Goal: Information Seeking & Learning: Compare options

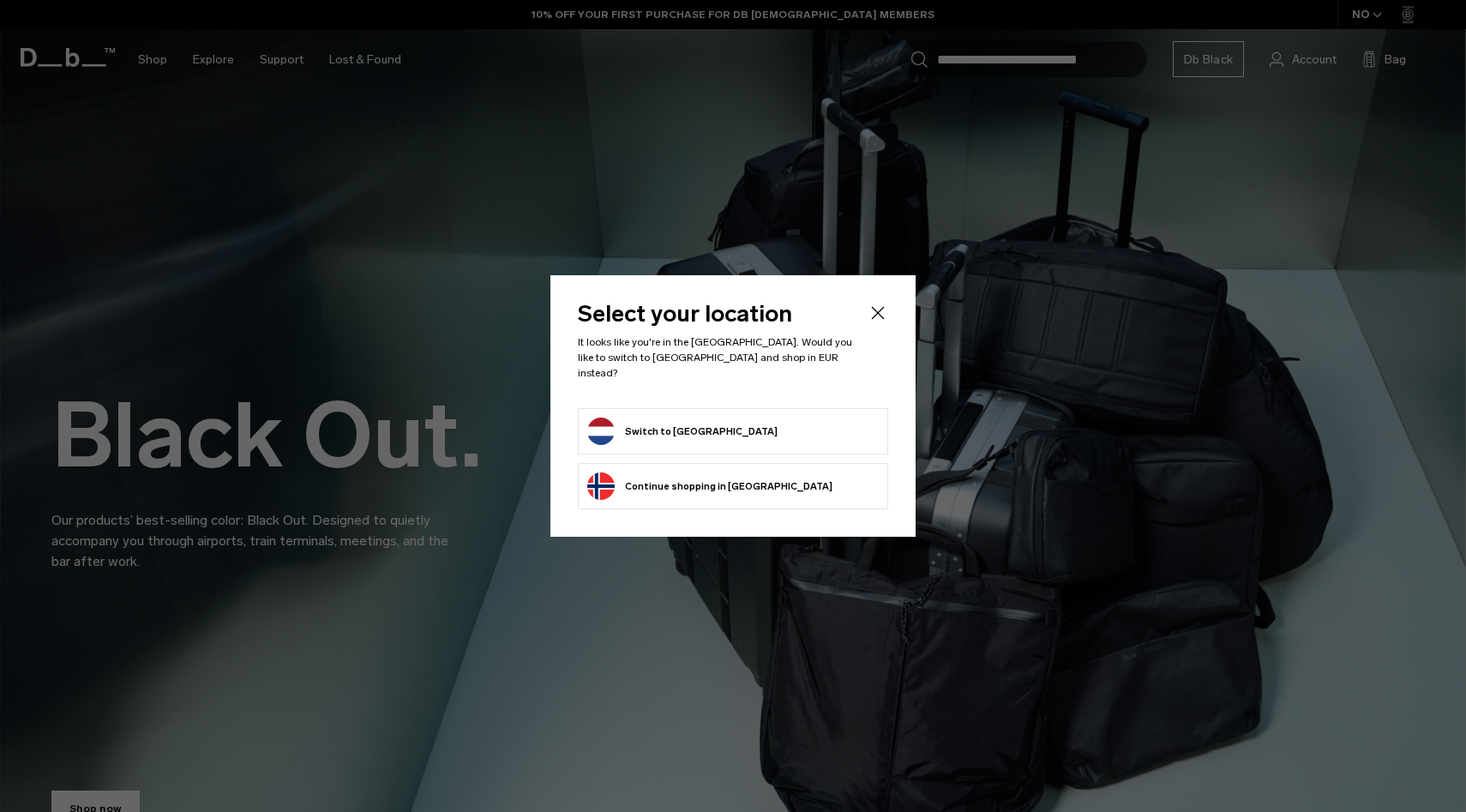
click at [618, 425] on button "Switch to Netherlands" at bounding box center [682, 431] width 190 height 27
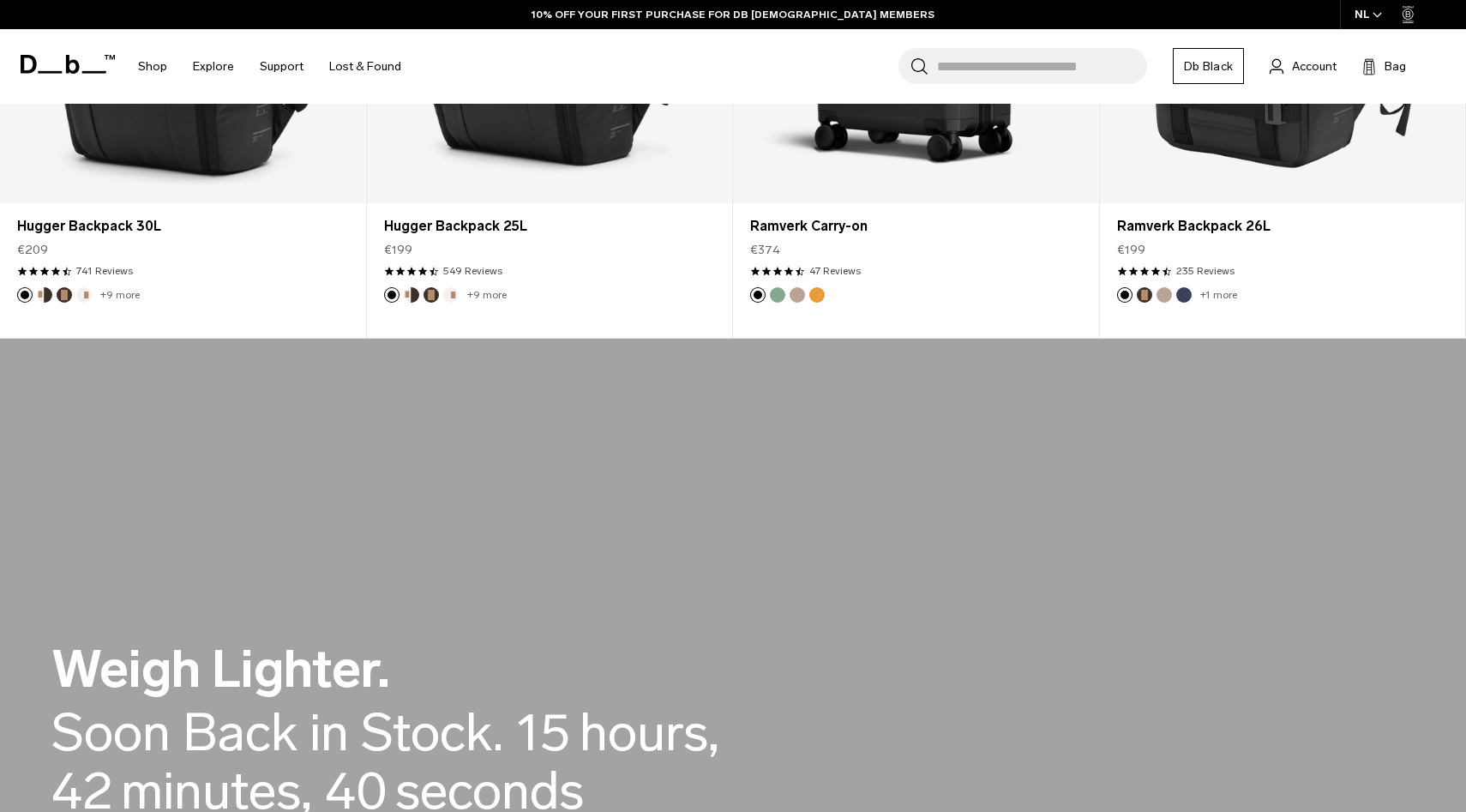
scroll to position [664, 0]
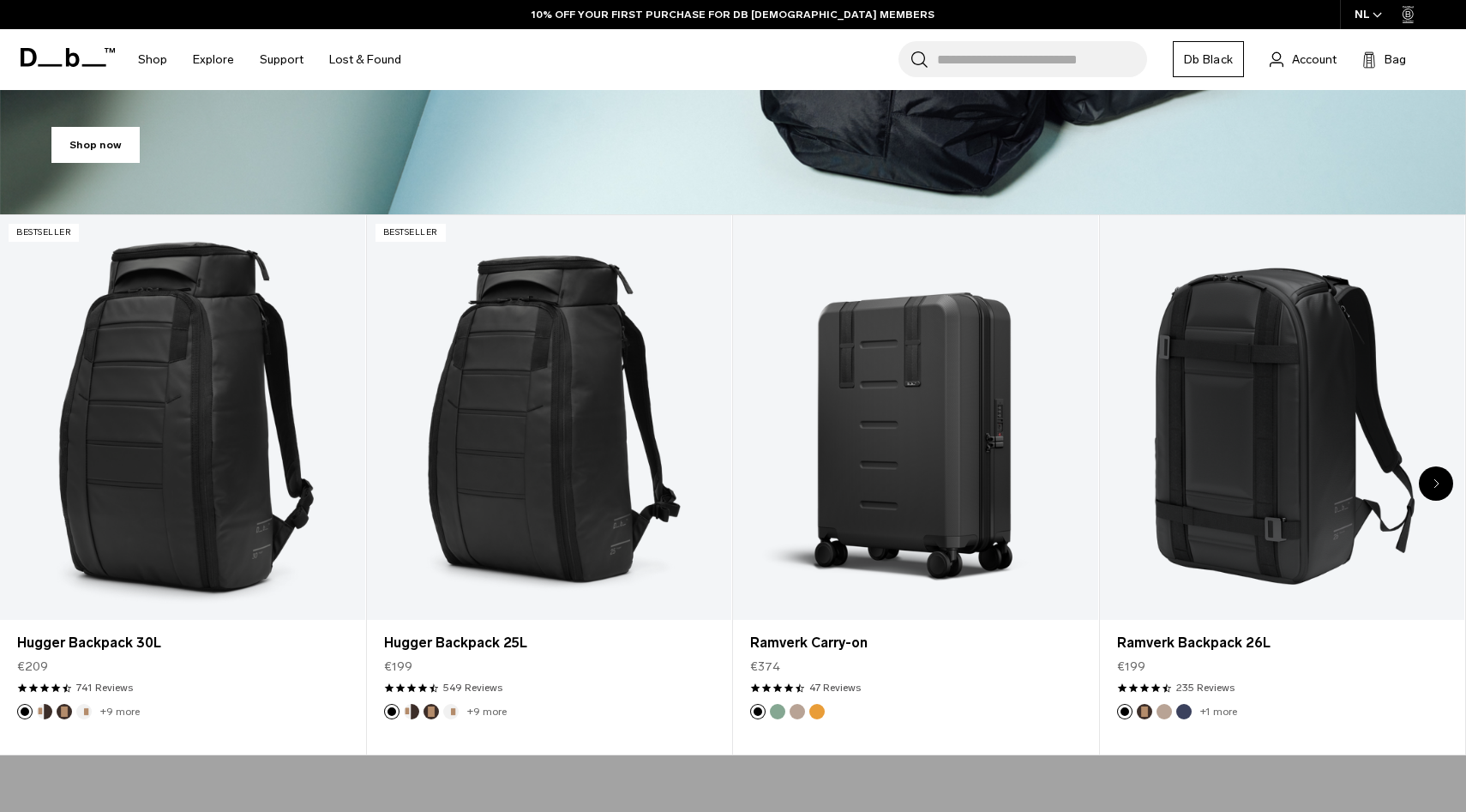
click at [1439, 481] on icon "Next slide" at bounding box center [1436, 483] width 6 height 10
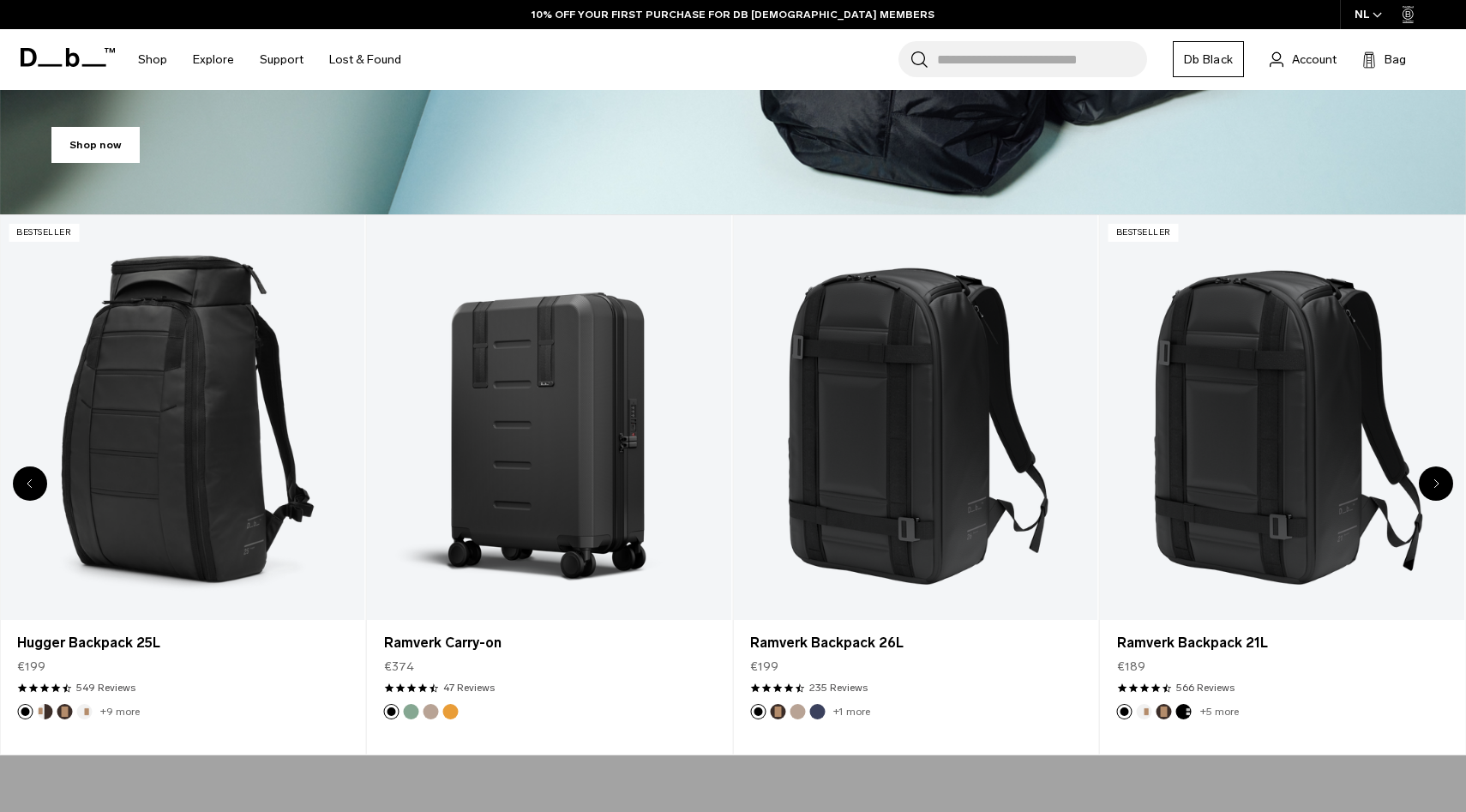
click at [1439, 481] on icon "Next slide" at bounding box center [1436, 483] width 6 height 10
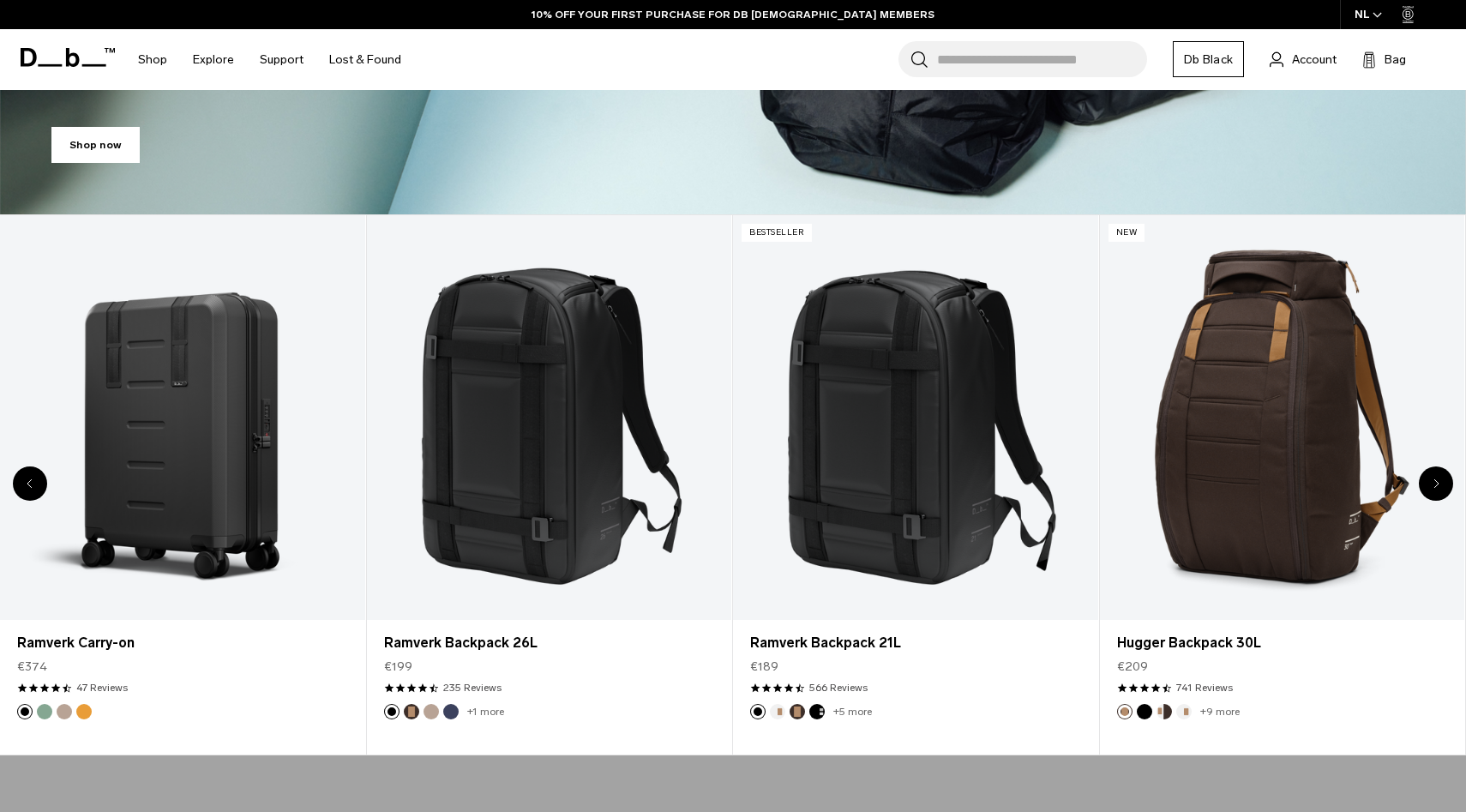
click at [1439, 481] on icon "Next slide" at bounding box center [1436, 483] width 6 height 10
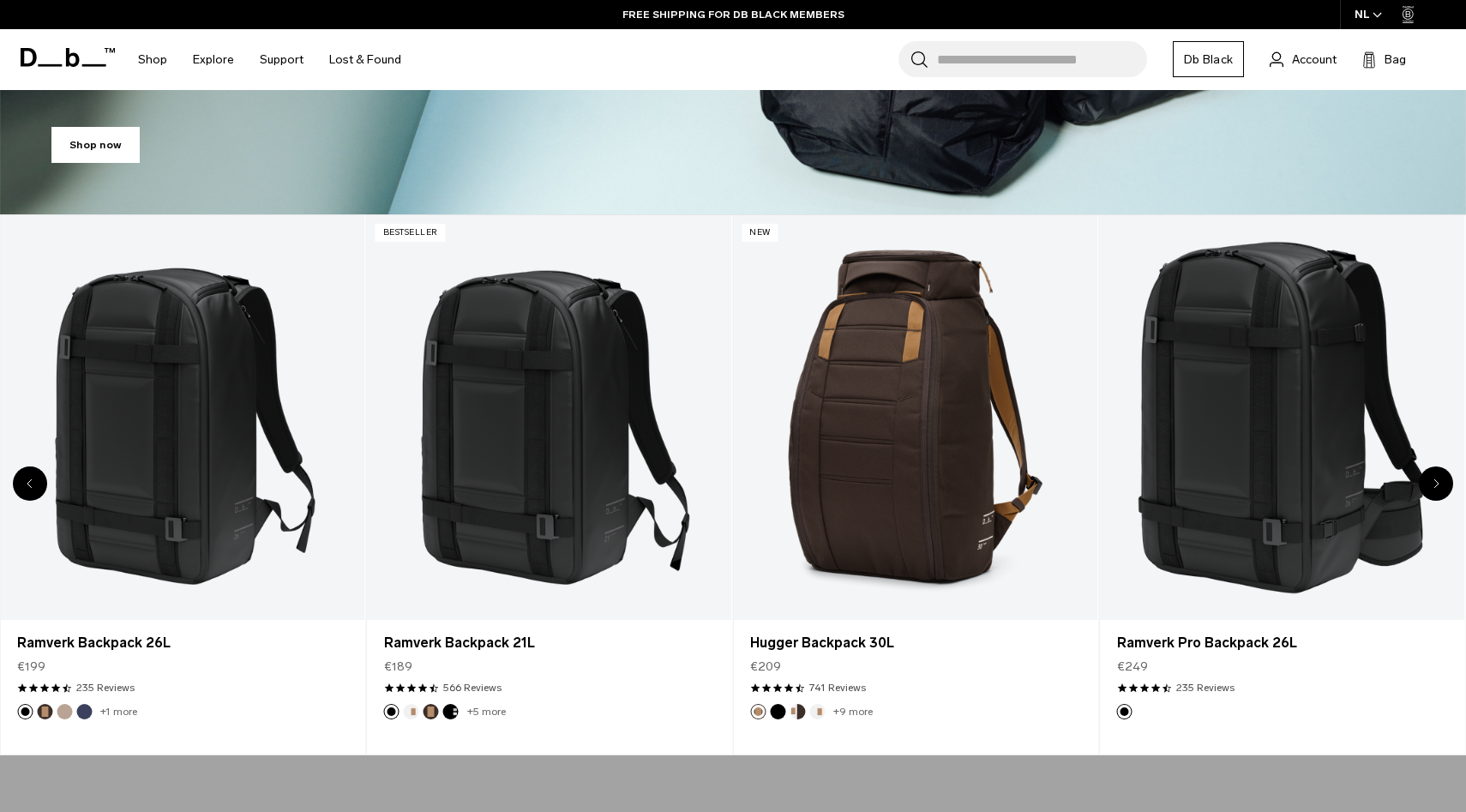
click at [1439, 481] on icon "Next slide" at bounding box center [1436, 483] width 6 height 10
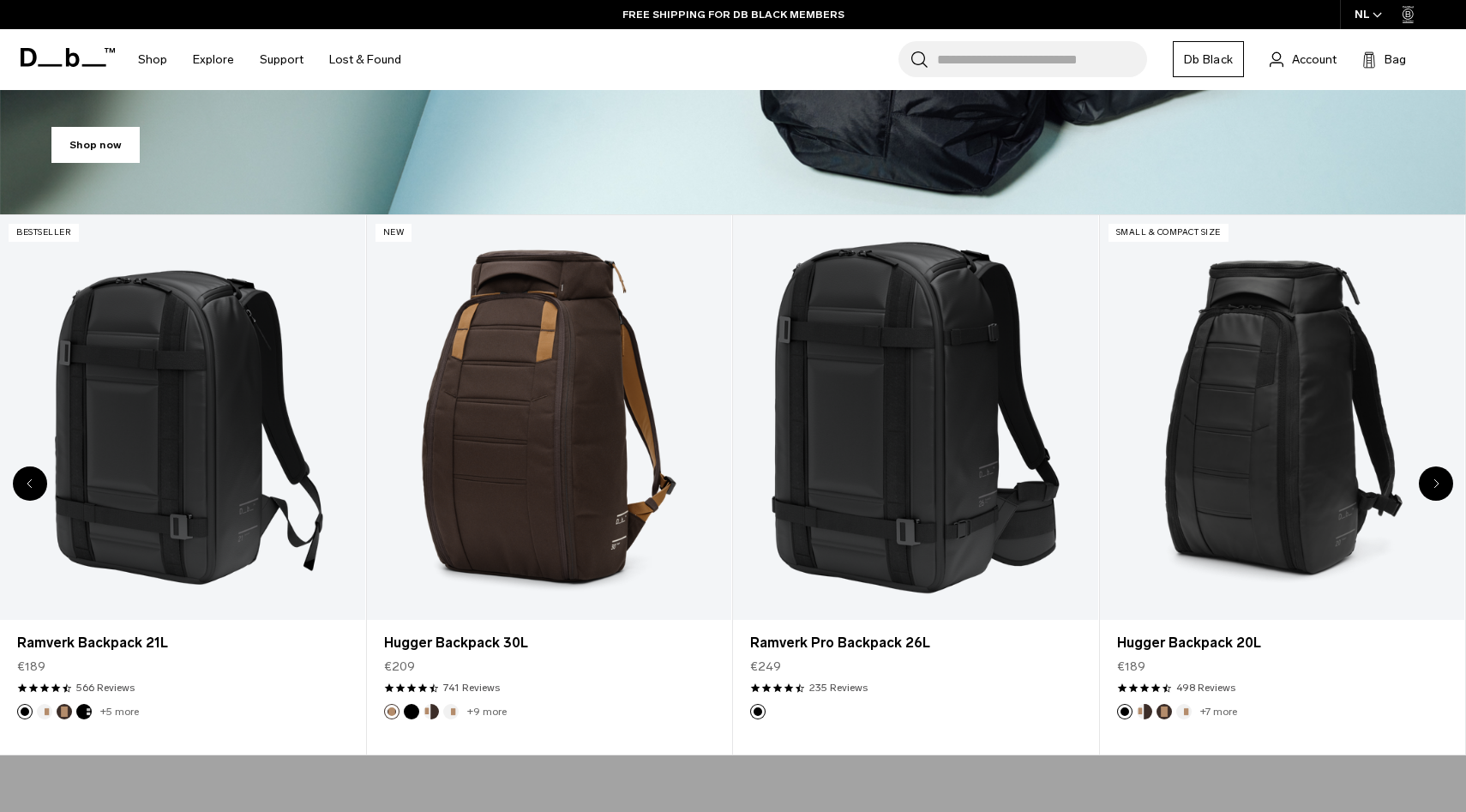
click at [1439, 481] on icon "Next slide" at bounding box center [1436, 483] width 6 height 10
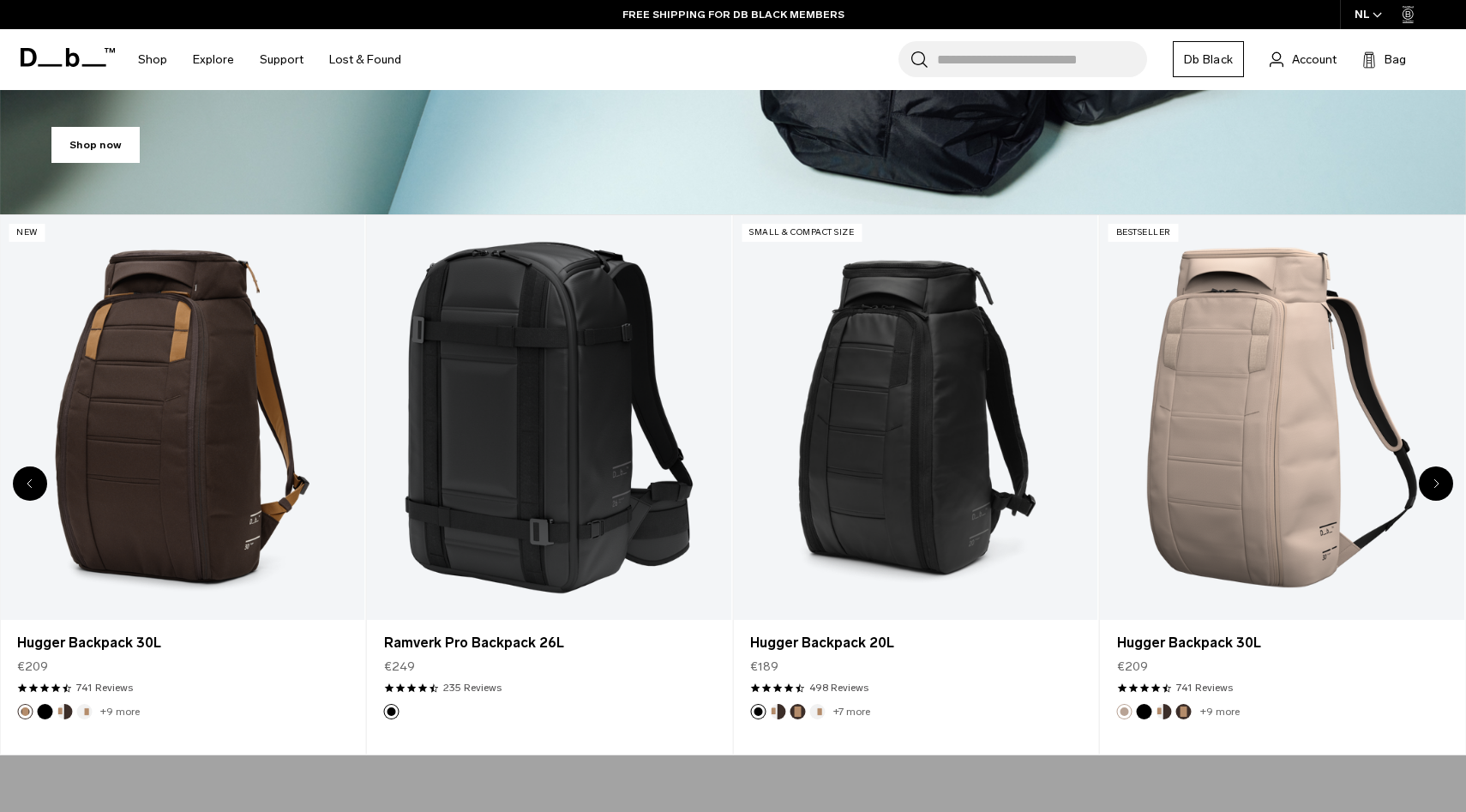
click at [1439, 481] on icon "Next slide" at bounding box center [1436, 483] width 6 height 10
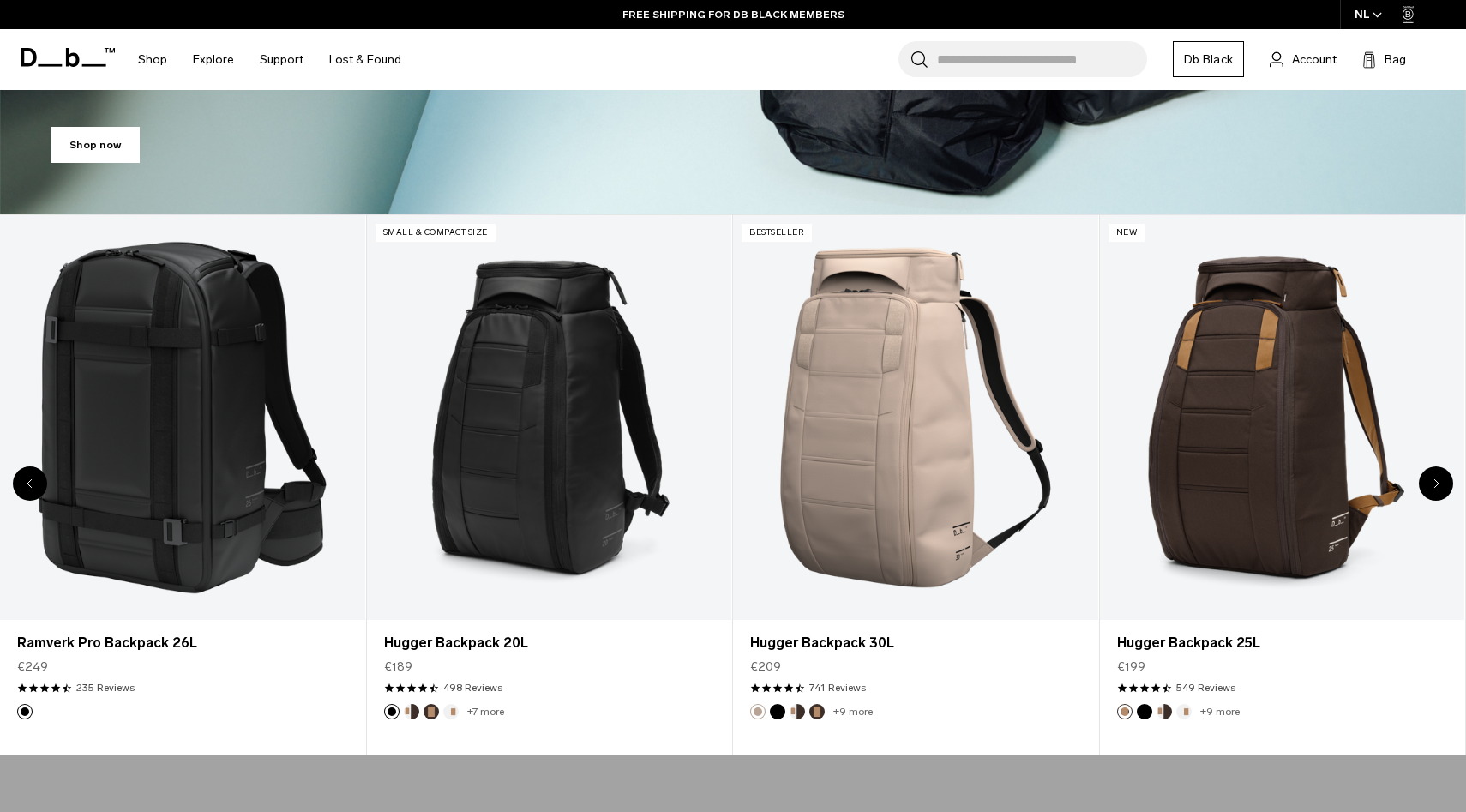
click at [1439, 481] on icon "Next slide" at bounding box center [1436, 483] width 6 height 10
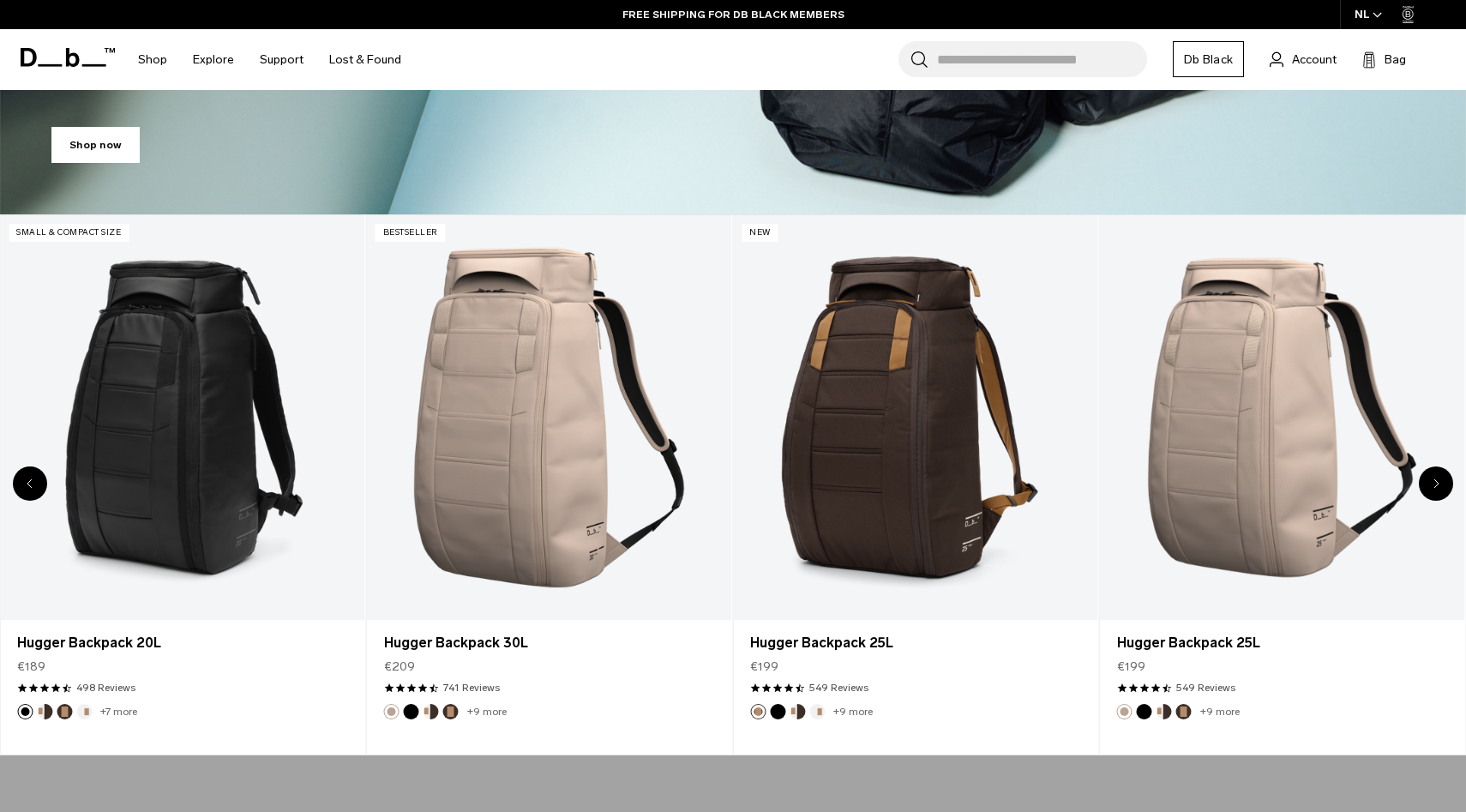
click at [1439, 481] on icon "Next slide" at bounding box center [1436, 483] width 6 height 10
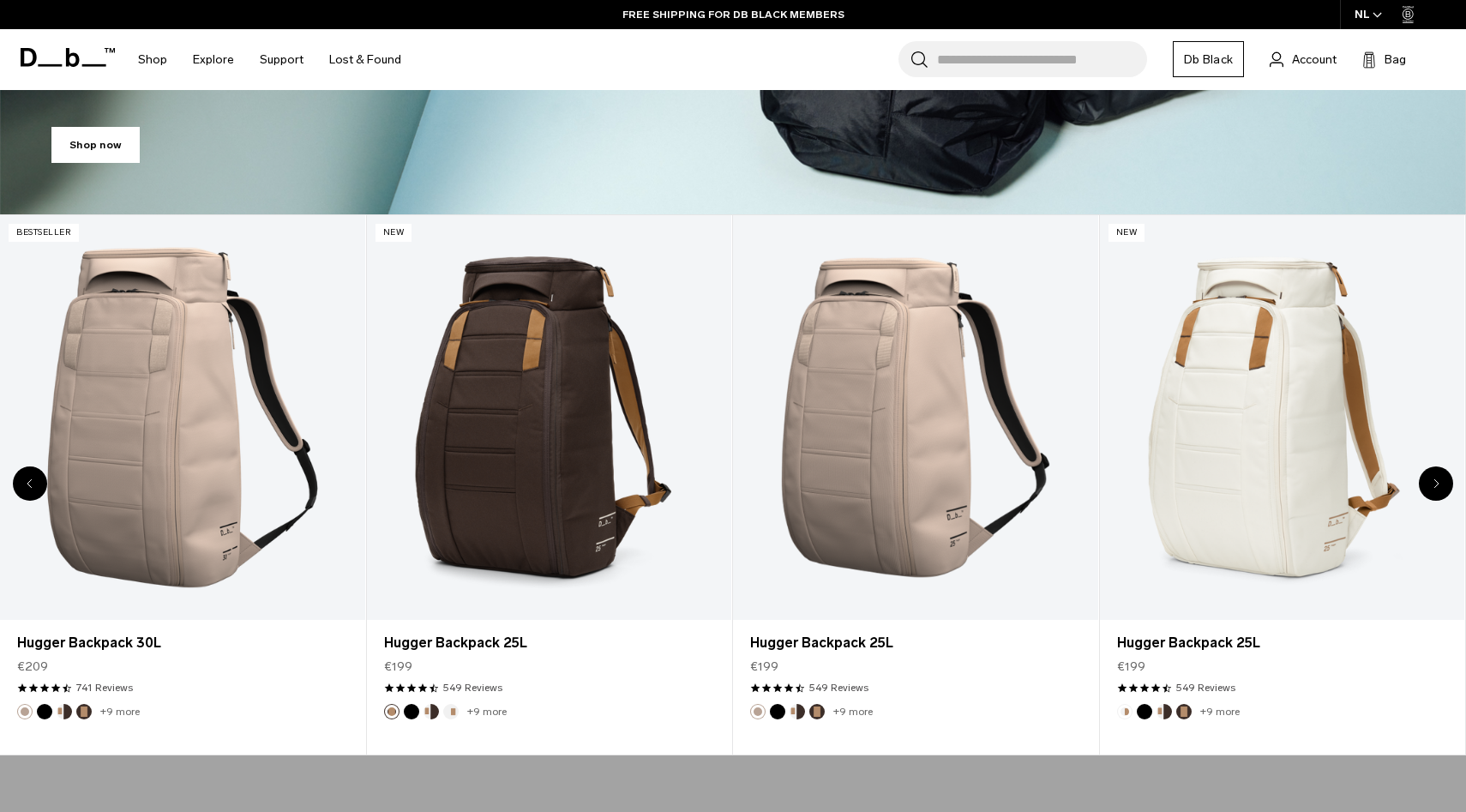
click at [1439, 481] on icon "Next slide" at bounding box center [1436, 483] width 6 height 10
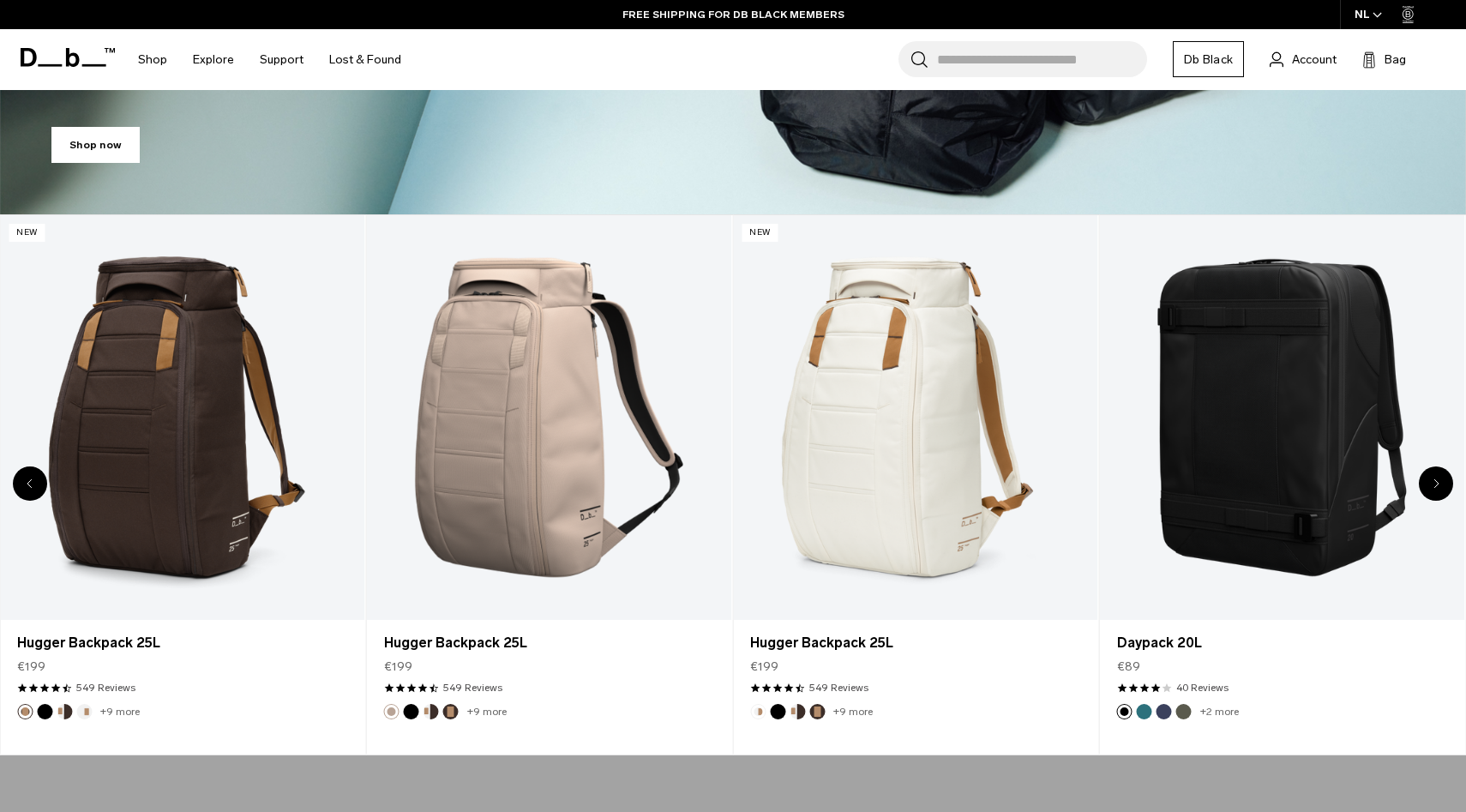
click at [1439, 481] on icon "Next slide" at bounding box center [1436, 483] width 6 height 10
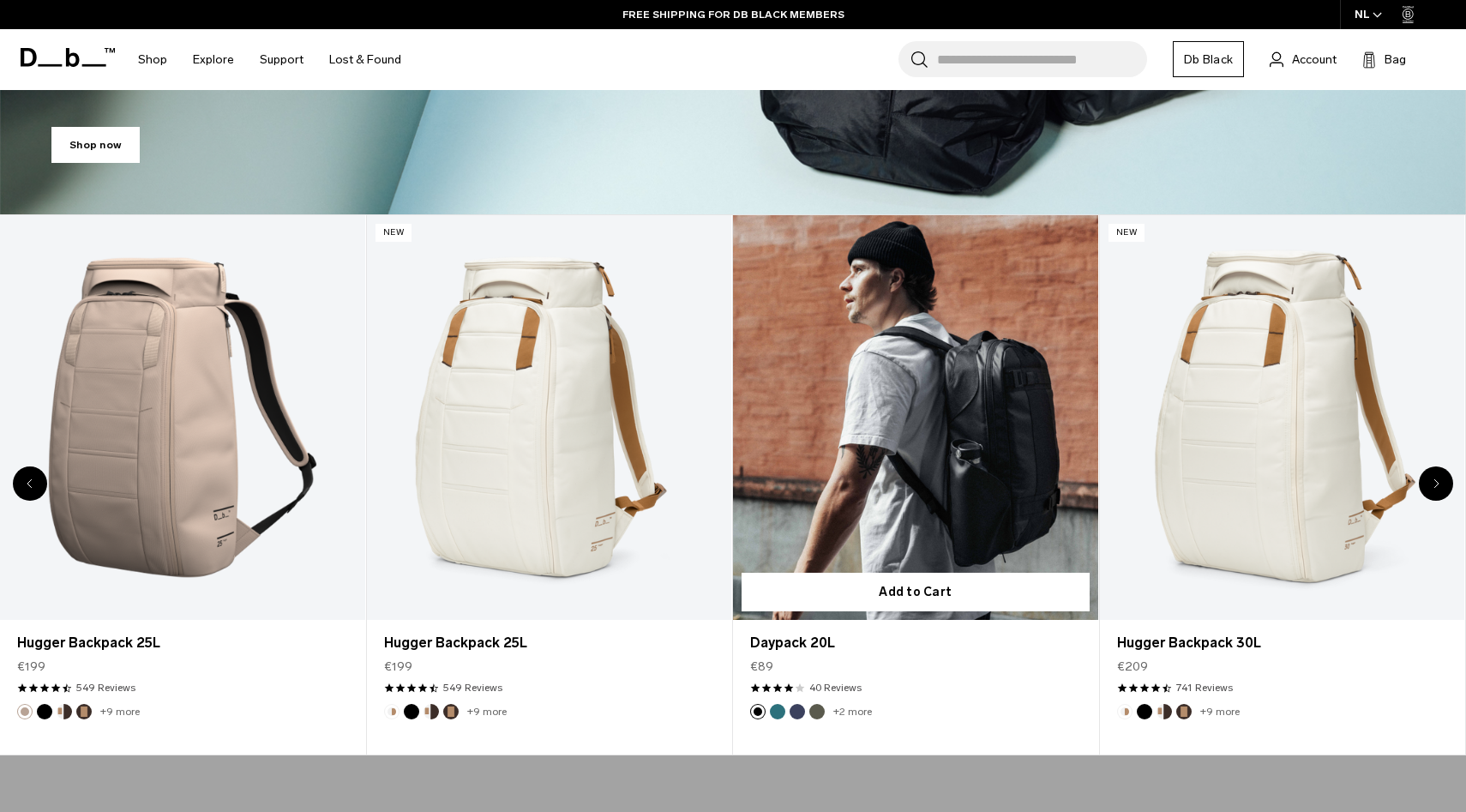
click at [982, 426] on link "Daypack 20L" at bounding box center [916, 418] width 365 height 405
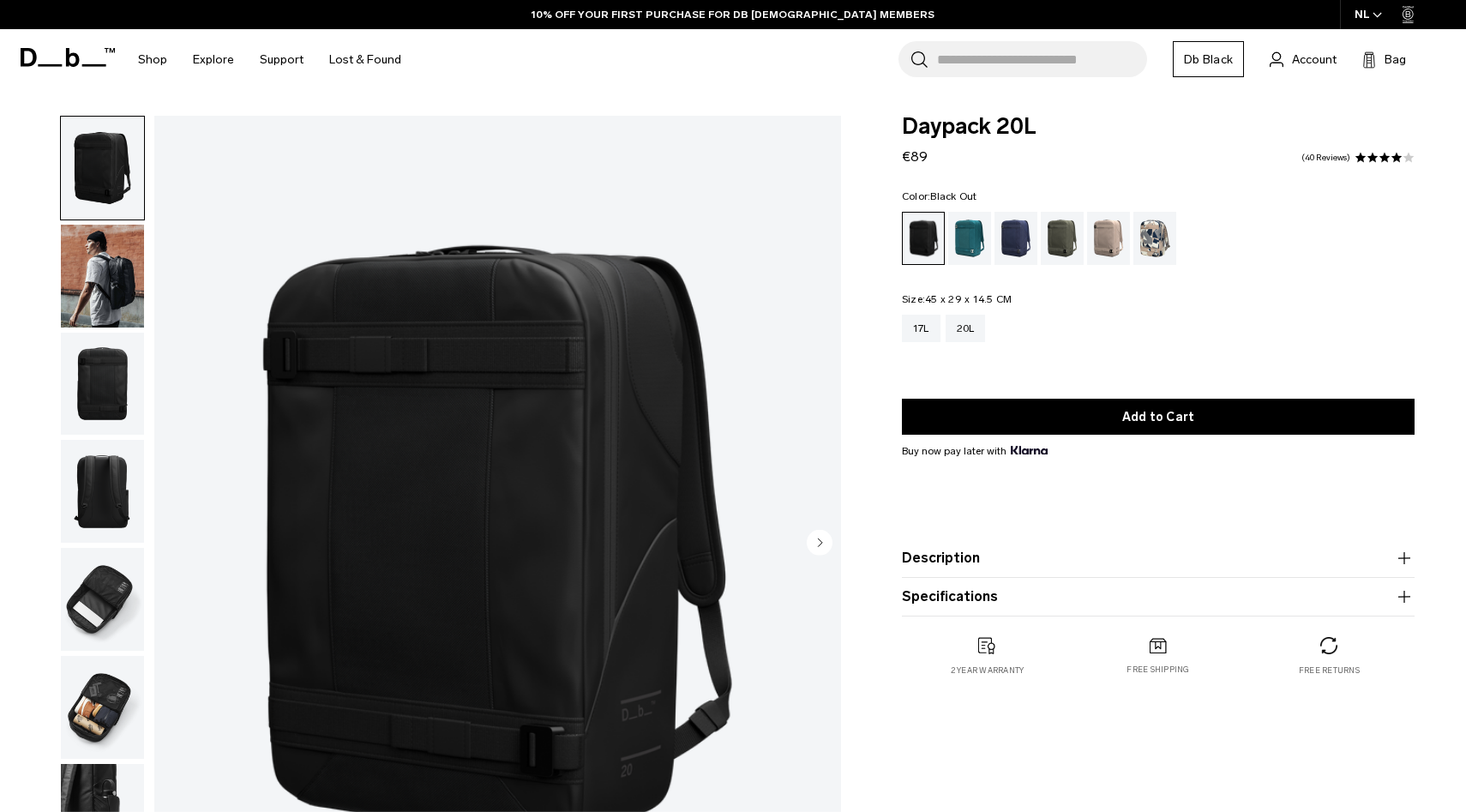
click at [118, 288] on img "button" at bounding box center [102, 276] width 83 height 103
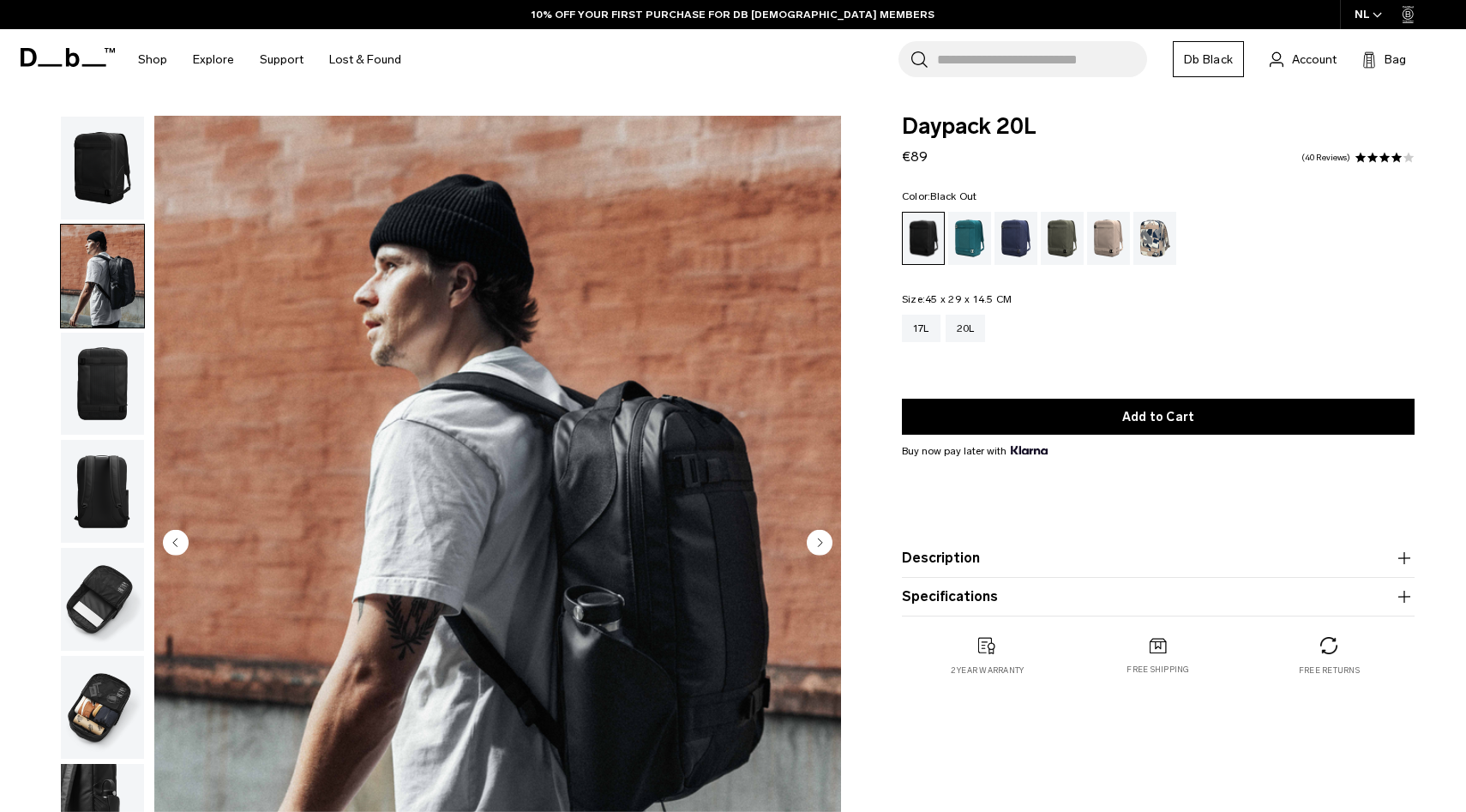
click at [99, 373] on img "button" at bounding box center [102, 384] width 83 height 103
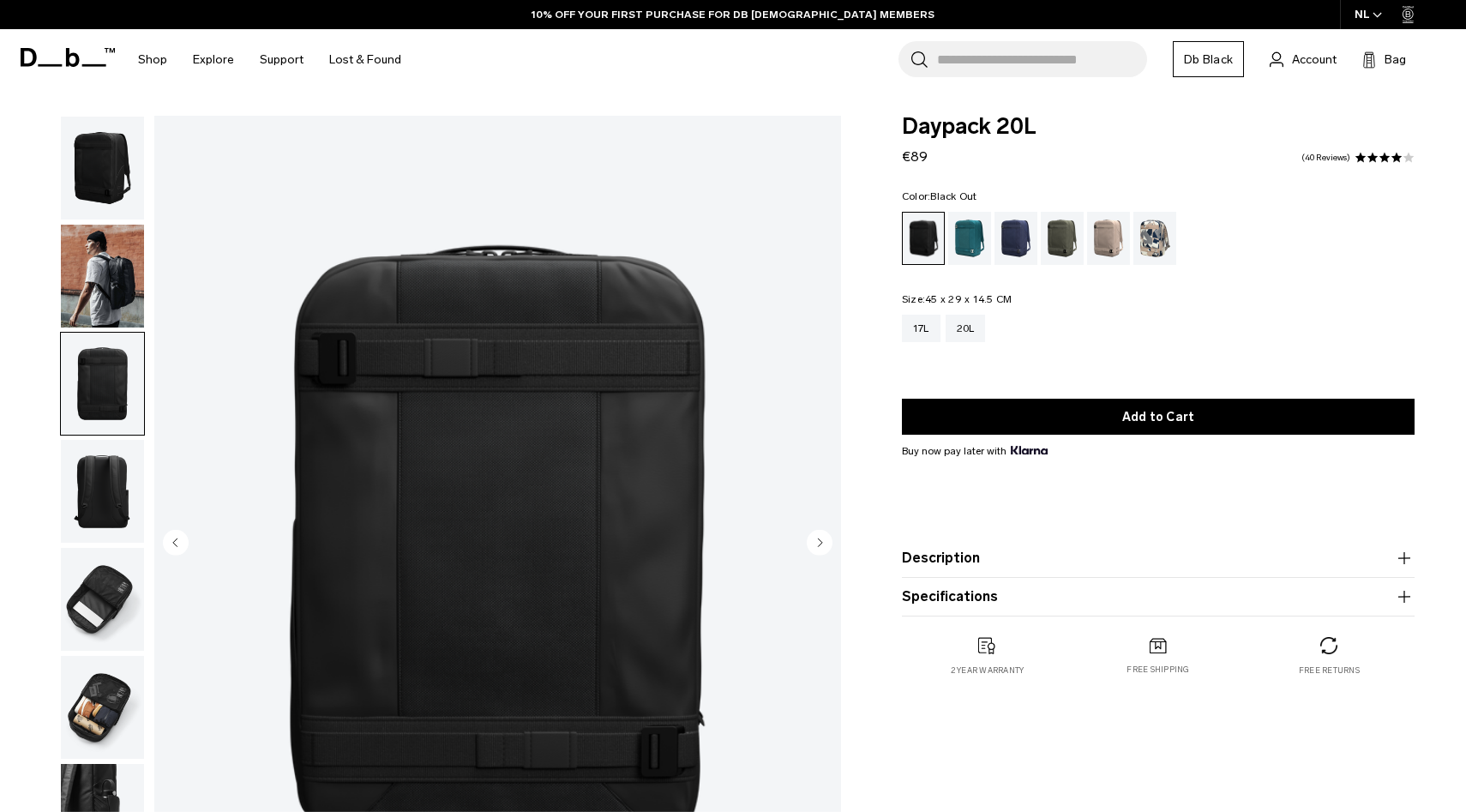
click at [90, 490] on img "button" at bounding box center [102, 491] width 83 height 103
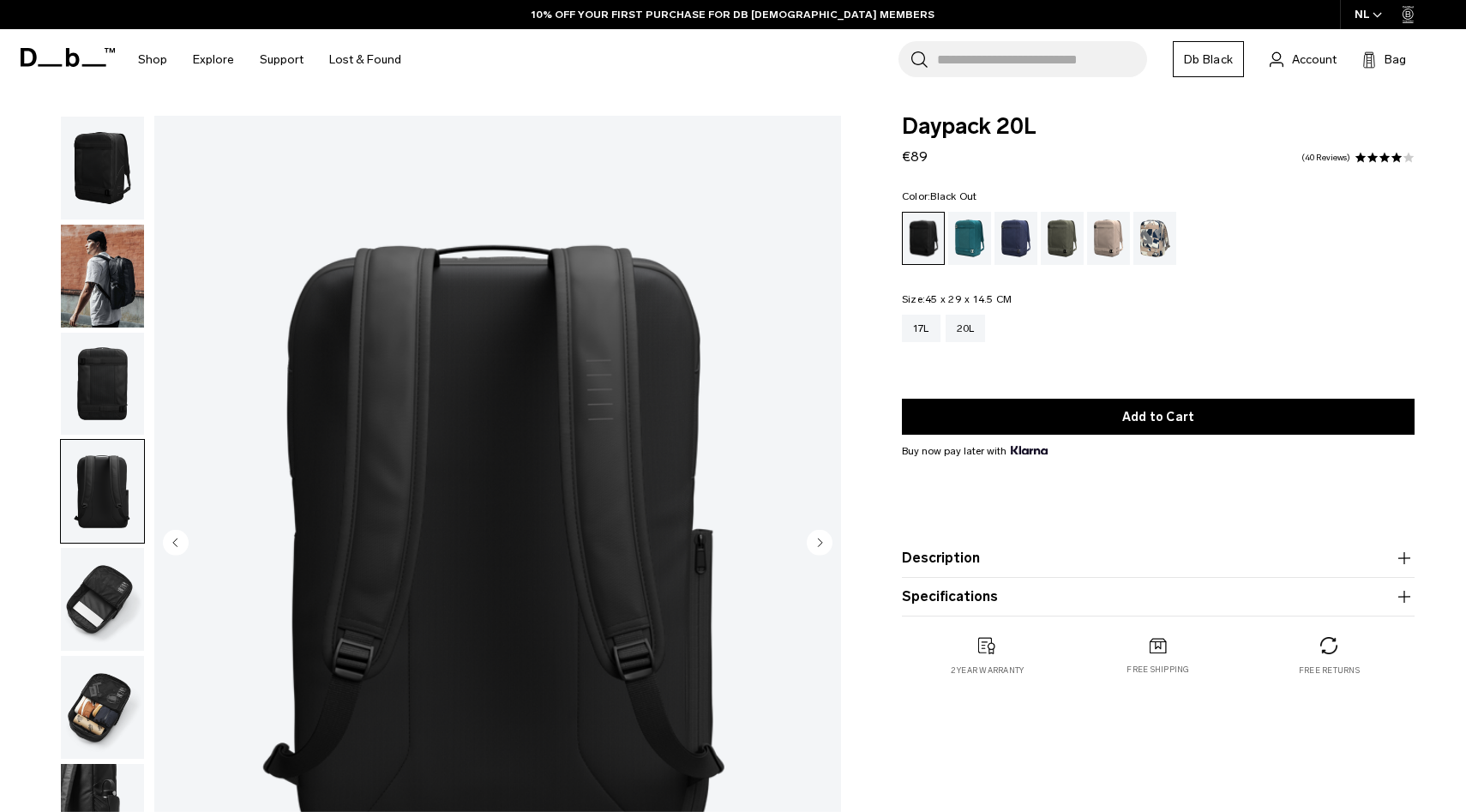
click at [81, 558] on img "button" at bounding box center [102, 600] width 83 height 103
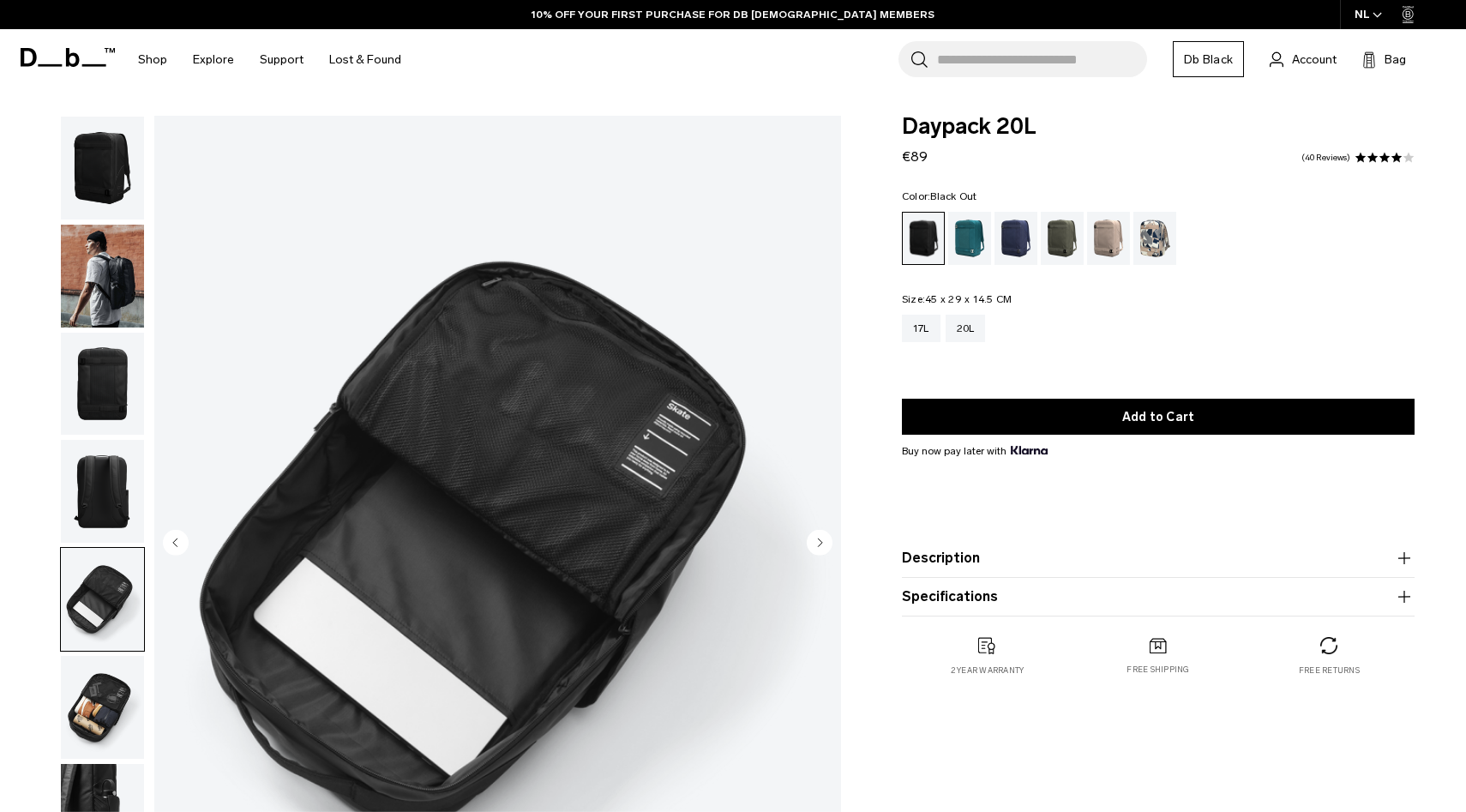
click at [102, 686] on img "button" at bounding box center [102, 707] width 83 height 103
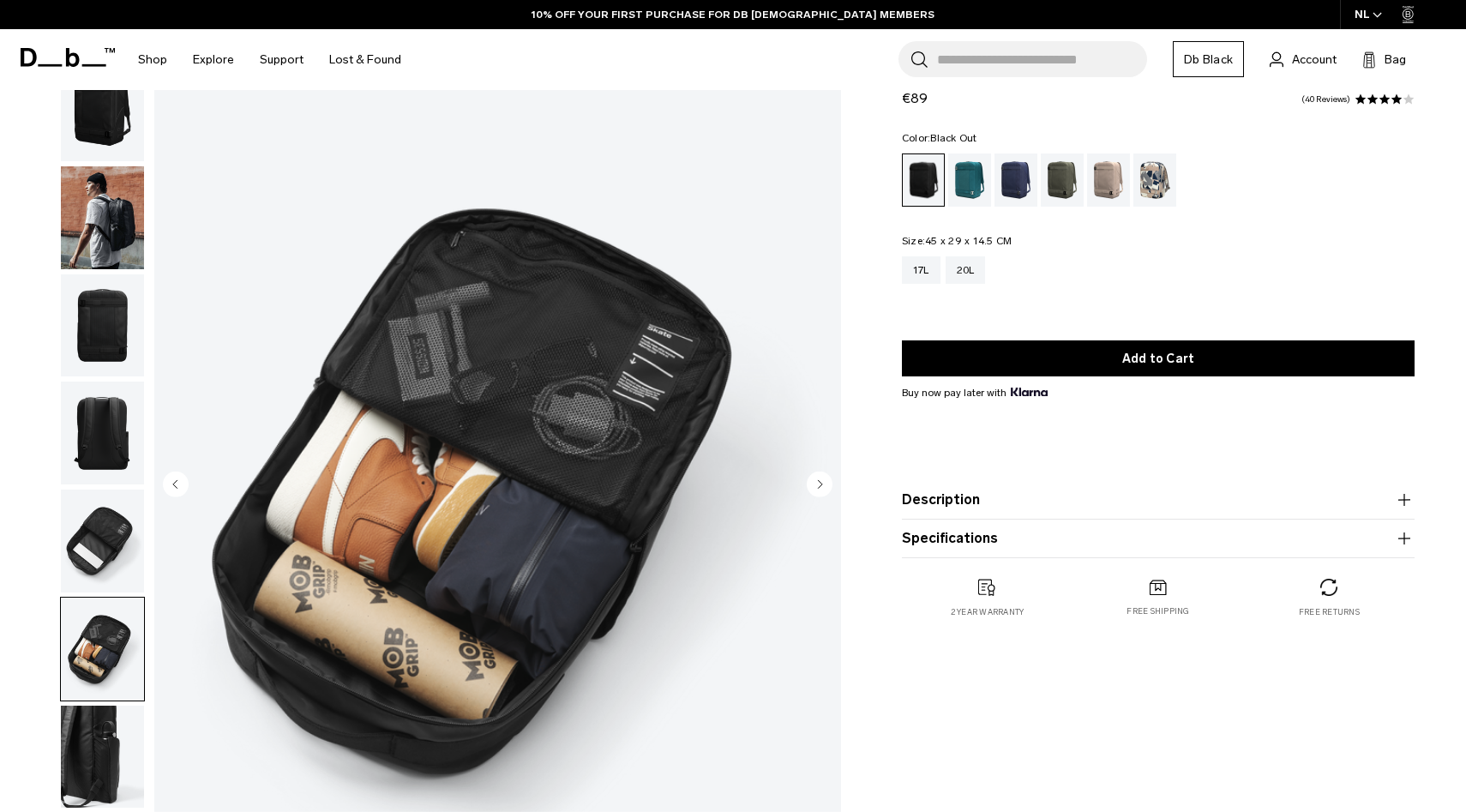
scroll to position [61, 0]
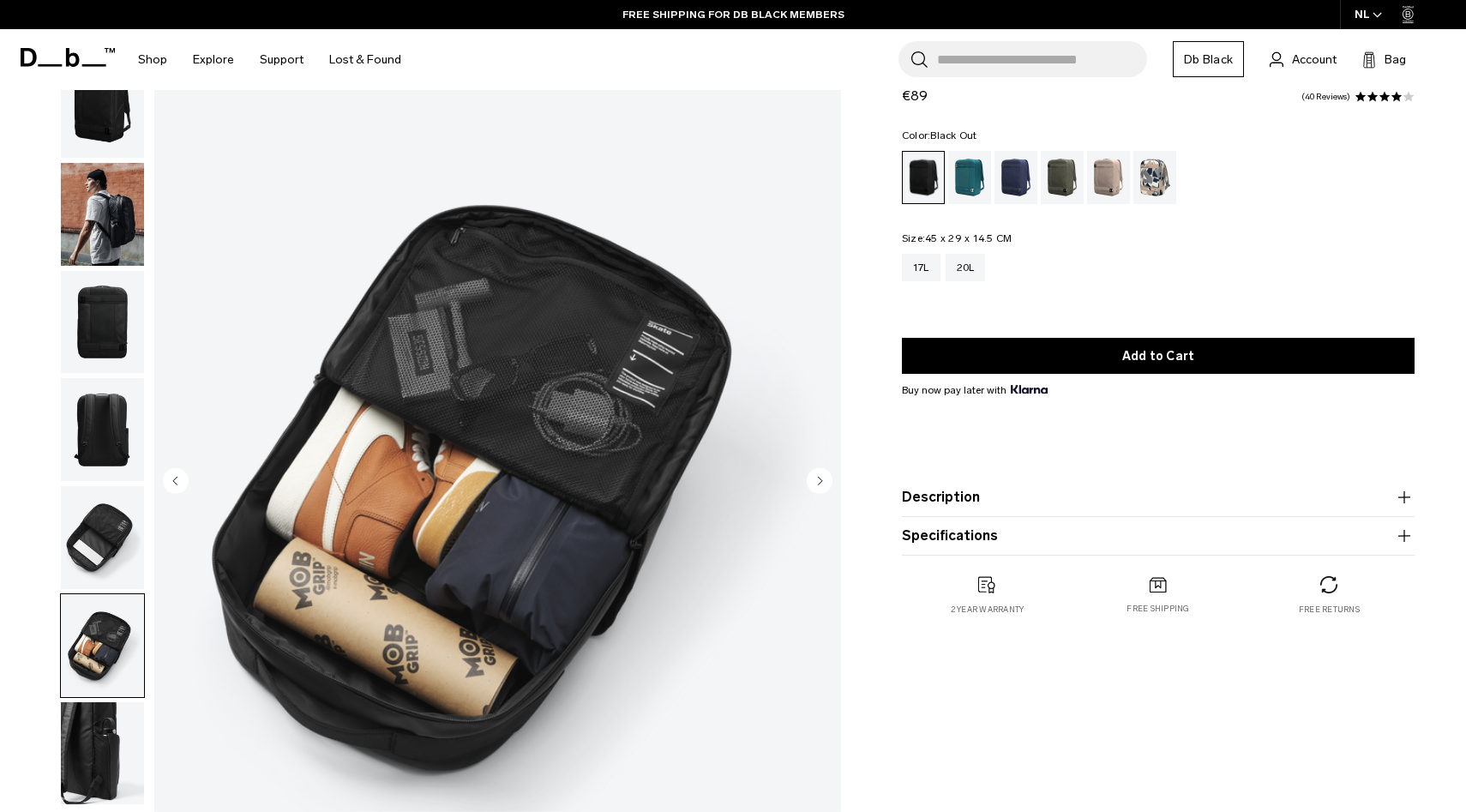
click at [105, 745] on img "button" at bounding box center [102, 753] width 83 height 103
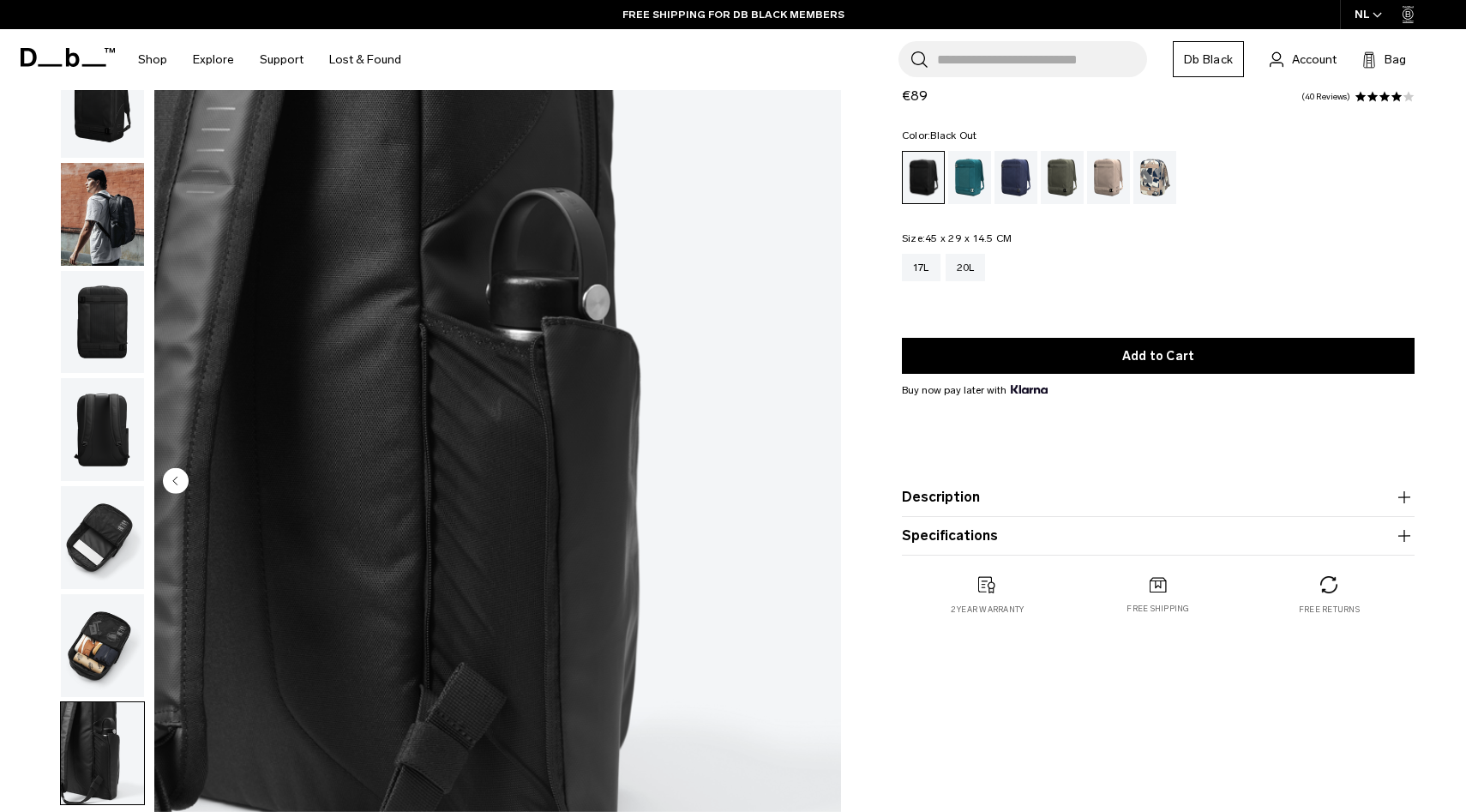
scroll to position [0, 0]
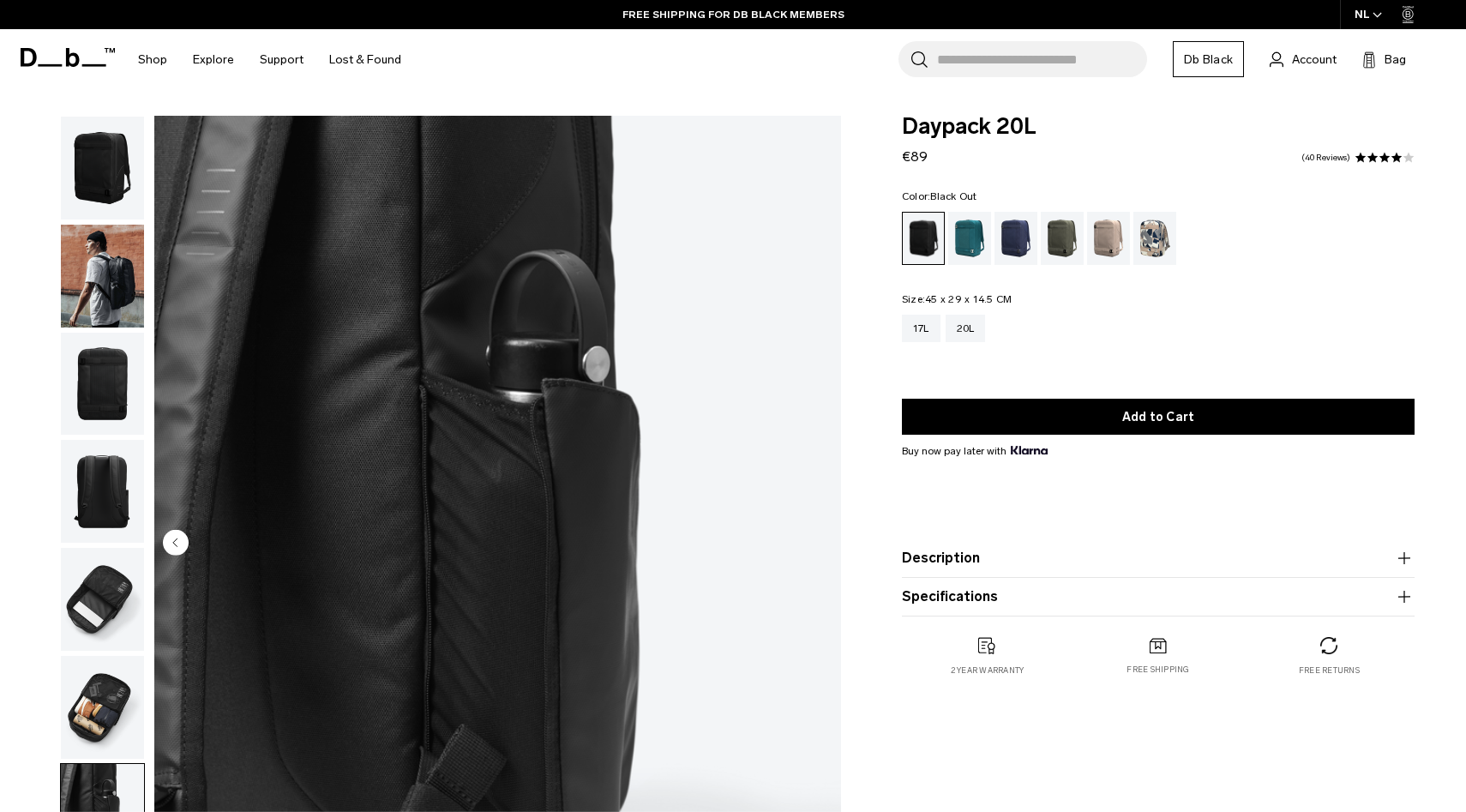
click at [95, 150] on img "button" at bounding box center [102, 168] width 83 height 103
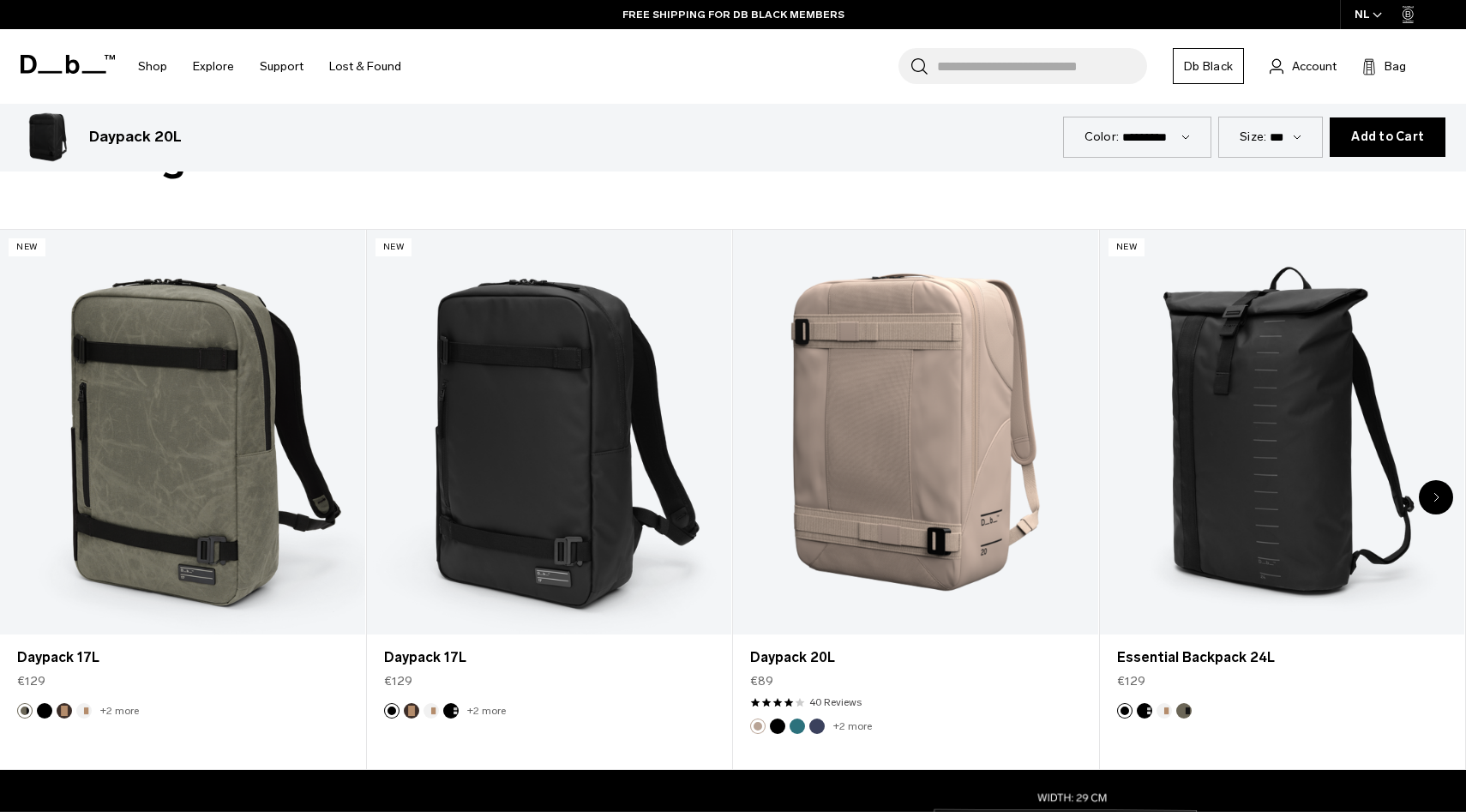
scroll to position [892, 0]
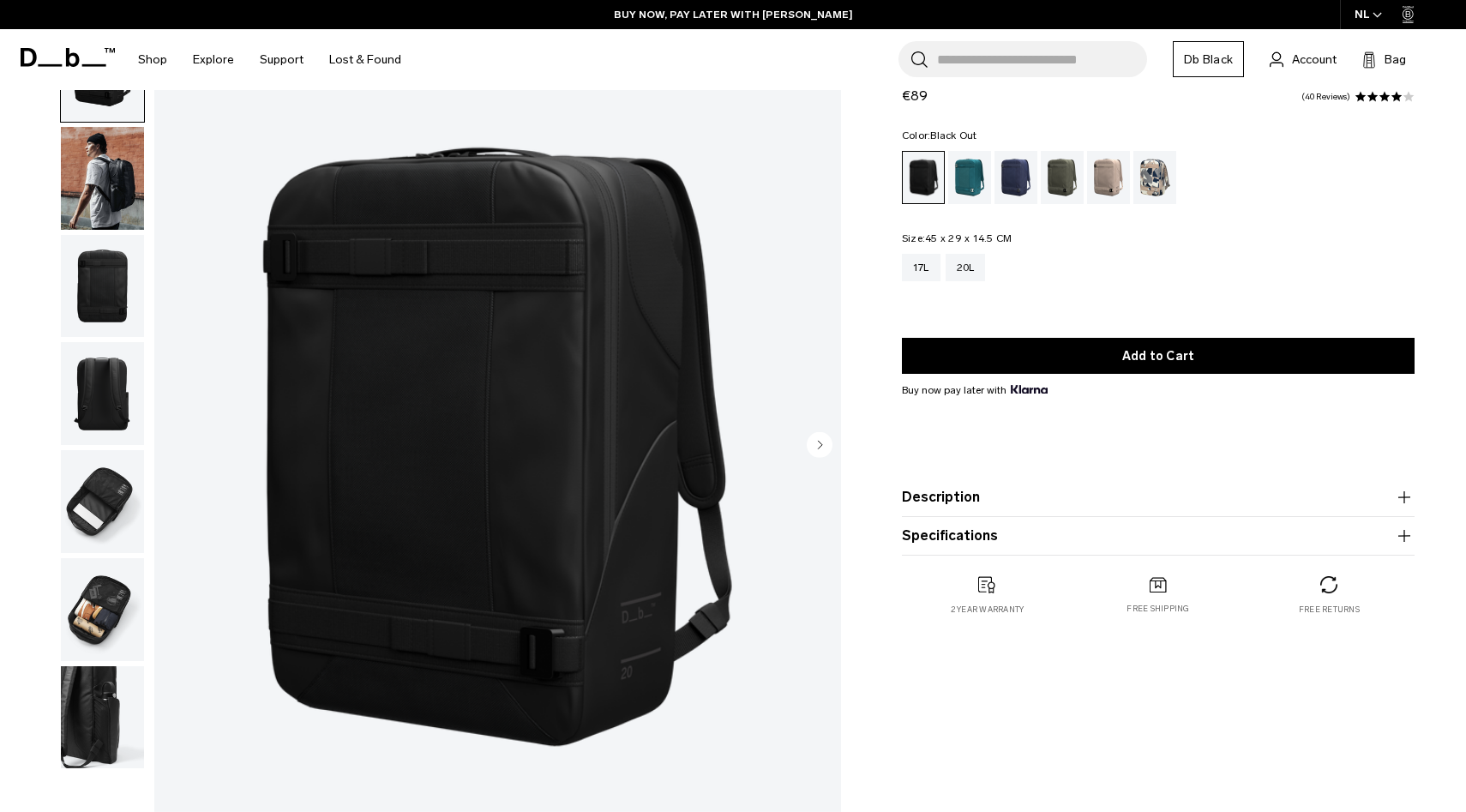
scroll to position [99, 0]
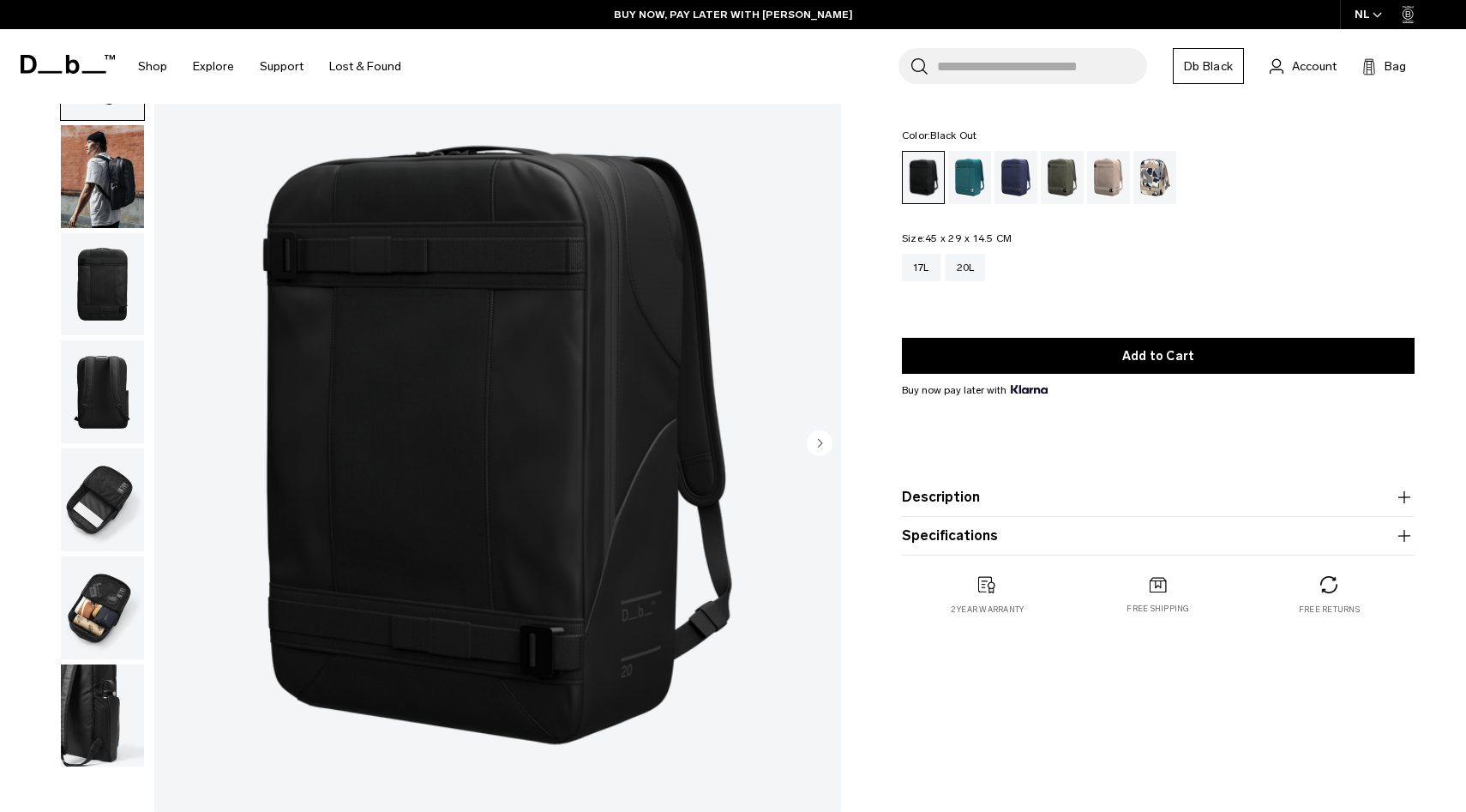
click at [99, 200] on img "button" at bounding box center [102, 176] width 83 height 103
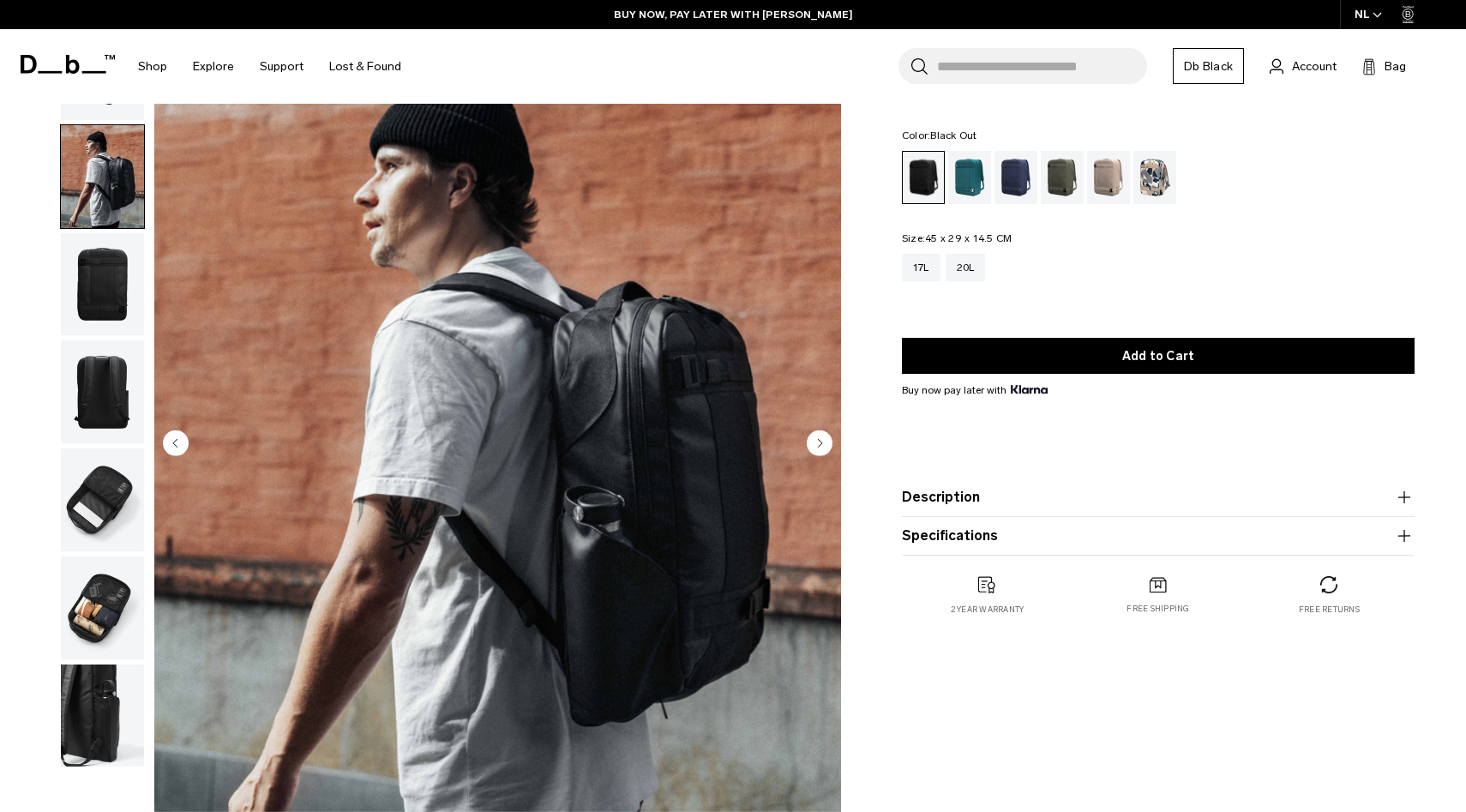
click at [99, 296] on img "button" at bounding box center [102, 285] width 83 height 103
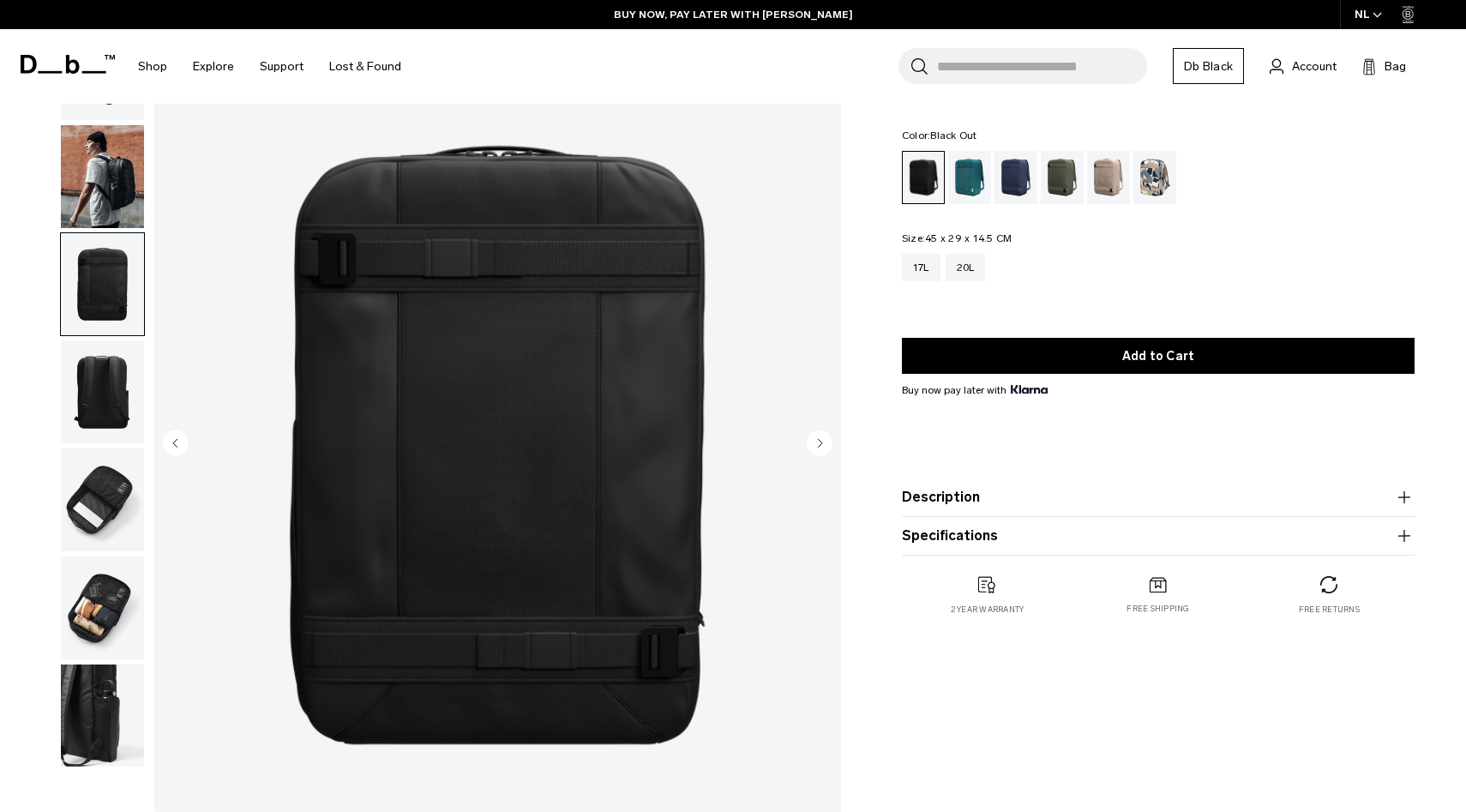
click at [99, 390] on img "button" at bounding box center [102, 392] width 83 height 103
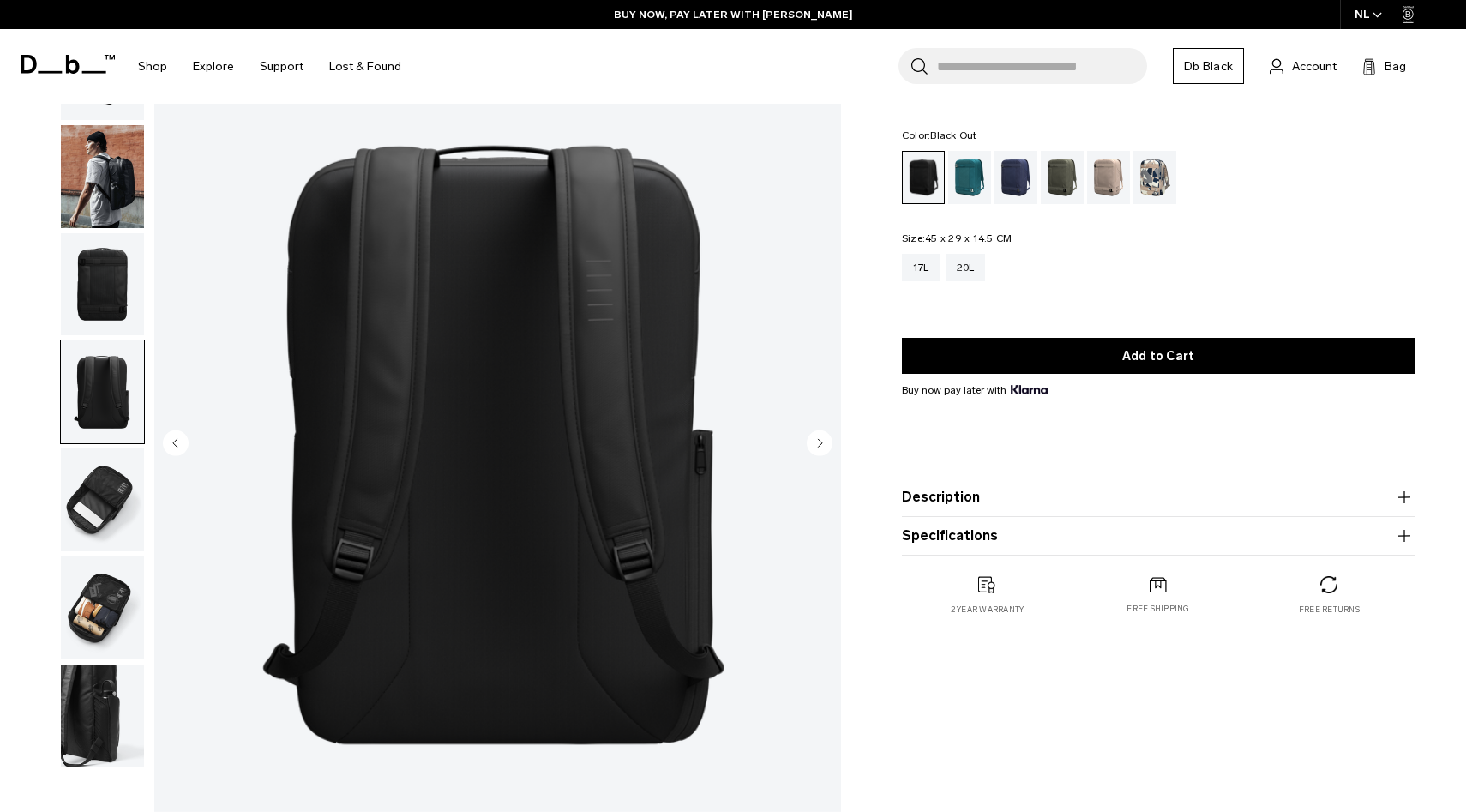
click at [99, 461] on img "button" at bounding box center [102, 500] width 83 height 103
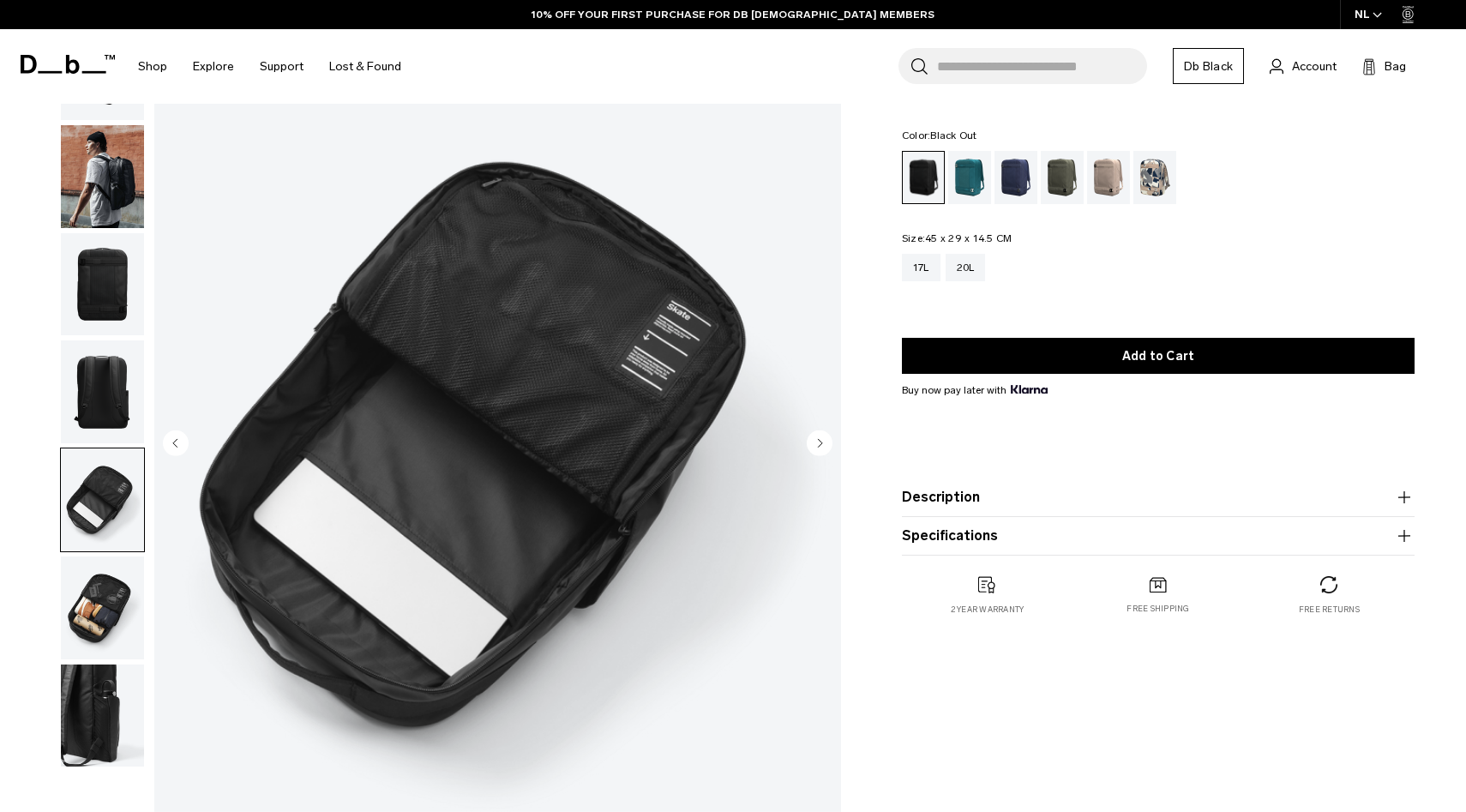
click at [99, 411] on img "button" at bounding box center [102, 392] width 83 height 103
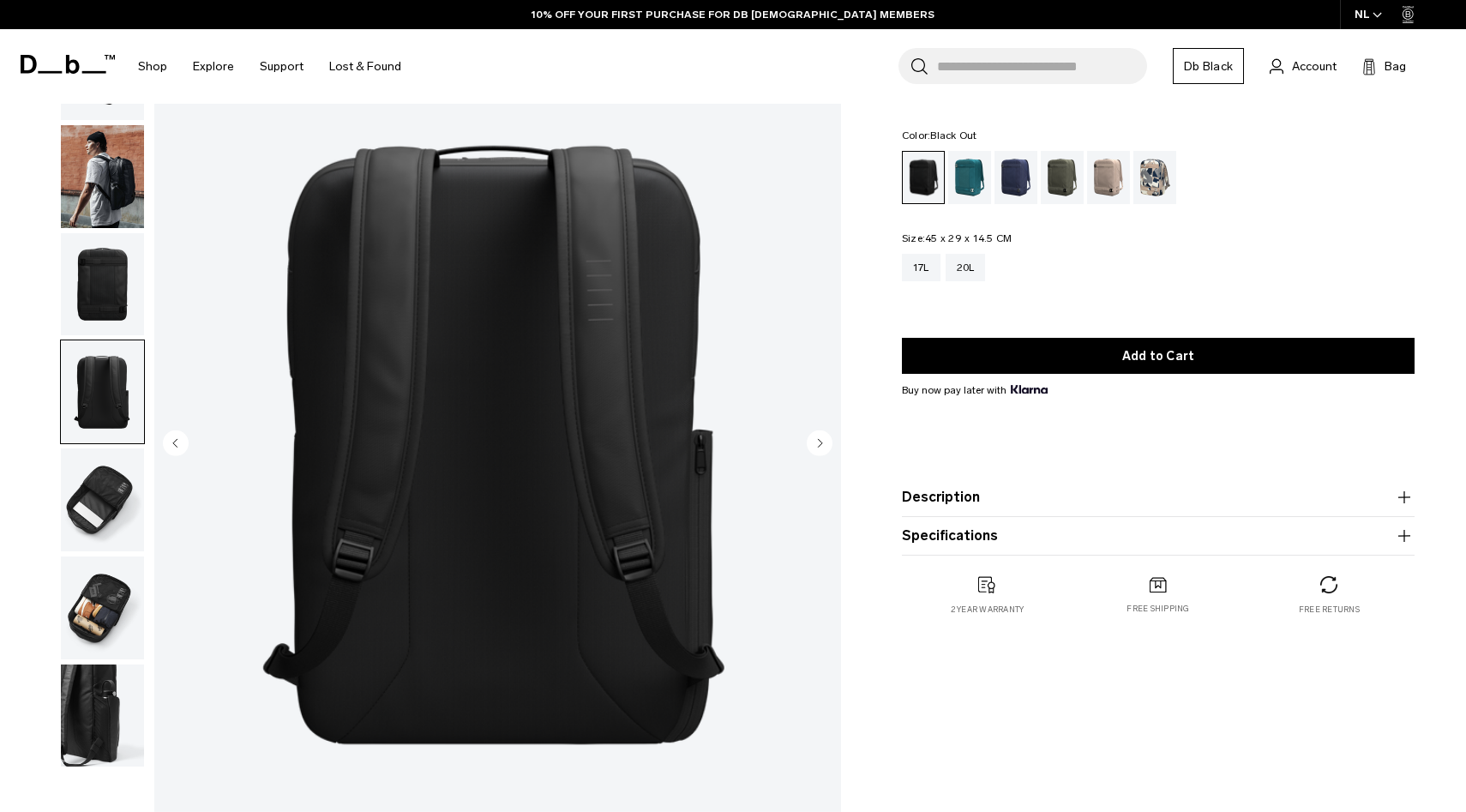
click at [99, 496] on img "button" at bounding box center [102, 500] width 83 height 103
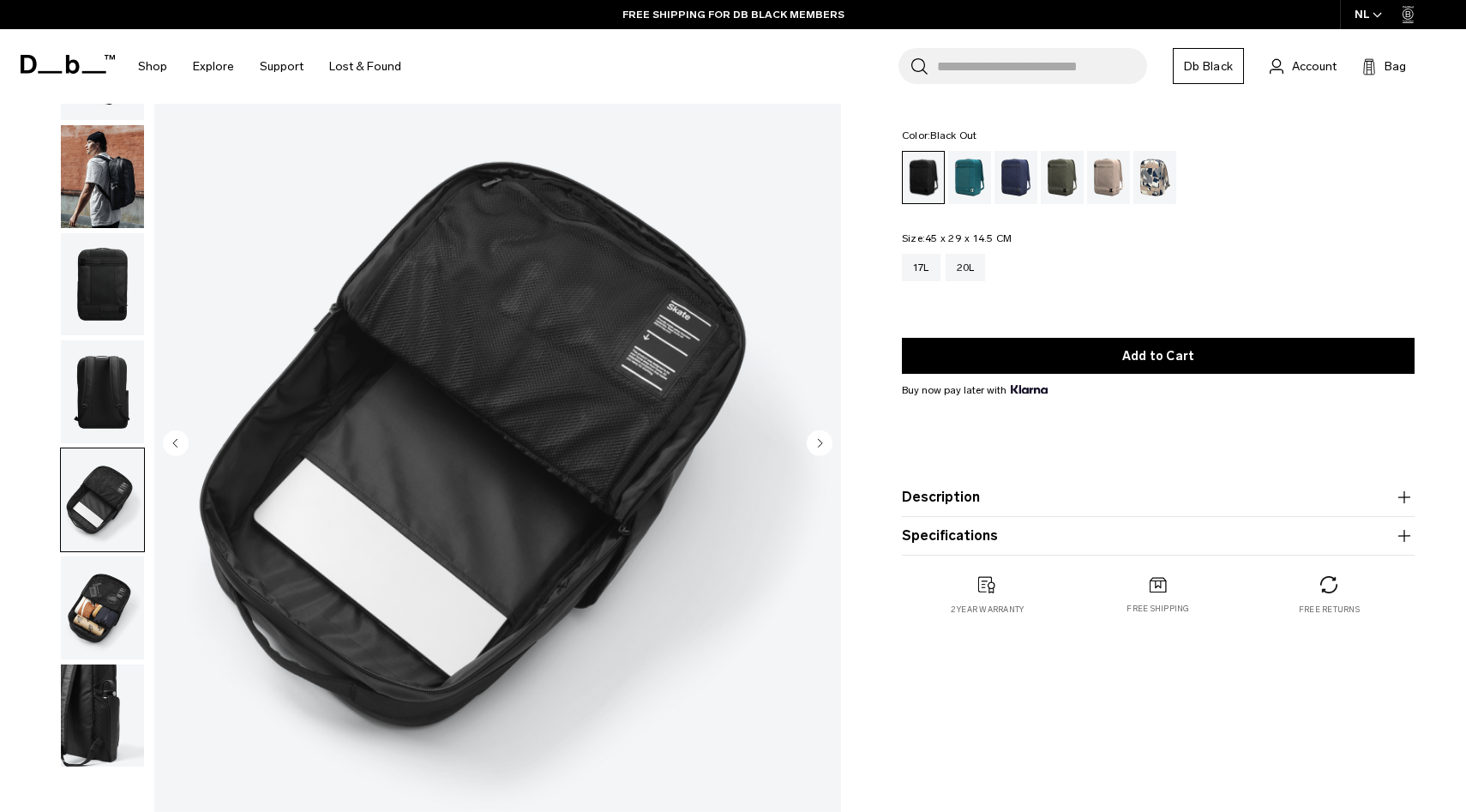
click at [100, 599] on img "button" at bounding box center [102, 608] width 83 height 103
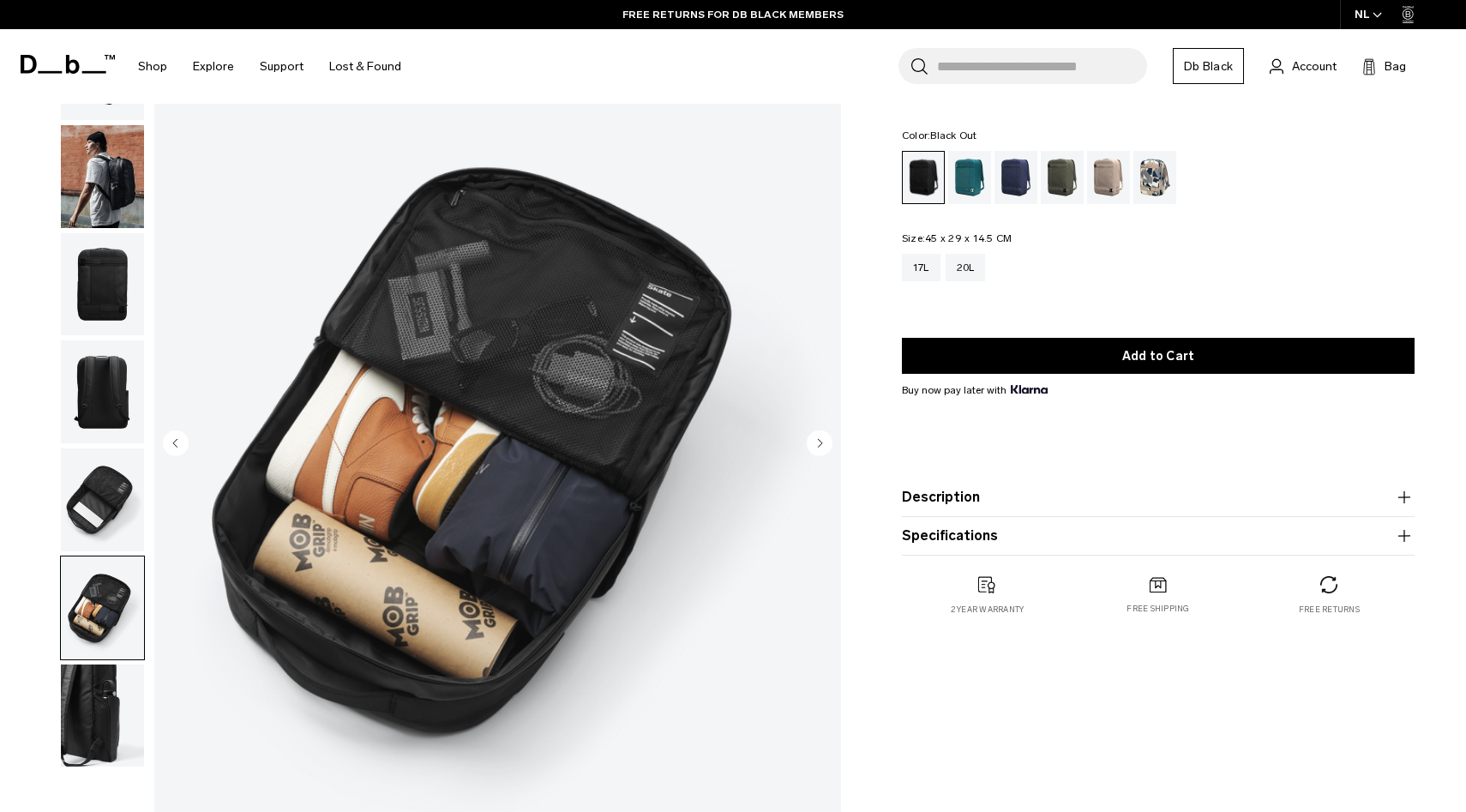
click at [99, 736] on img "button" at bounding box center [102, 716] width 83 height 103
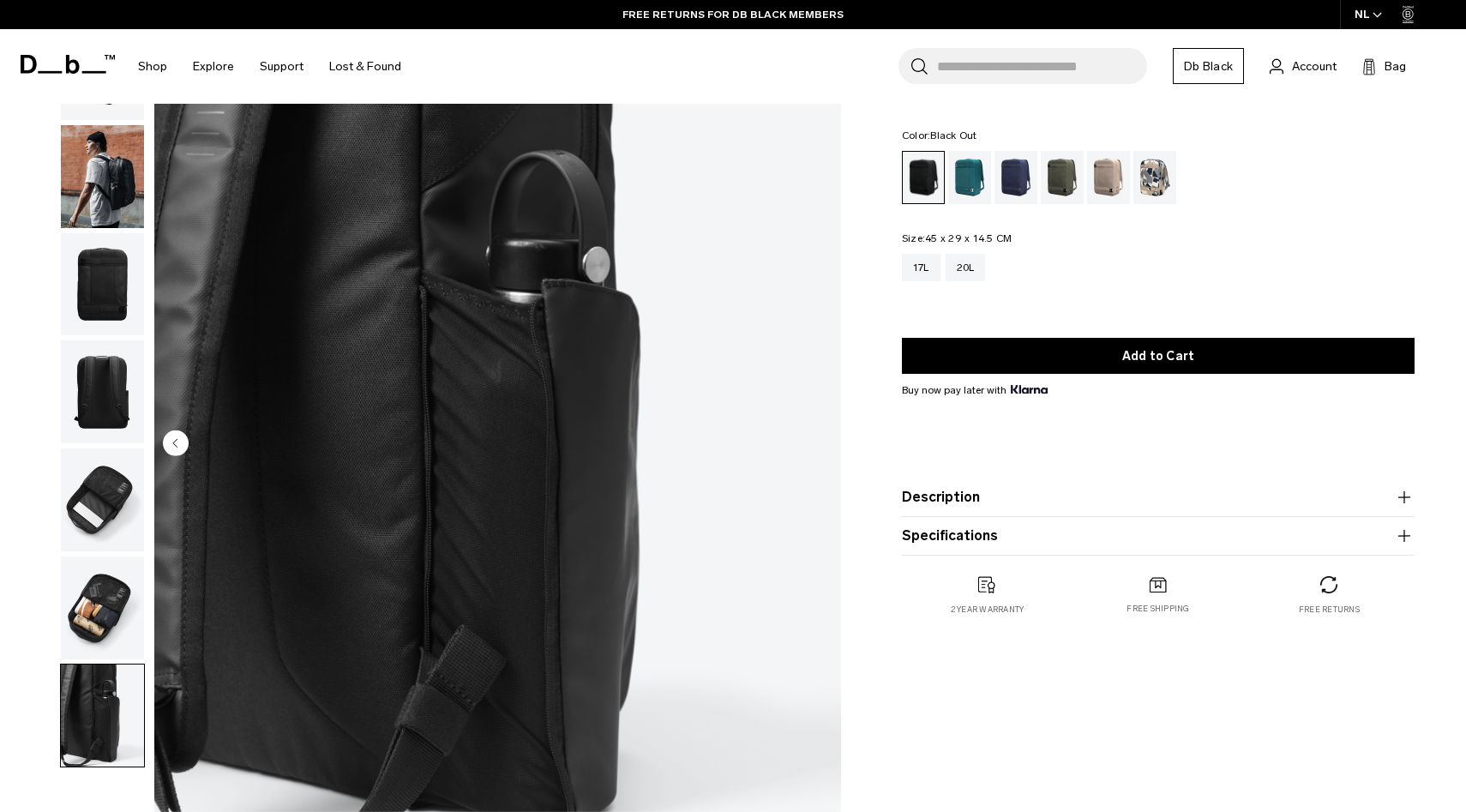
scroll to position [0, 0]
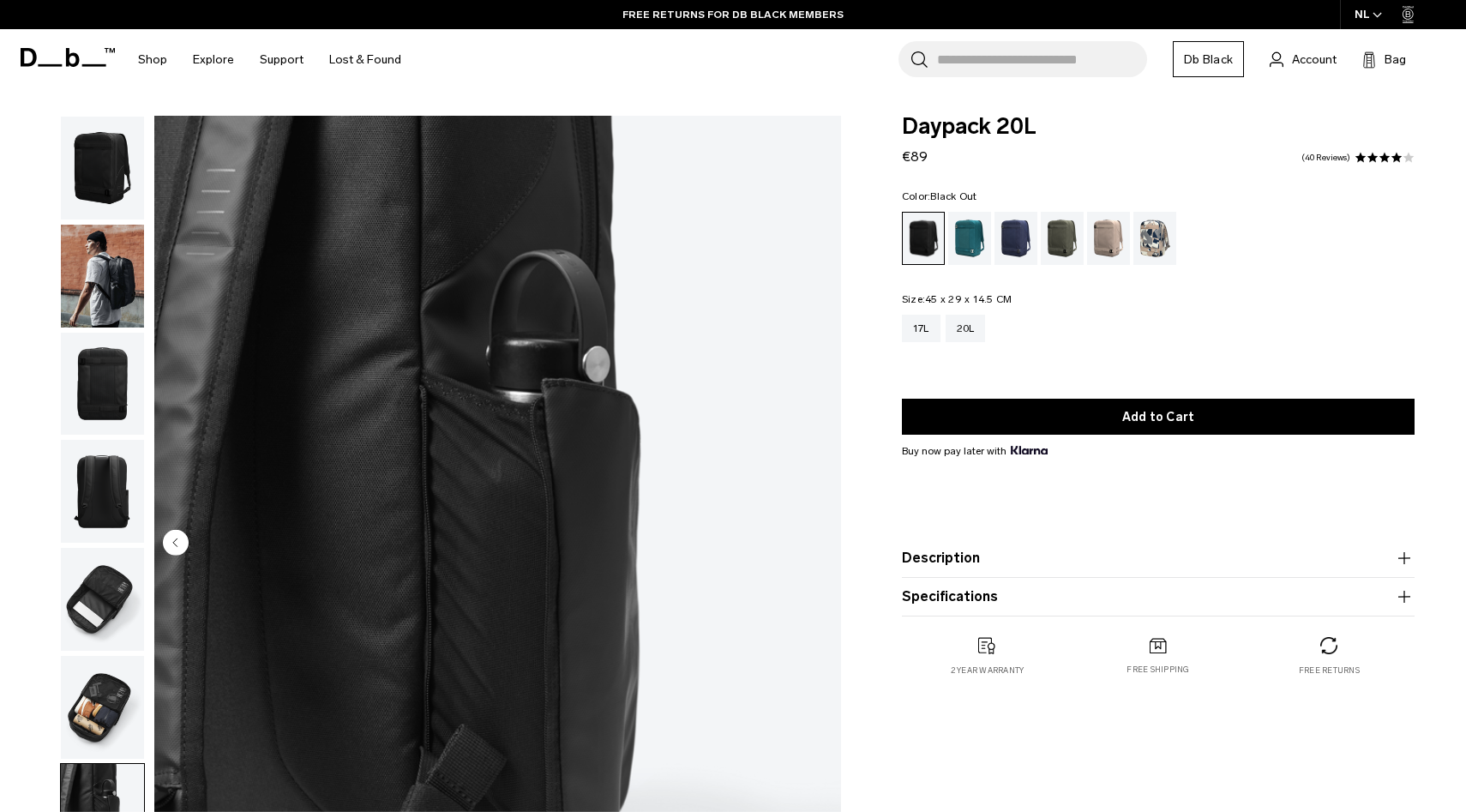
click at [82, 135] on img "button" at bounding box center [102, 168] width 83 height 103
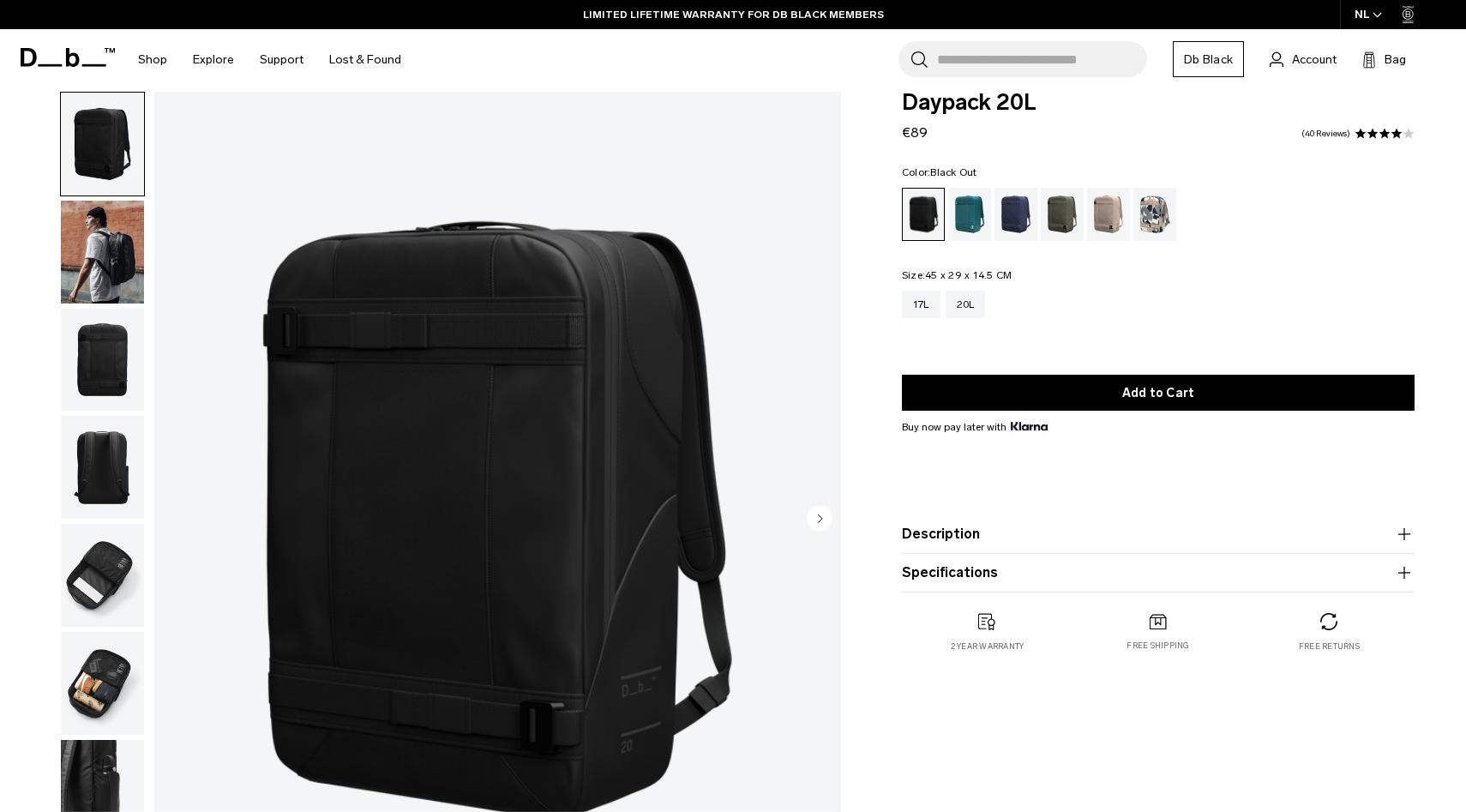
scroll to position [27, 0]
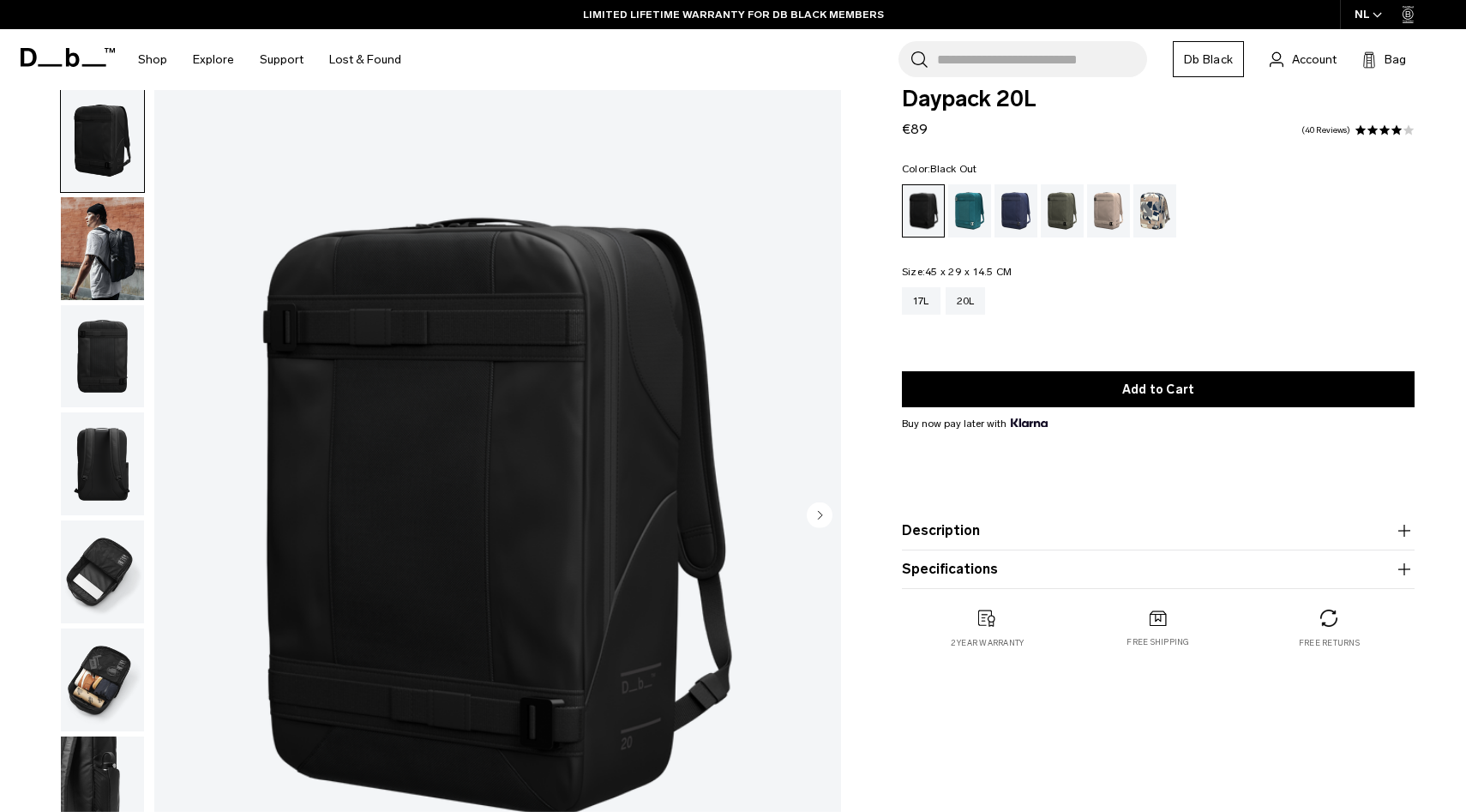
click at [919, 529] on button "Description" at bounding box center [1158, 530] width 513 height 21
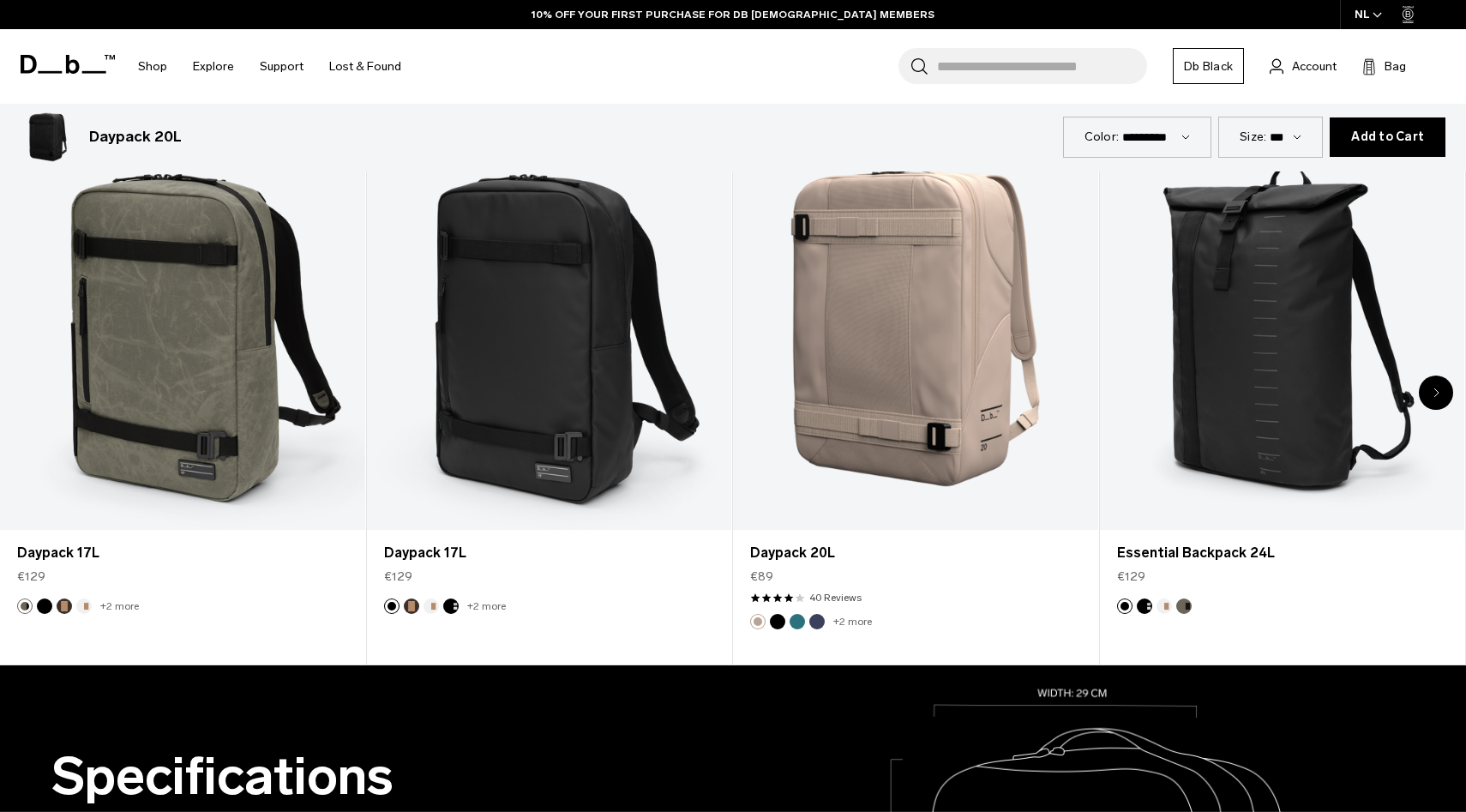
scroll to position [1001, 0]
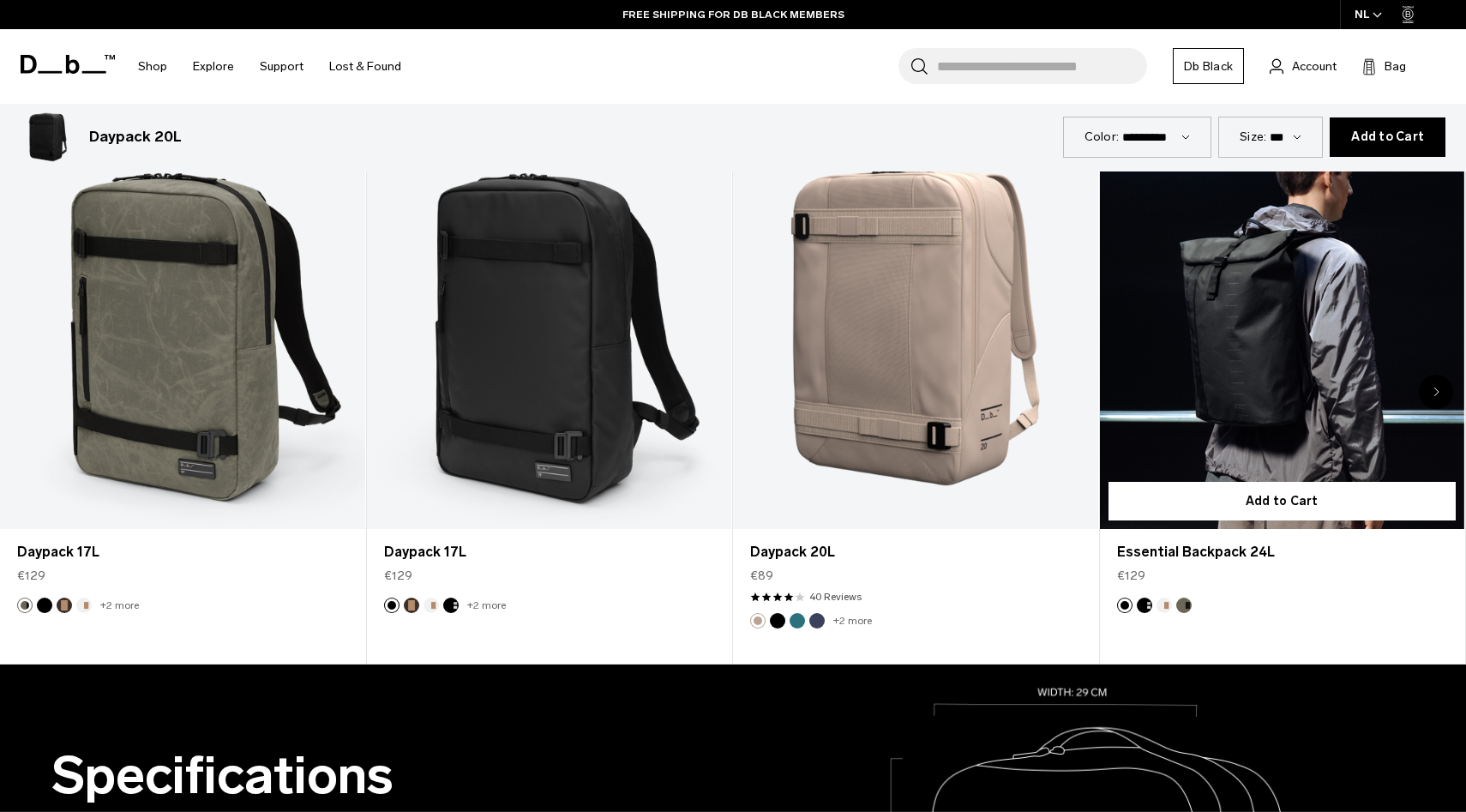
click at [1282, 401] on link "Essential Backpack 24L" at bounding box center [1282, 326] width 365 height 405
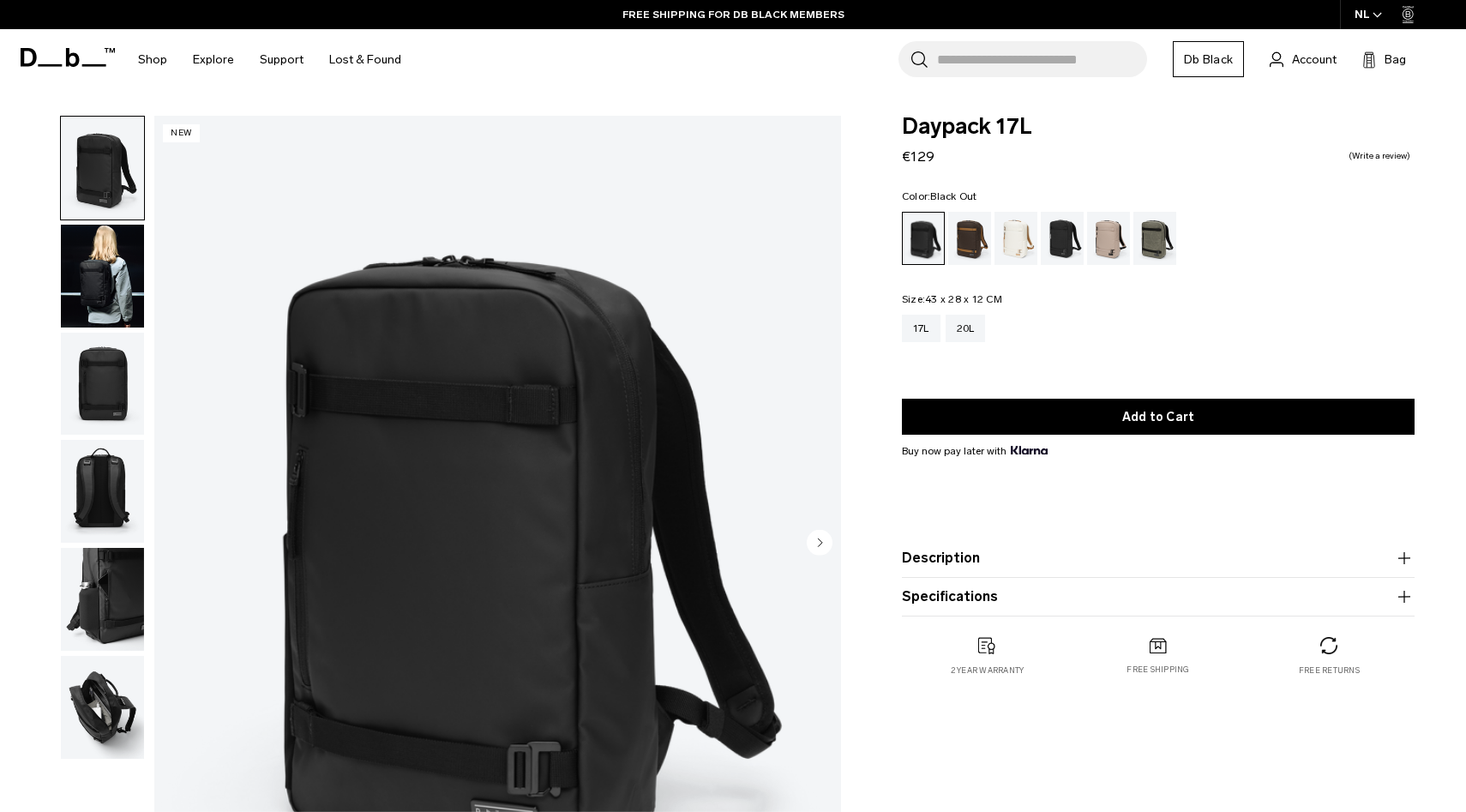
click at [102, 299] on img "button" at bounding box center [102, 276] width 83 height 103
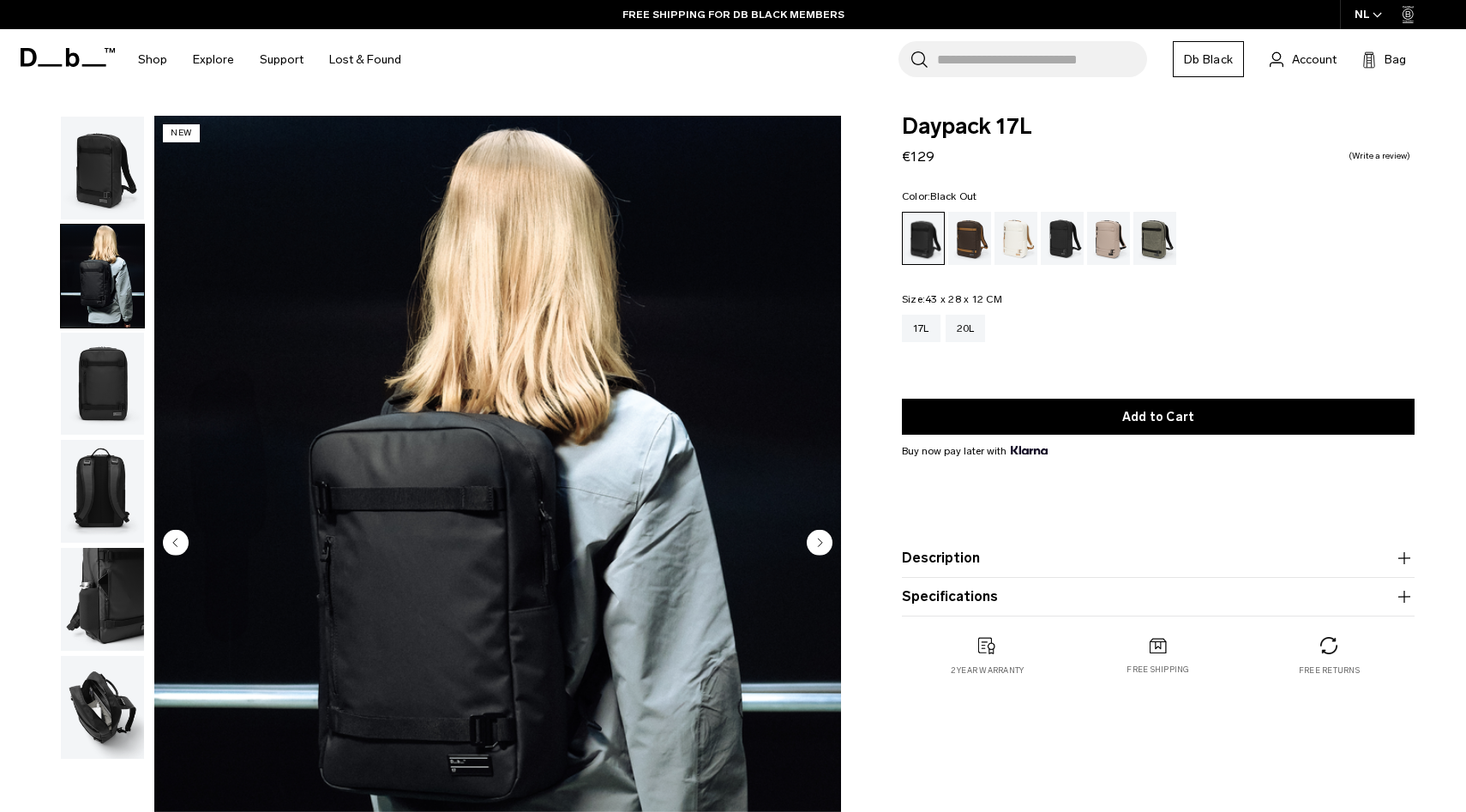
click at [110, 385] on img "button" at bounding box center [102, 384] width 83 height 103
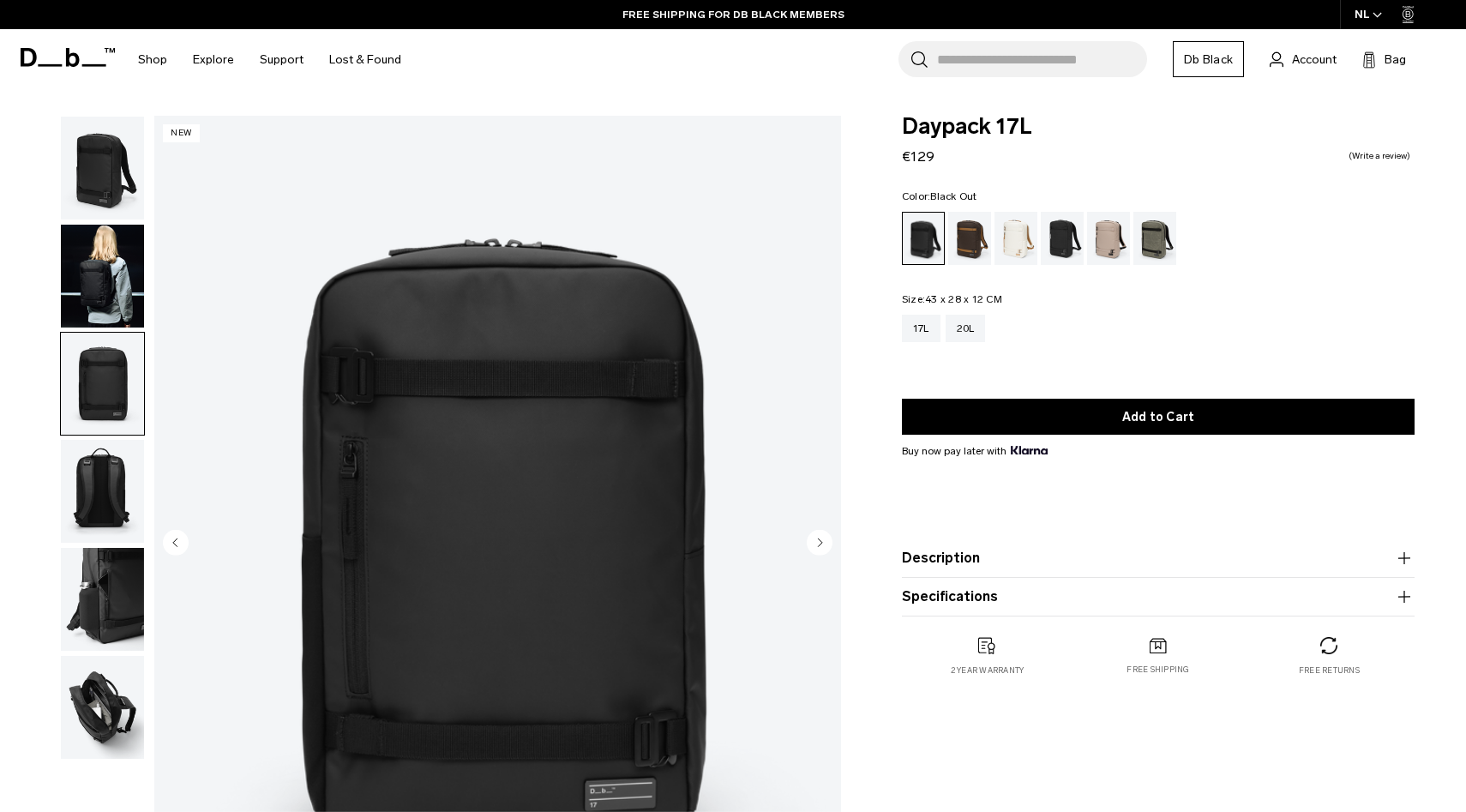
click at [107, 494] on img "button" at bounding box center [102, 491] width 83 height 103
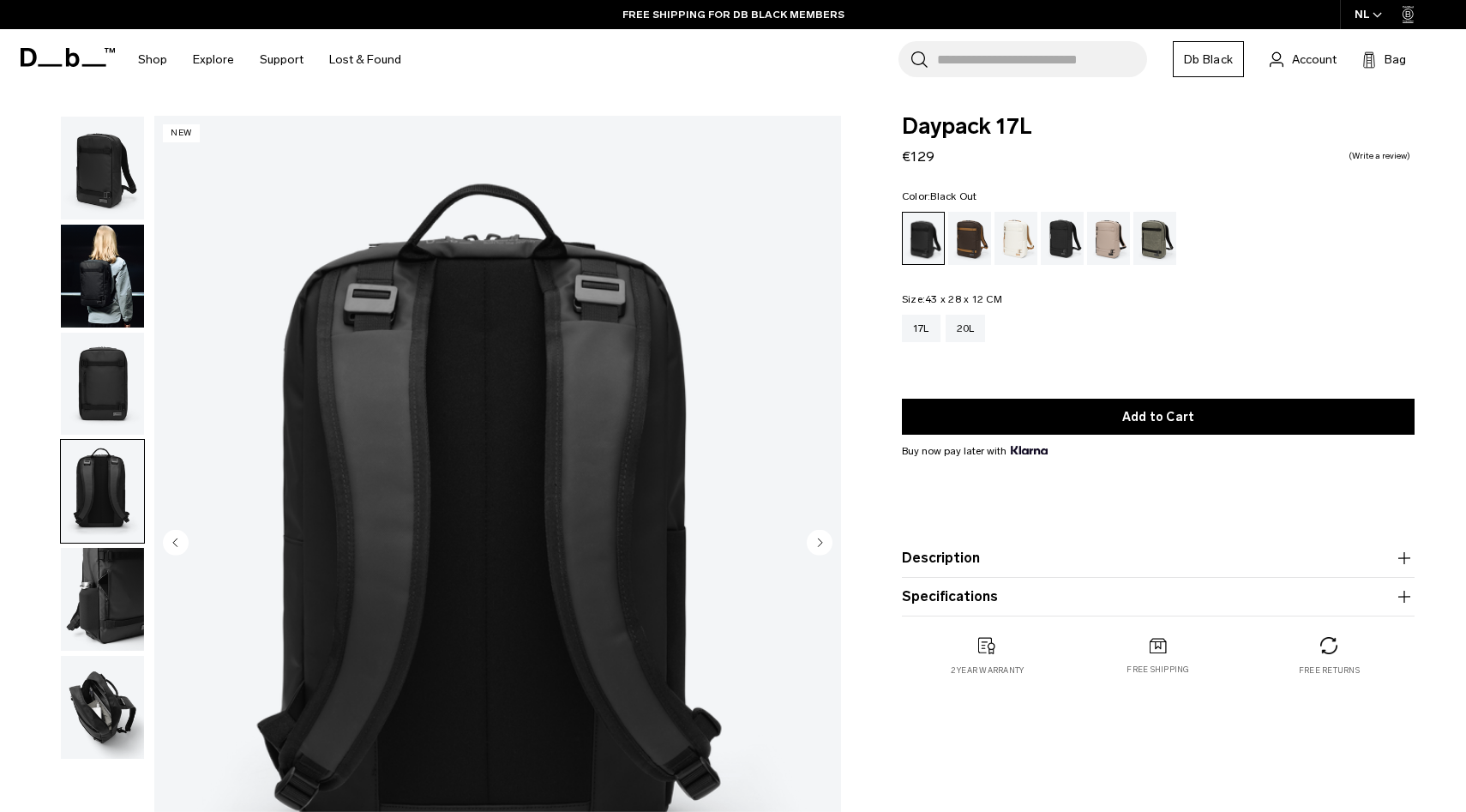
click at [104, 559] on img "button" at bounding box center [102, 600] width 83 height 103
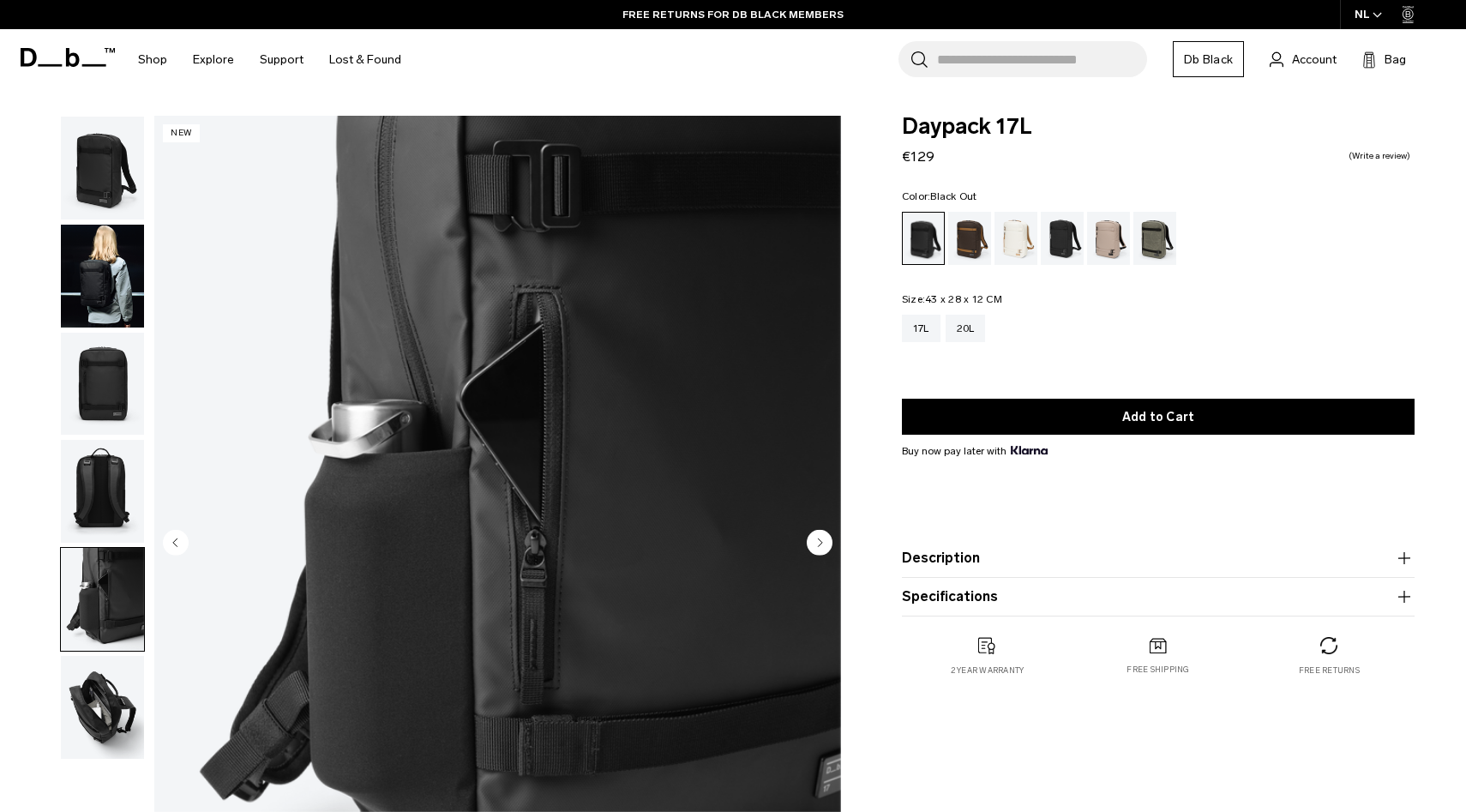
click at [93, 672] on img "button" at bounding box center [102, 707] width 83 height 103
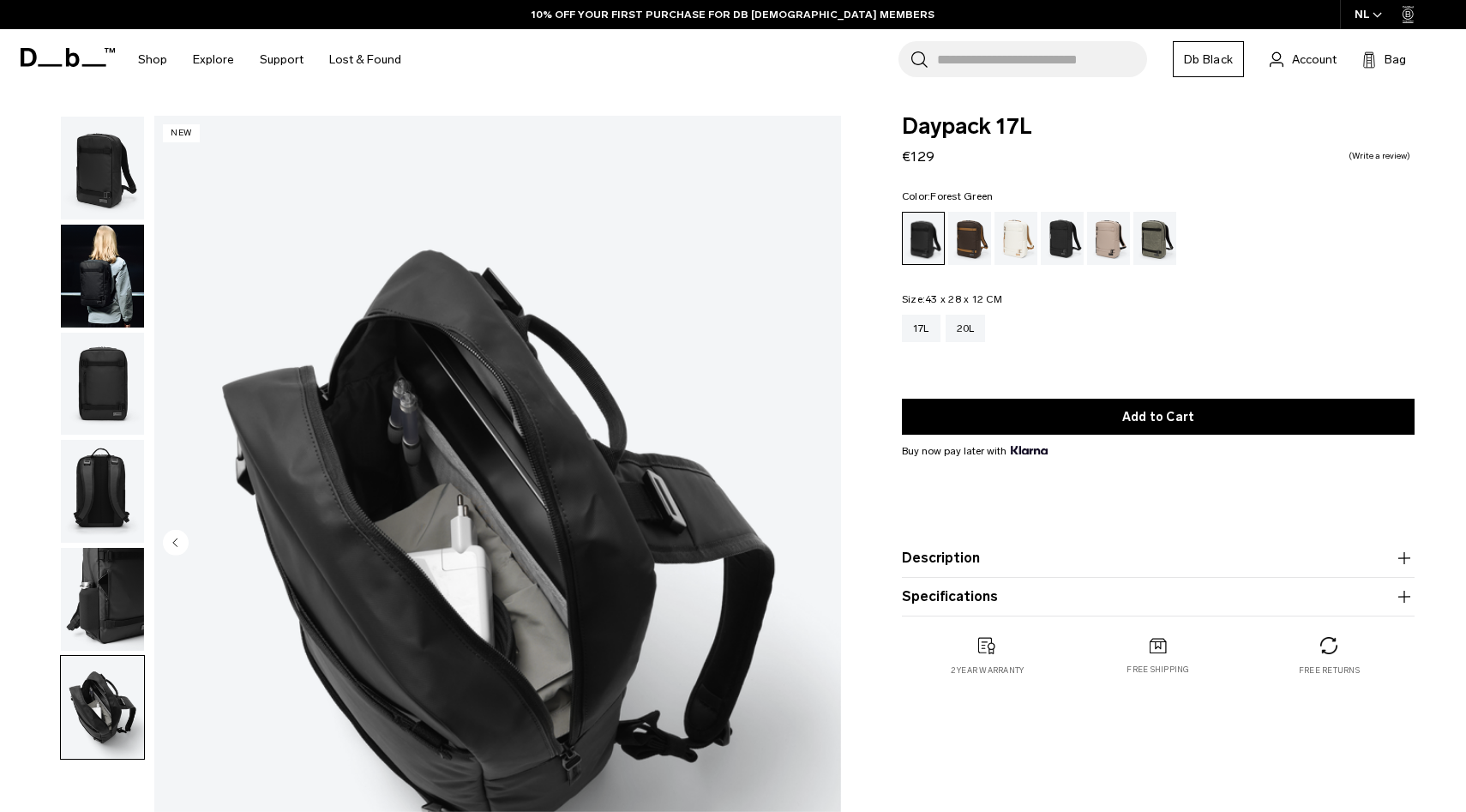
click at [1153, 236] on div "Forest Green" at bounding box center [1155, 238] width 43 height 53
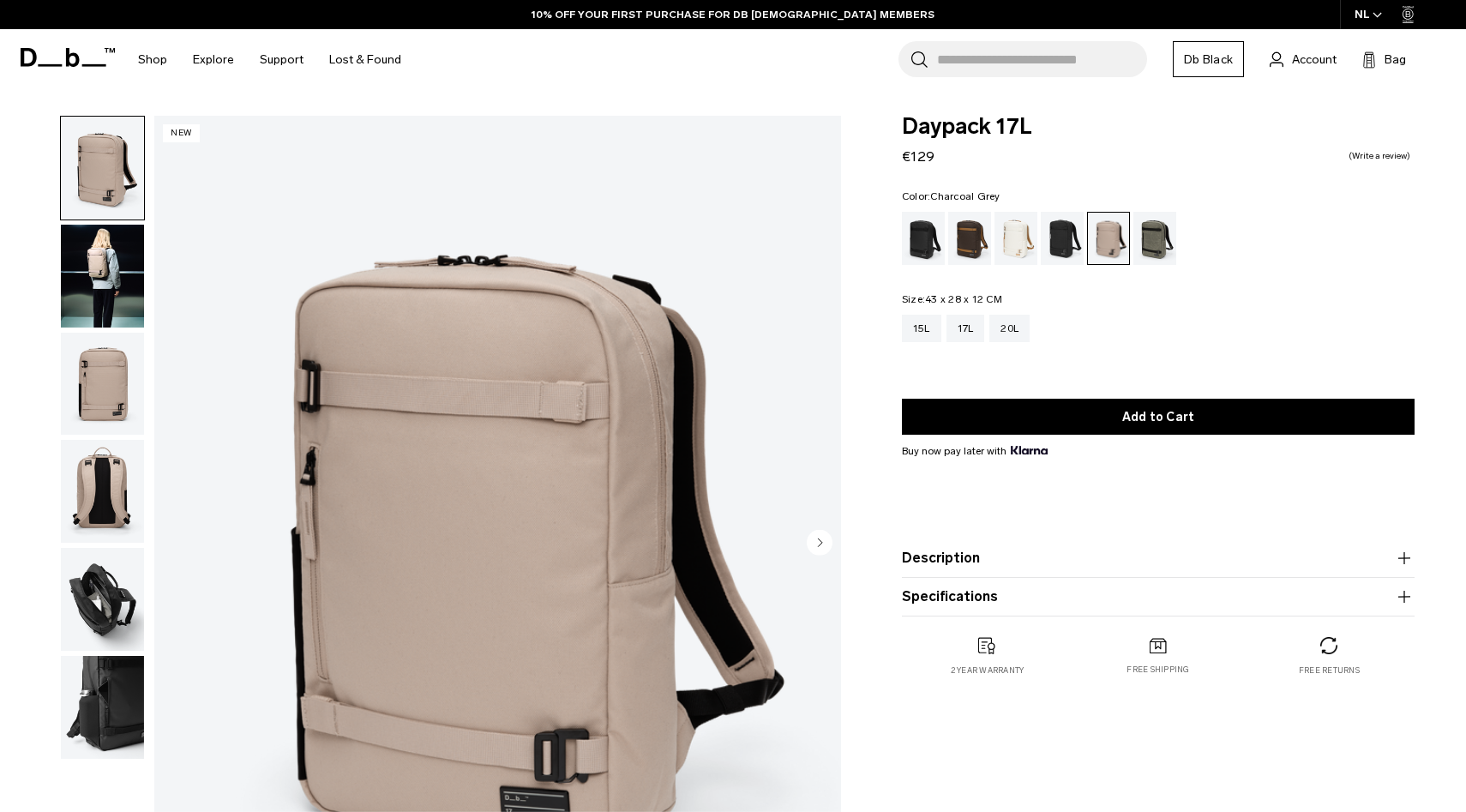
click at [1069, 237] on div "Charcoal Grey" at bounding box center [1063, 238] width 43 height 53
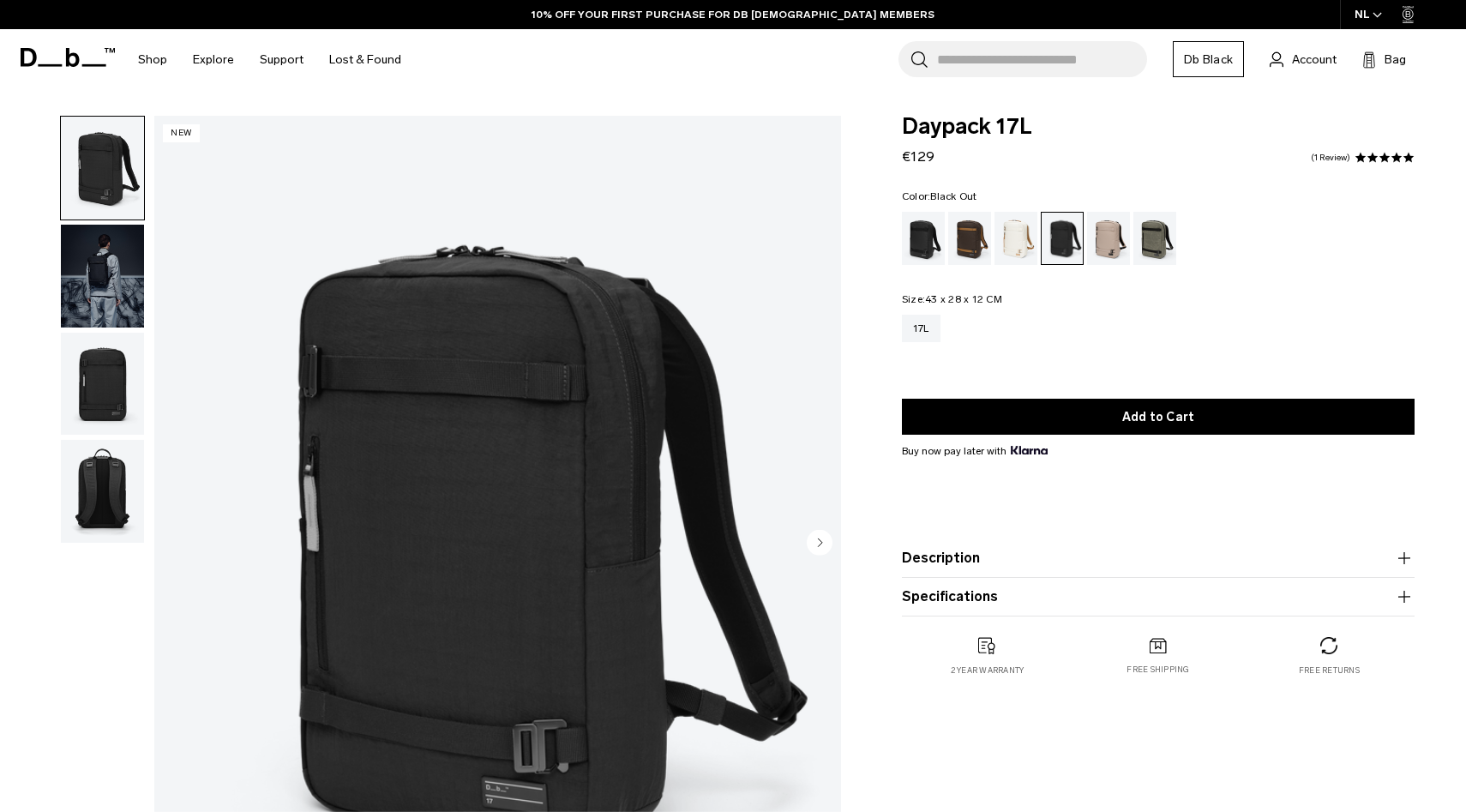
click at [921, 232] on div "Black Out" at bounding box center [923, 238] width 43 height 53
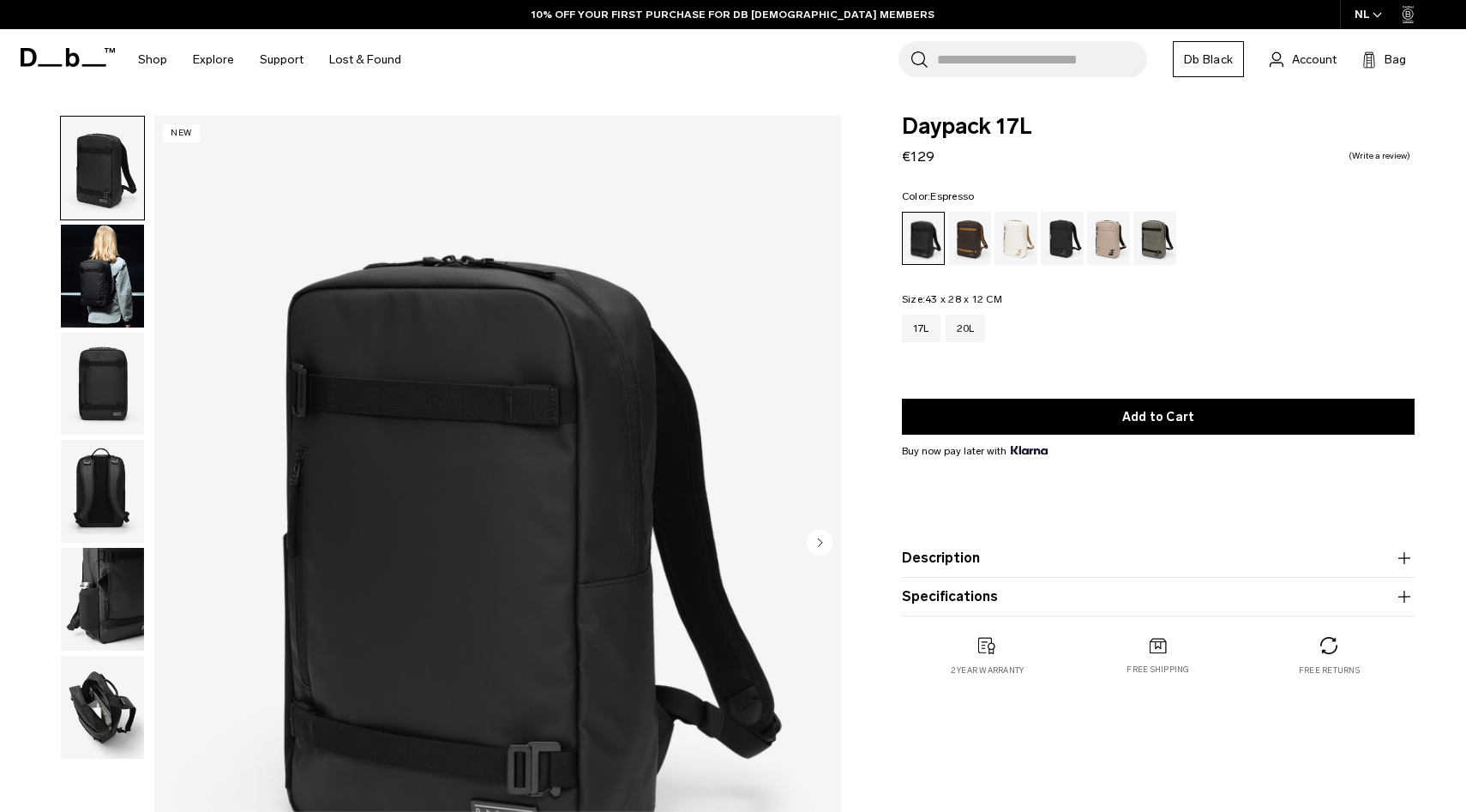
click at [967, 244] on div "Espresso" at bounding box center [970, 238] width 43 height 53
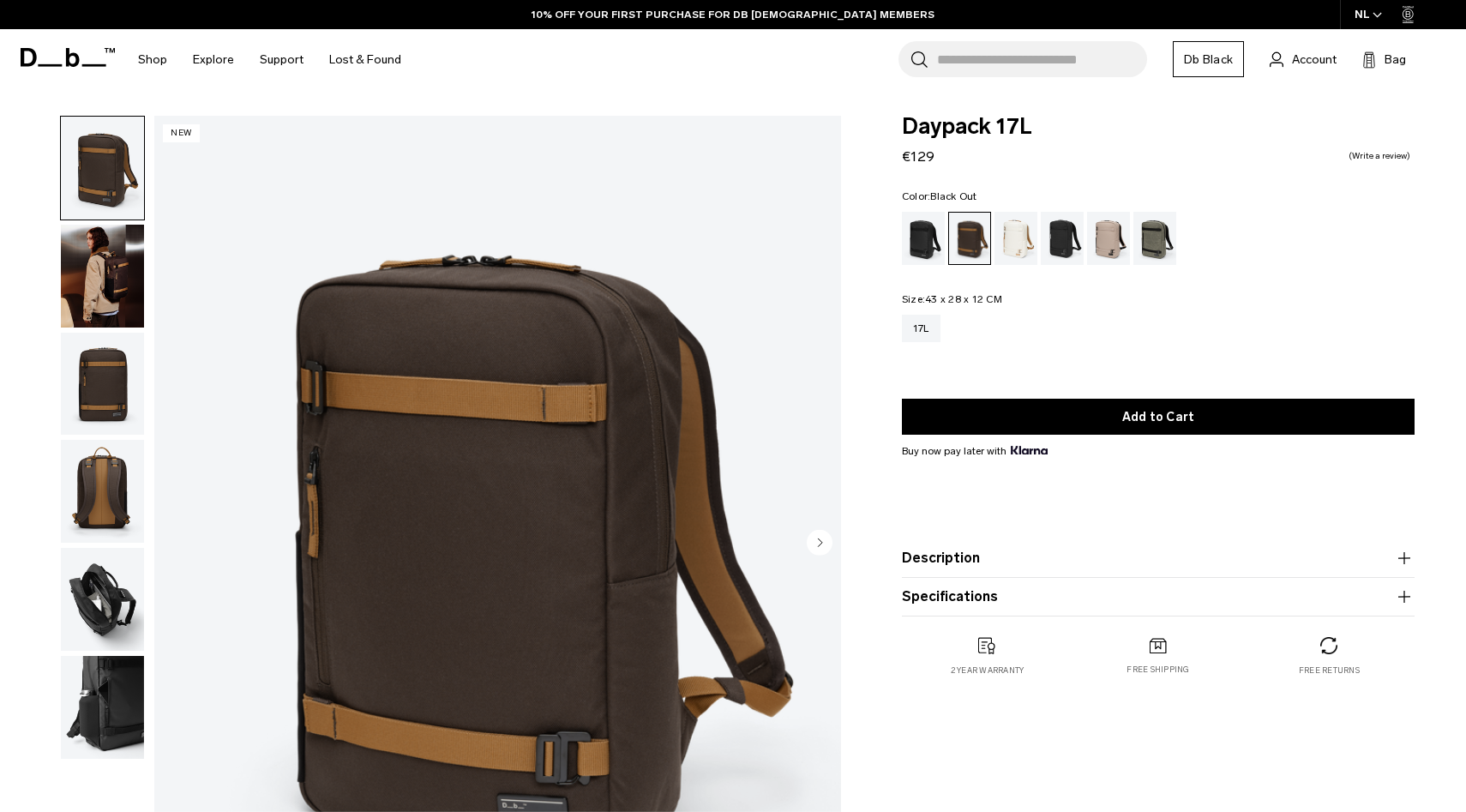
click at [922, 240] on div "Black Out" at bounding box center [923, 238] width 43 height 53
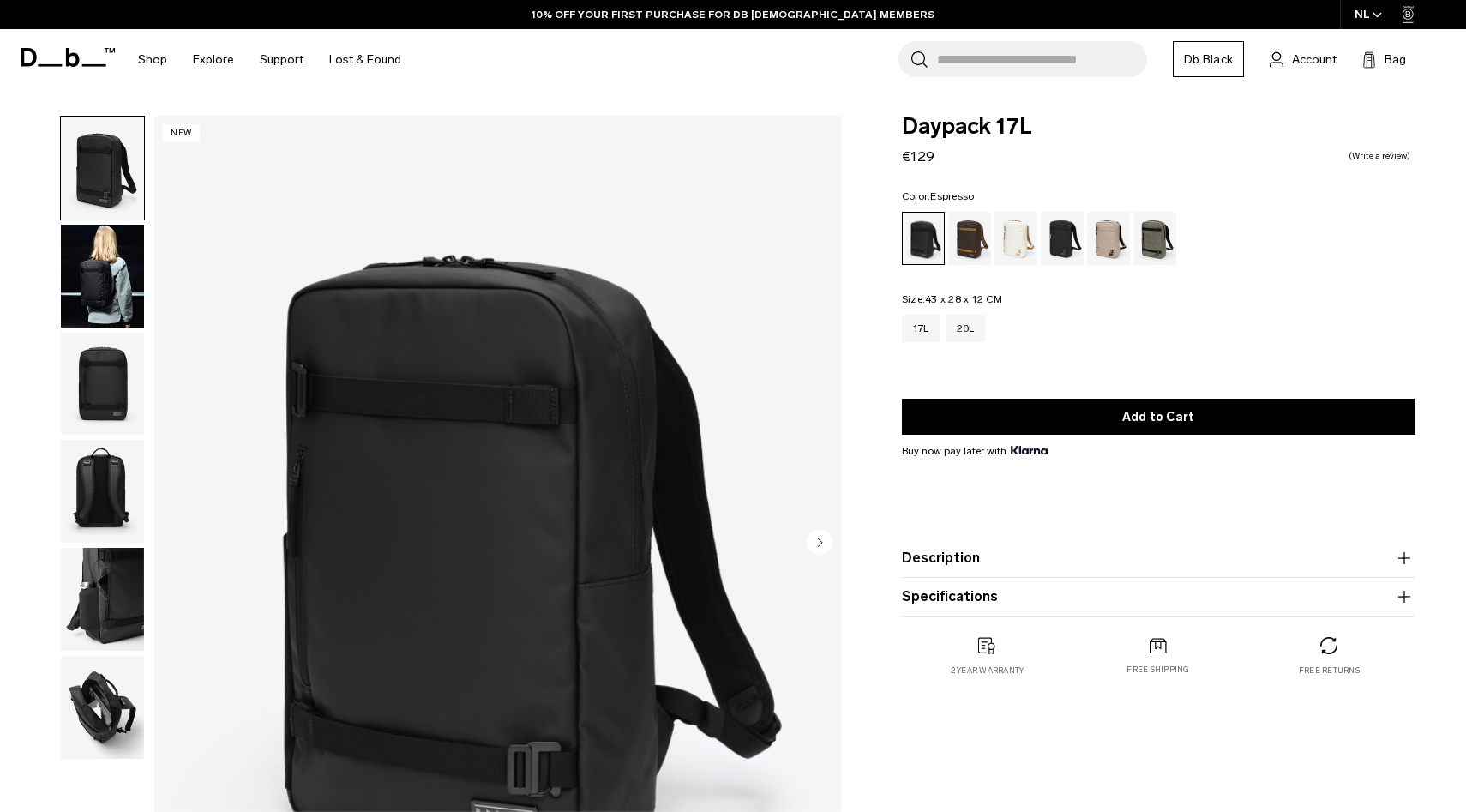
click at [970, 242] on div "Espresso" at bounding box center [970, 238] width 43 height 53
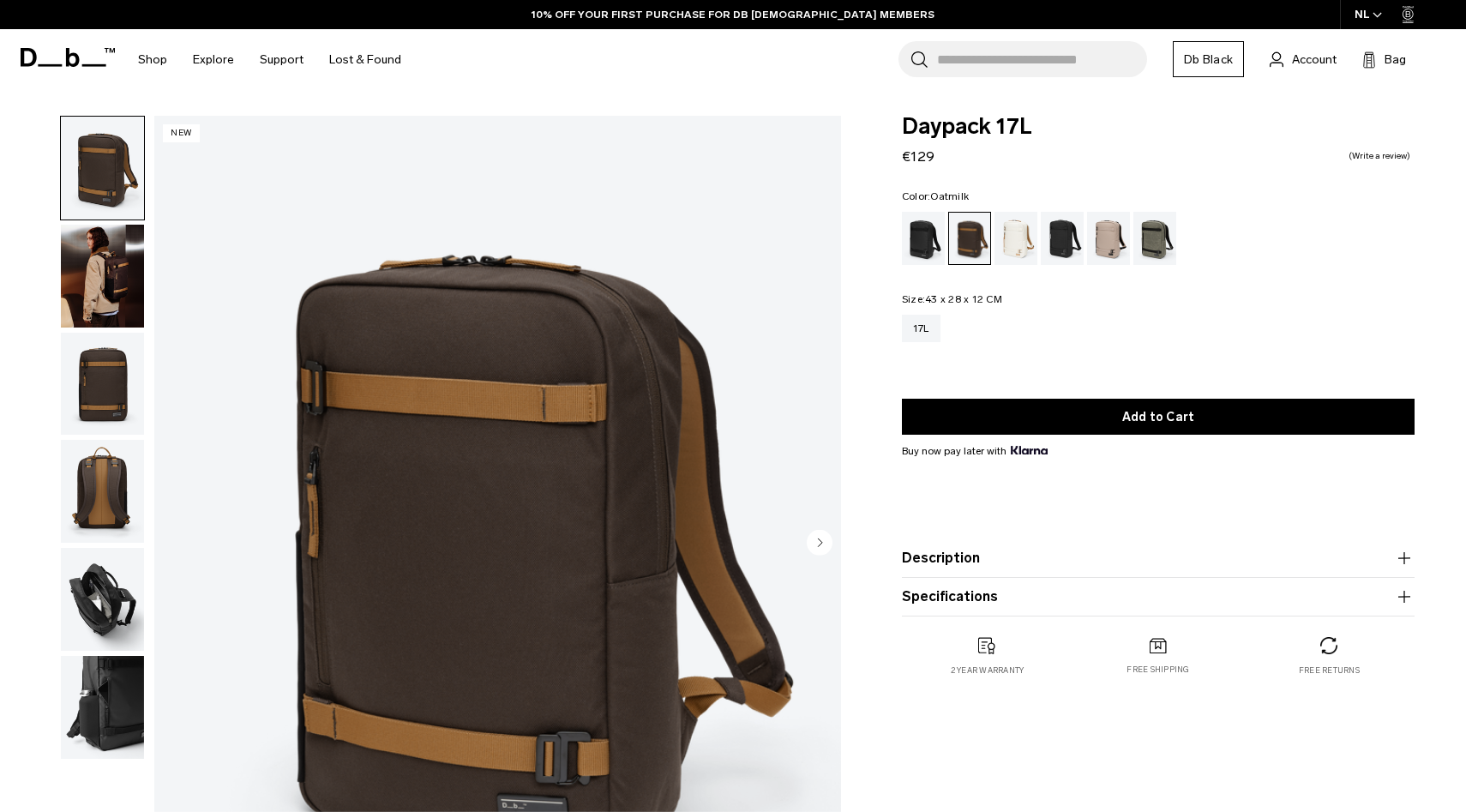
click at [1013, 242] on div "Oatmilk" at bounding box center [1017, 238] width 43 height 53
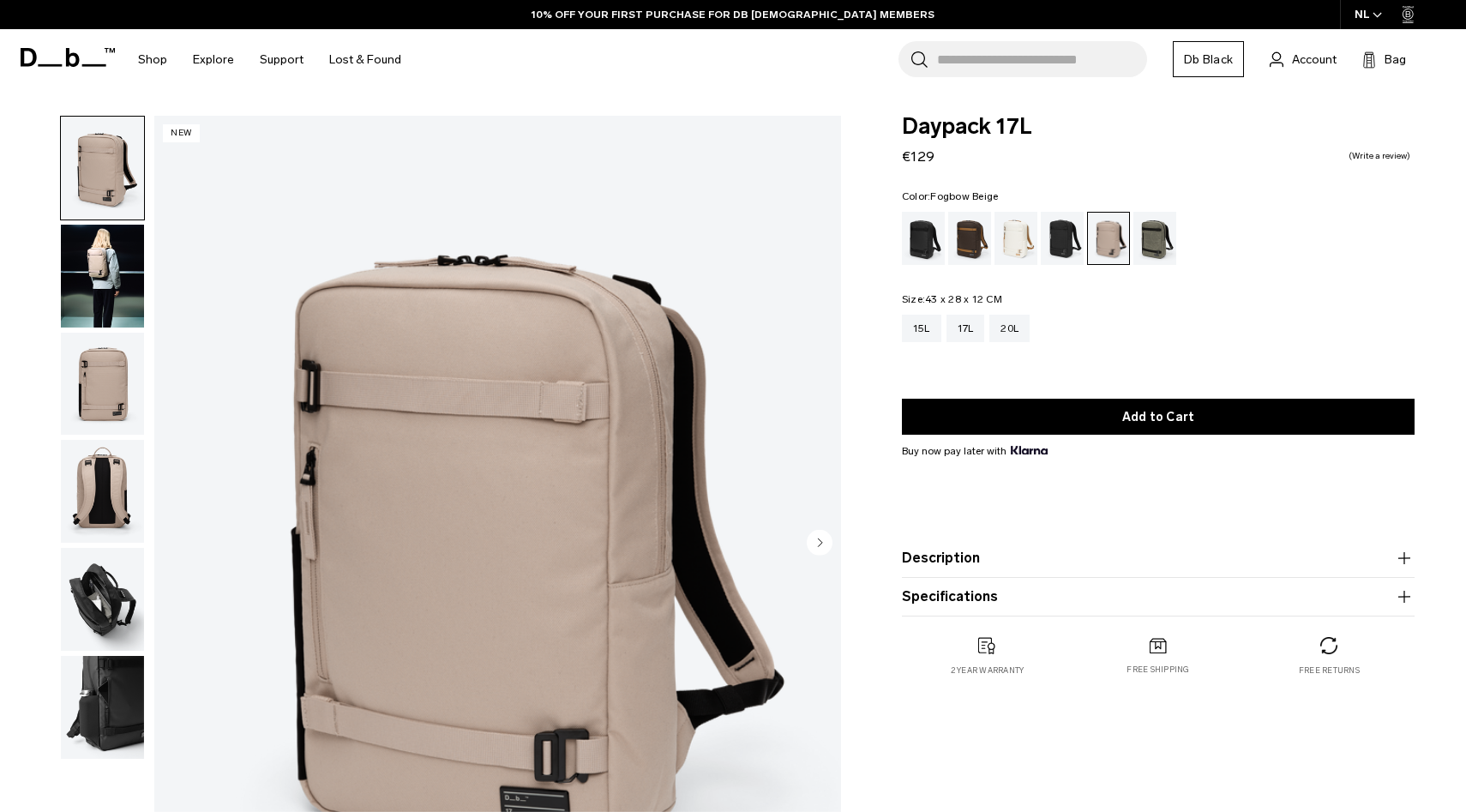
click at [98, 600] on img "button" at bounding box center [102, 600] width 83 height 103
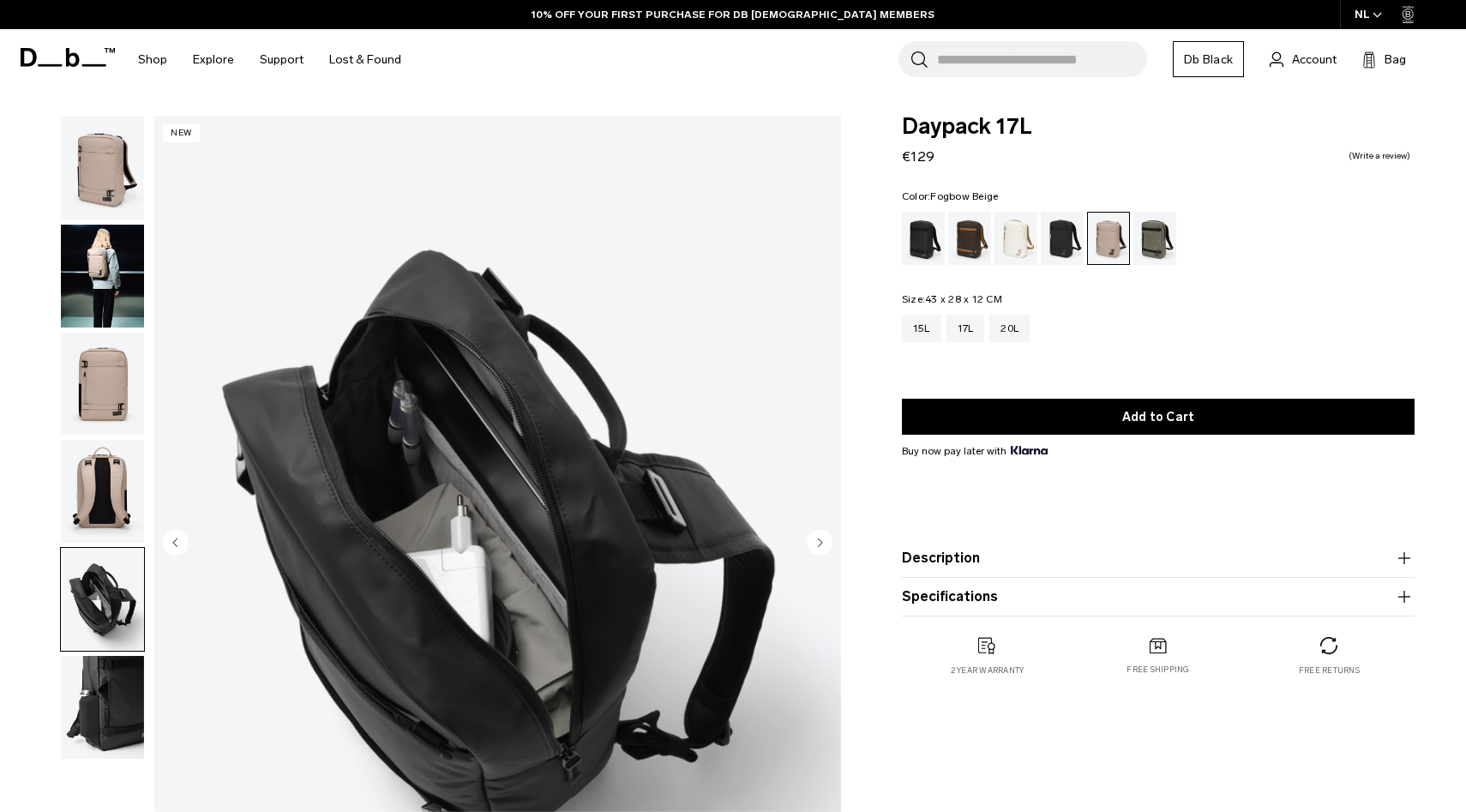
click at [100, 500] on img "button" at bounding box center [102, 491] width 83 height 103
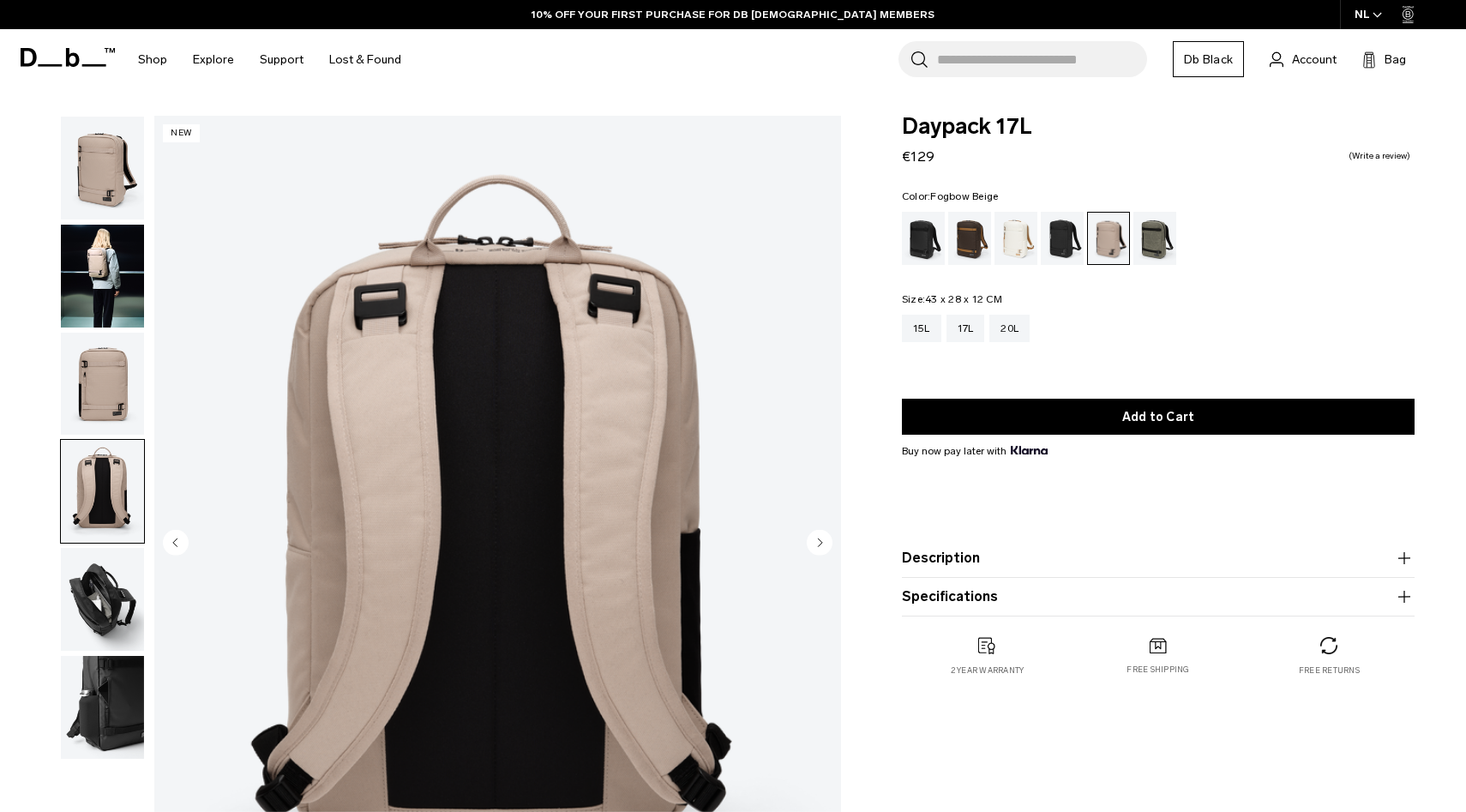
click at [925, 560] on button "Description" at bounding box center [1158, 558] width 513 height 21
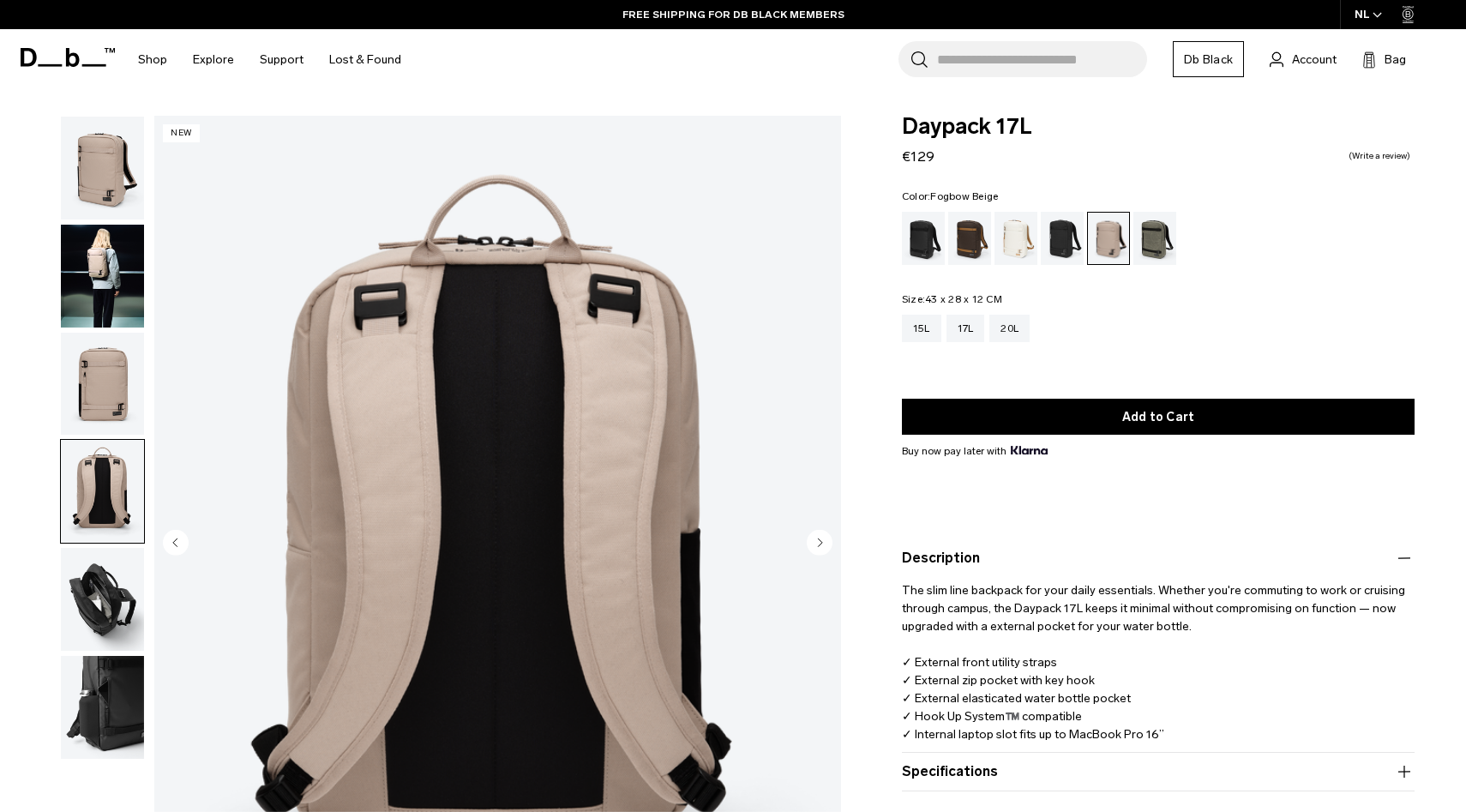
scroll to position [18, 0]
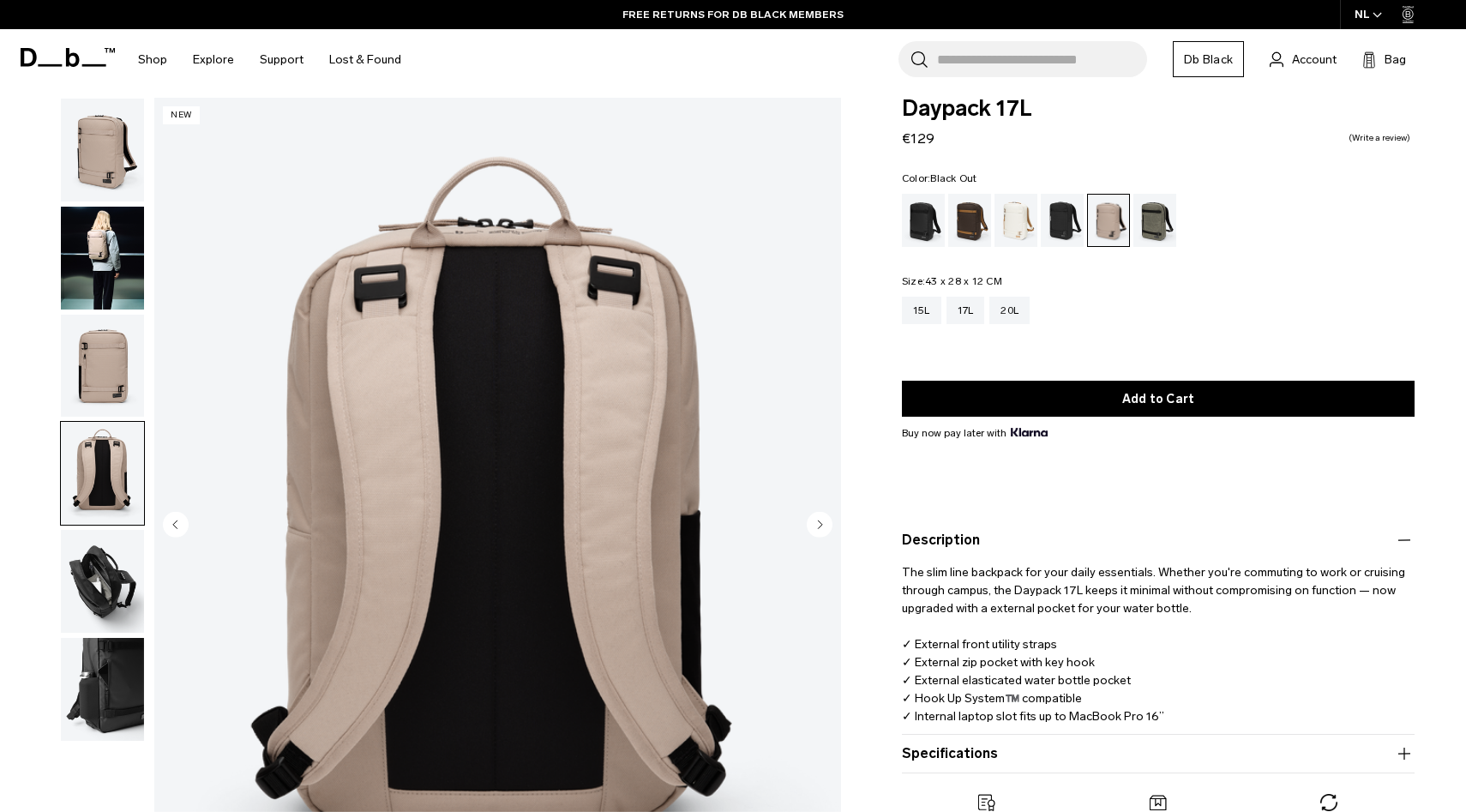
click at [924, 210] on div "Black Out" at bounding box center [923, 220] width 43 height 53
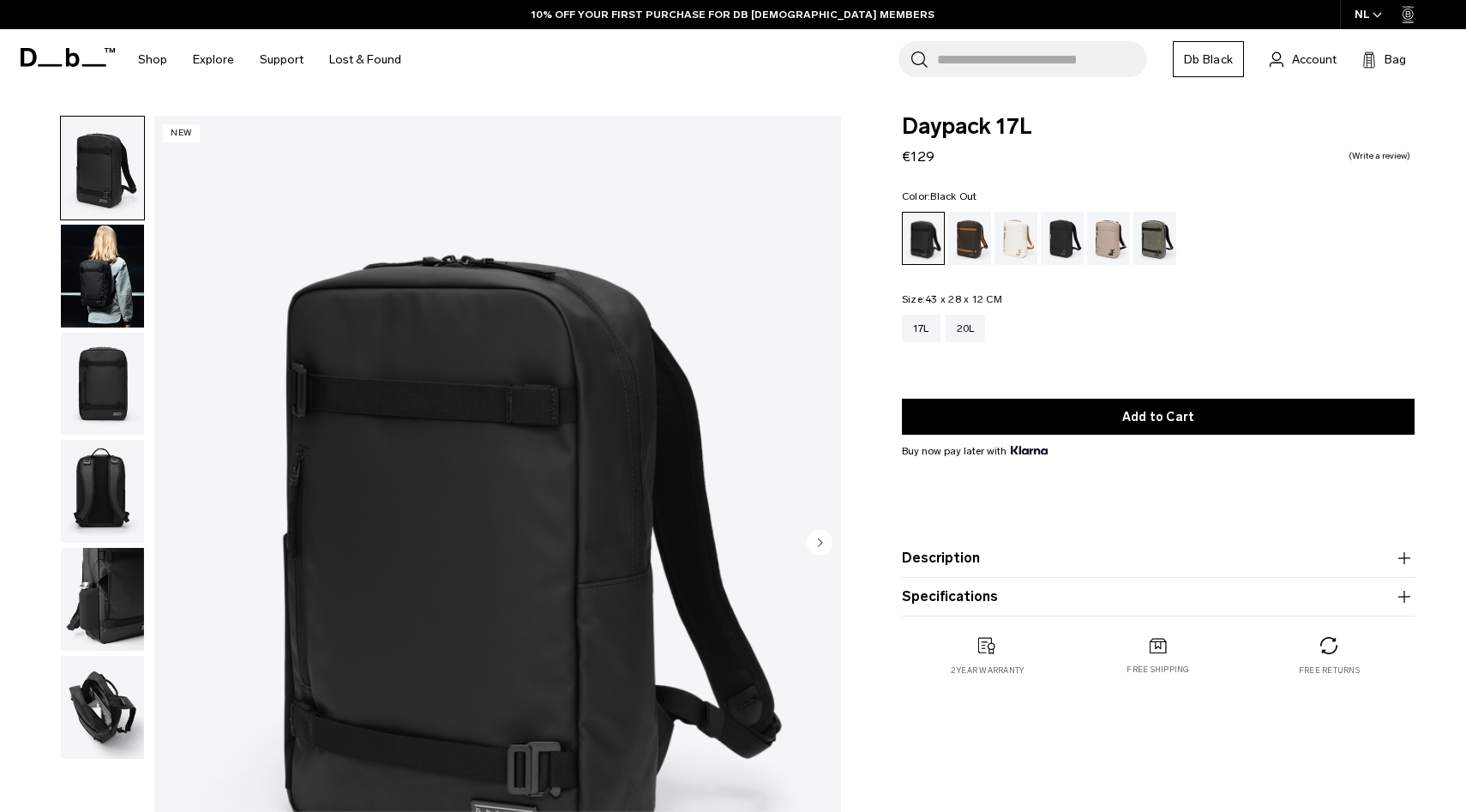
click at [90, 254] on img "button" at bounding box center [102, 276] width 83 height 103
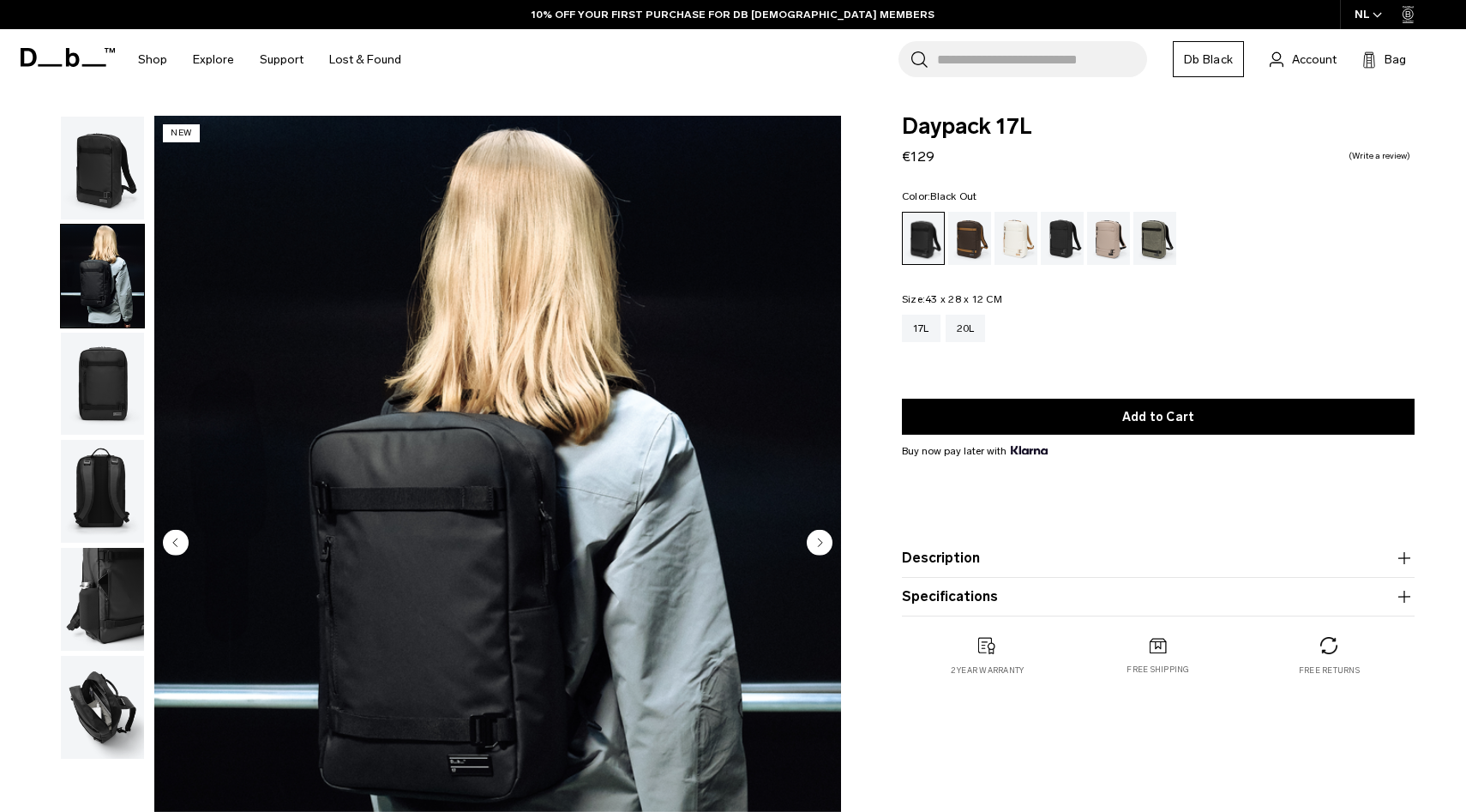
click at [87, 373] on img "button" at bounding box center [102, 384] width 83 height 103
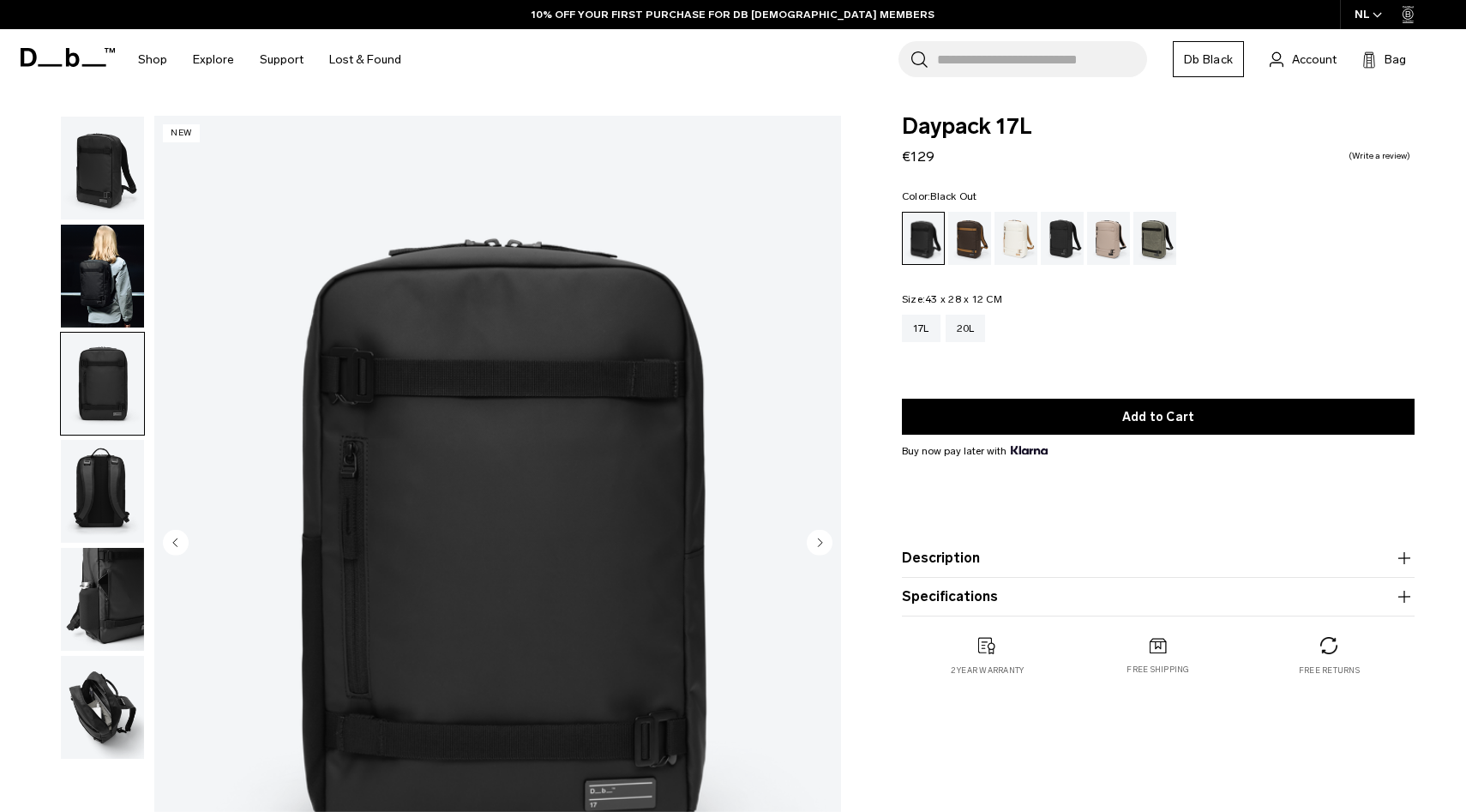
click at [75, 512] on img "button" at bounding box center [102, 491] width 83 height 103
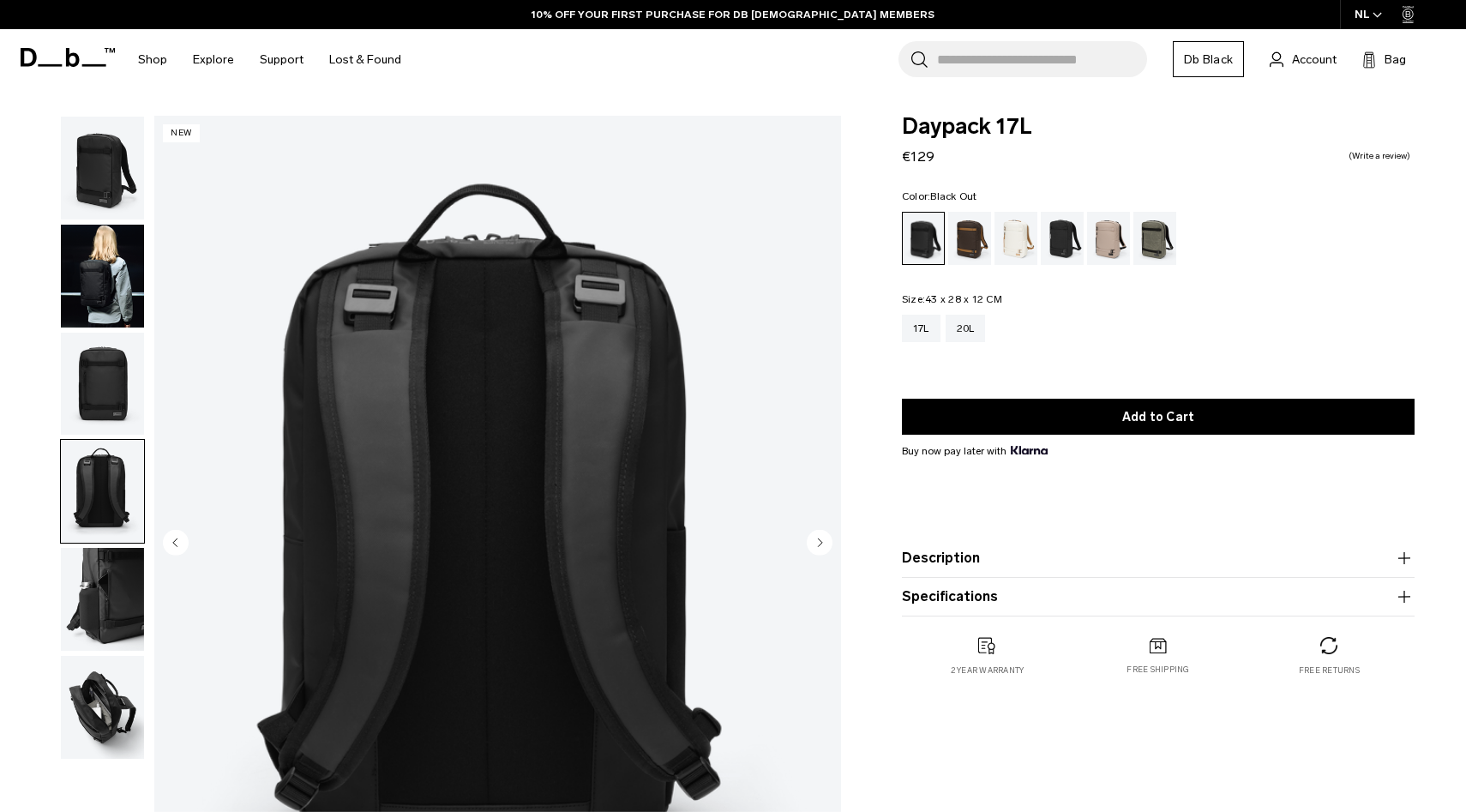
click at [90, 588] on img "button" at bounding box center [102, 600] width 83 height 103
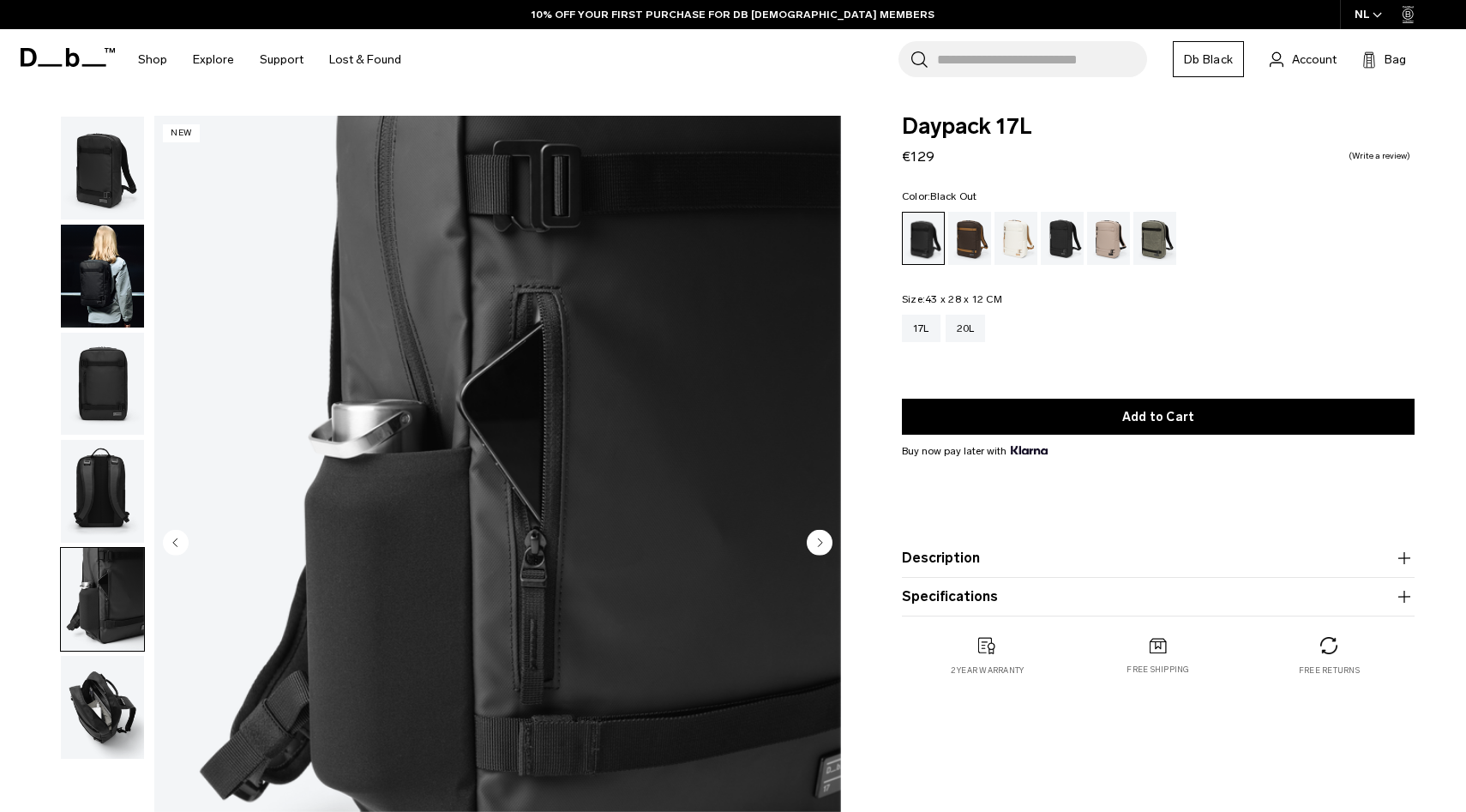
click at [99, 699] on img "button" at bounding box center [102, 707] width 83 height 103
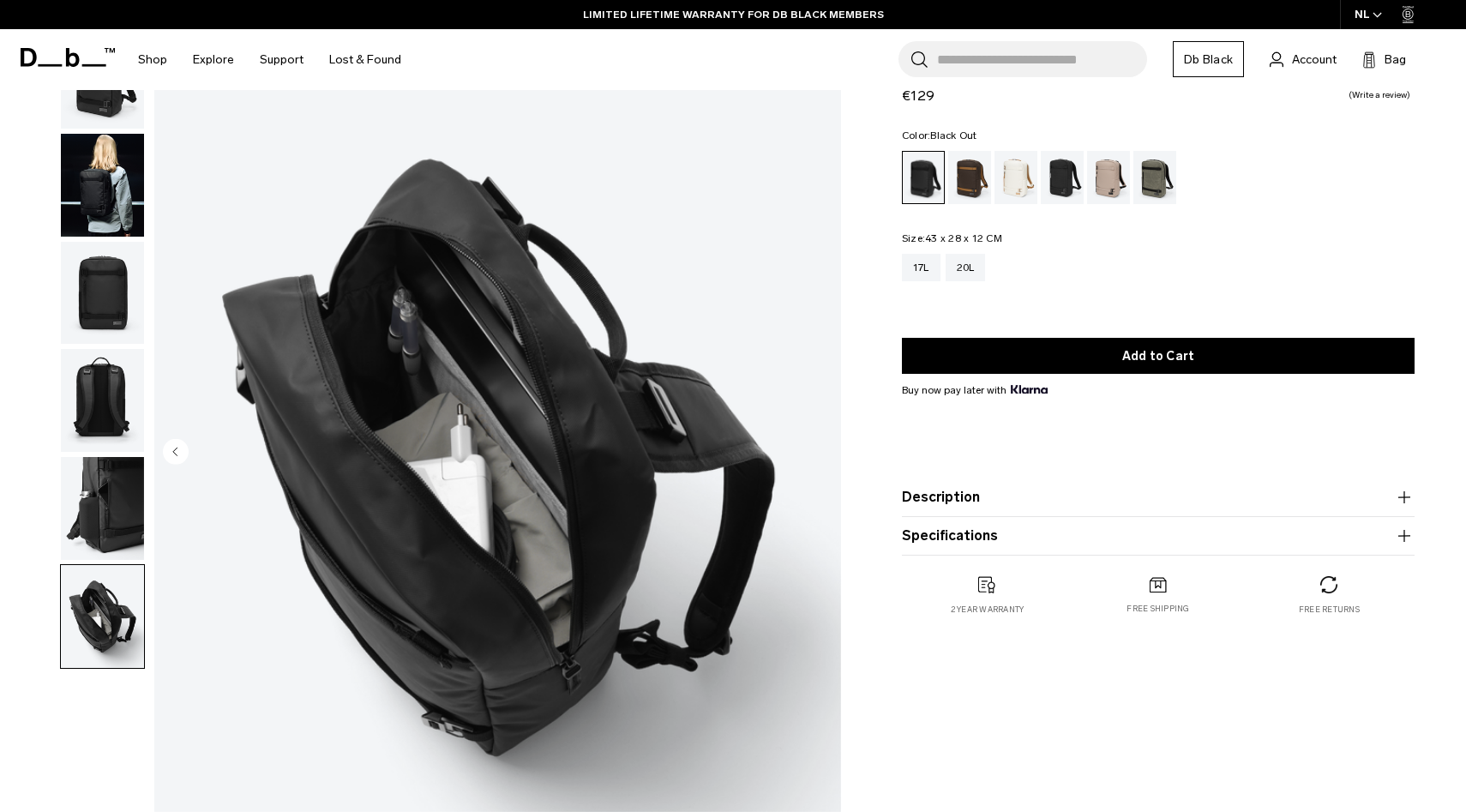
scroll to position [92, 0]
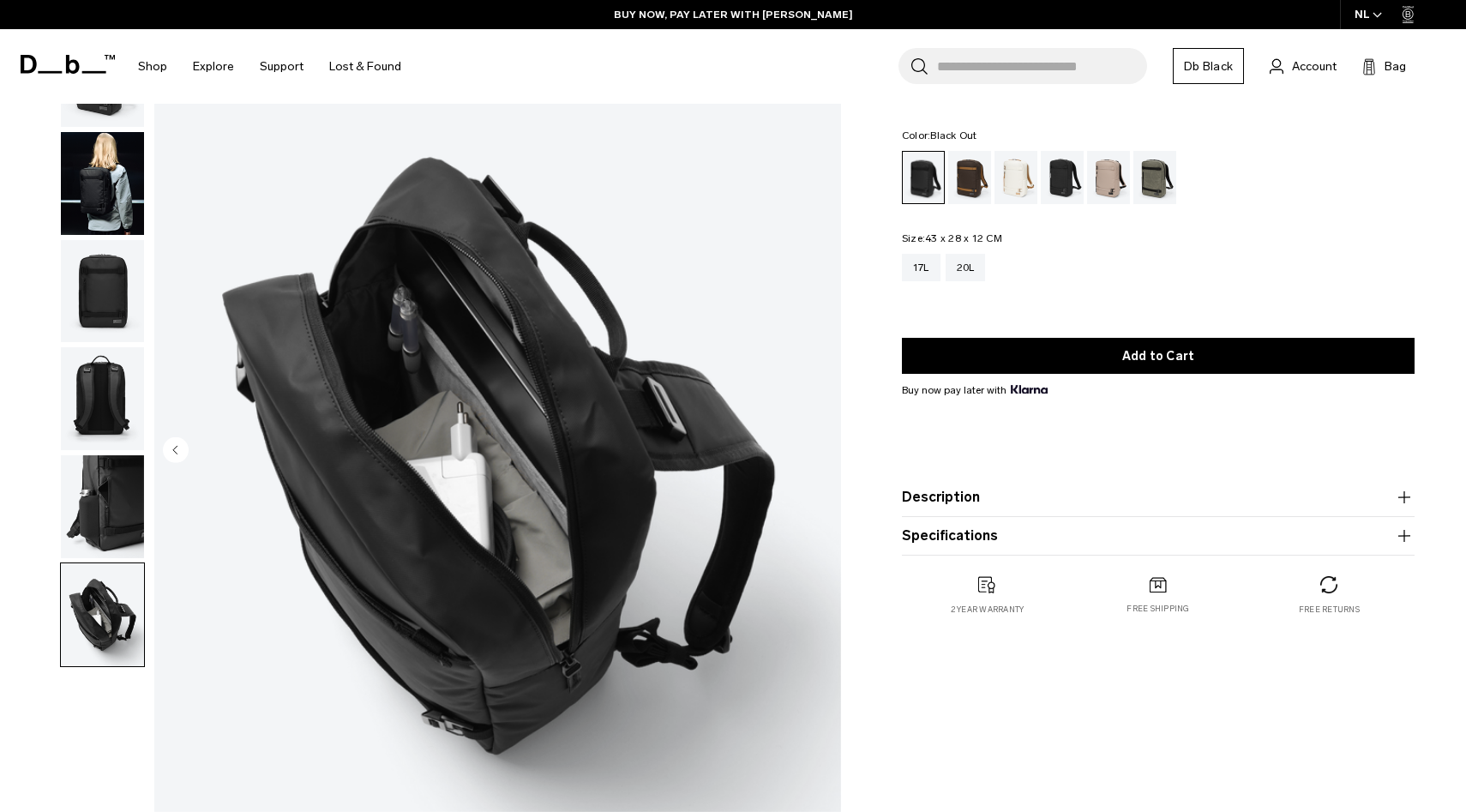
click at [95, 396] on img "button" at bounding box center [102, 399] width 83 height 103
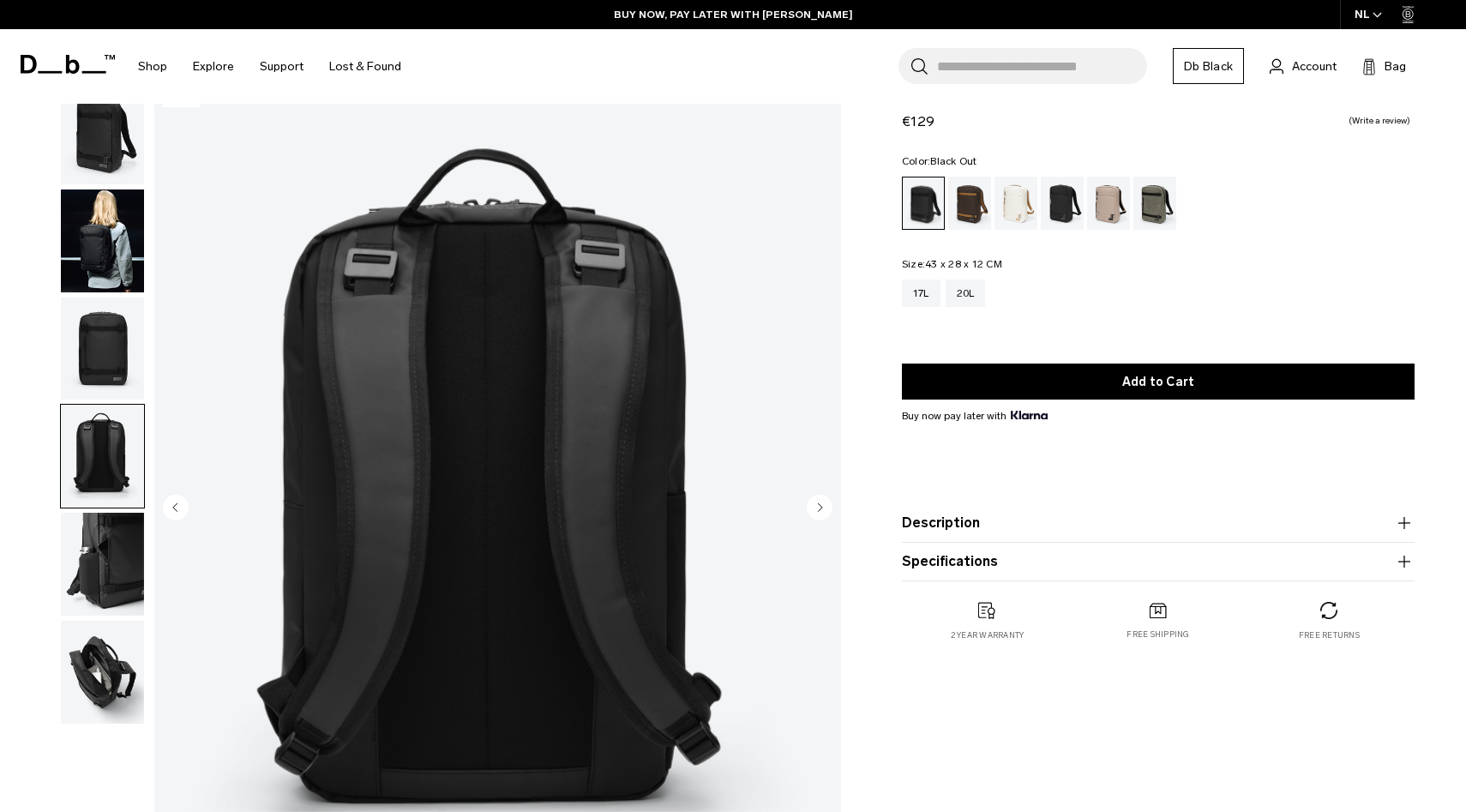
scroll to position [0, 0]
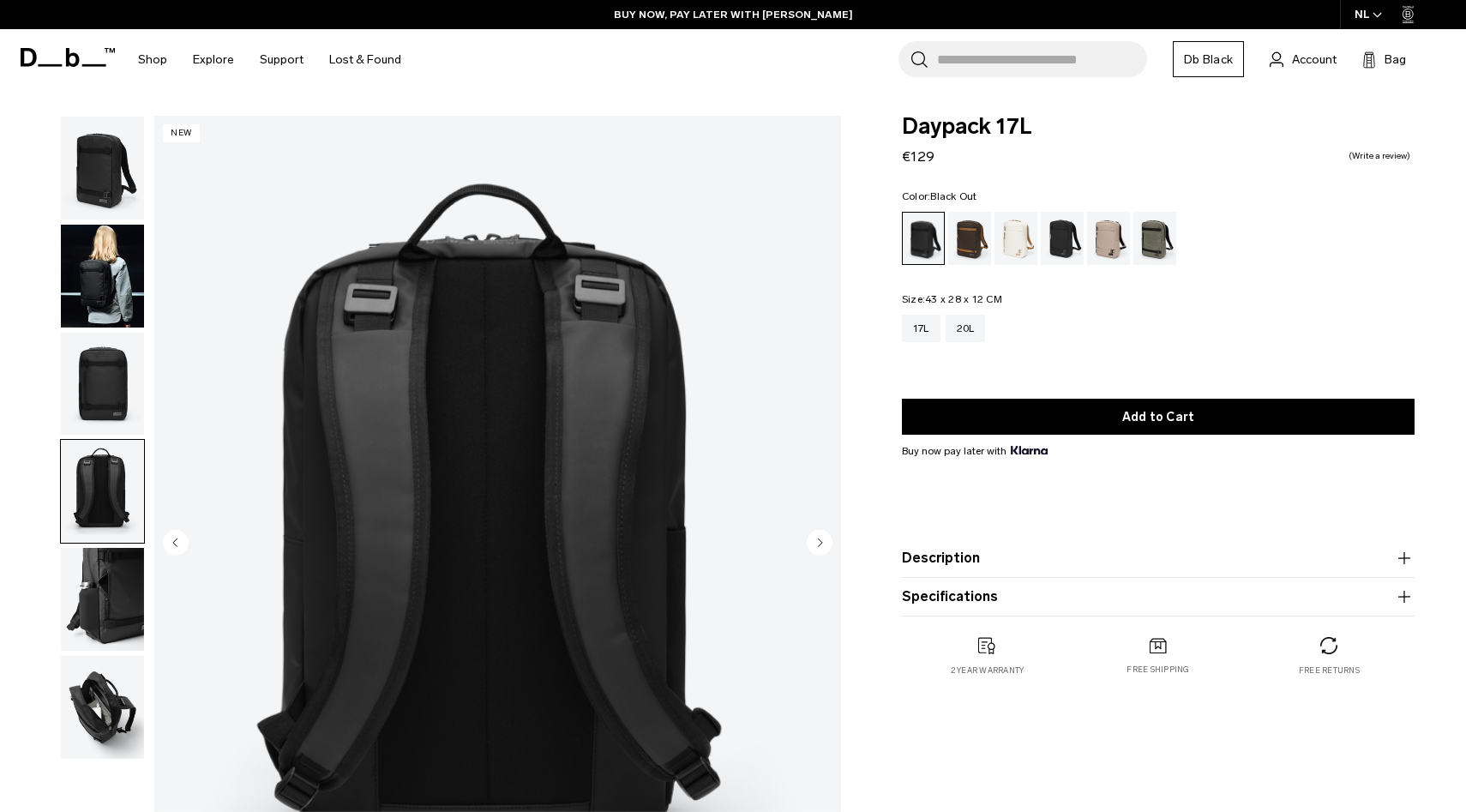
click at [87, 249] on img "button" at bounding box center [102, 276] width 83 height 103
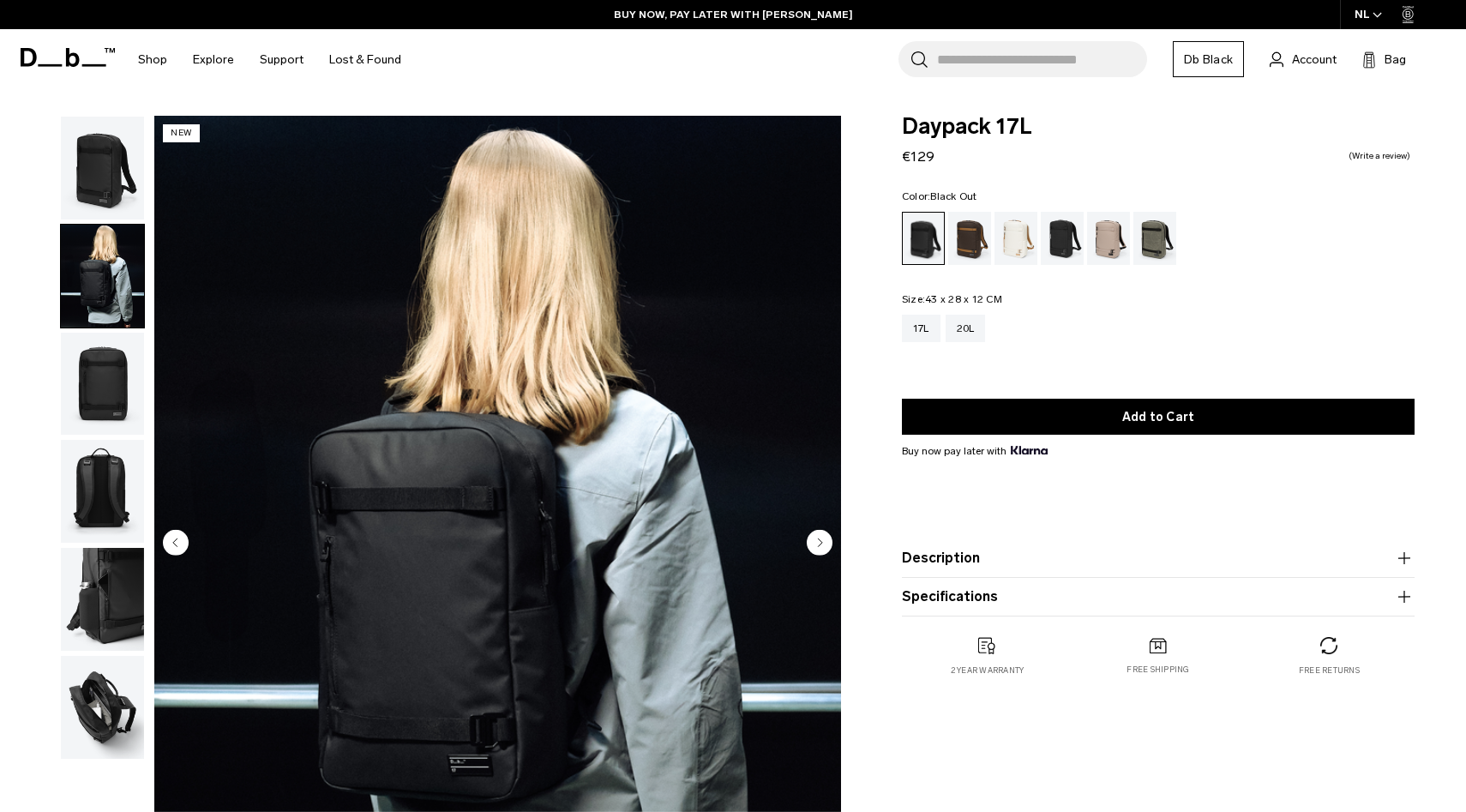
click at [89, 195] on img "button" at bounding box center [102, 168] width 83 height 103
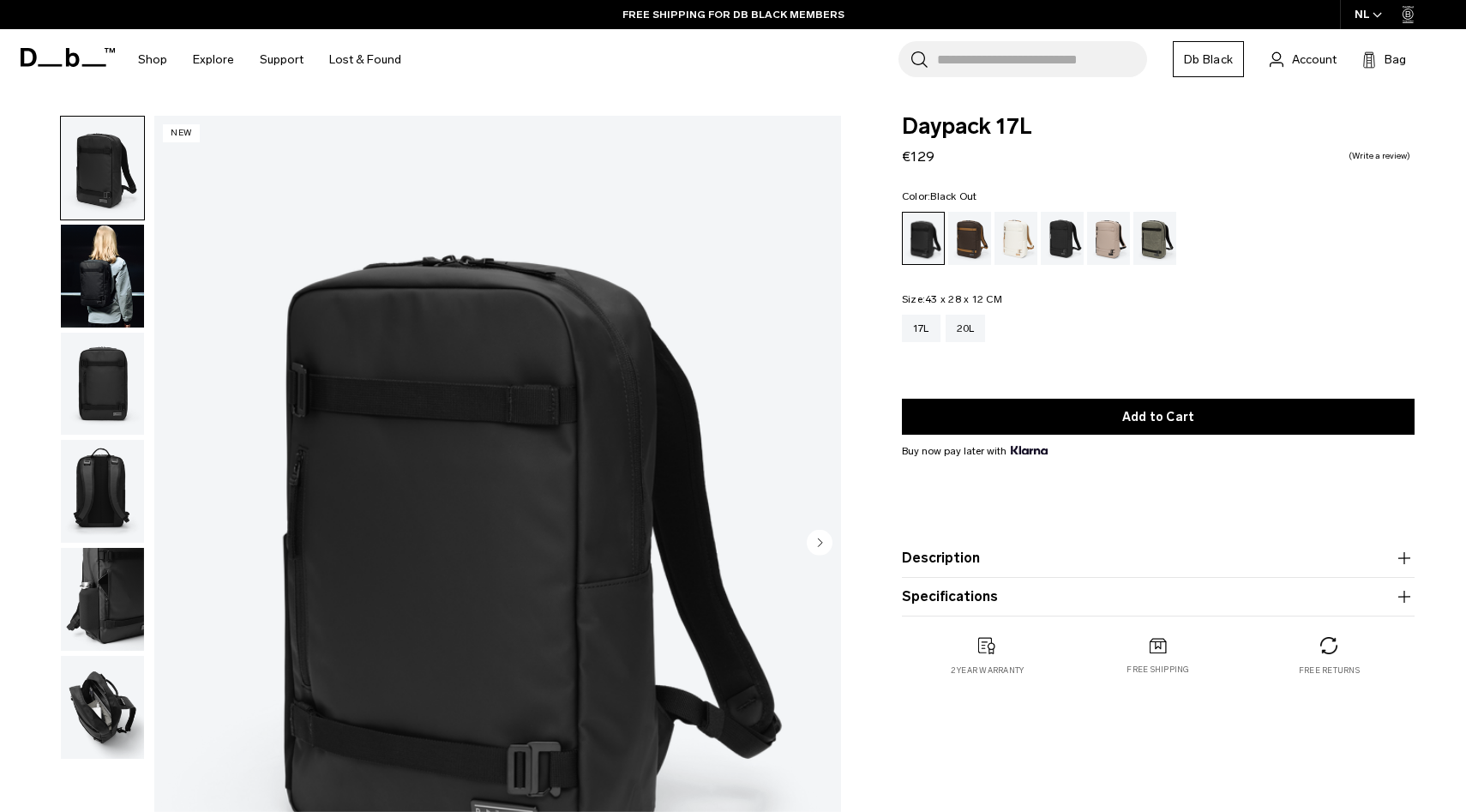
click at [95, 591] on img "button" at bounding box center [102, 600] width 83 height 103
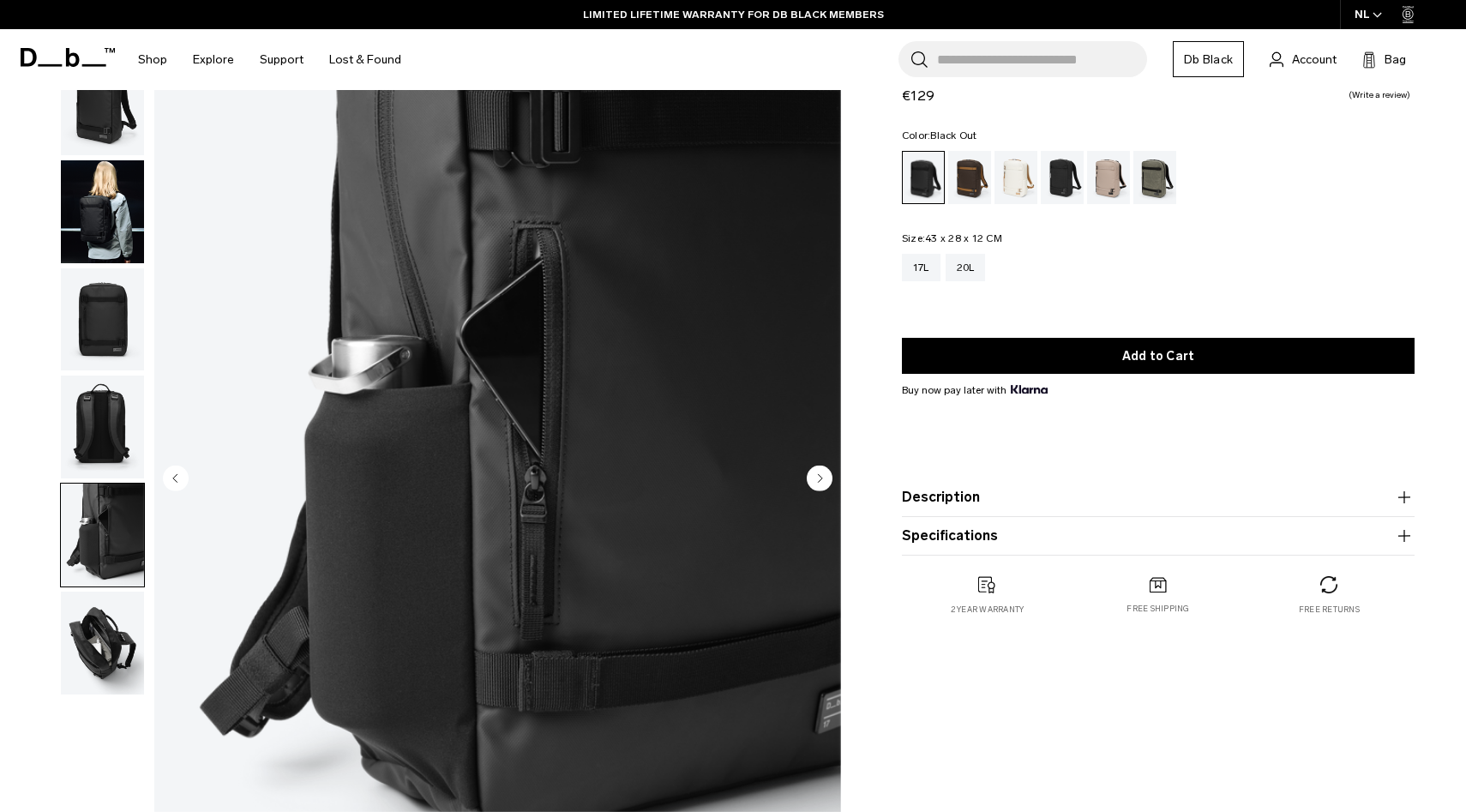
scroll to position [54, 0]
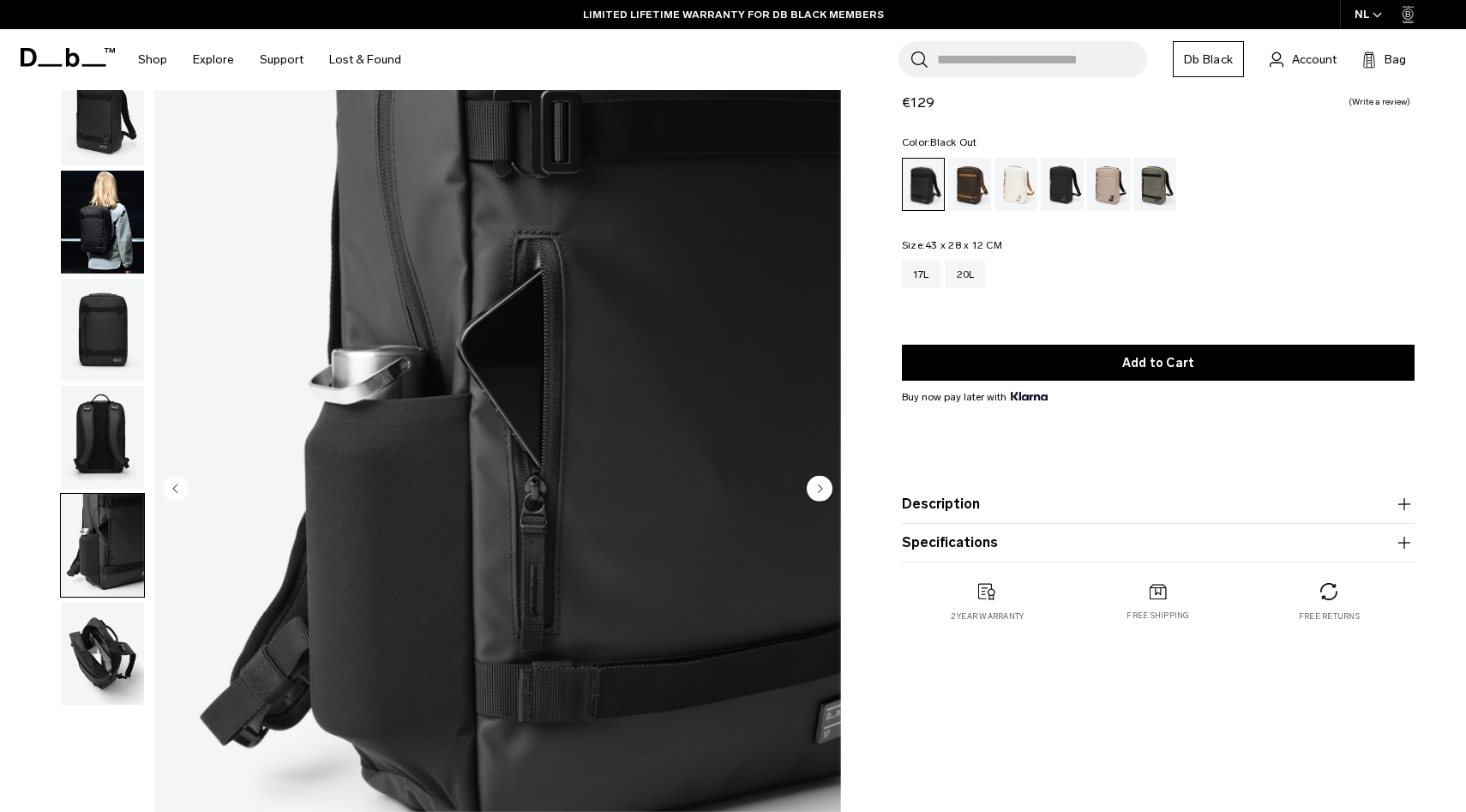
click at [124, 130] on img "button" at bounding box center [102, 114] width 83 height 103
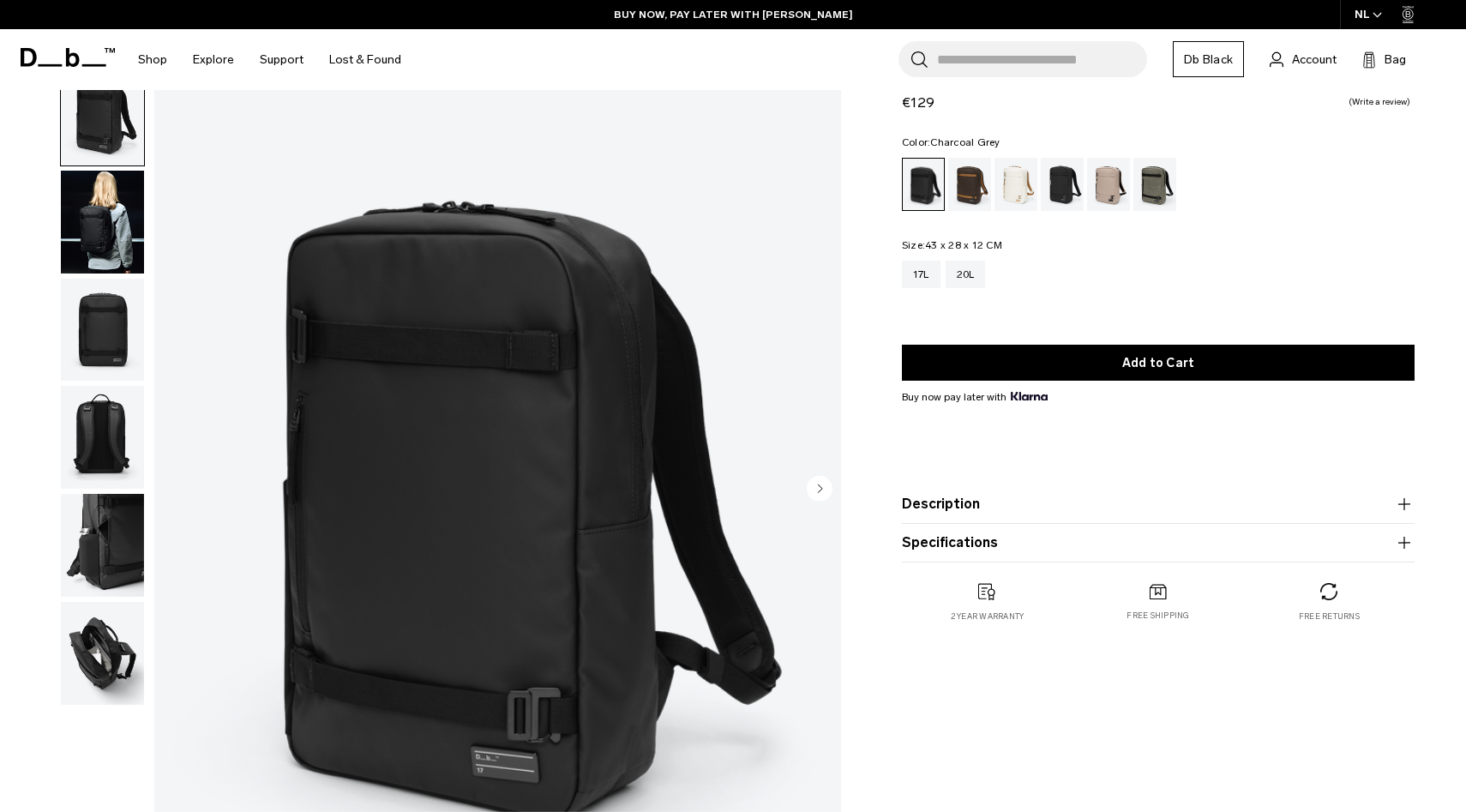
click at [1064, 174] on div "Charcoal Grey" at bounding box center [1063, 184] width 43 height 53
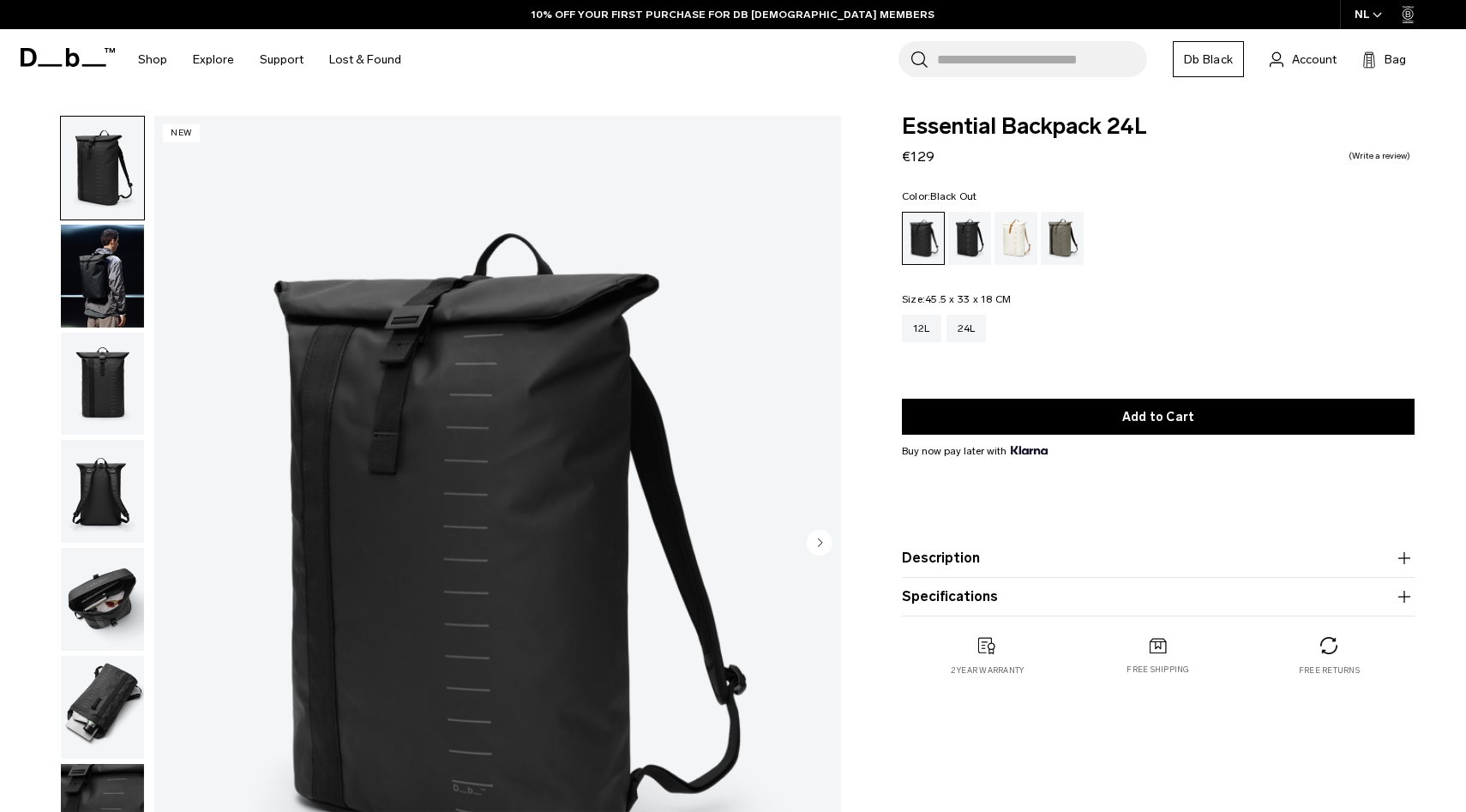
click at [103, 366] on img "button" at bounding box center [102, 384] width 83 height 103
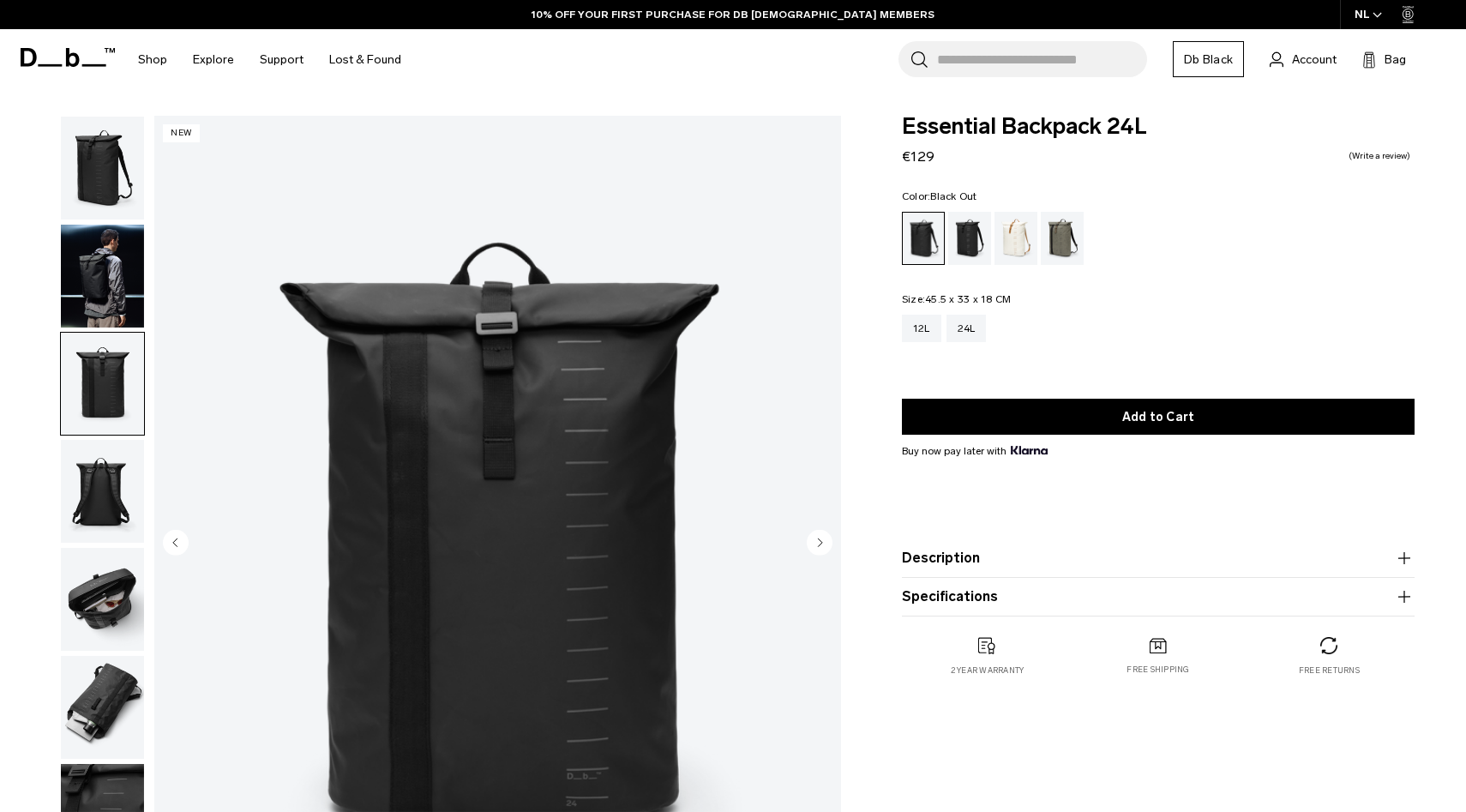
click at [98, 482] on img "button" at bounding box center [102, 491] width 83 height 103
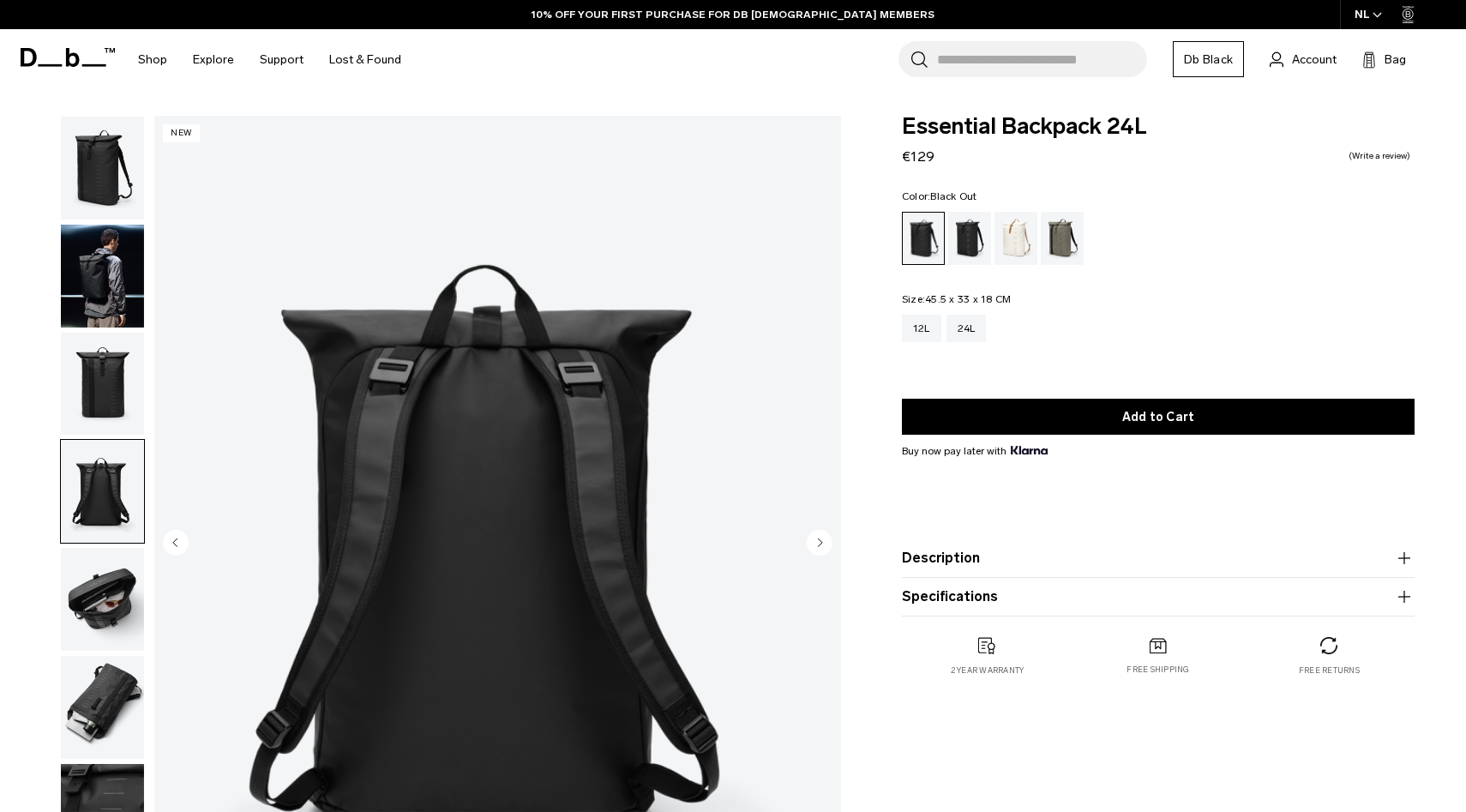
click at [94, 577] on img "button" at bounding box center [102, 600] width 83 height 103
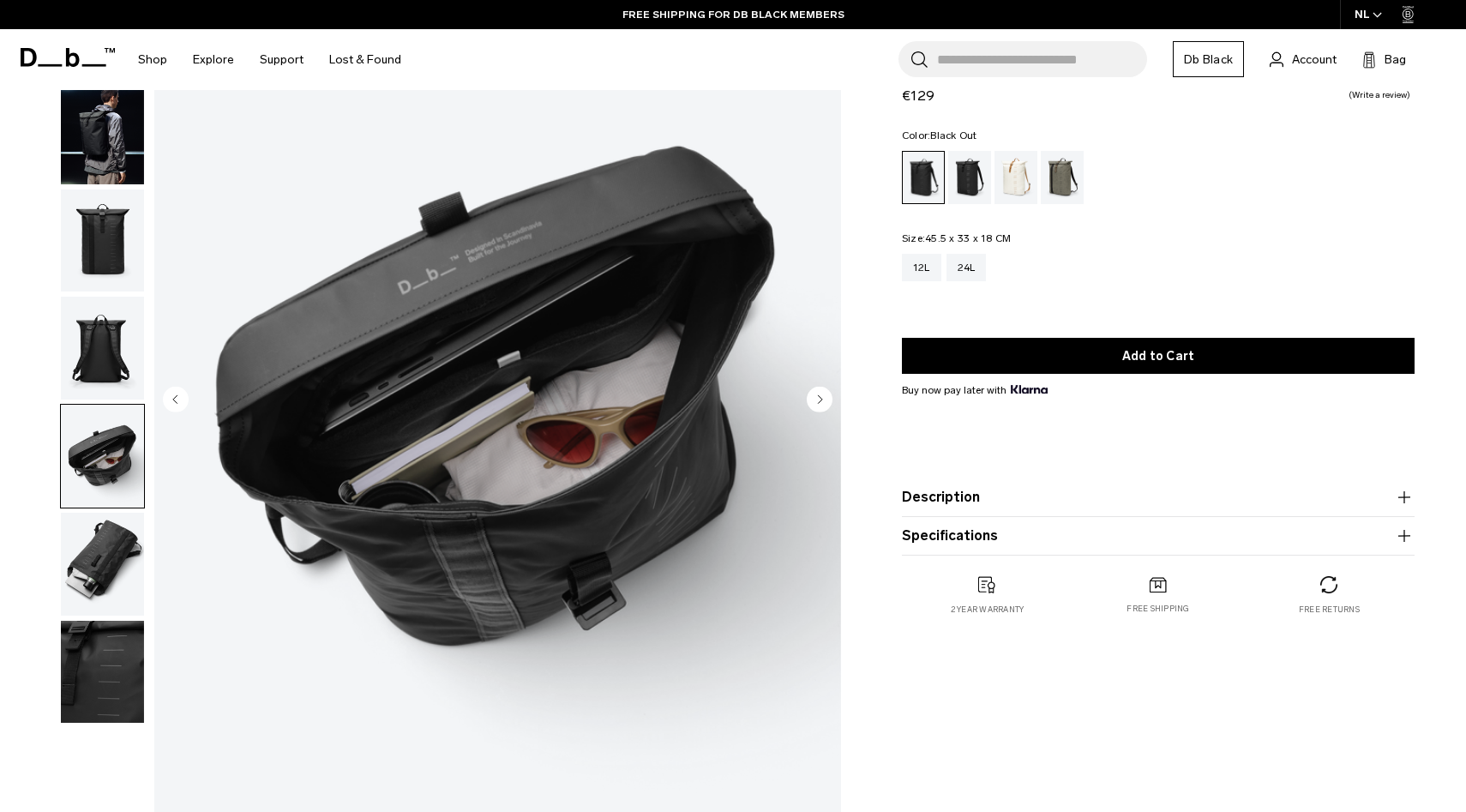
scroll to position [147, 0]
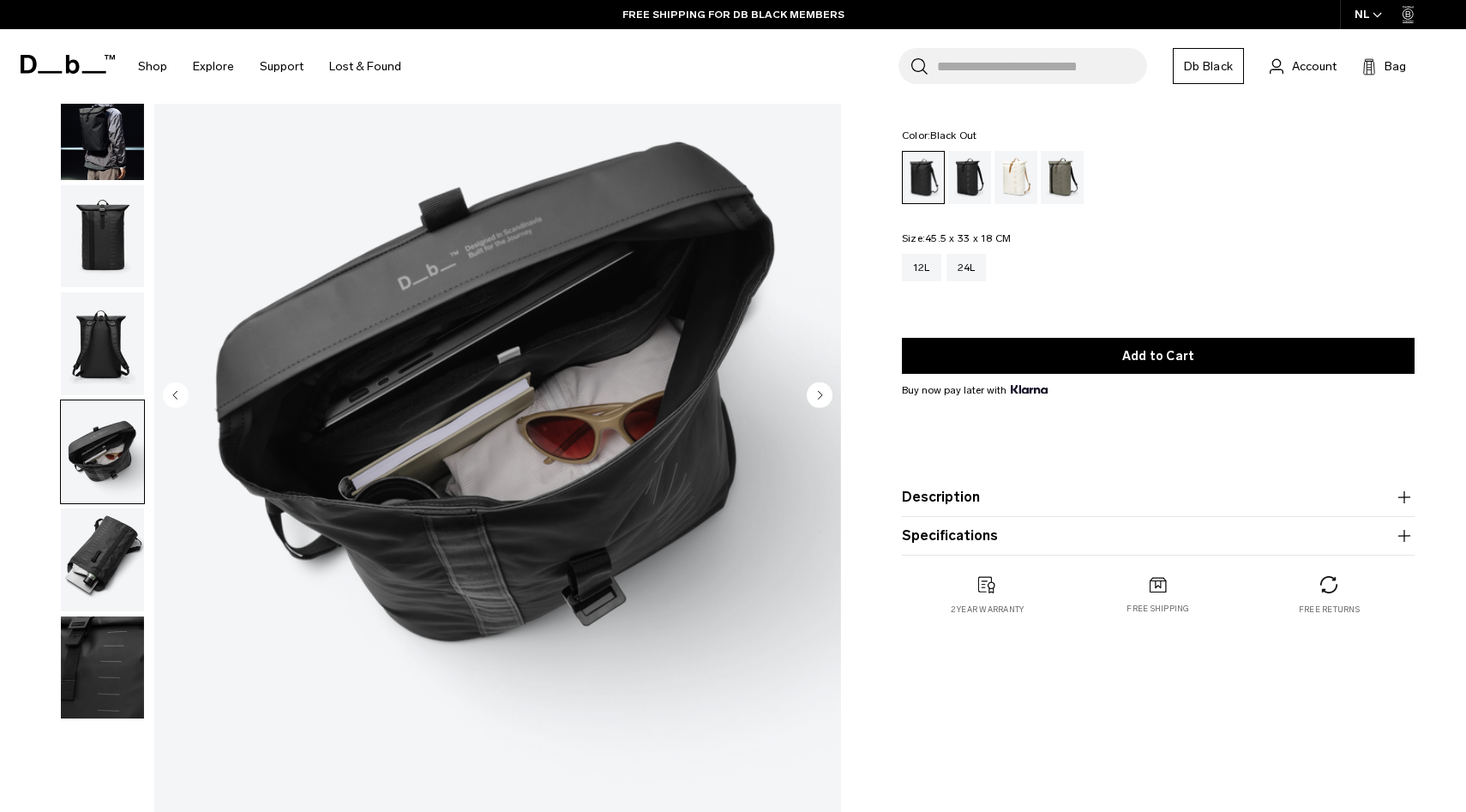
click at [90, 611] on button "button" at bounding box center [102, 560] width 85 height 105
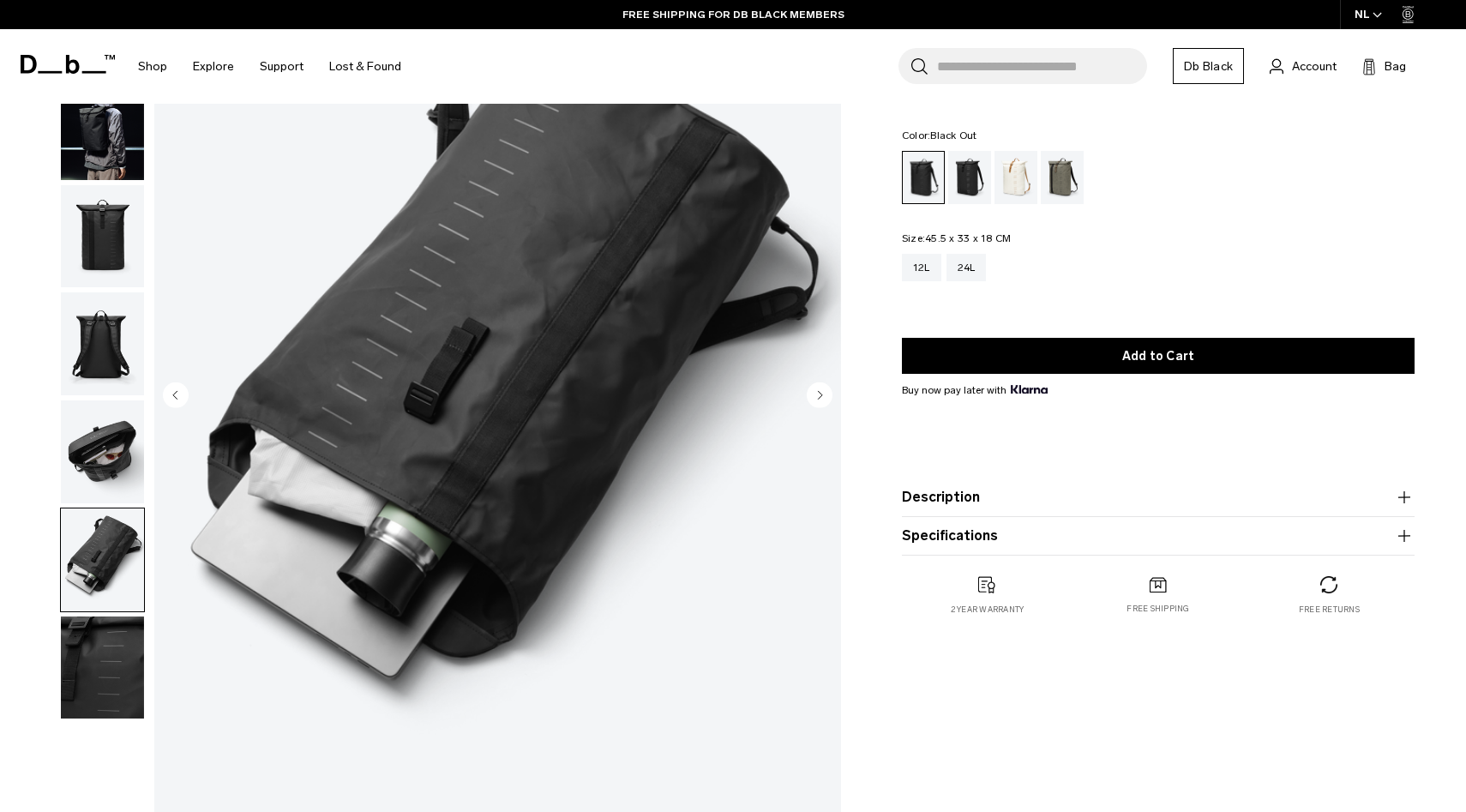
click at [99, 655] on img "button" at bounding box center [102, 668] width 83 height 103
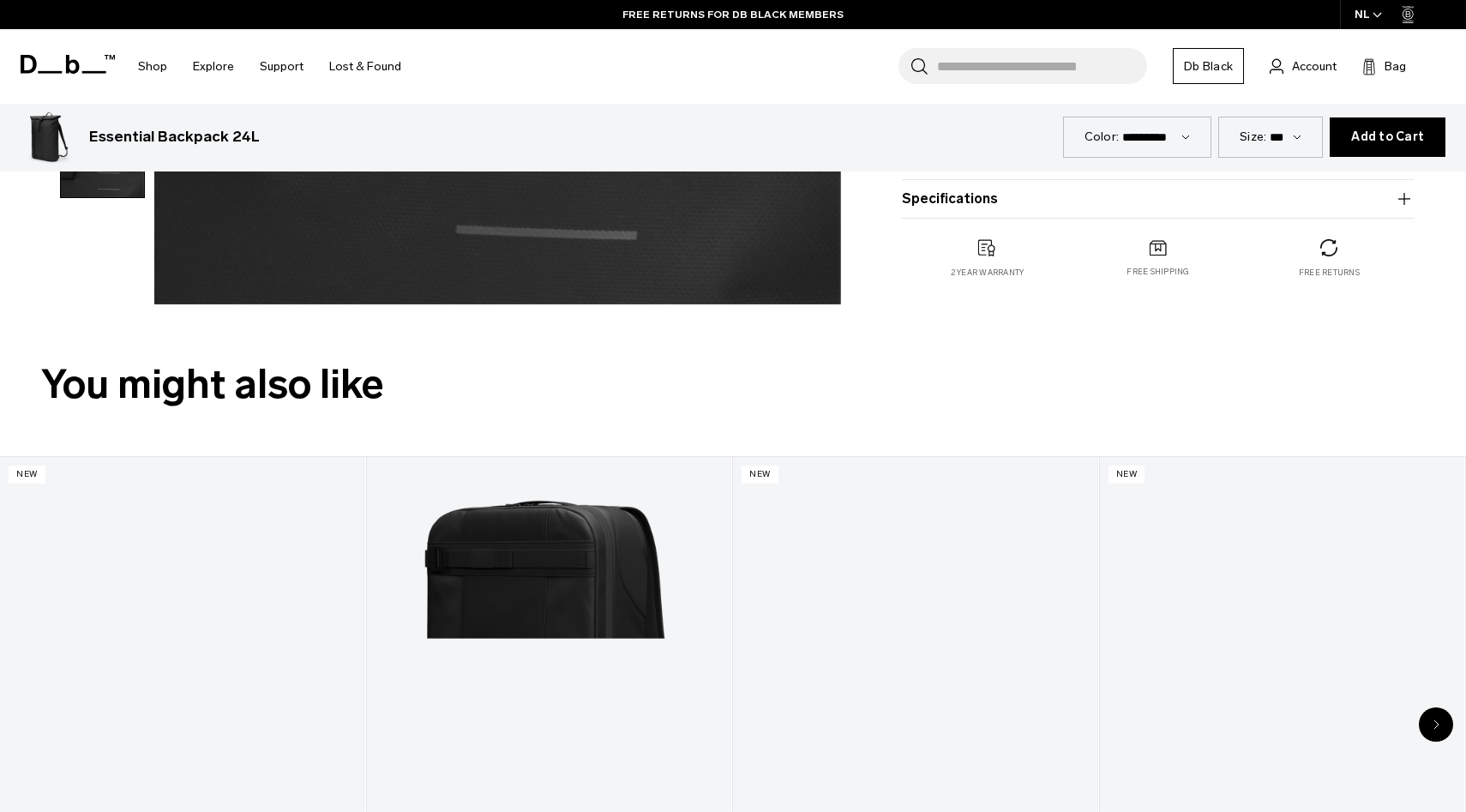
scroll to position [892, 0]
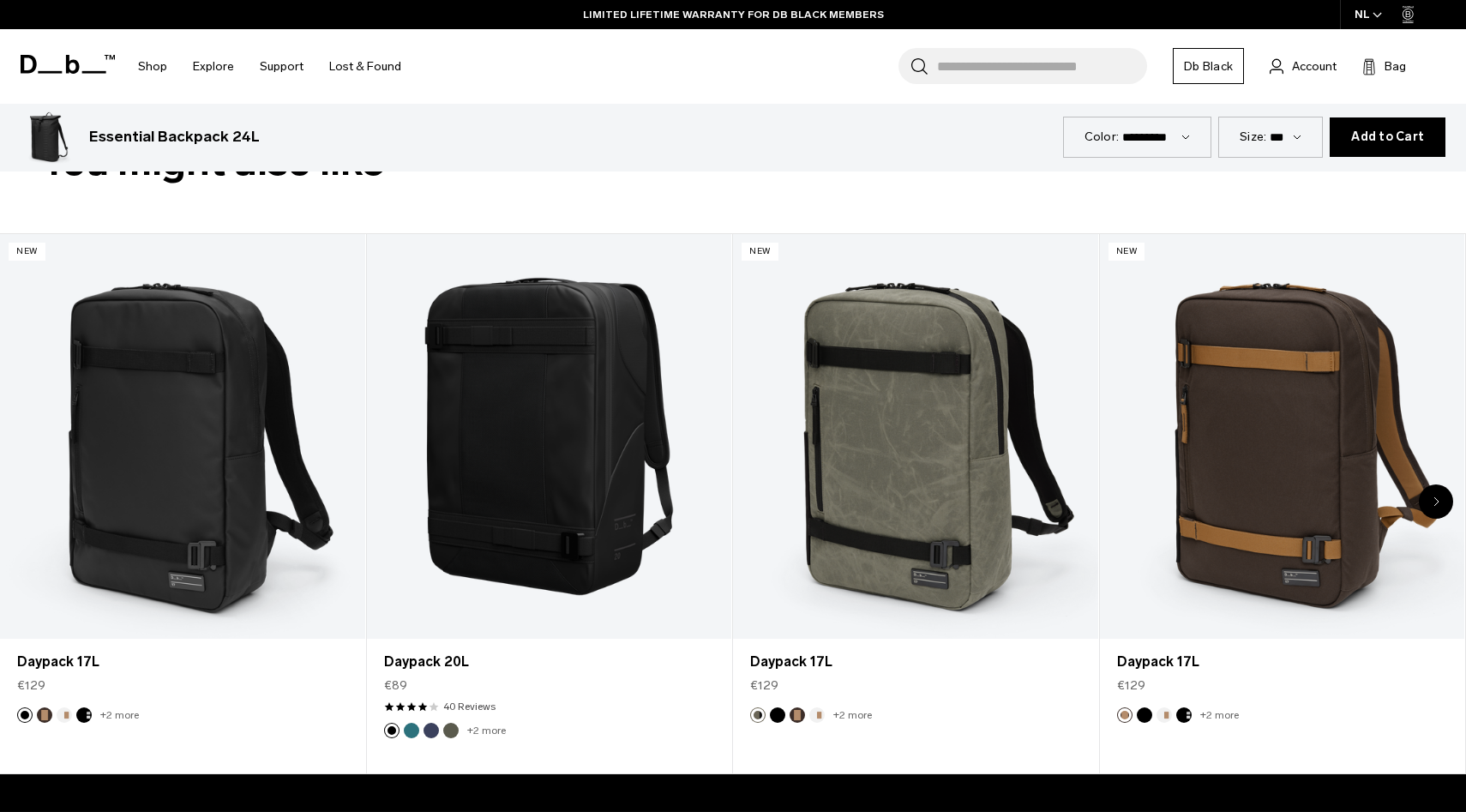
click at [1443, 504] on div "Next slide" at bounding box center [1436, 502] width 34 height 34
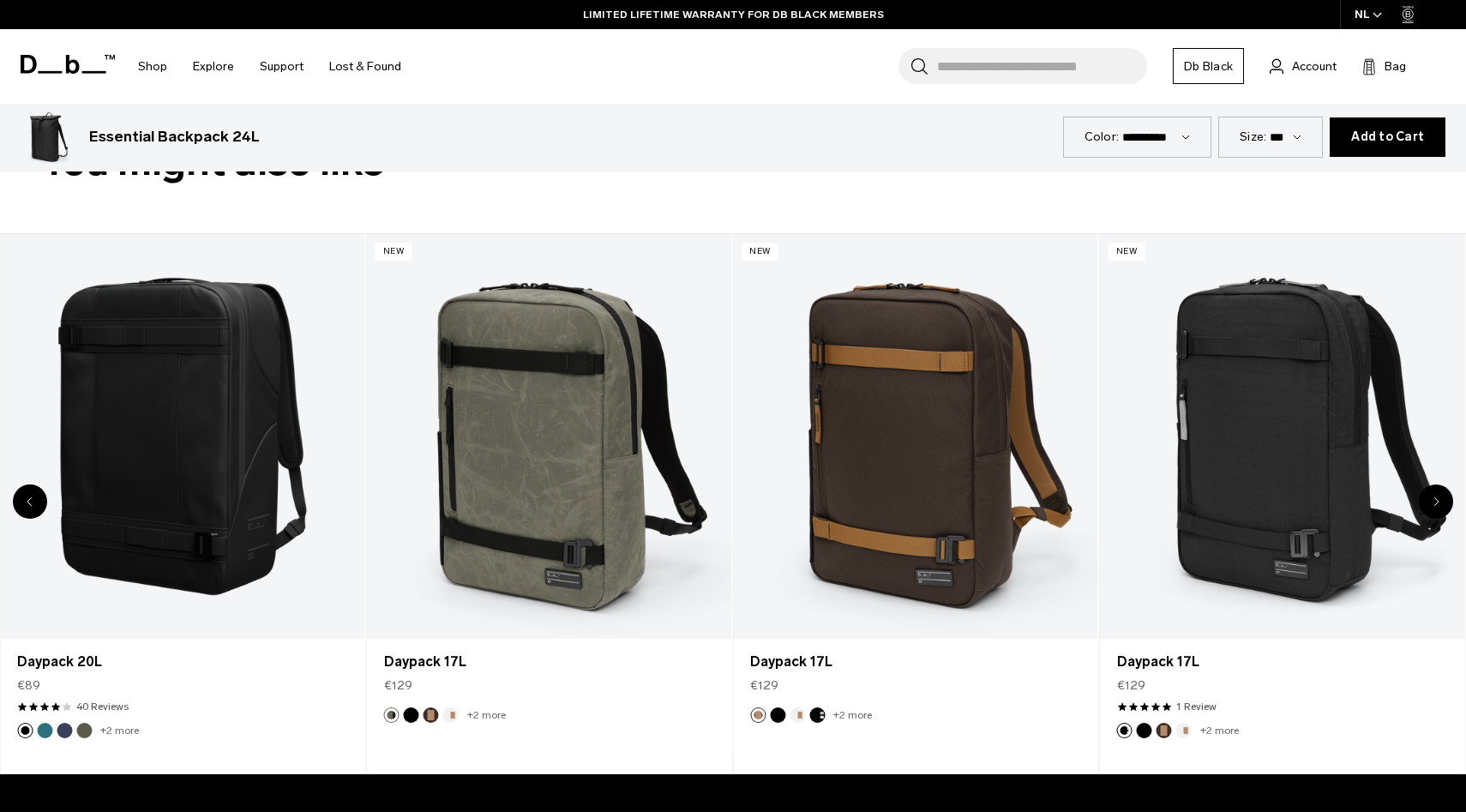
click at [1443, 504] on div "Next slide" at bounding box center [1436, 502] width 34 height 34
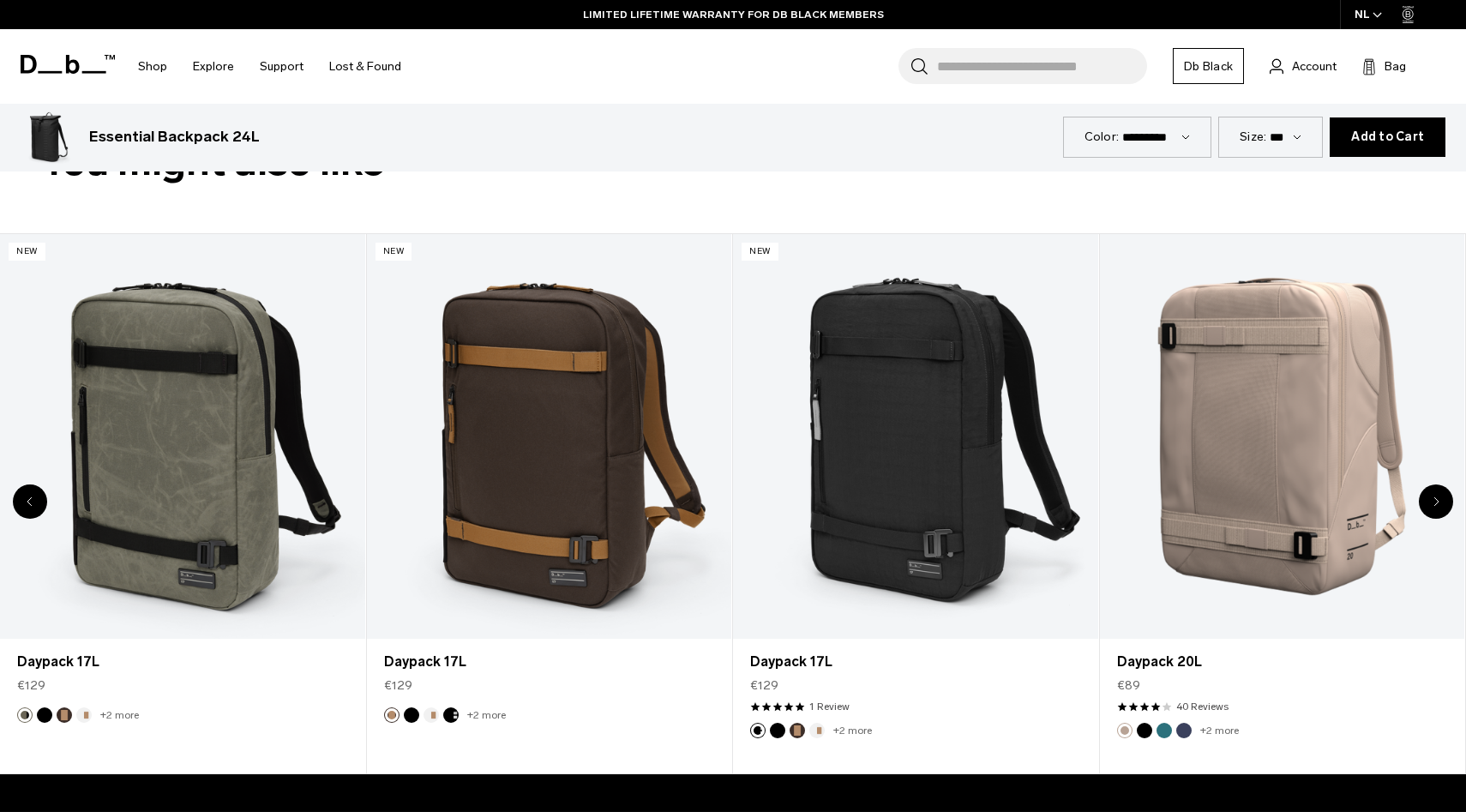
click at [1443, 504] on div "Next slide" at bounding box center [1436, 502] width 34 height 34
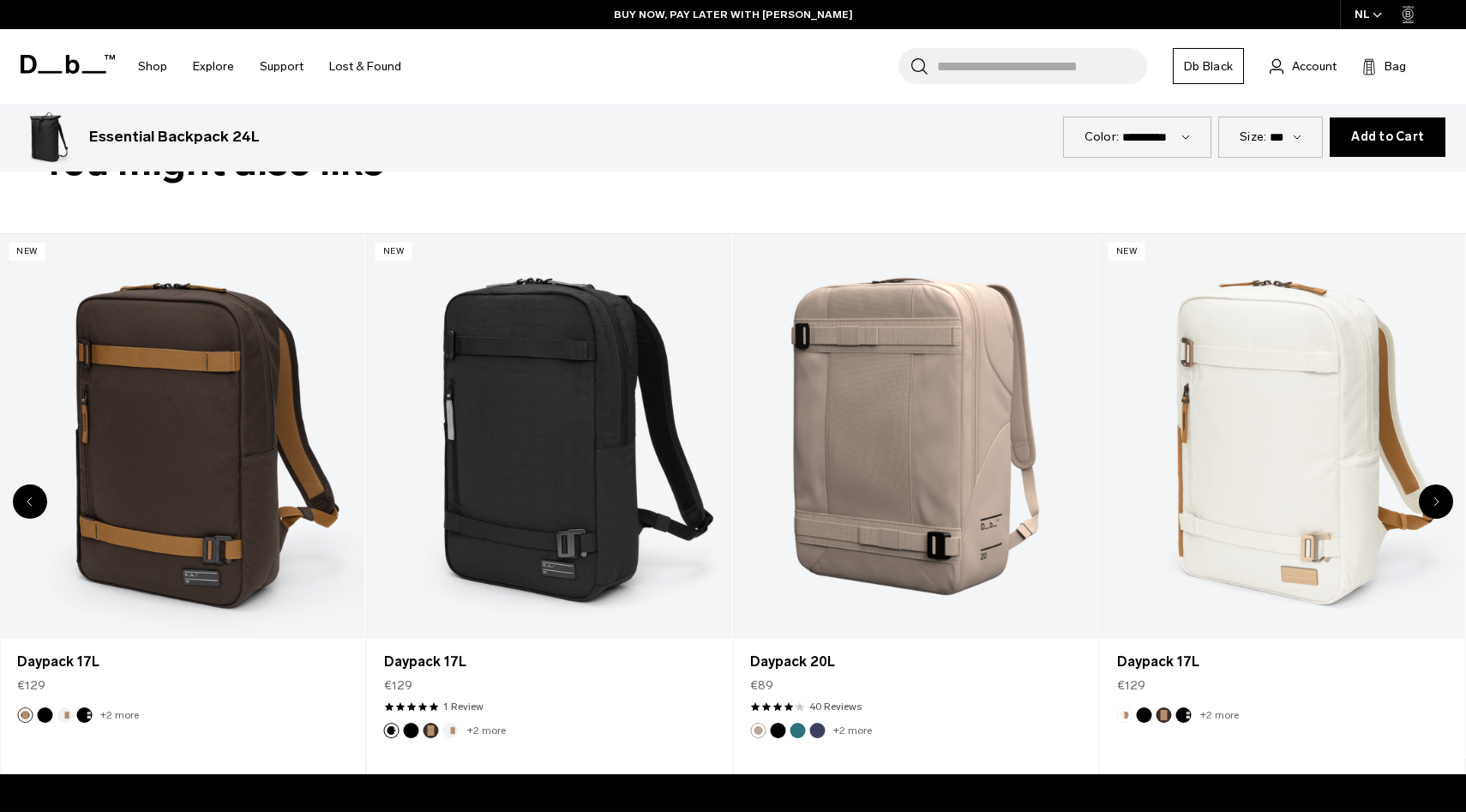
click at [1443, 504] on div "Next slide" at bounding box center [1436, 502] width 34 height 34
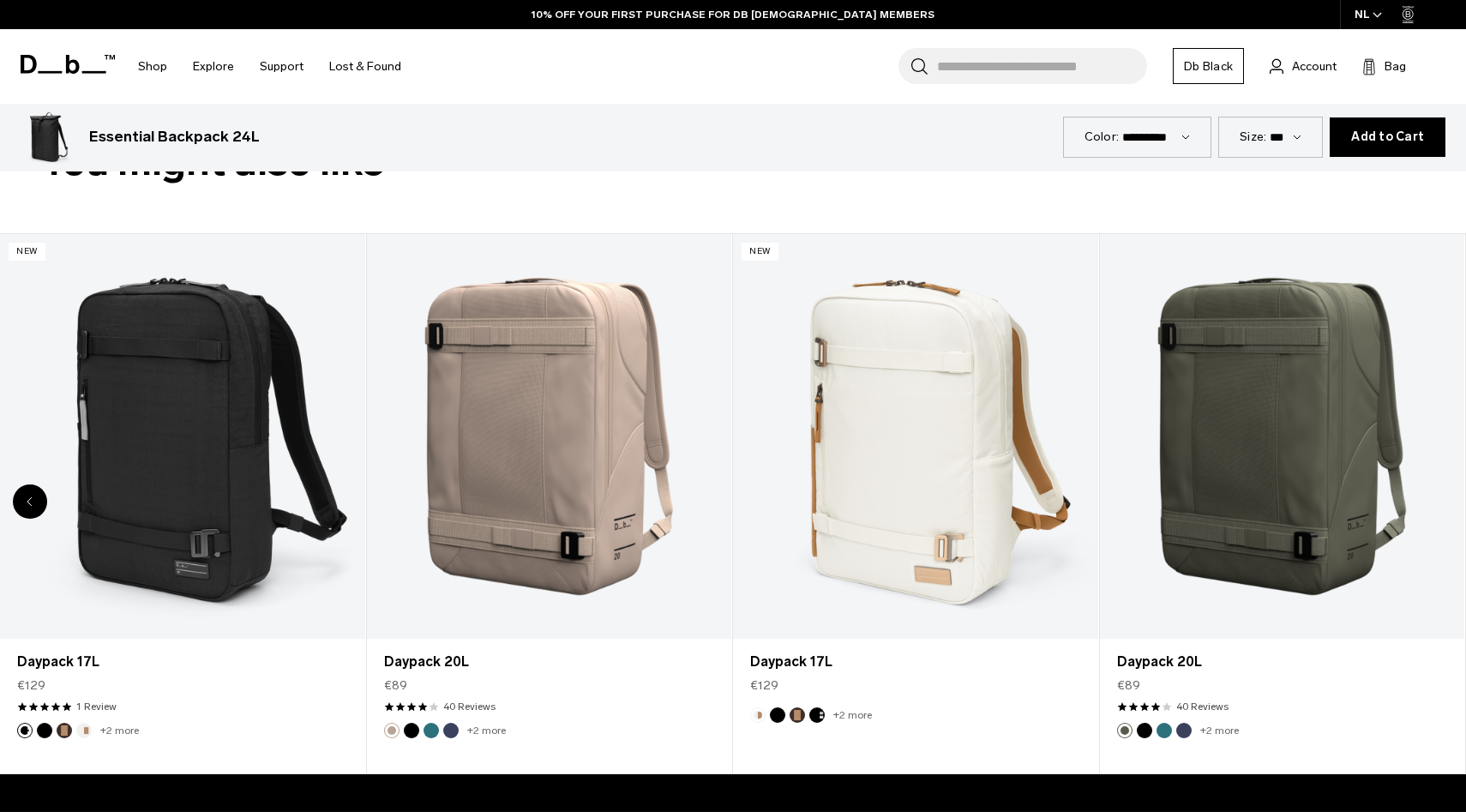
click at [1443, 504] on div "8 / 8" at bounding box center [1282, 437] width 365 height 405
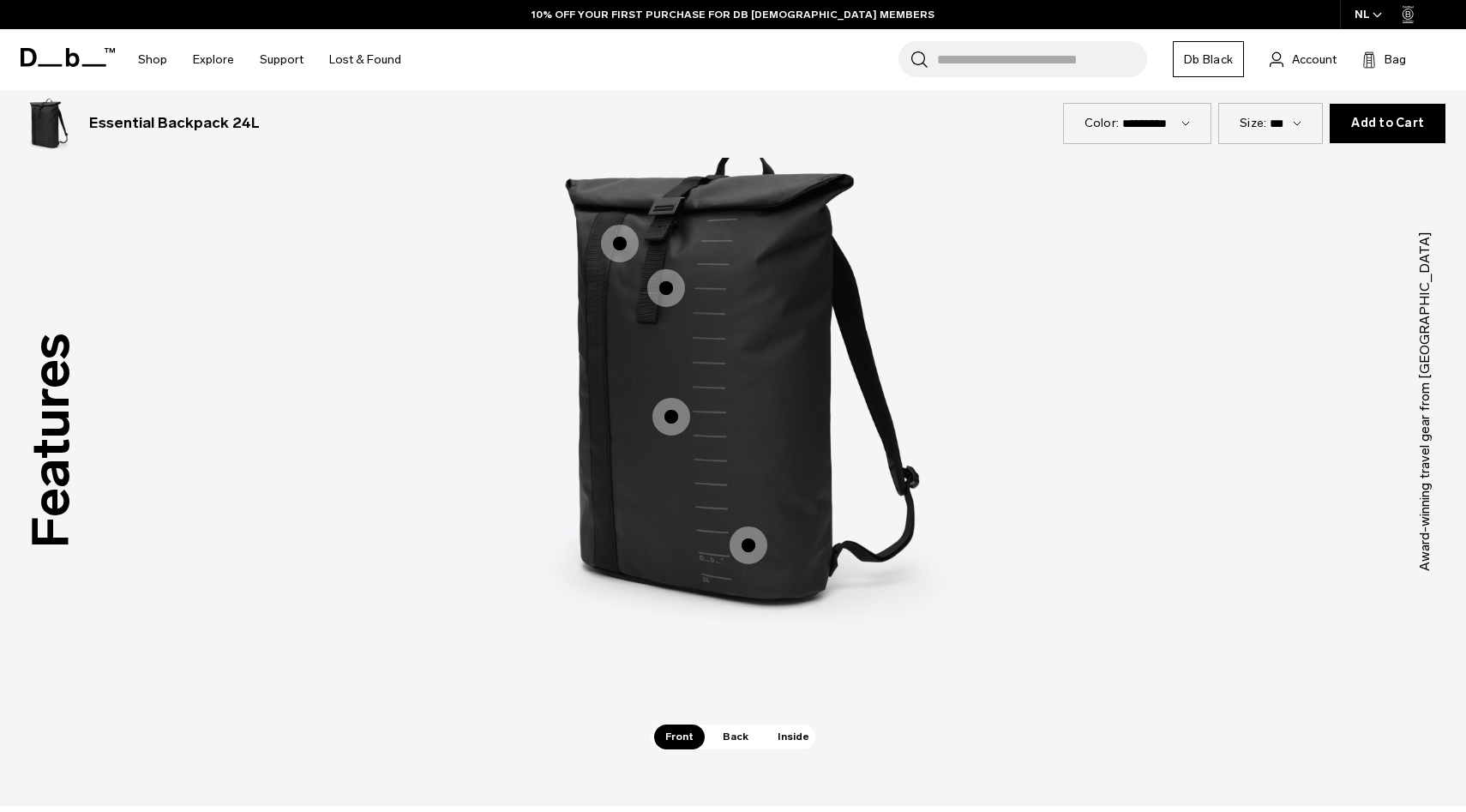
scroll to position [2295, 0]
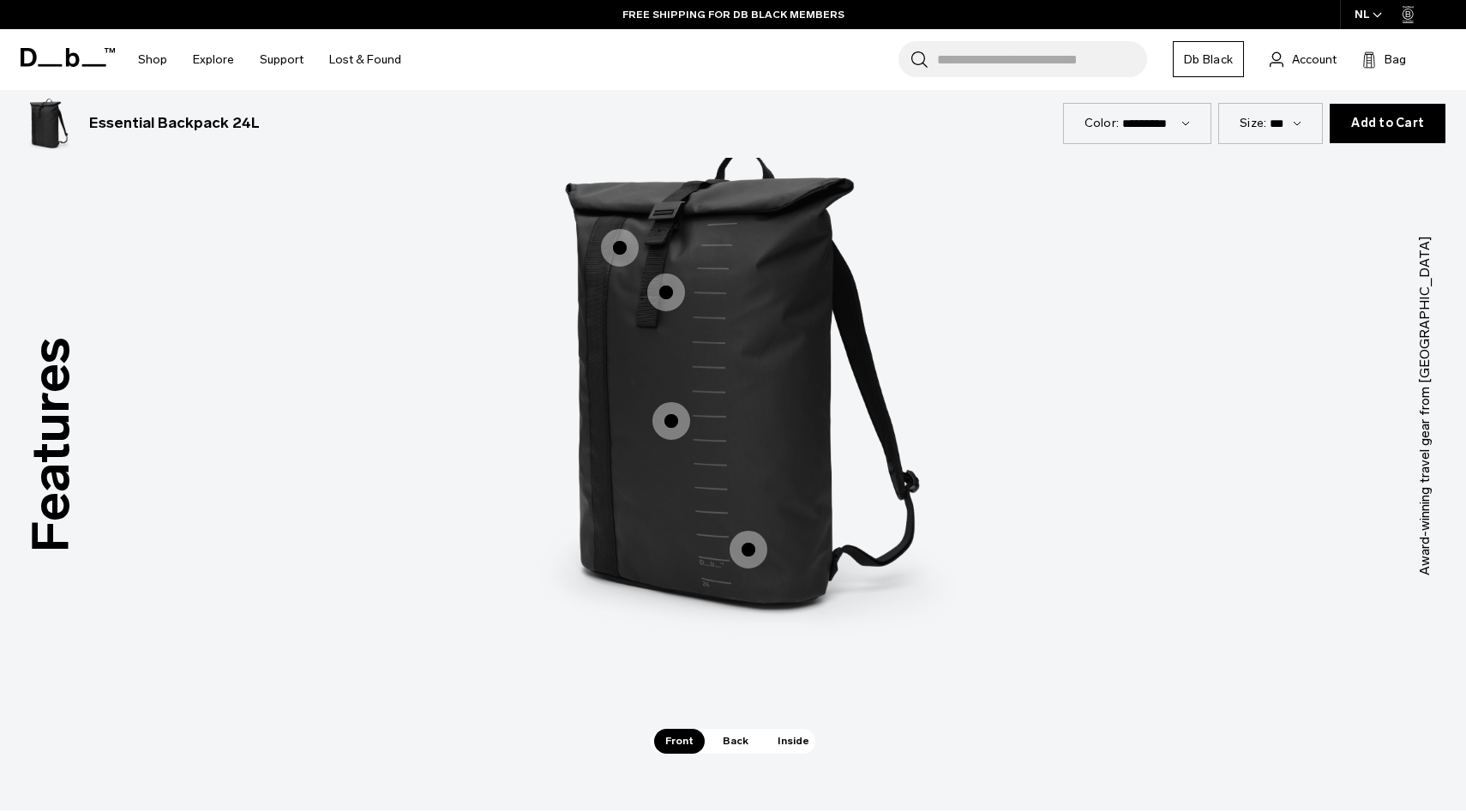
click at [729, 744] on span "Back" at bounding box center [735, 741] width 48 height 24
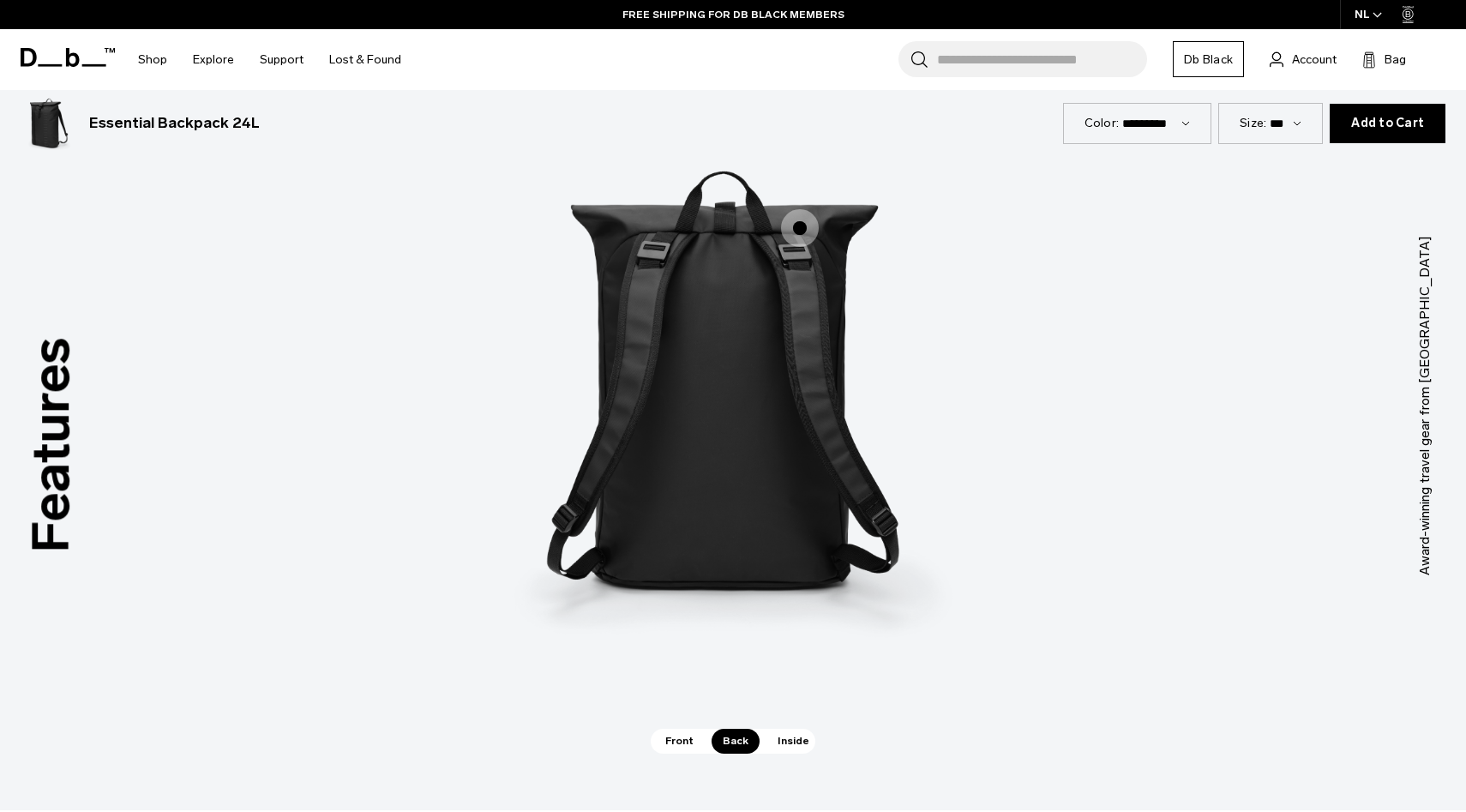
click at [776, 733] on span "Inside" at bounding box center [794, 741] width 54 height 24
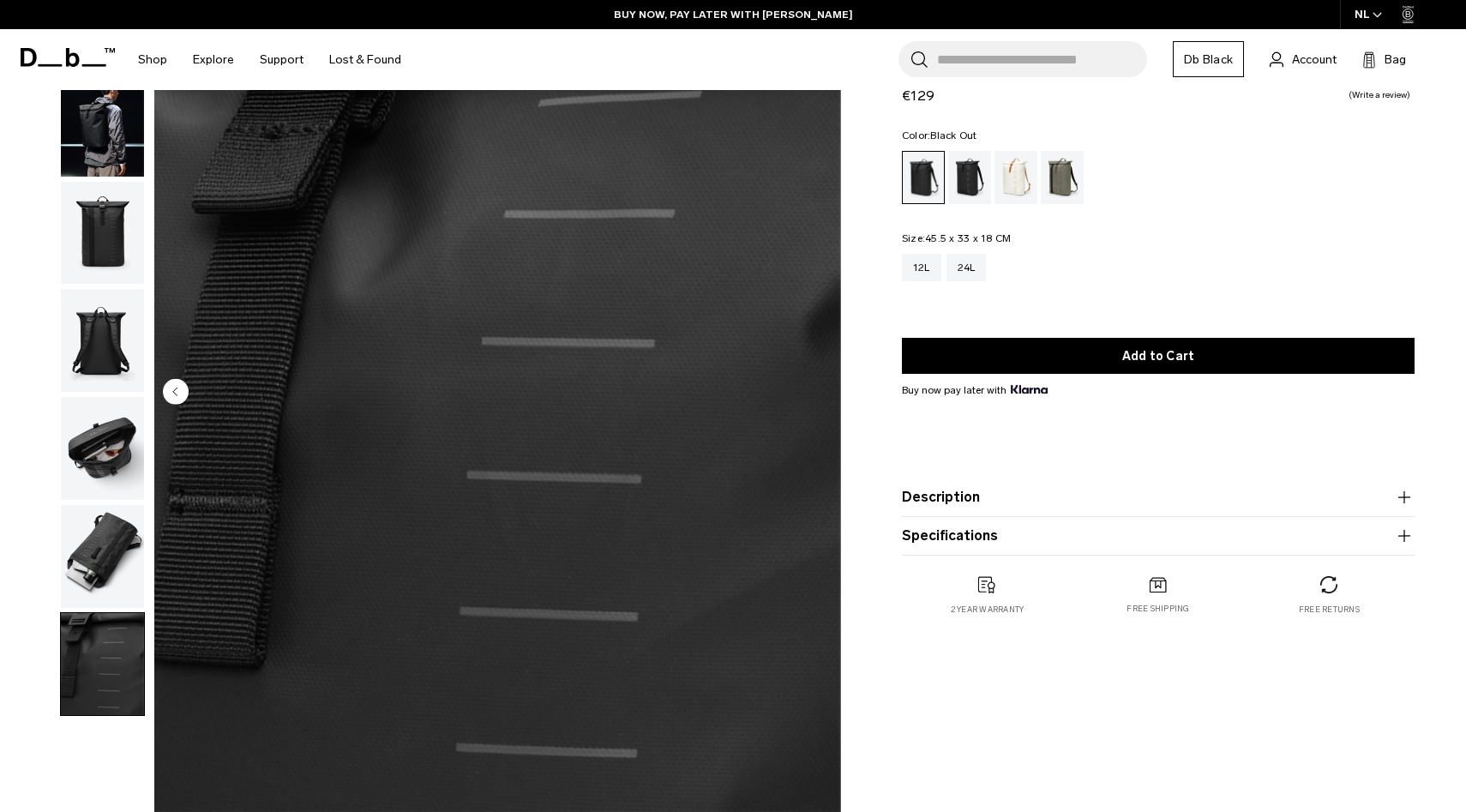
scroll to position [0, 0]
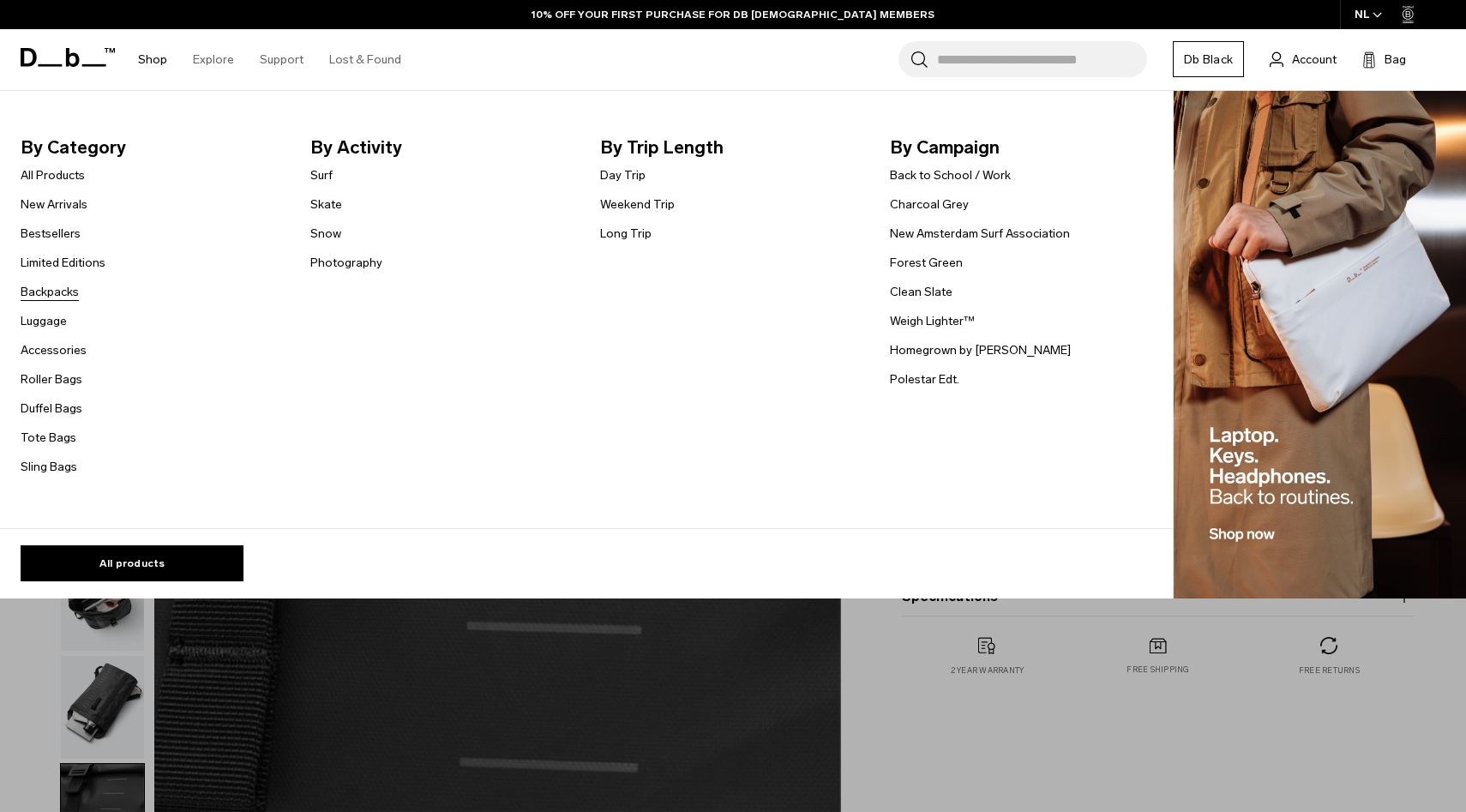
click at [52, 298] on link "Backpacks" at bounding box center [50, 292] width 58 height 18
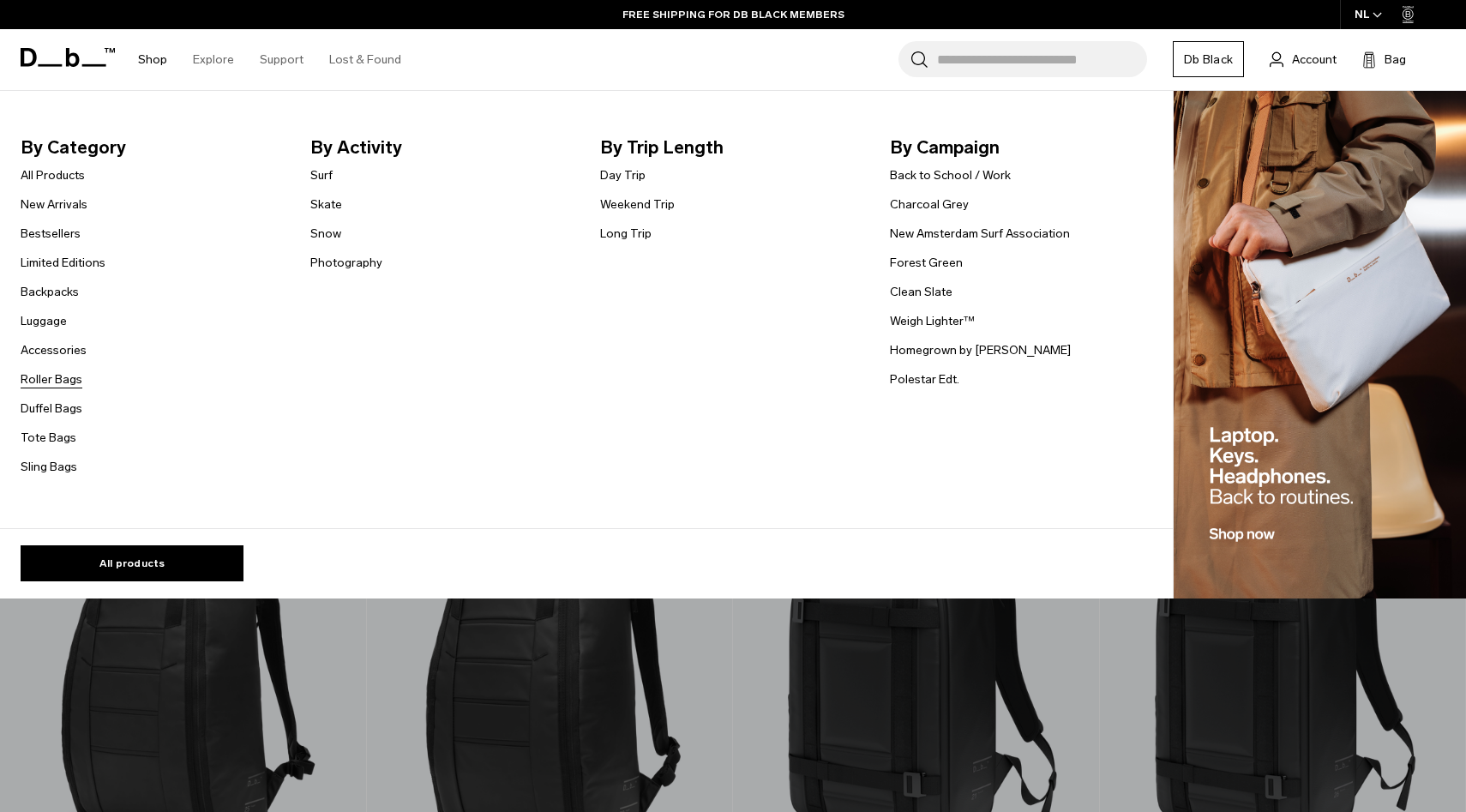
click at [39, 384] on link "Roller Bags" at bounding box center [52, 380] width 61 height 18
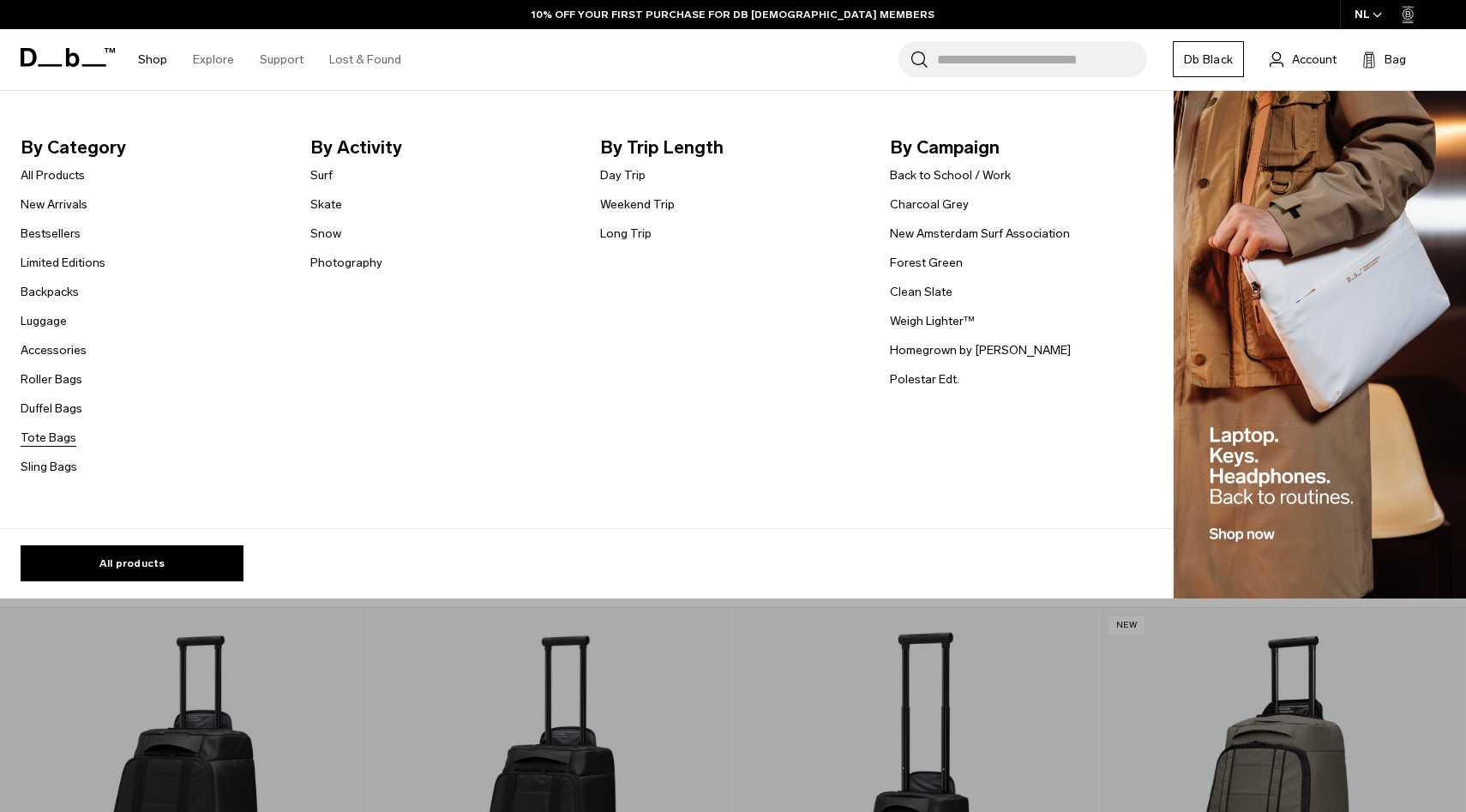
click at [54, 439] on link "Tote Bags" at bounding box center [49, 438] width 56 height 18
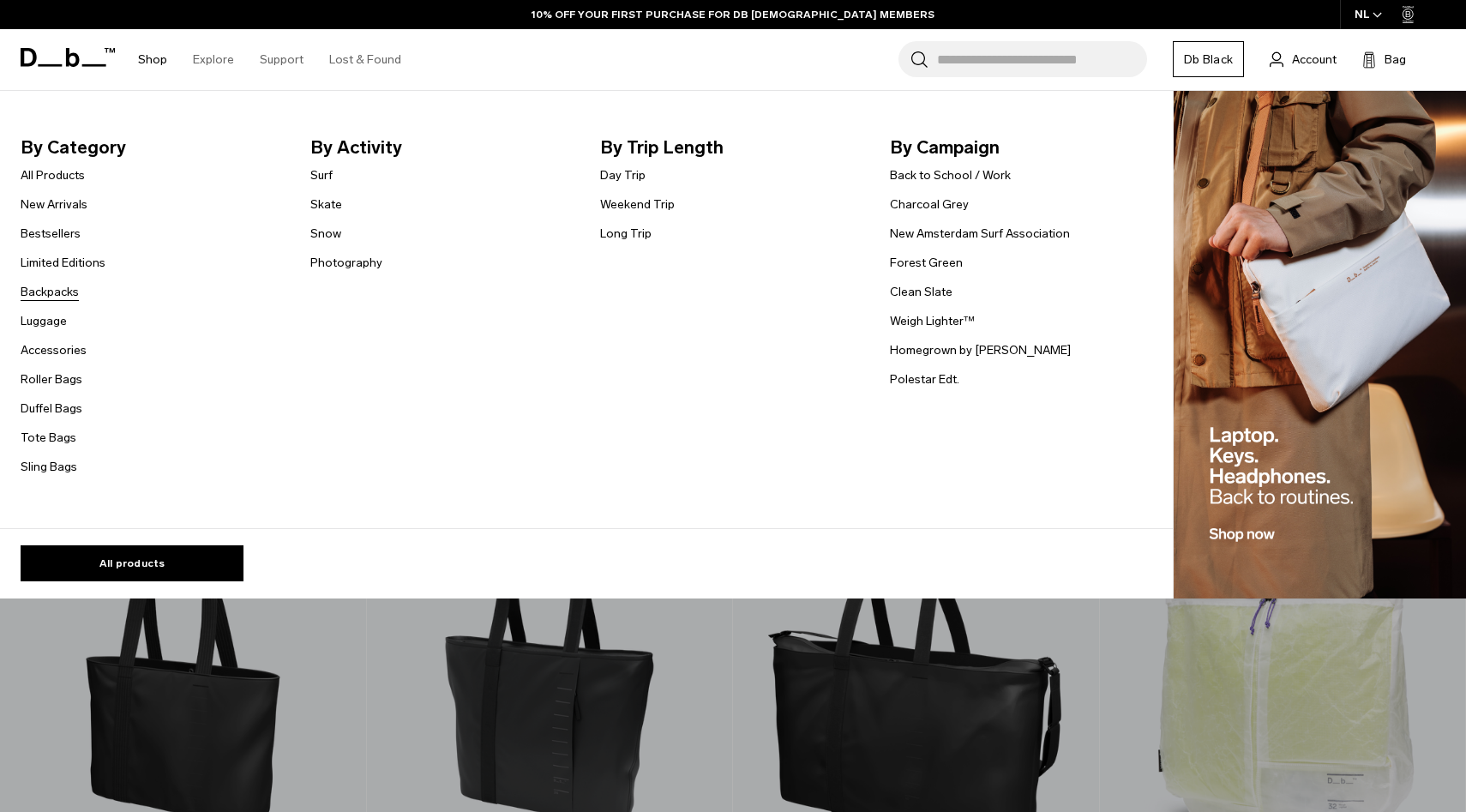
click at [52, 288] on link "Backpacks" at bounding box center [50, 292] width 58 height 18
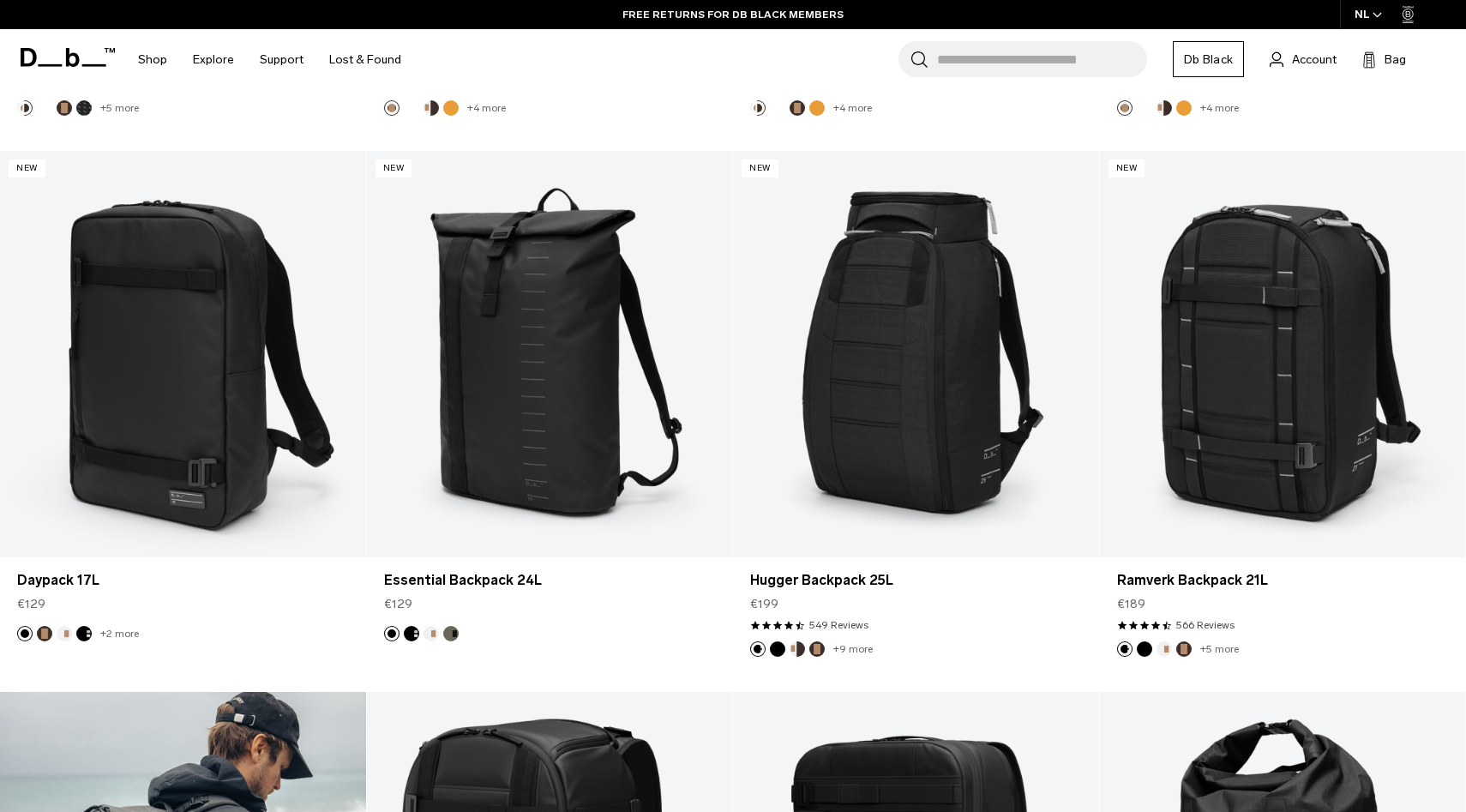
scroll to position [1940, 0]
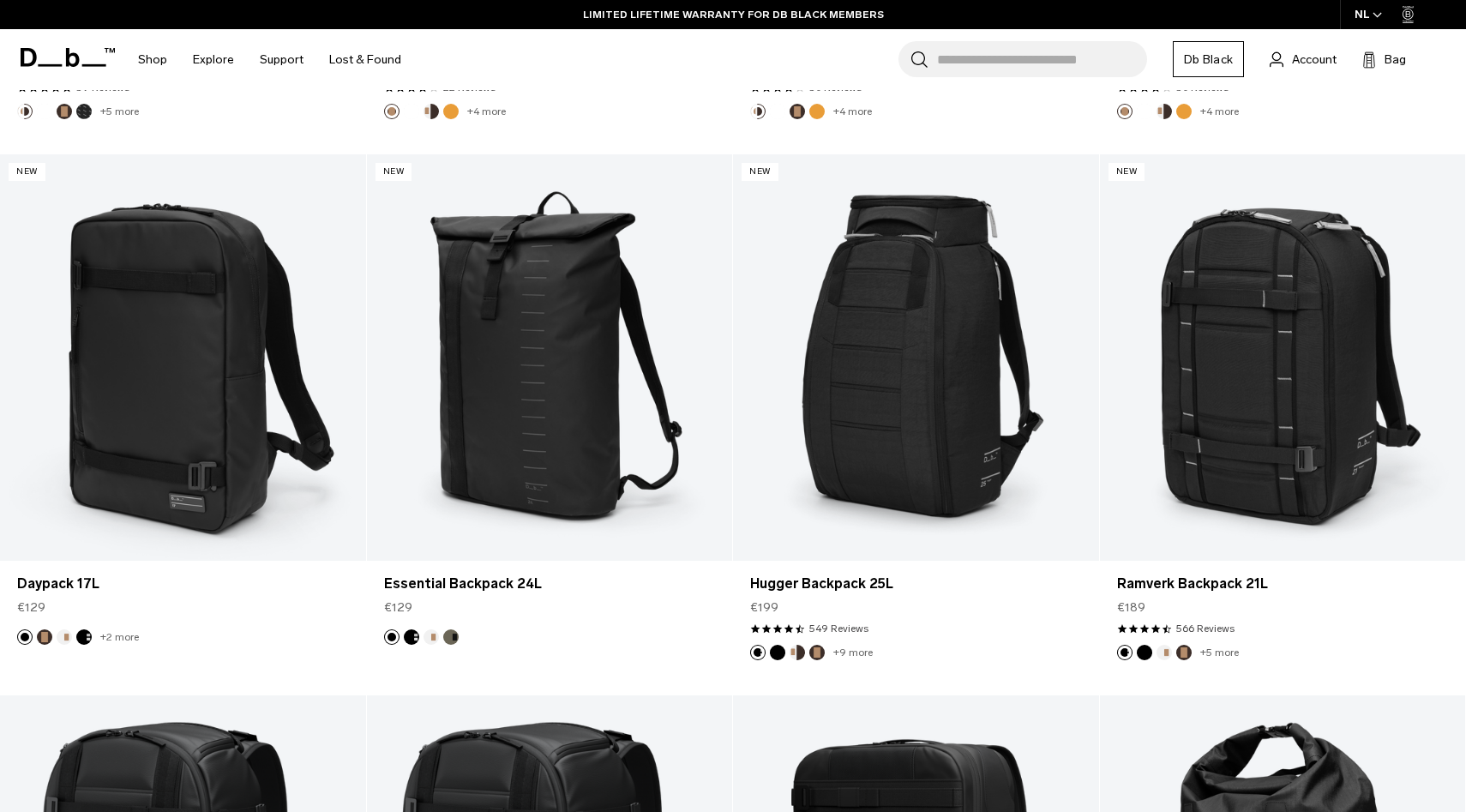
drag, startPoint x: 1217, startPoint y: 449, endPoint x: 1114, endPoint y: 21, distance: 440.2
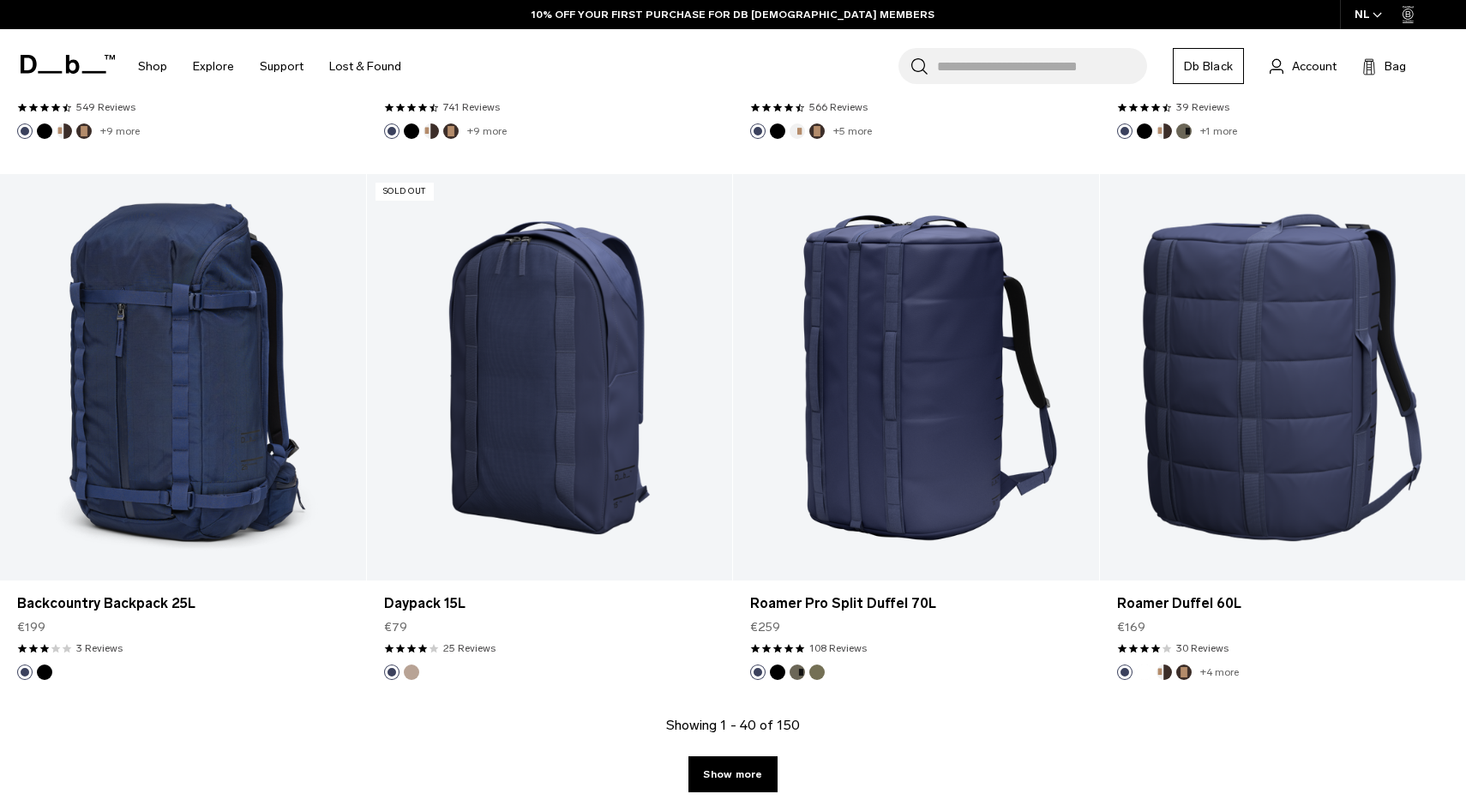
scroll to position [5206, 0]
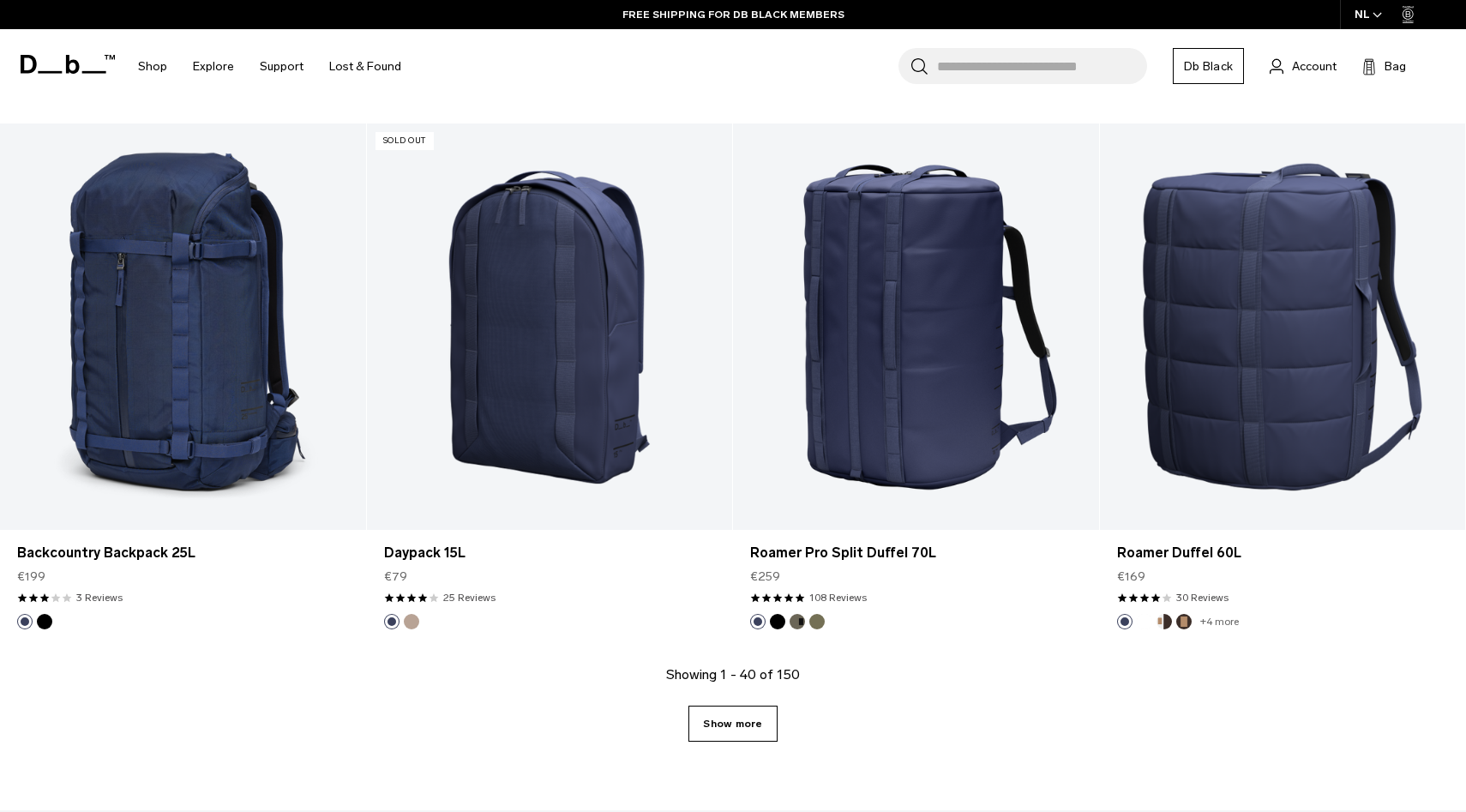
click at [741, 710] on link "Show more" at bounding box center [733, 723] width 89 height 36
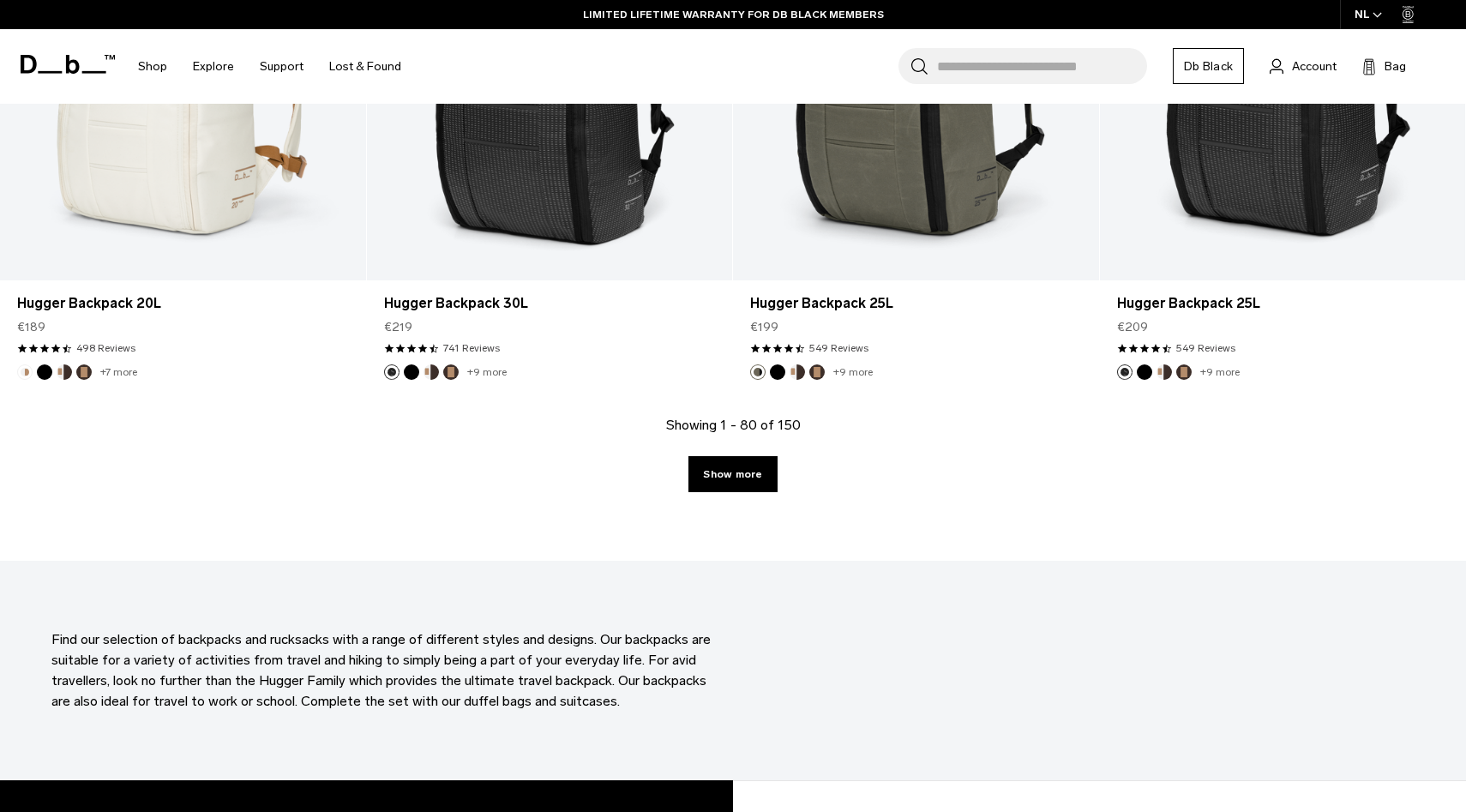
scroll to position [10867, 0]
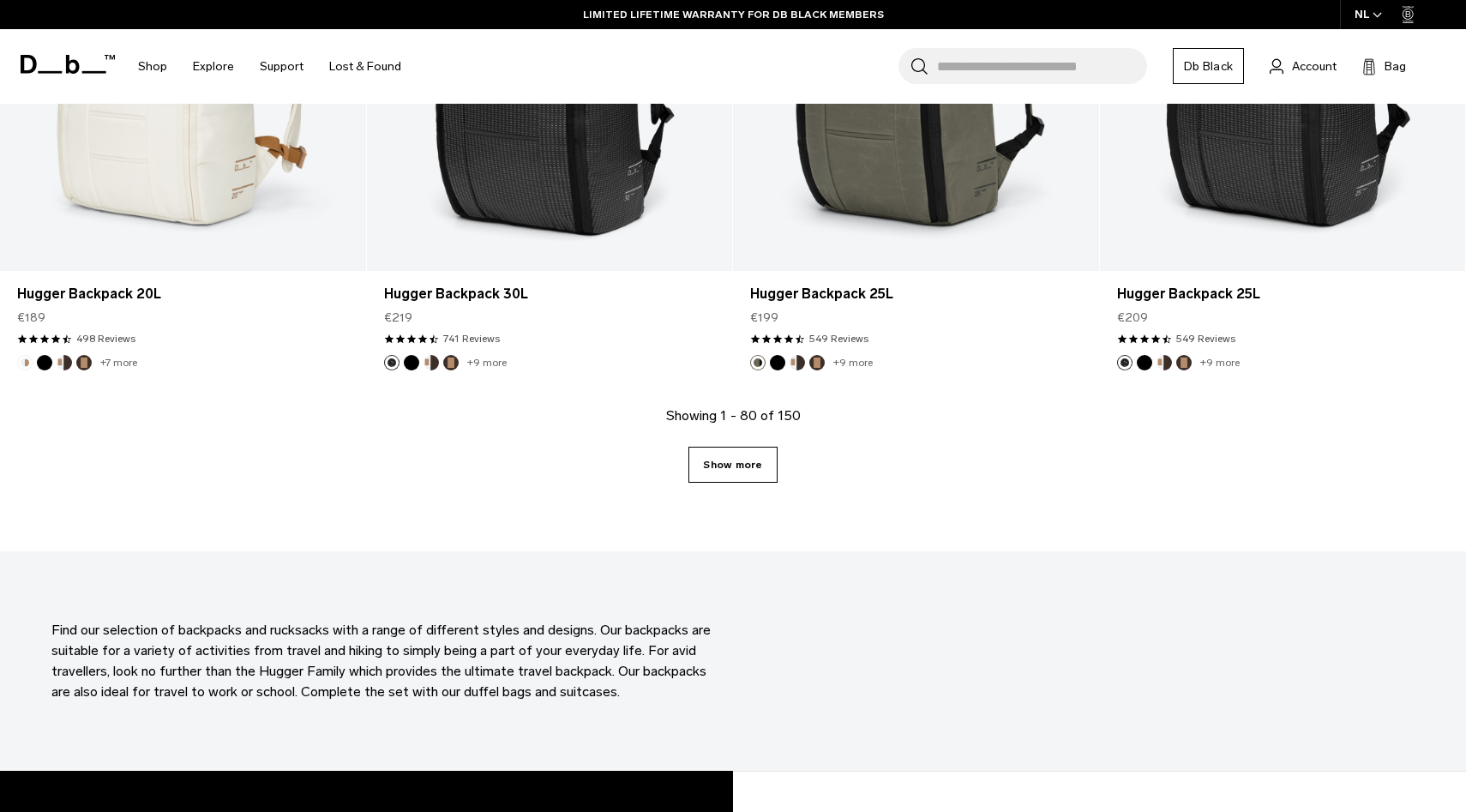
click at [740, 453] on link "Show more" at bounding box center [733, 465] width 89 height 36
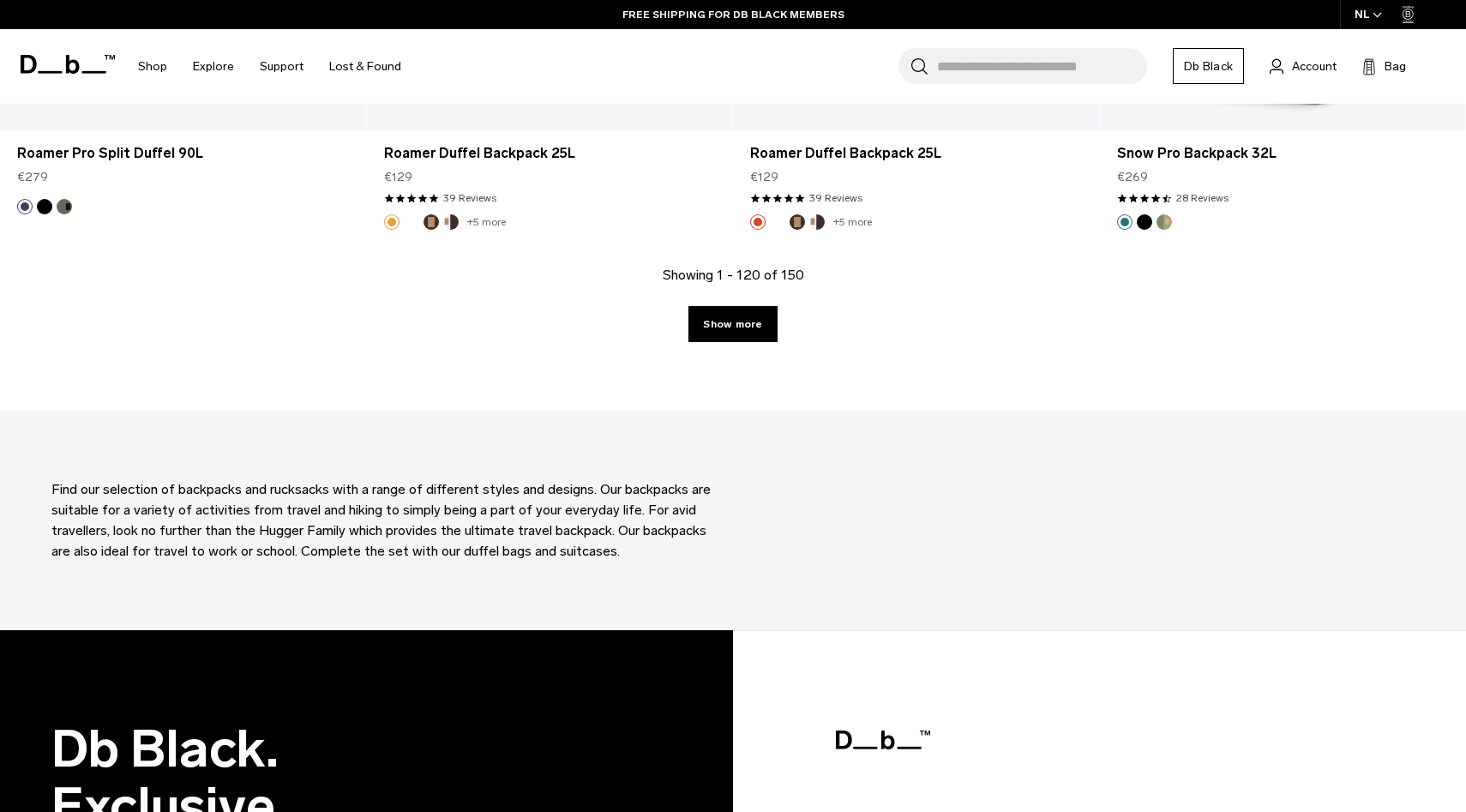
scroll to position [16489, 0]
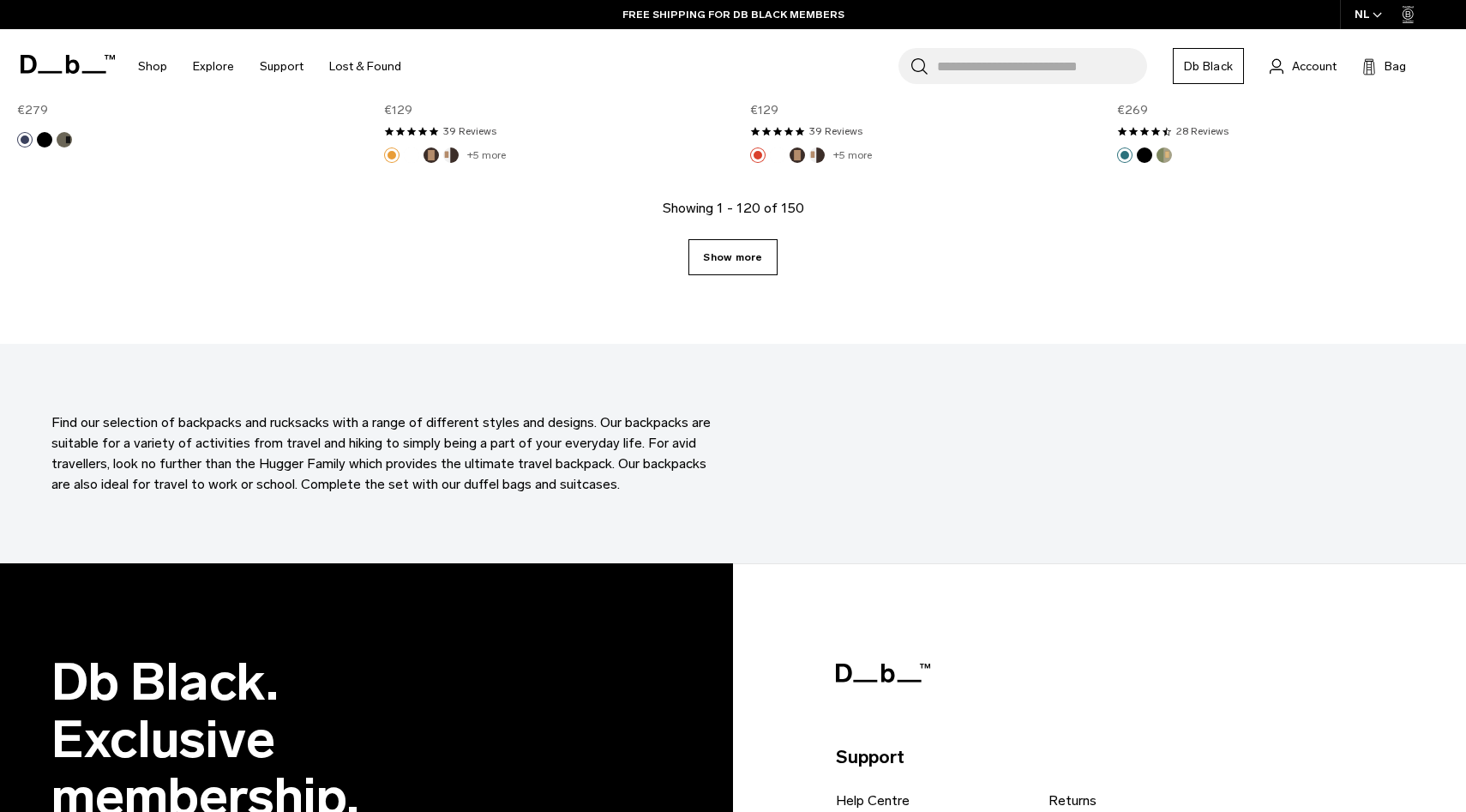
click at [719, 255] on link "Show more" at bounding box center [733, 257] width 89 height 36
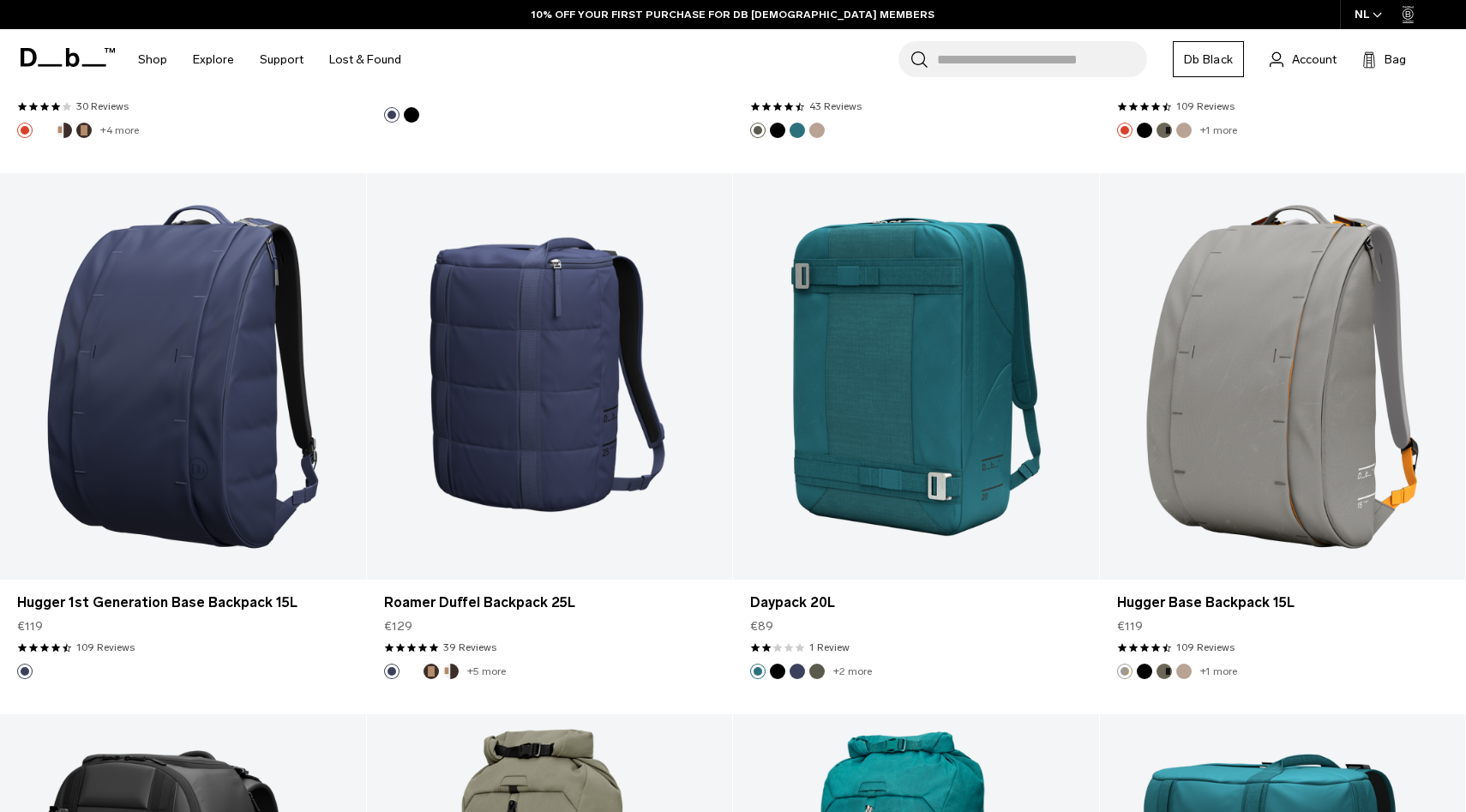
scroll to position [17588, 0]
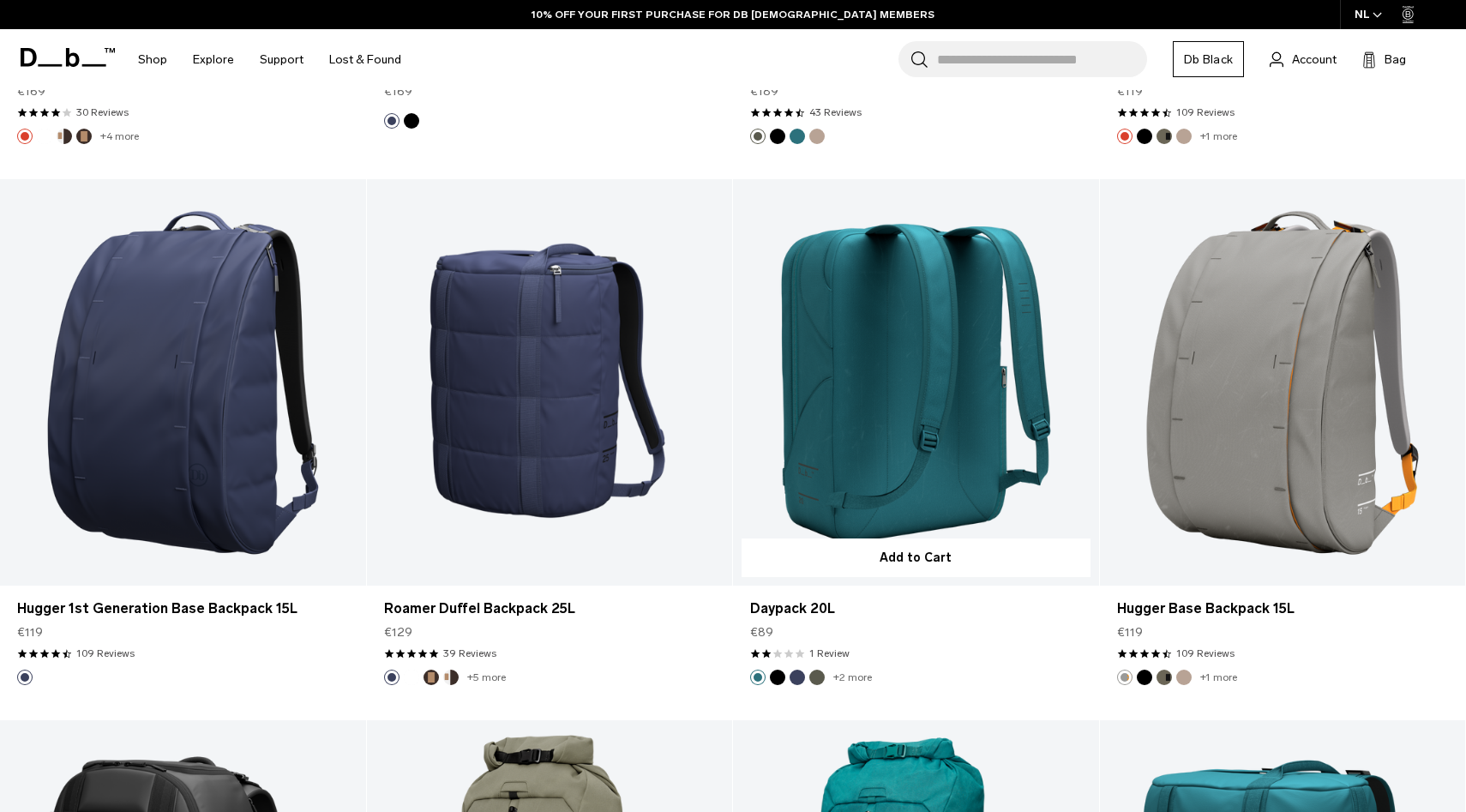
click at [889, 400] on link "Daypack 20L" at bounding box center [916, 382] width 366 height 406
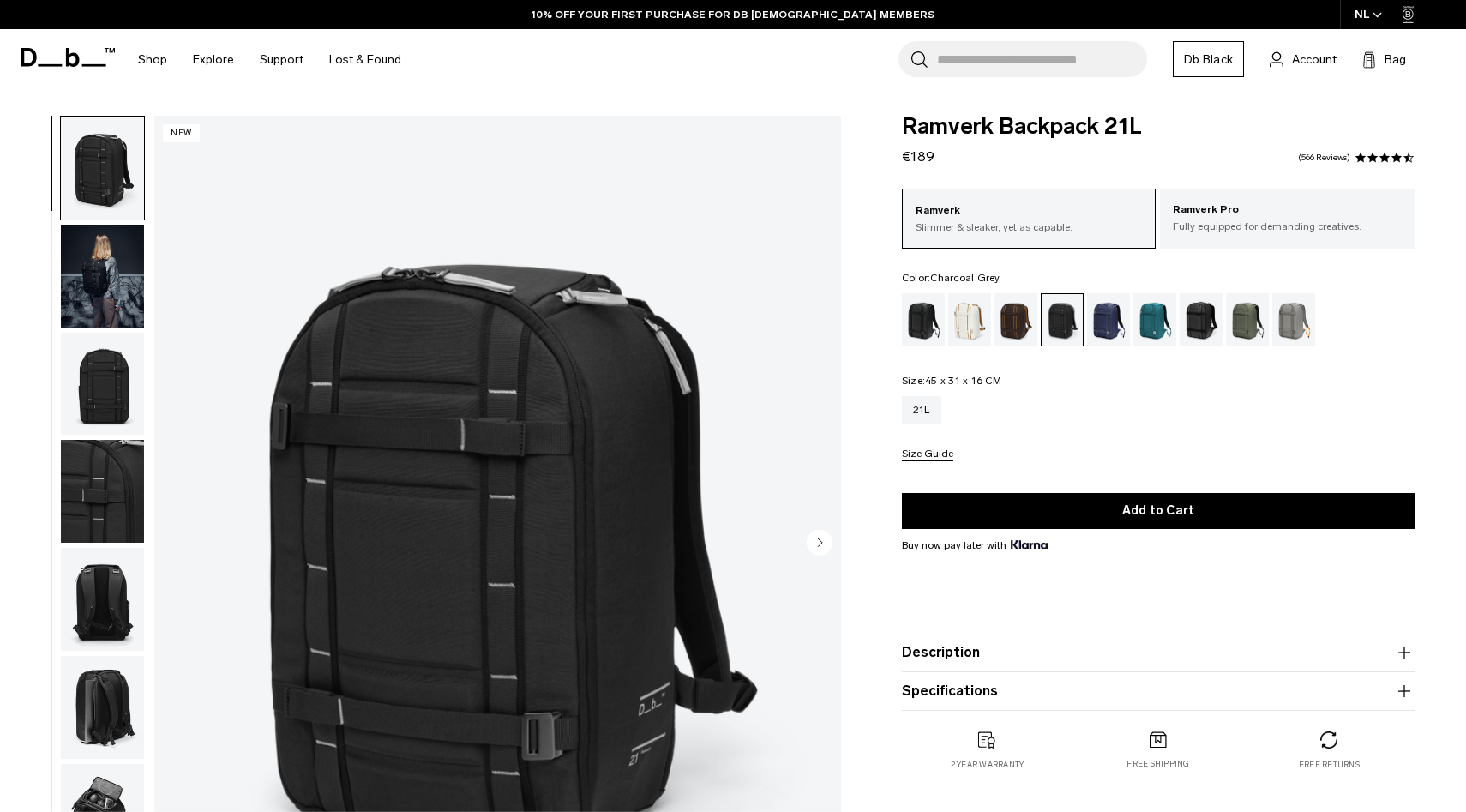
click at [155, 272] on img "1 / 9" at bounding box center [497, 544] width 686 height 857
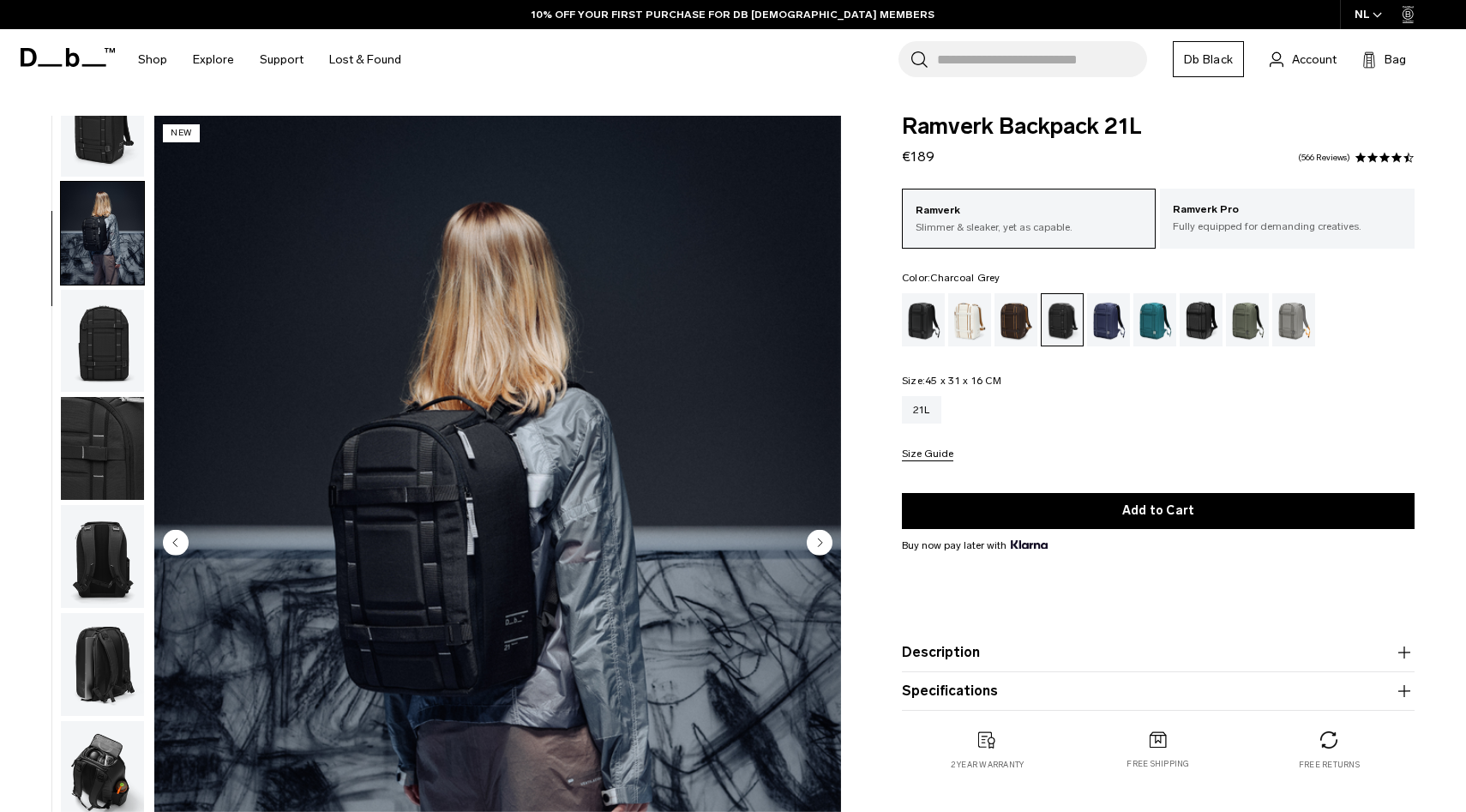
scroll to position [108, 0]
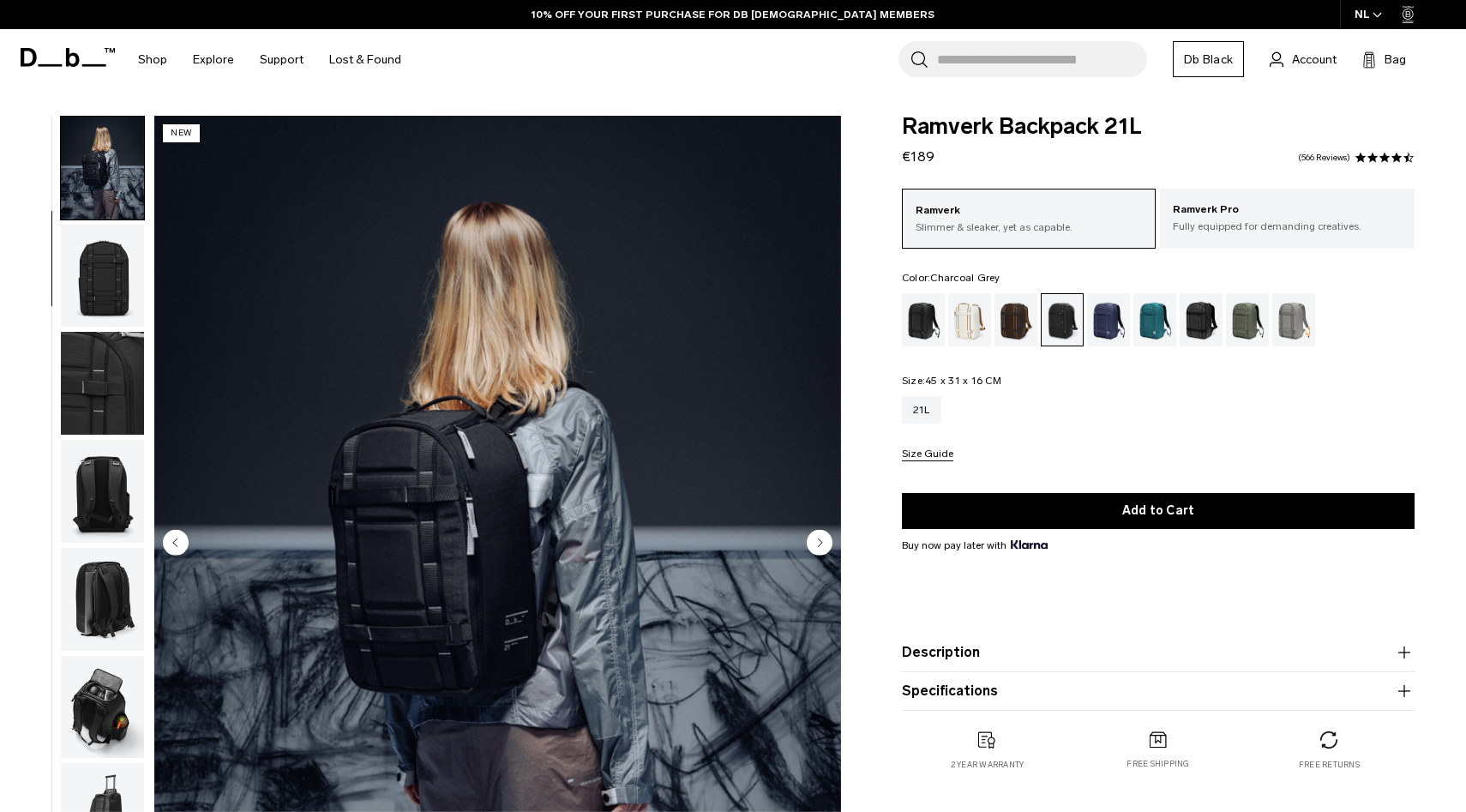
click at [99, 329] on ul at bounding box center [102, 544] width 85 height 857
click at [83, 377] on img "button" at bounding box center [102, 383] width 83 height 103
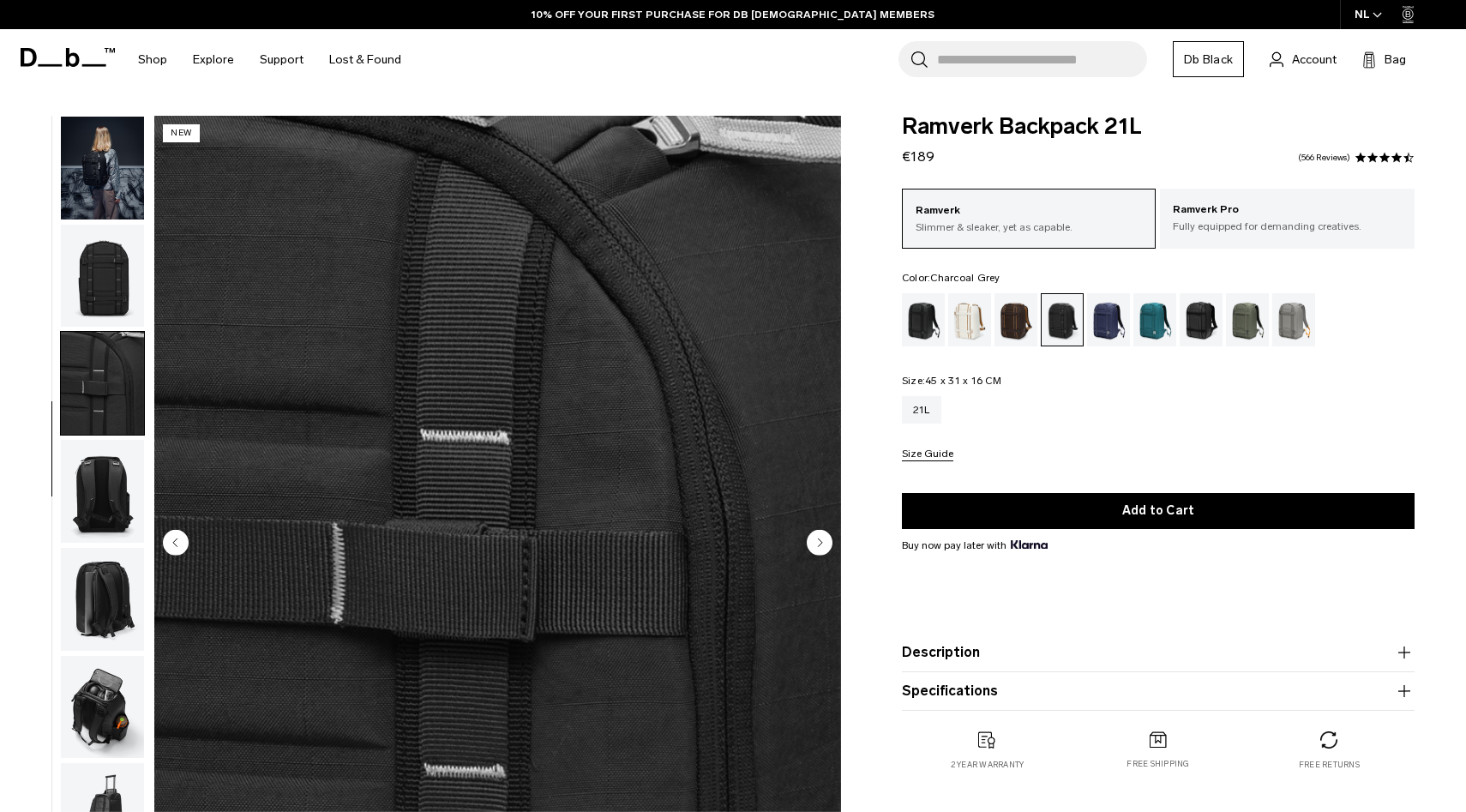
scroll to position [109, 0]
click at [79, 473] on img "button" at bounding box center [102, 489] width 83 height 103
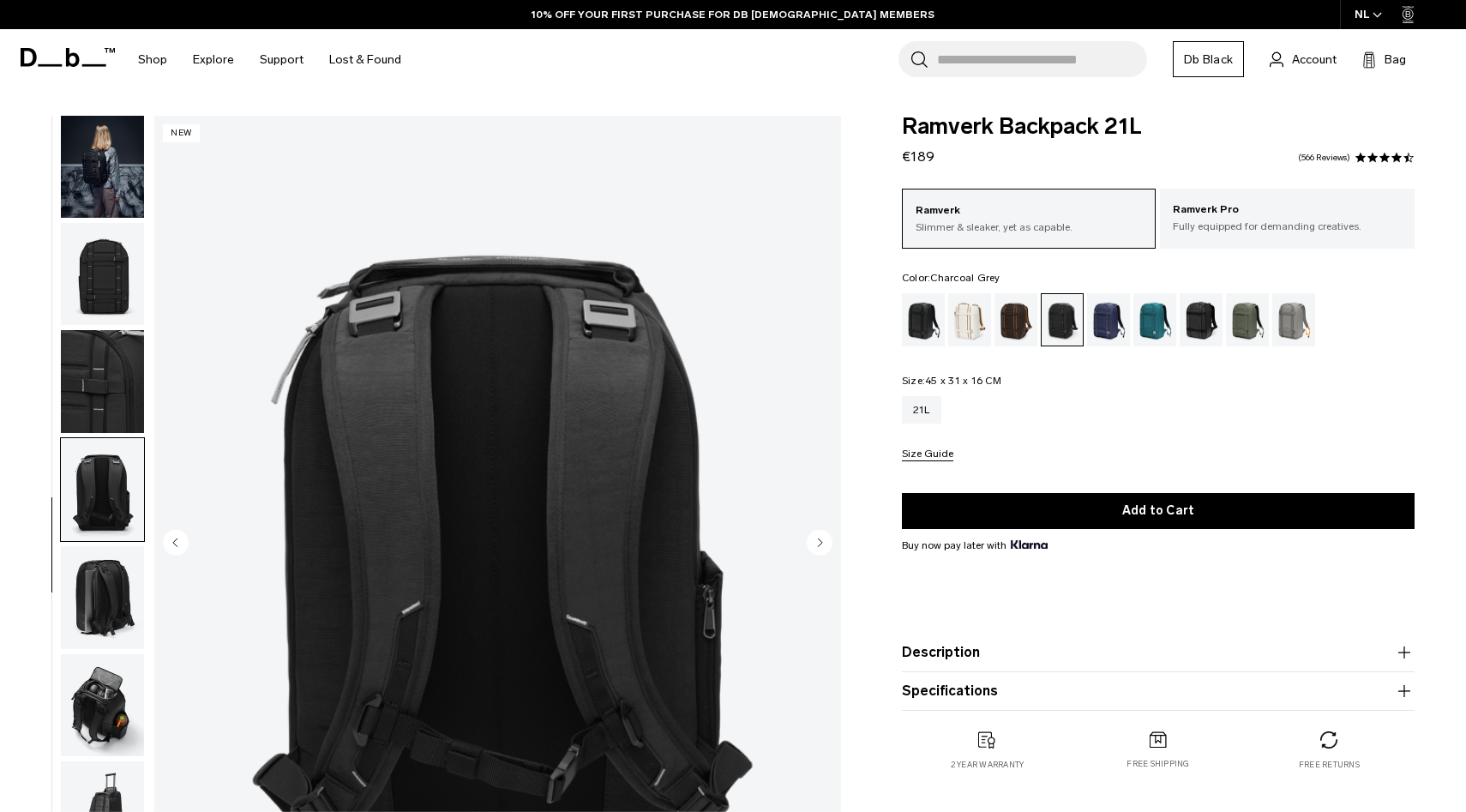
click at [98, 585] on img "button" at bounding box center [102, 598] width 83 height 103
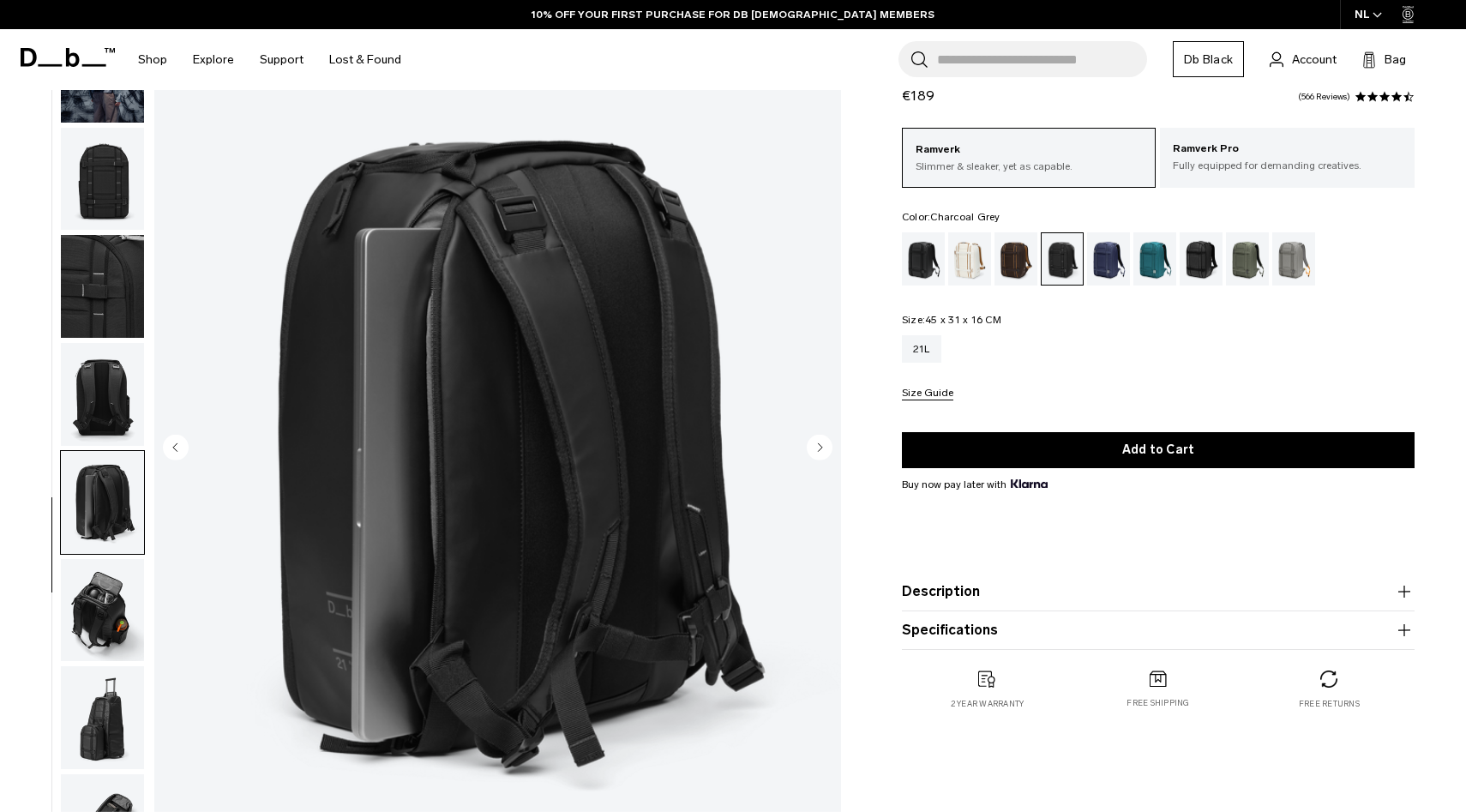
scroll to position [97, 0]
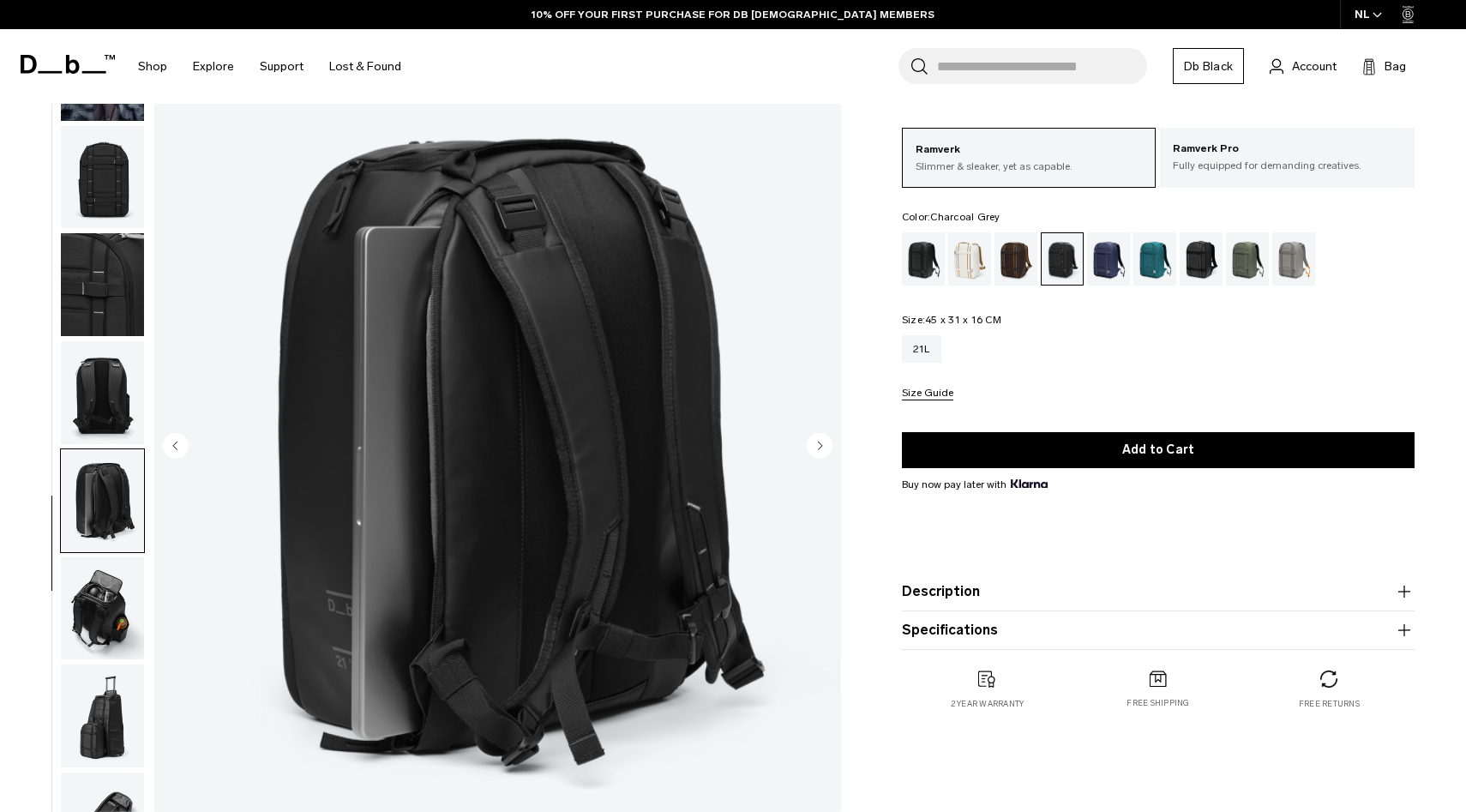
click at [95, 605] on img "button" at bounding box center [102, 609] width 83 height 103
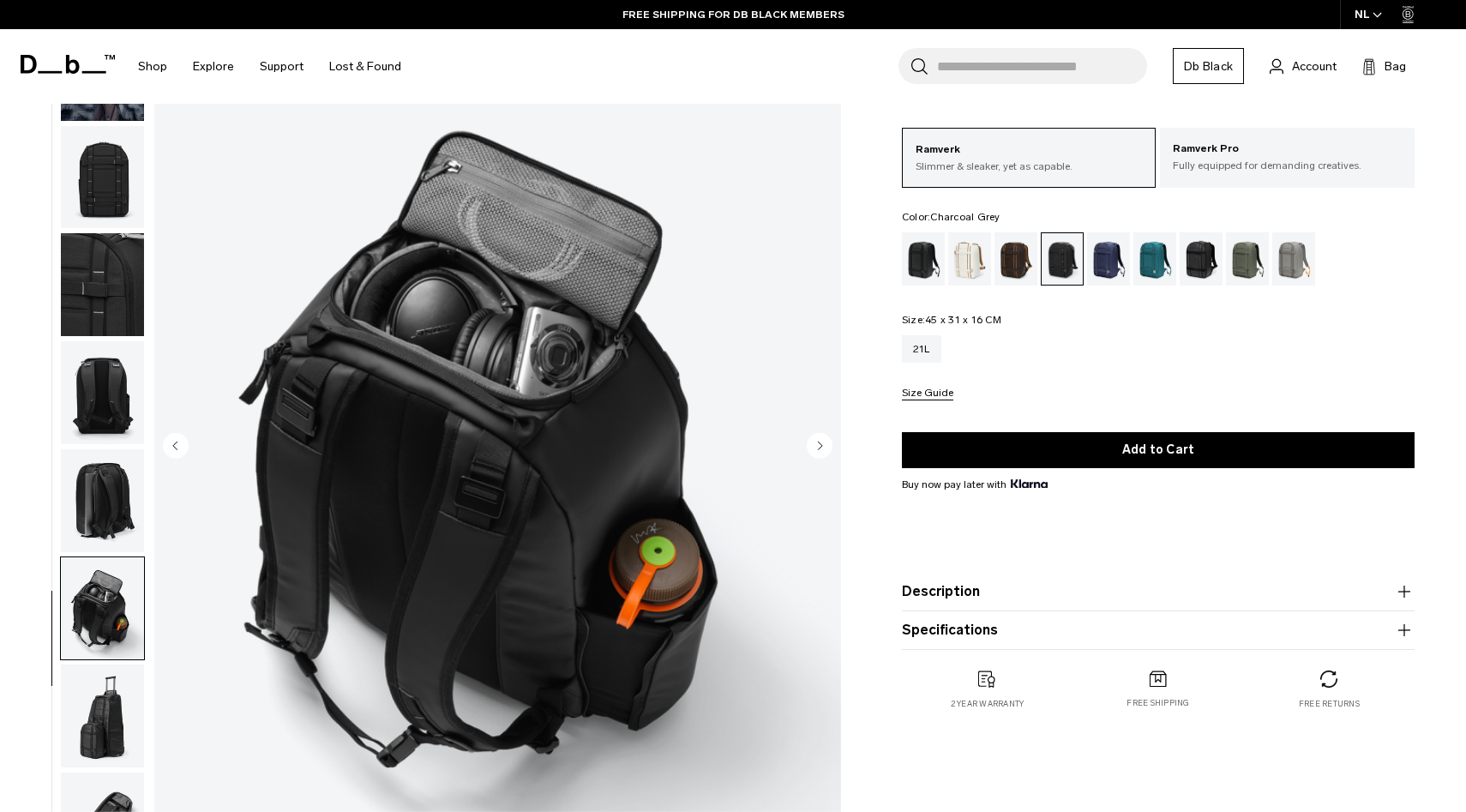
click at [103, 694] on img "button" at bounding box center [102, 716] width 83 height 103
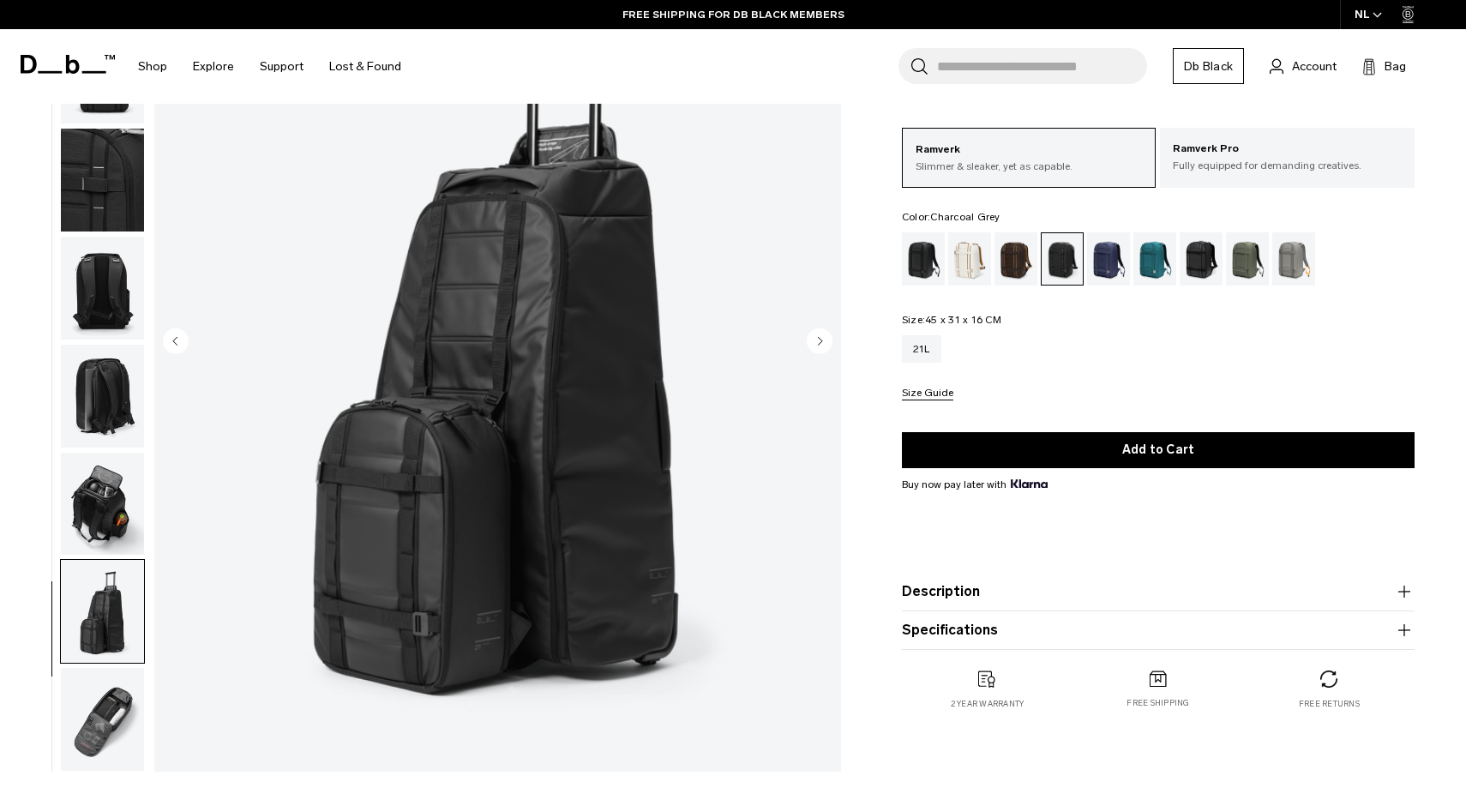
scroll to position [207, 0]
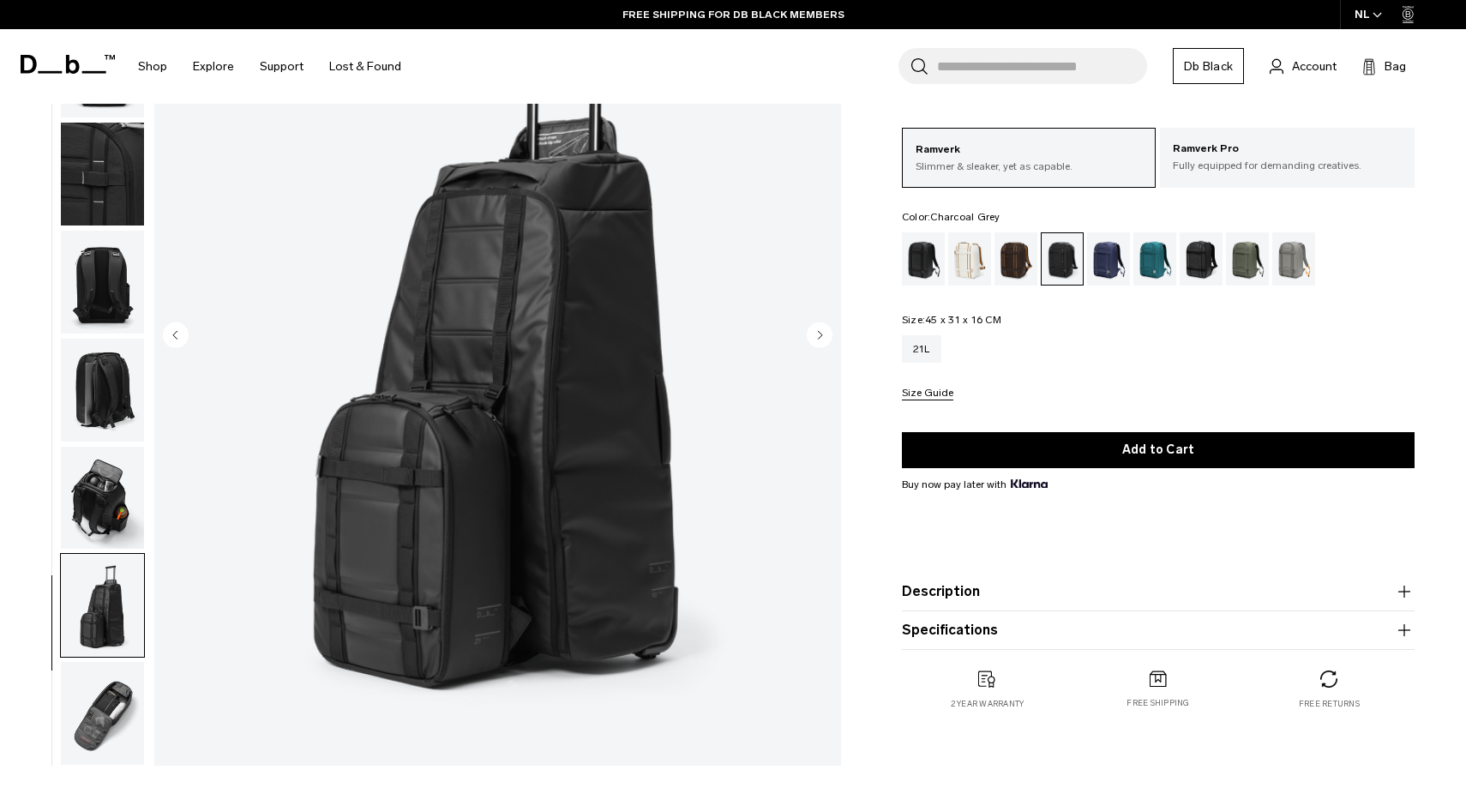
click at [92, 743] on img "button" at bounding box center [102, 713] width 83 height 103
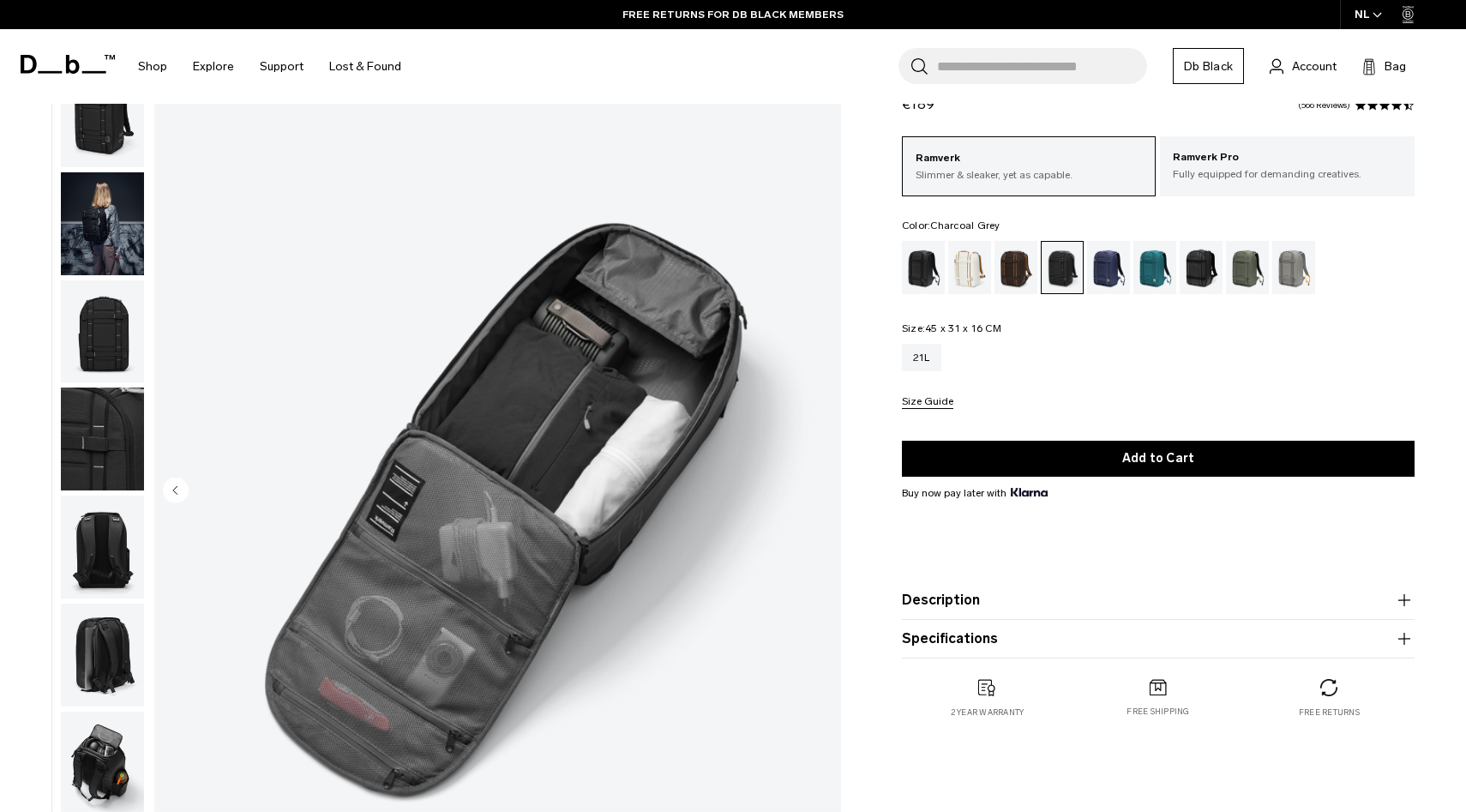
scroll to position [0, 0]
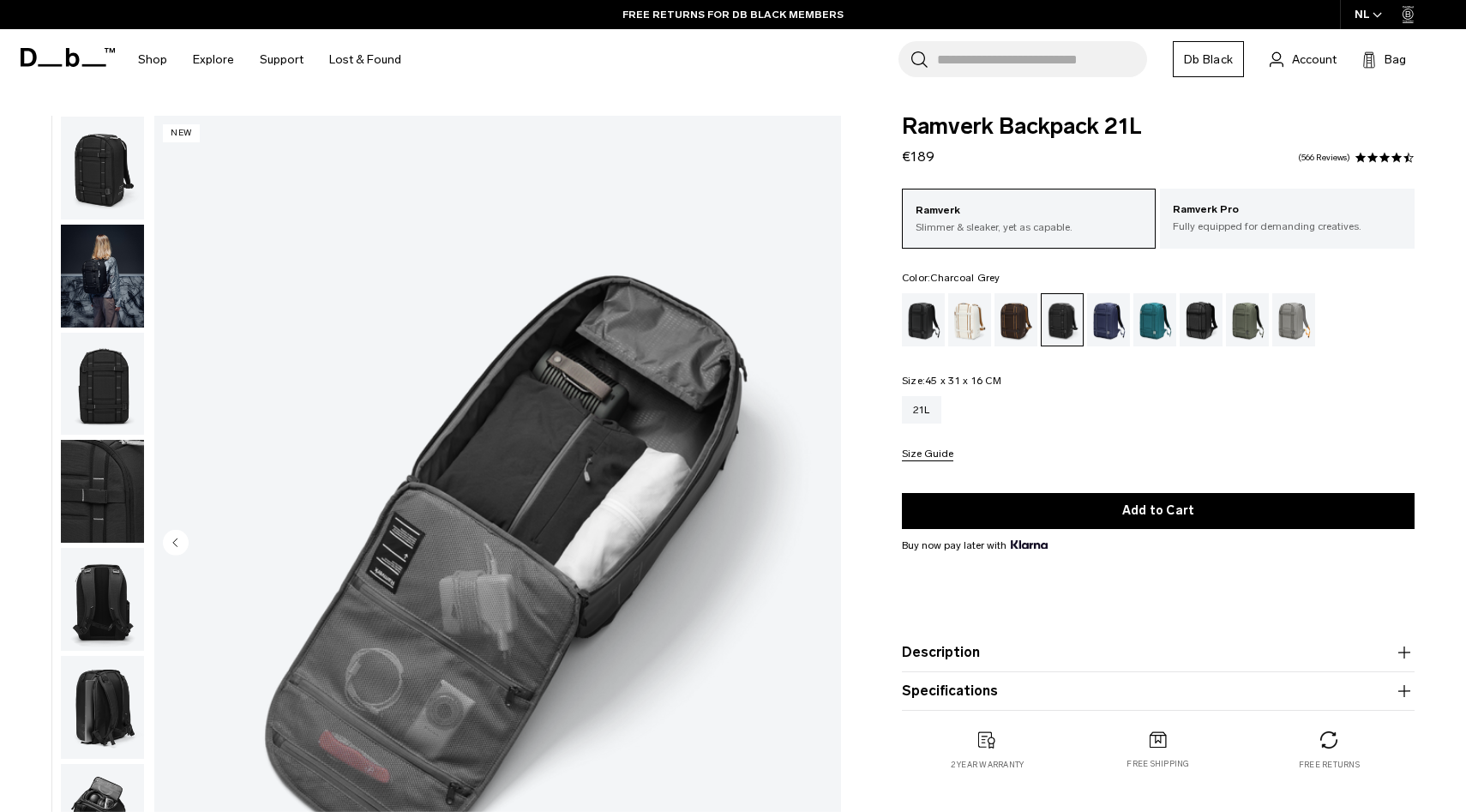
click at [111, 184] on img "button" at bounding box center [102, 168] width 83 height 103
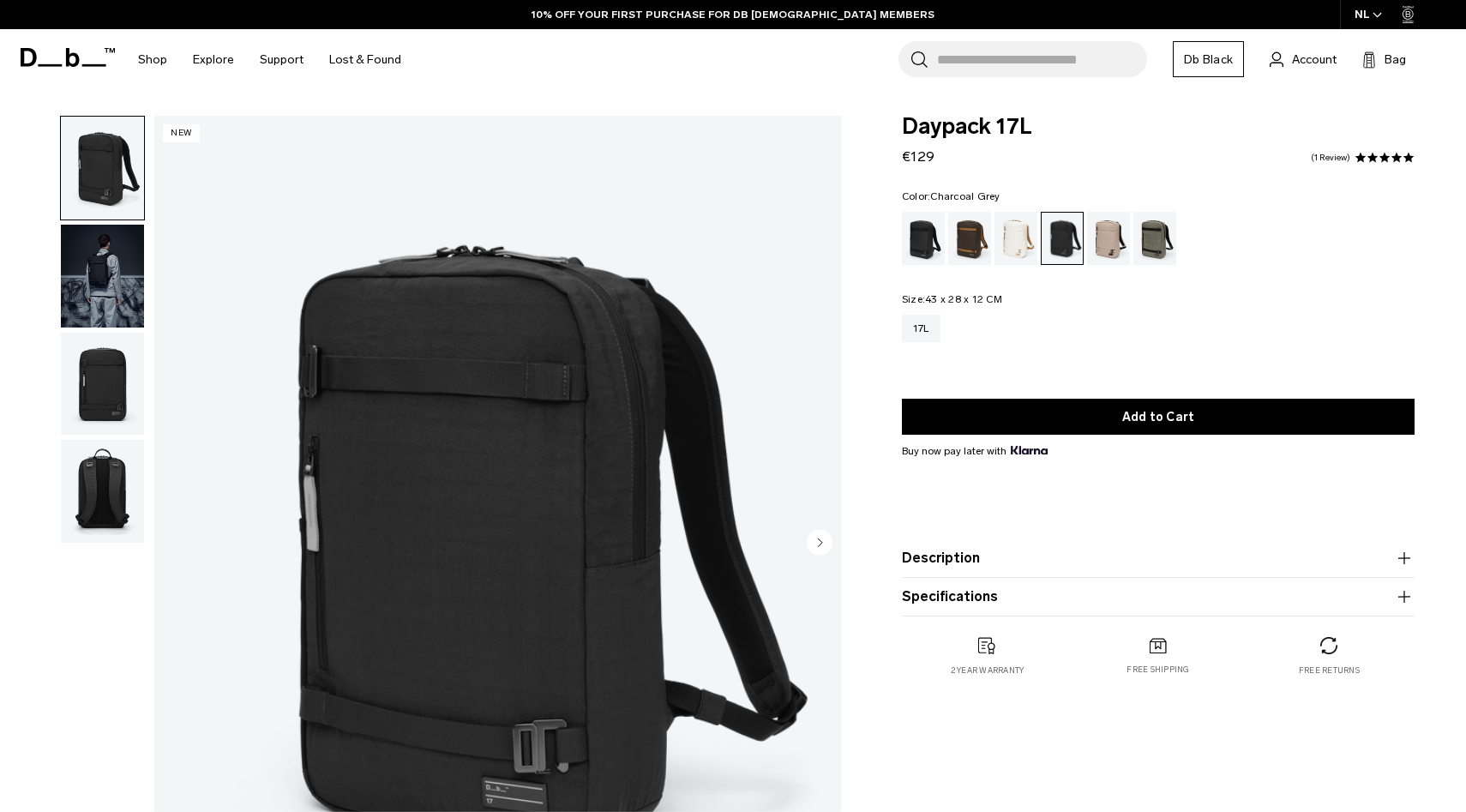
click at [910, 222] on div "Black Out" at bounding box center [923, 238] width 43 height 53
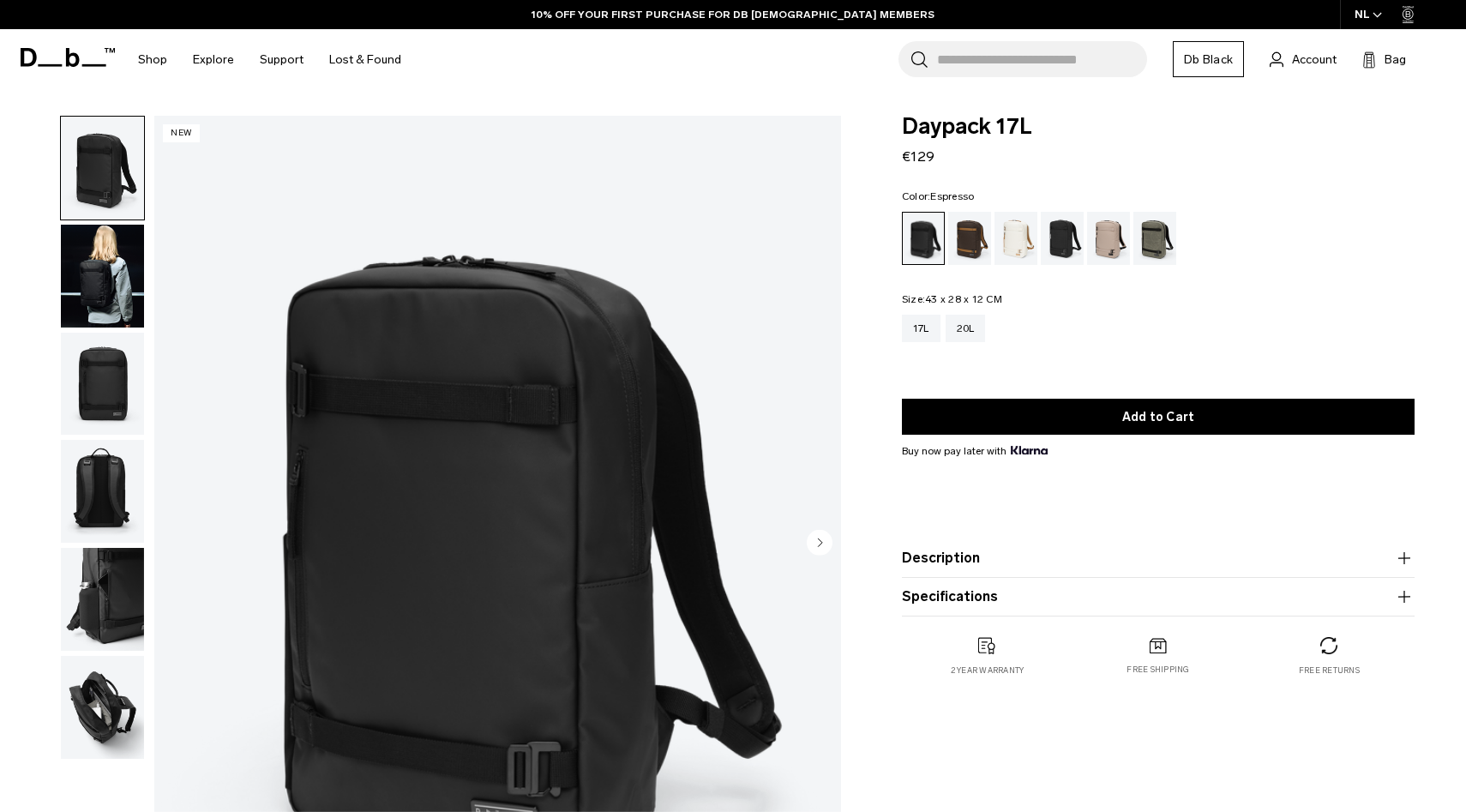
click at [966, 237] on div "Espresso" at bounding box center [970, 238] width 43 height 53
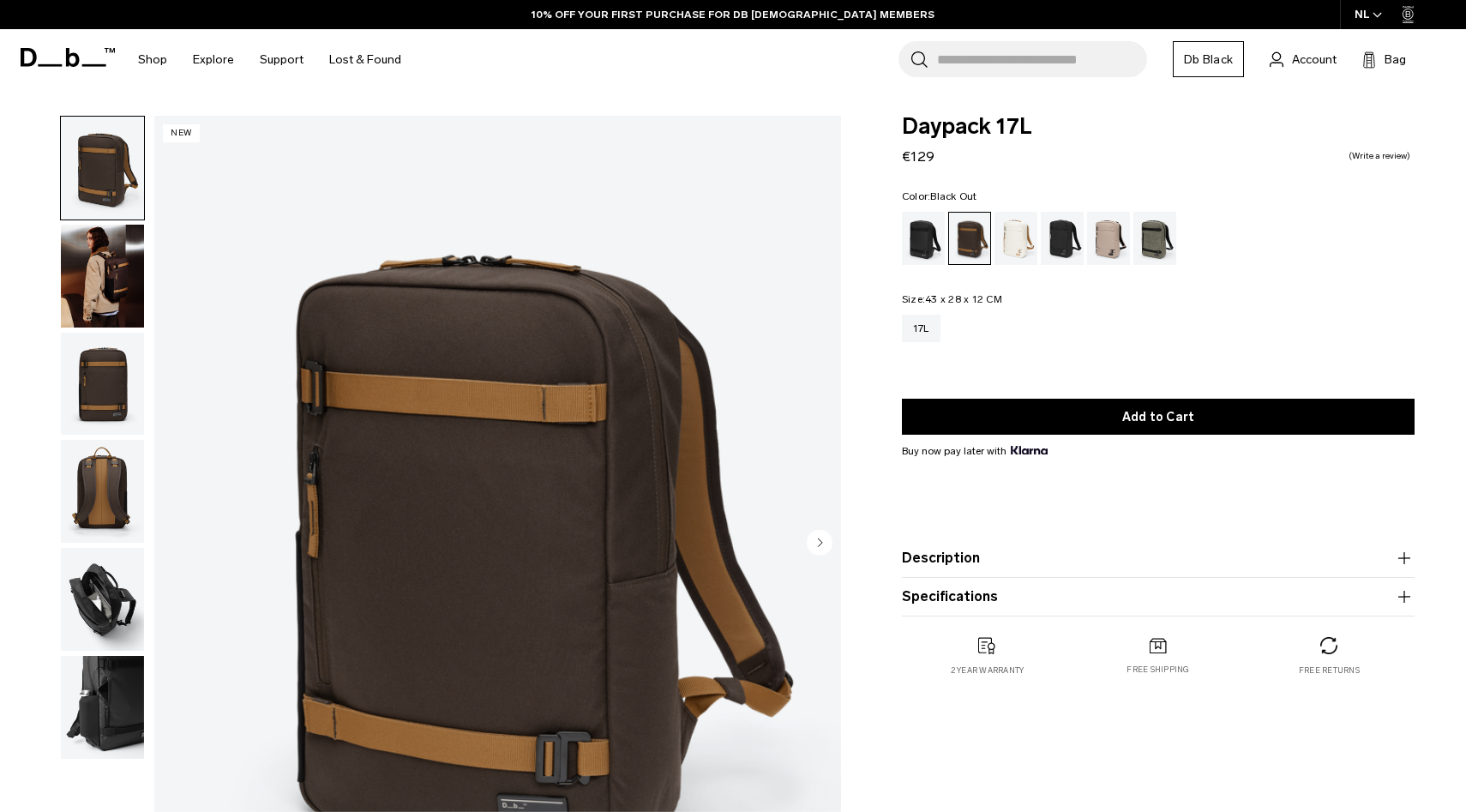
click at [922, 241] on div "Black Out" at bounding box center [923, 238] width 43 height 53
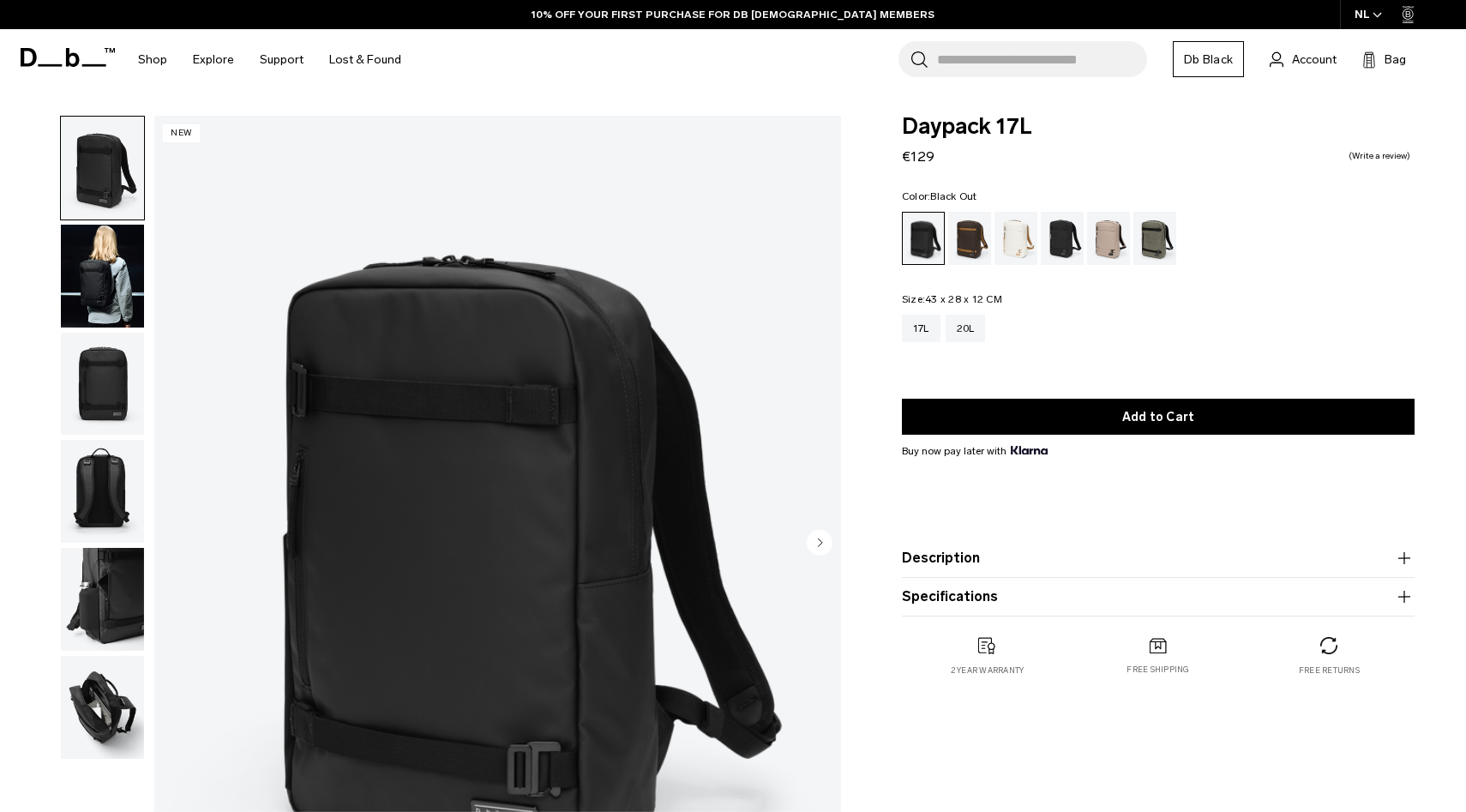
click at [941, 565] on button "Description" at bounding box center [1158, 558] width 513 height 21
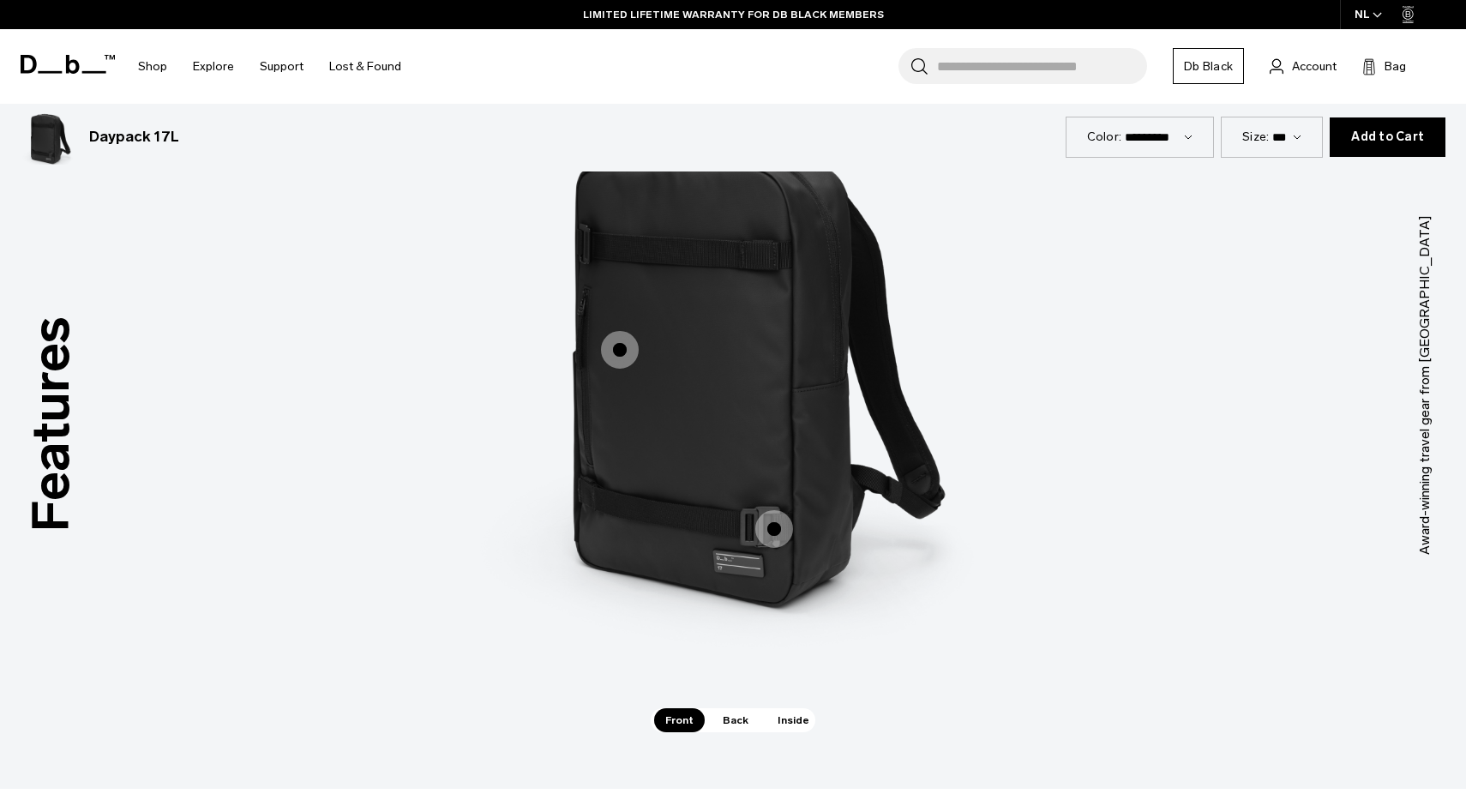
scroll to position [2347, 0]
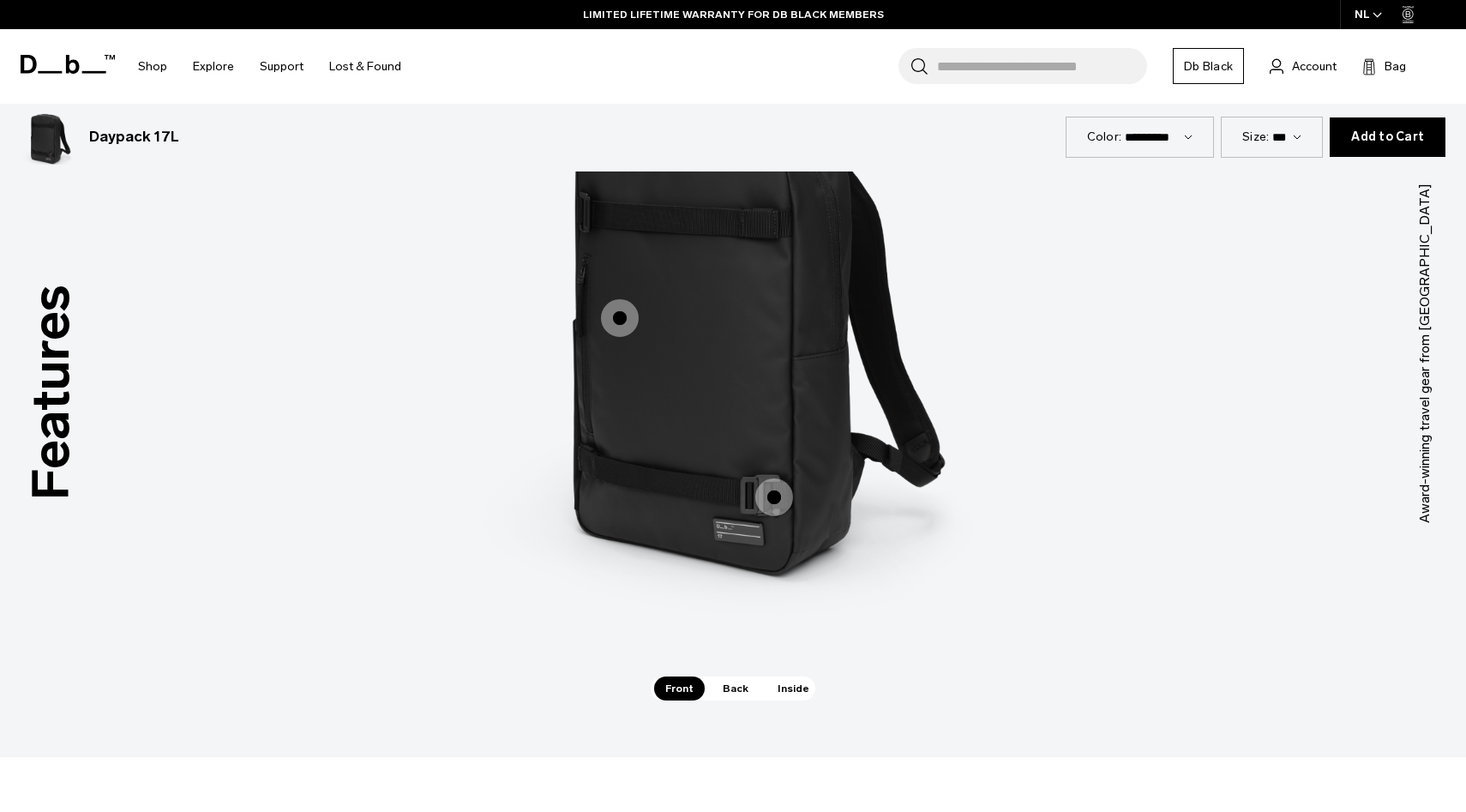
click at [766, 495] on span "1 / 3" at bounding box center [774, 497] width 38 height 38
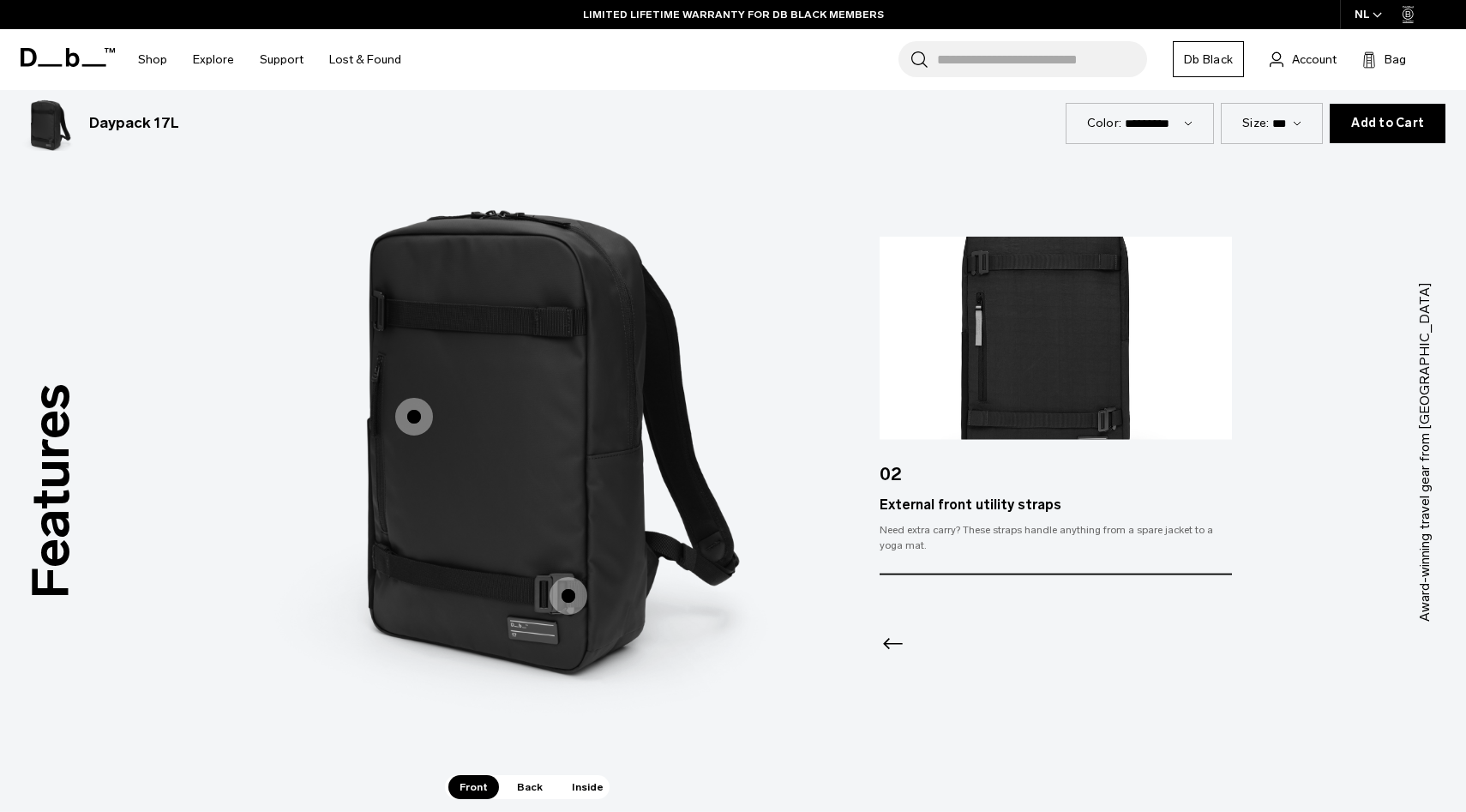
scroll to position [2226, 0]
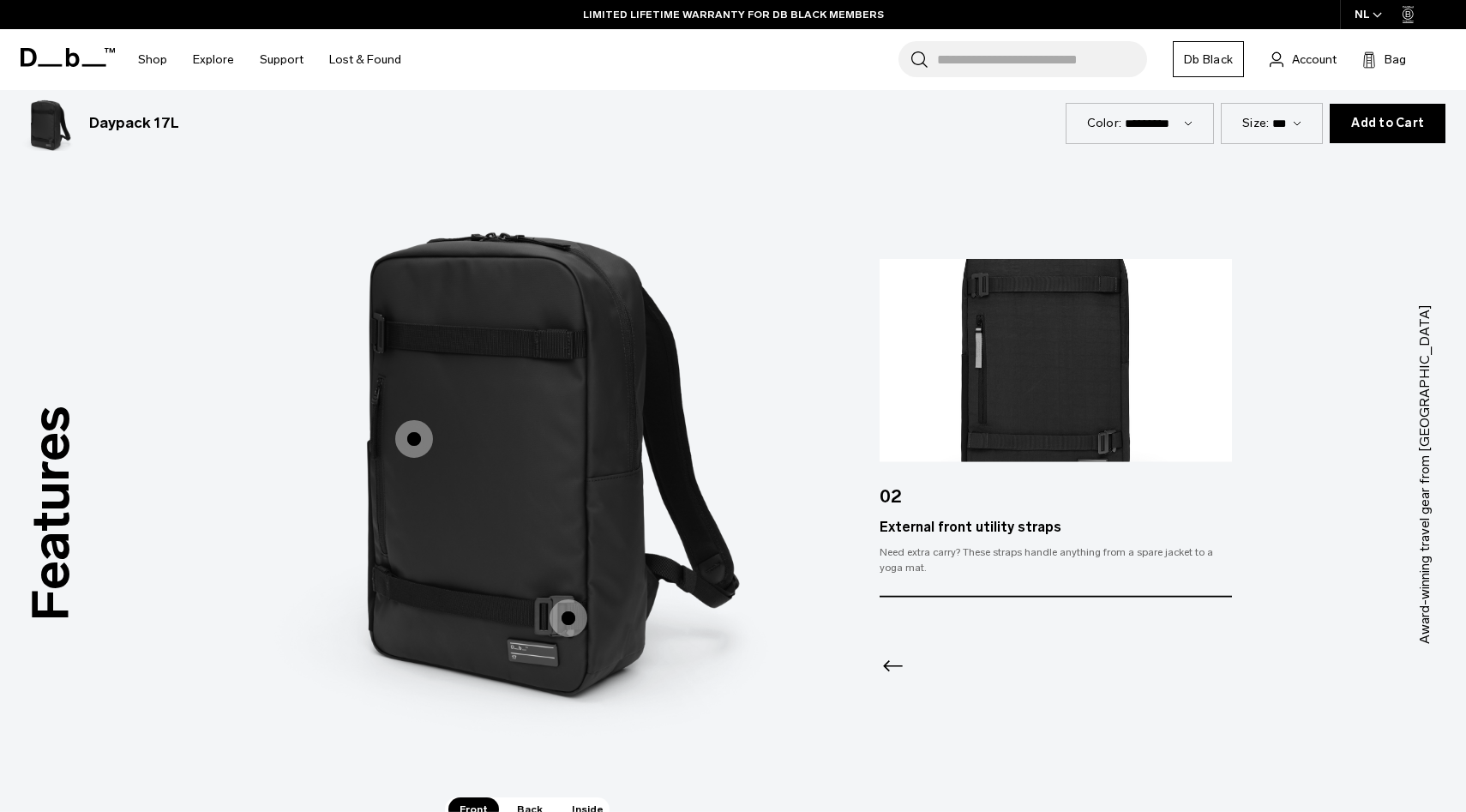
click at [415, 442] on span "1 / 3" at bounding box center [414, 439] width 38 height 38
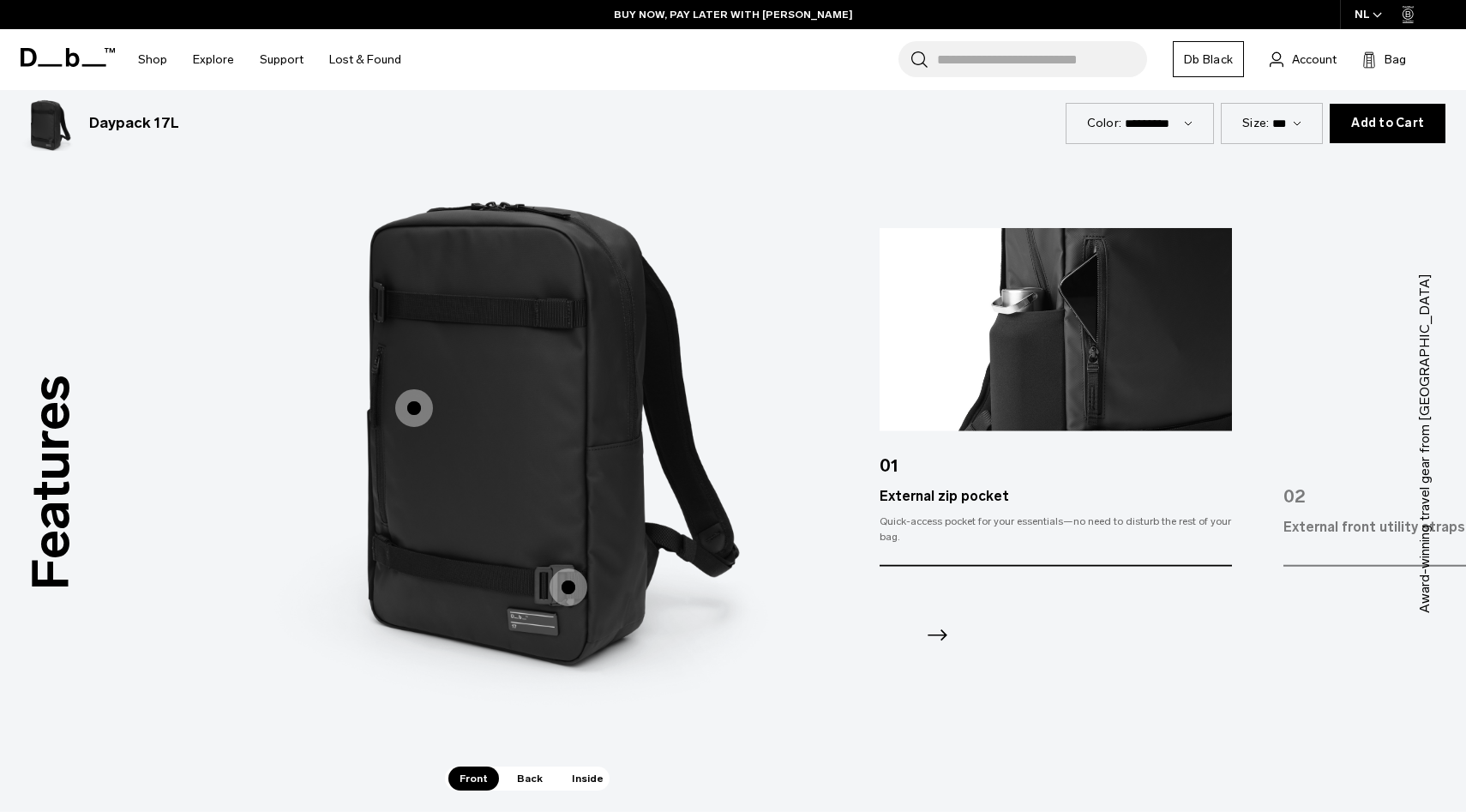
scroll to position [2266, 0]
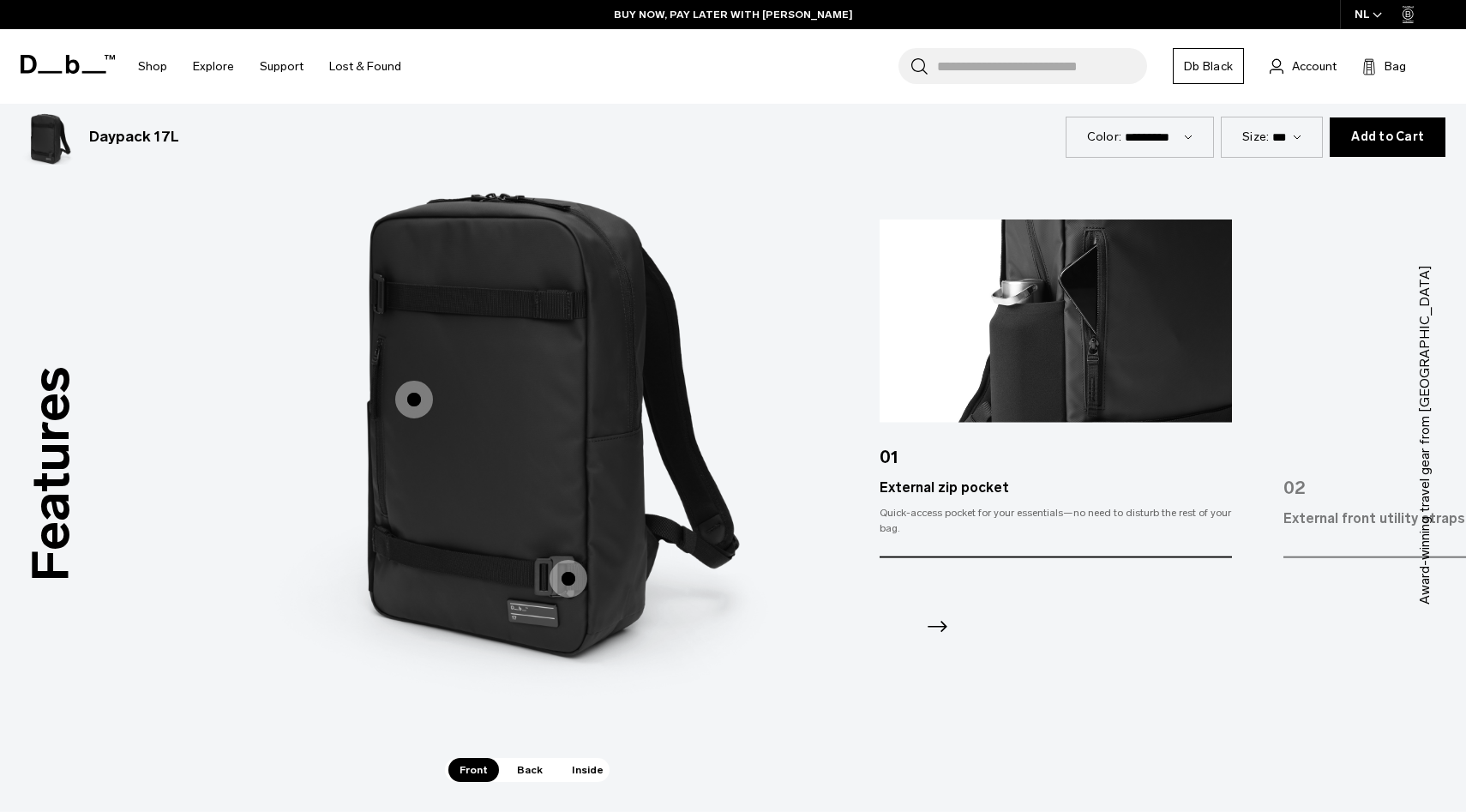
click at [524, 760] on span "Back" at bounding box center [529, 770] width 48 height 24
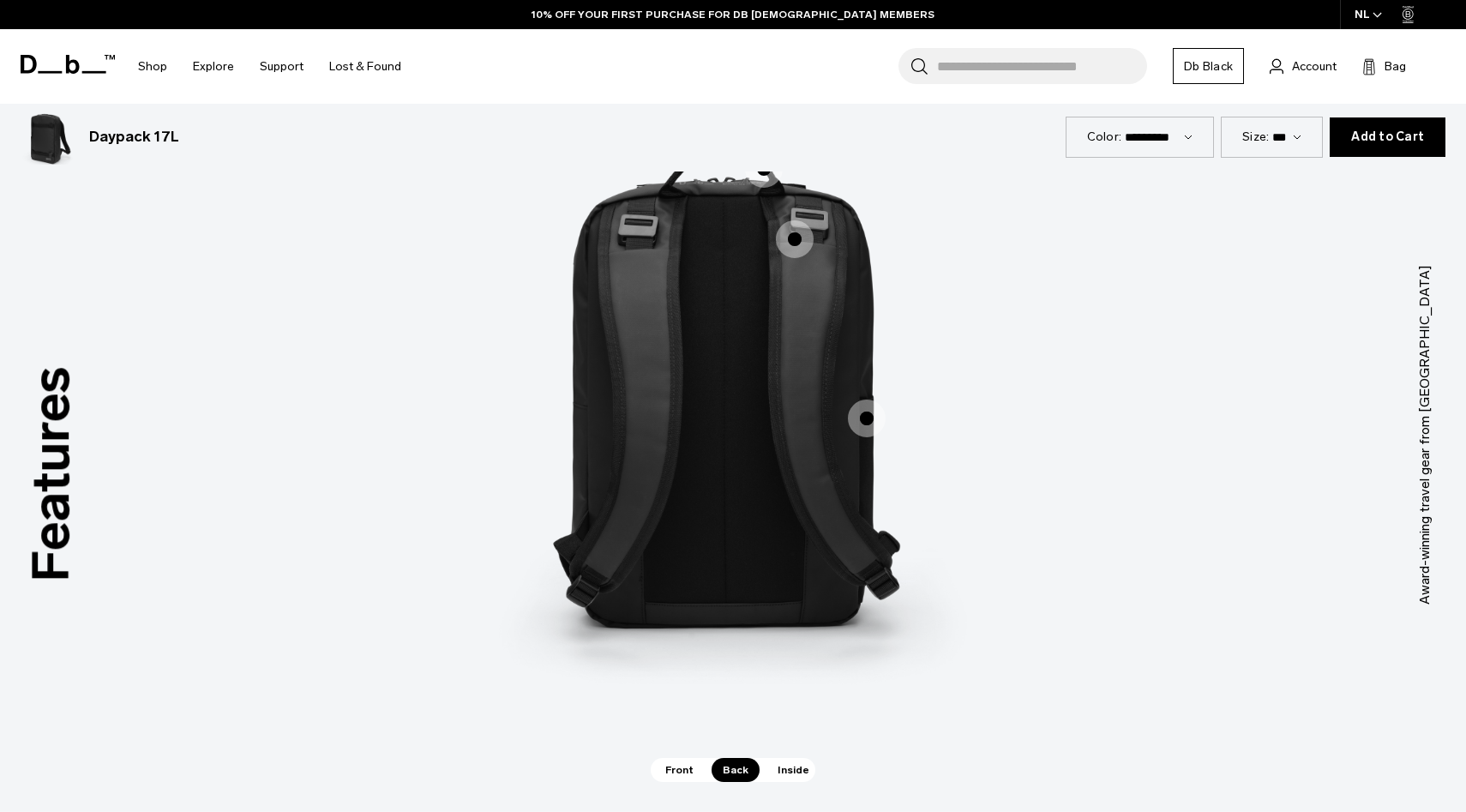
click at [789, 240] on span "2 / 3" at bounding box center [795, 240] width 38 height 38
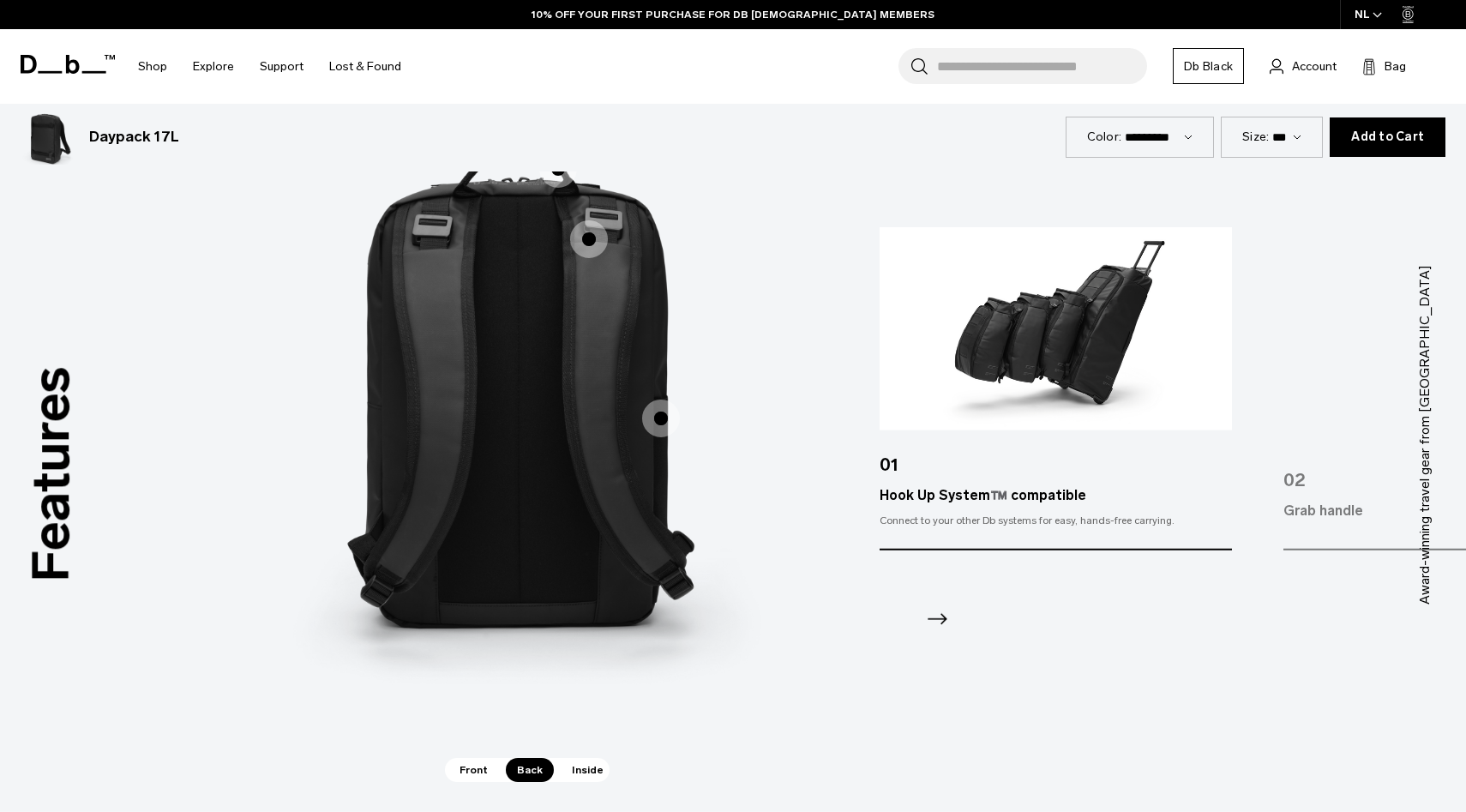
click at [573, 774] on span "Inside" at bounding box center [588, 770] width 54 height 24
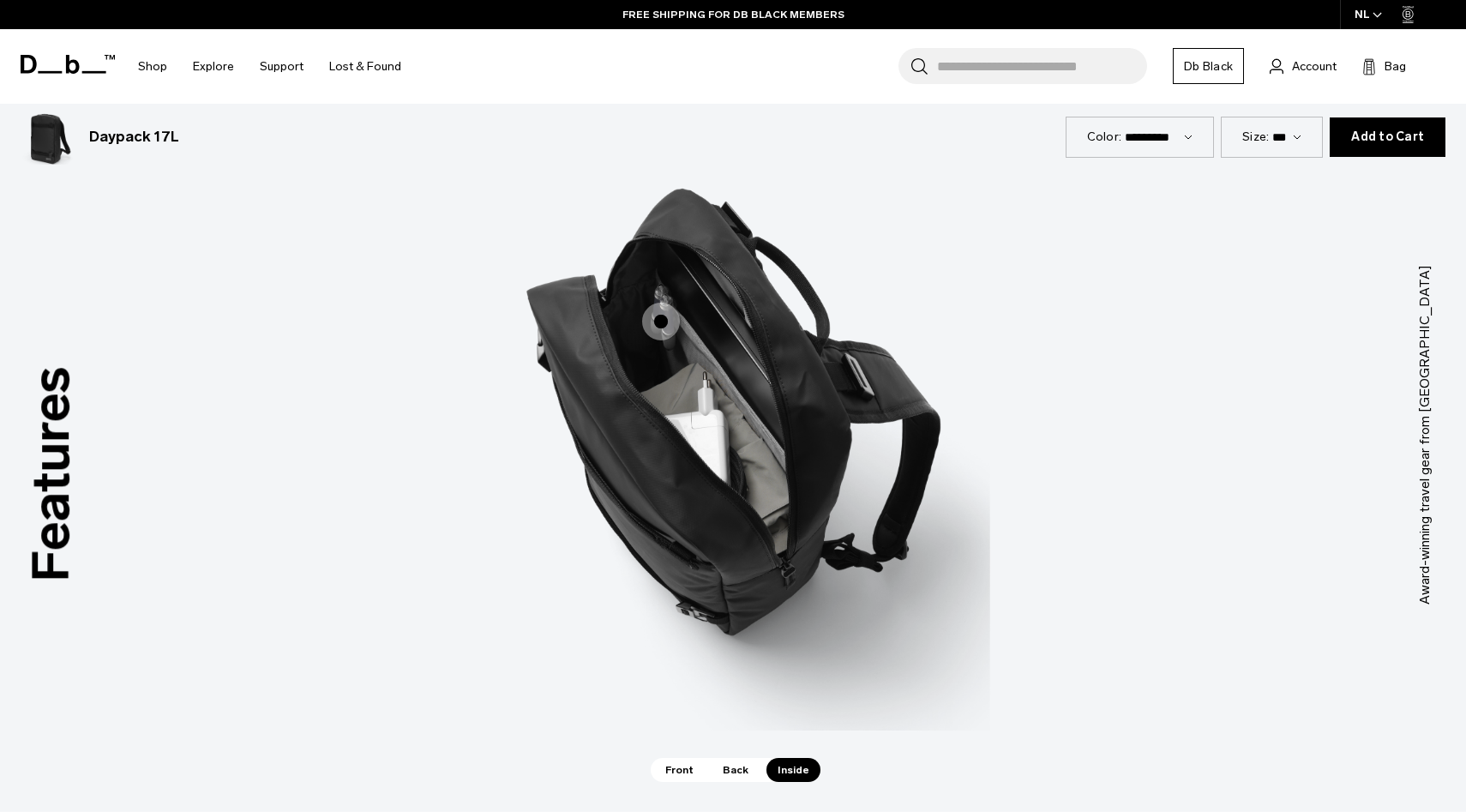
click at [656, 317] on span "3 / 3" at bounding box center [661, 322] width 38 height 38
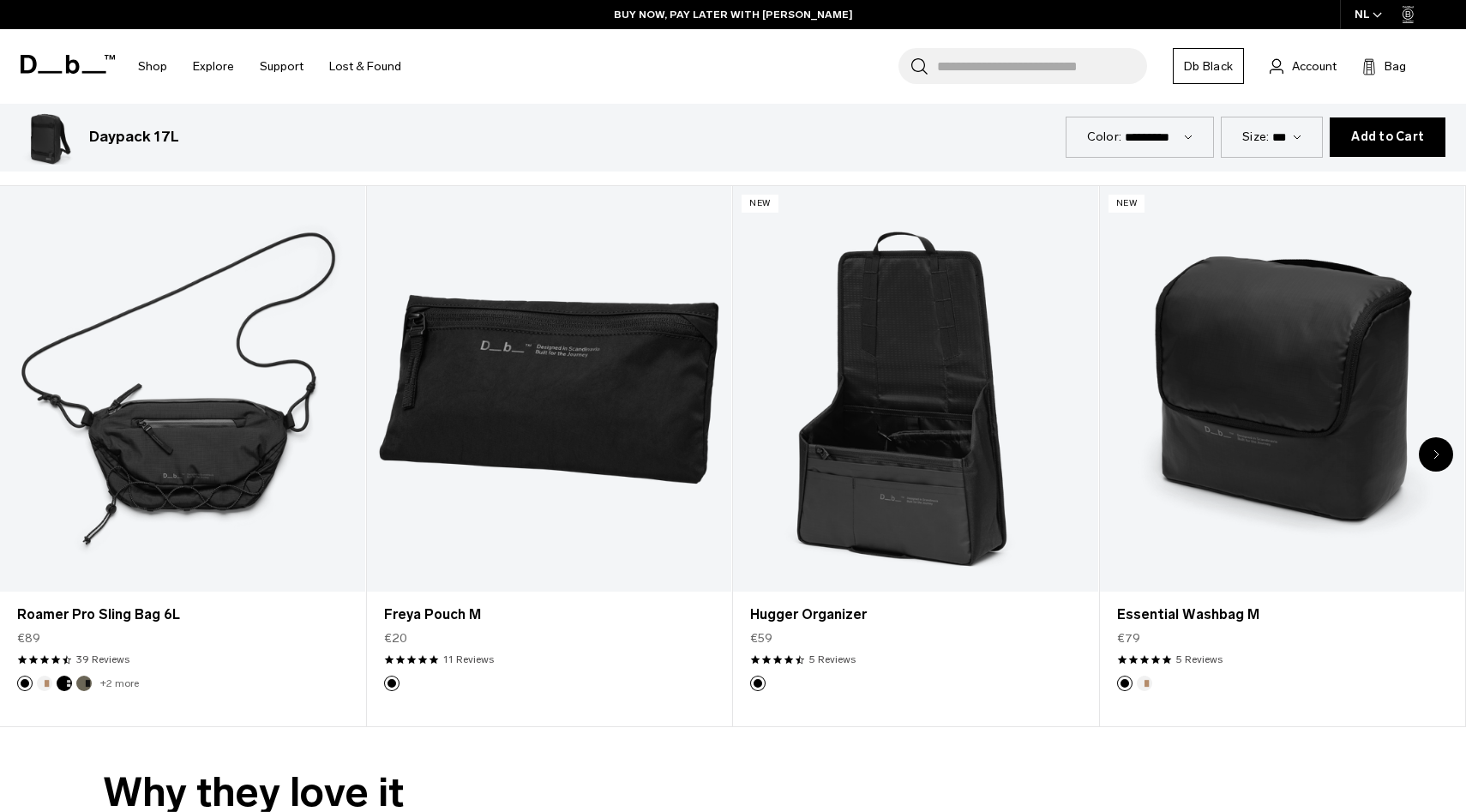
scroll to position [3688, 0]
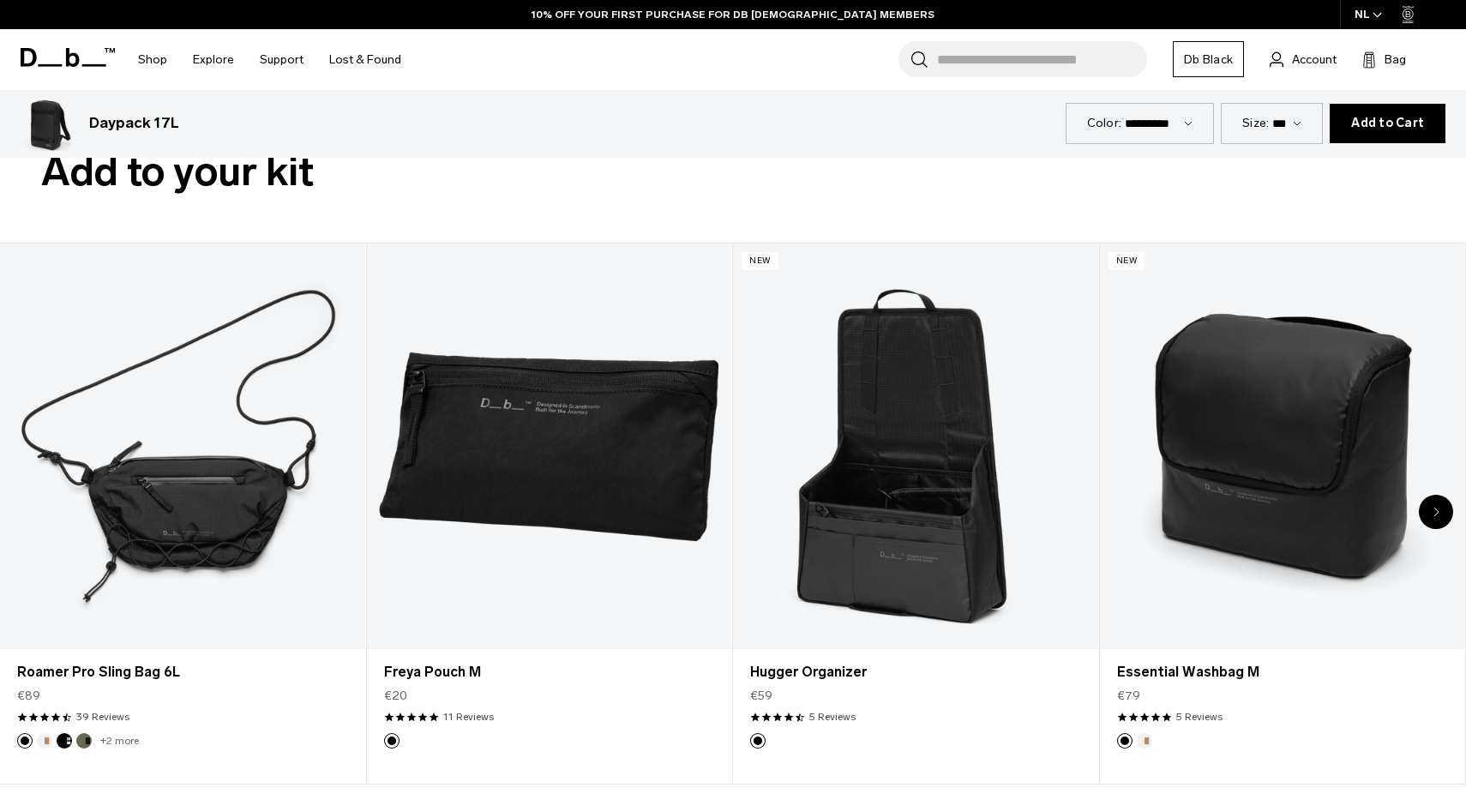
click at [1439, 506] on div "Next slide" at bounding box center [1436, 512] width 34 height 34
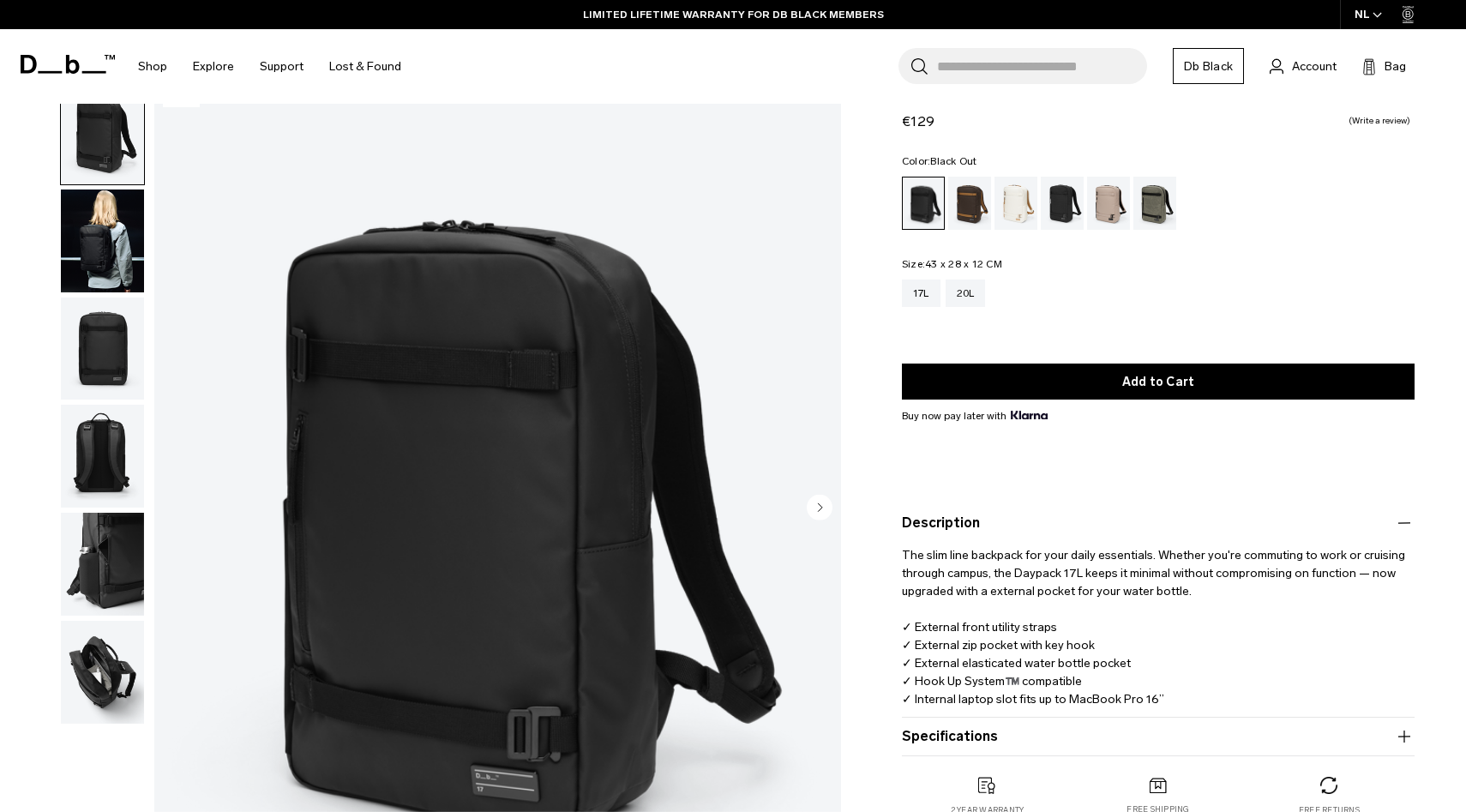
scroll to position [0, 0]
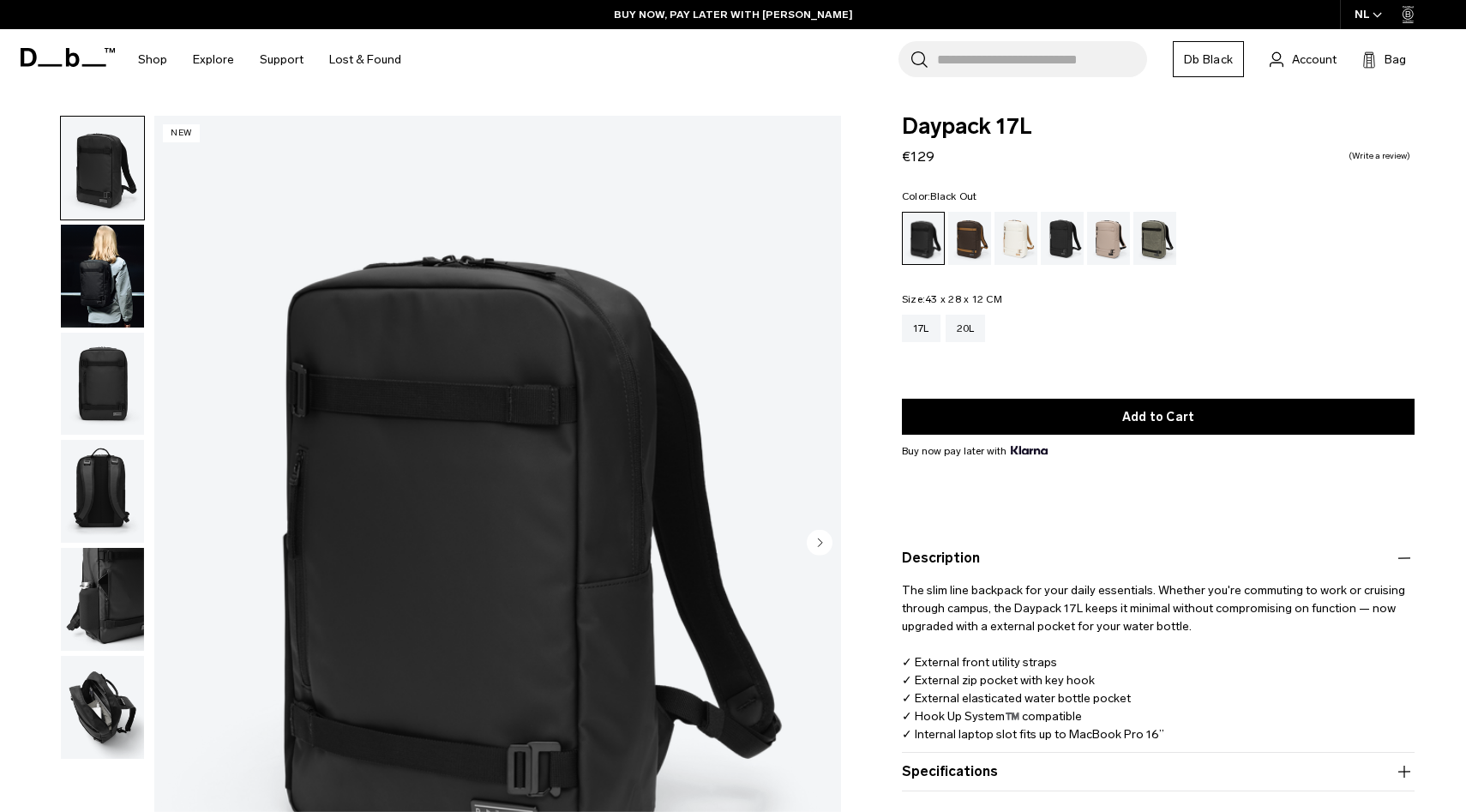
click at [115, 493] on img "button" at bounding box center [102, 491] width 83 height 103
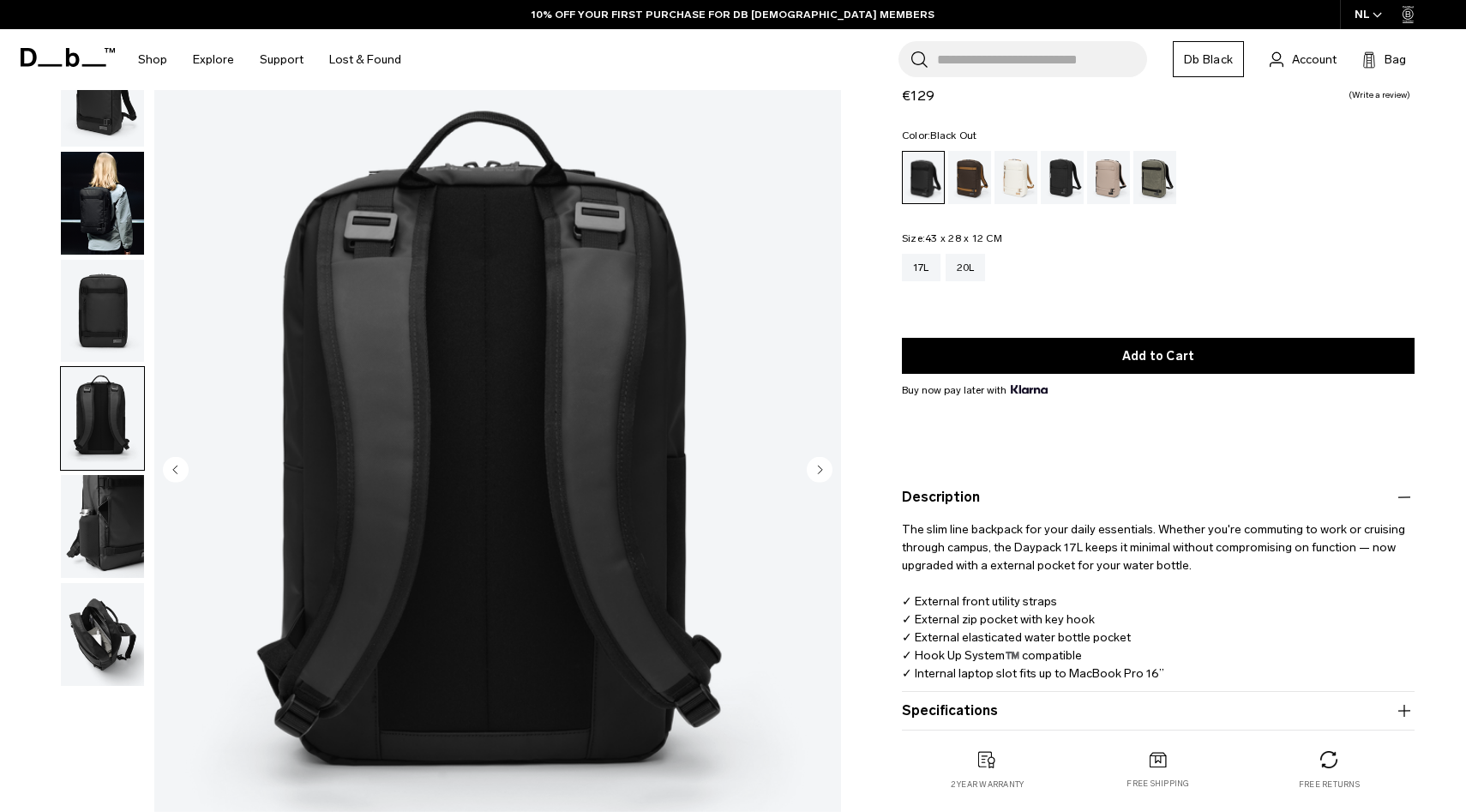
scroll to position [77, 0]
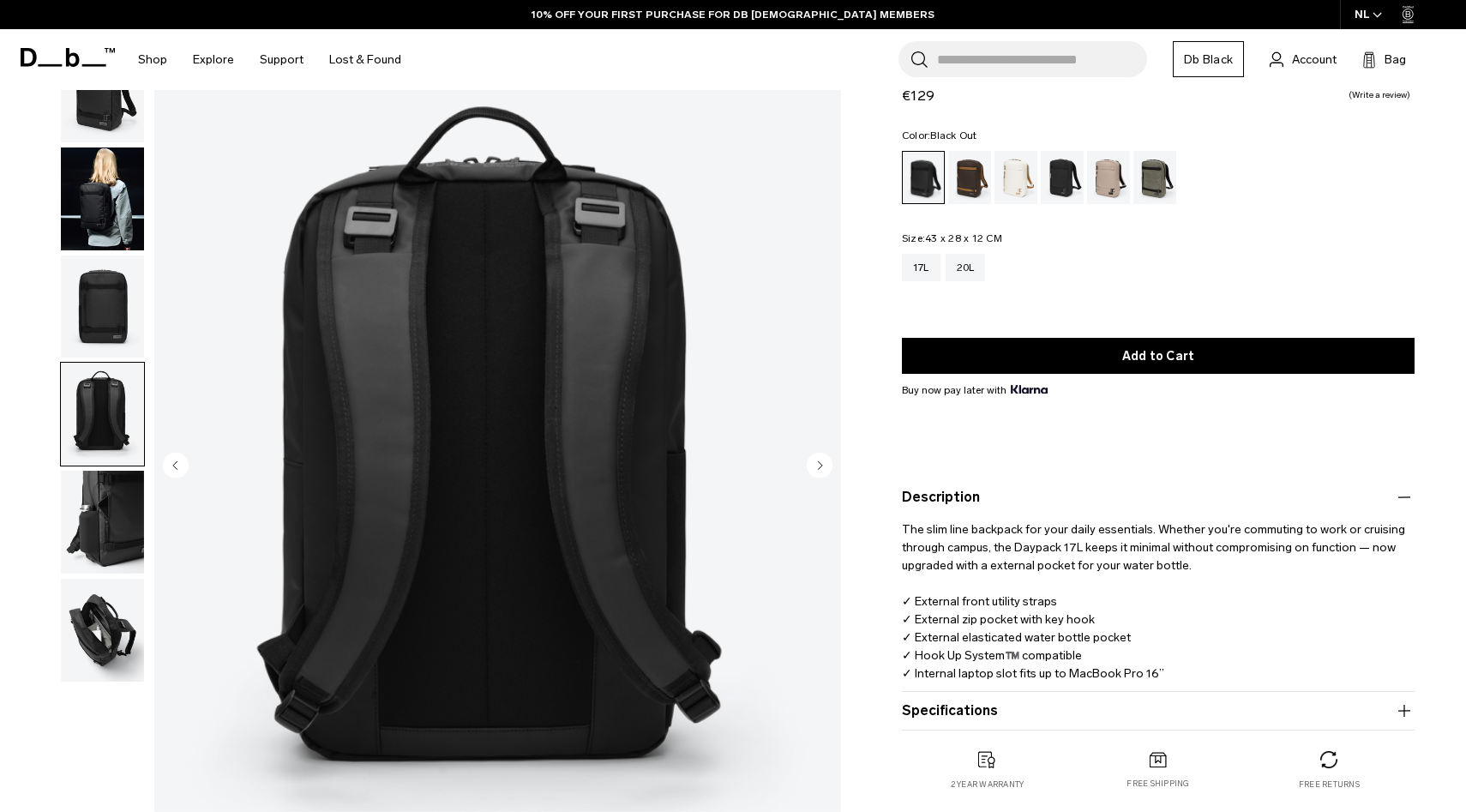
click at [115, 524] on img "button" at bounding box center [102, 522] width 83 height 103
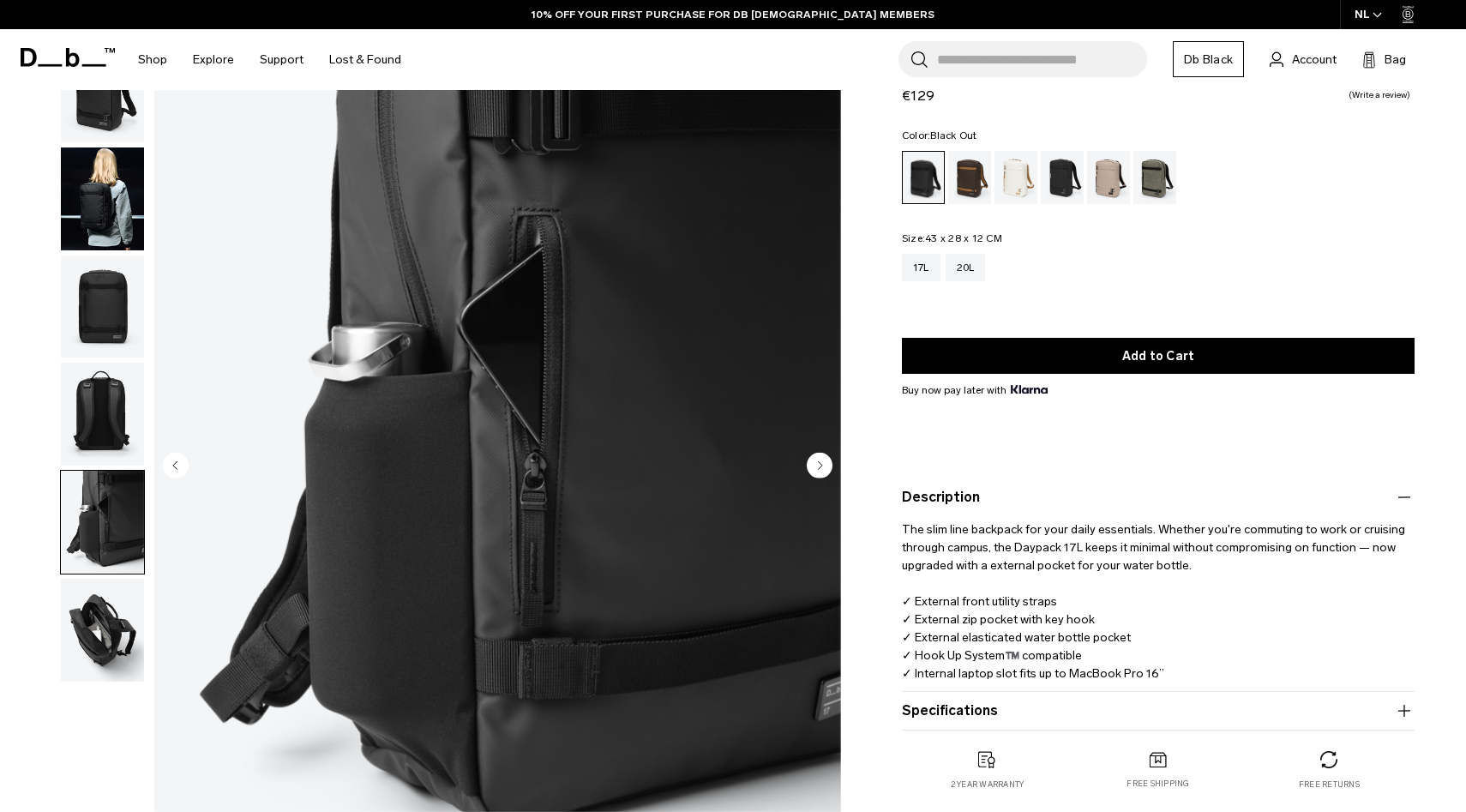
click at [108, 601] on img "button" at bounding box center [102, 630] width 83 height 103
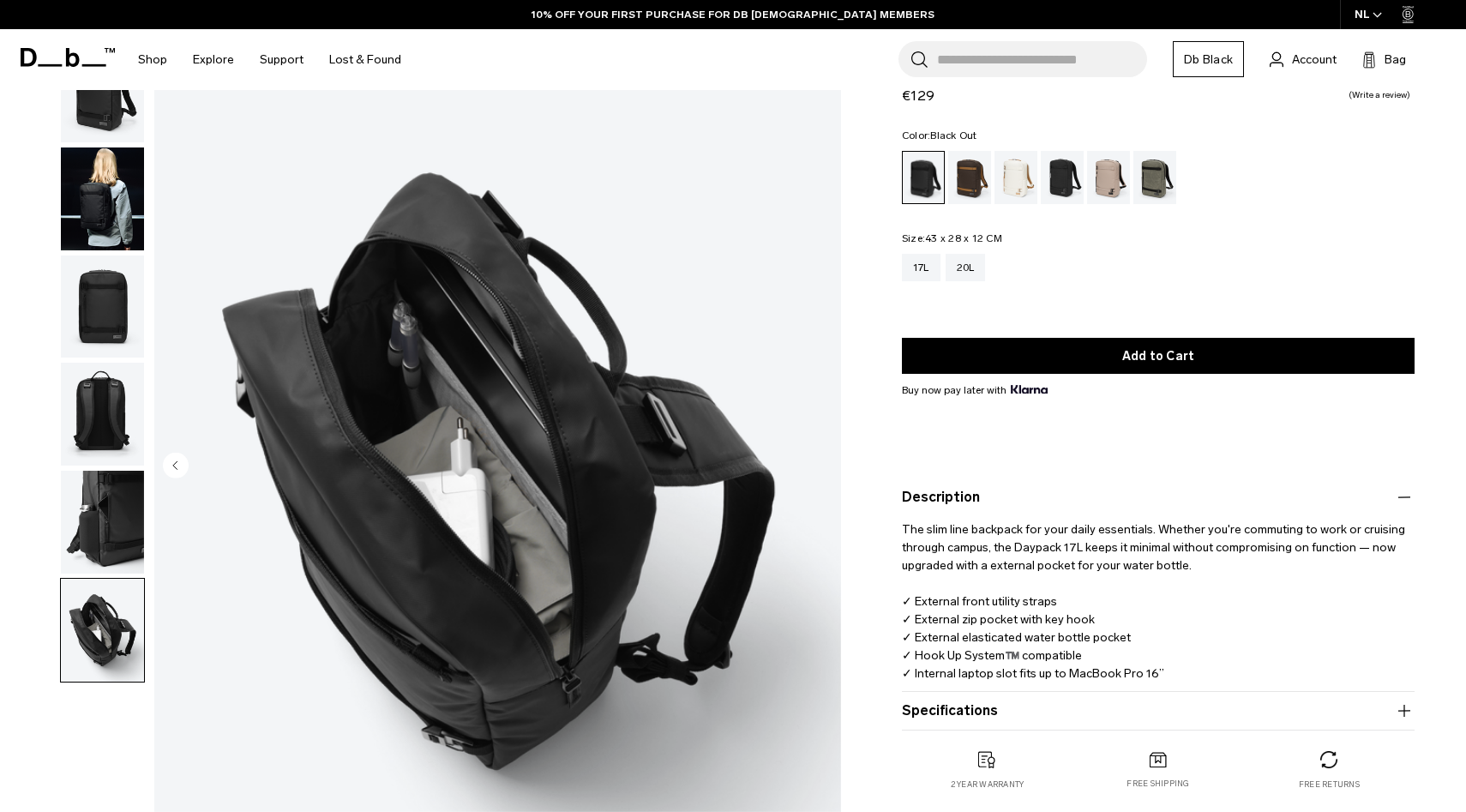
click at [90, 218] on img "button" at bounding box center [102, 199] width 83 height 103
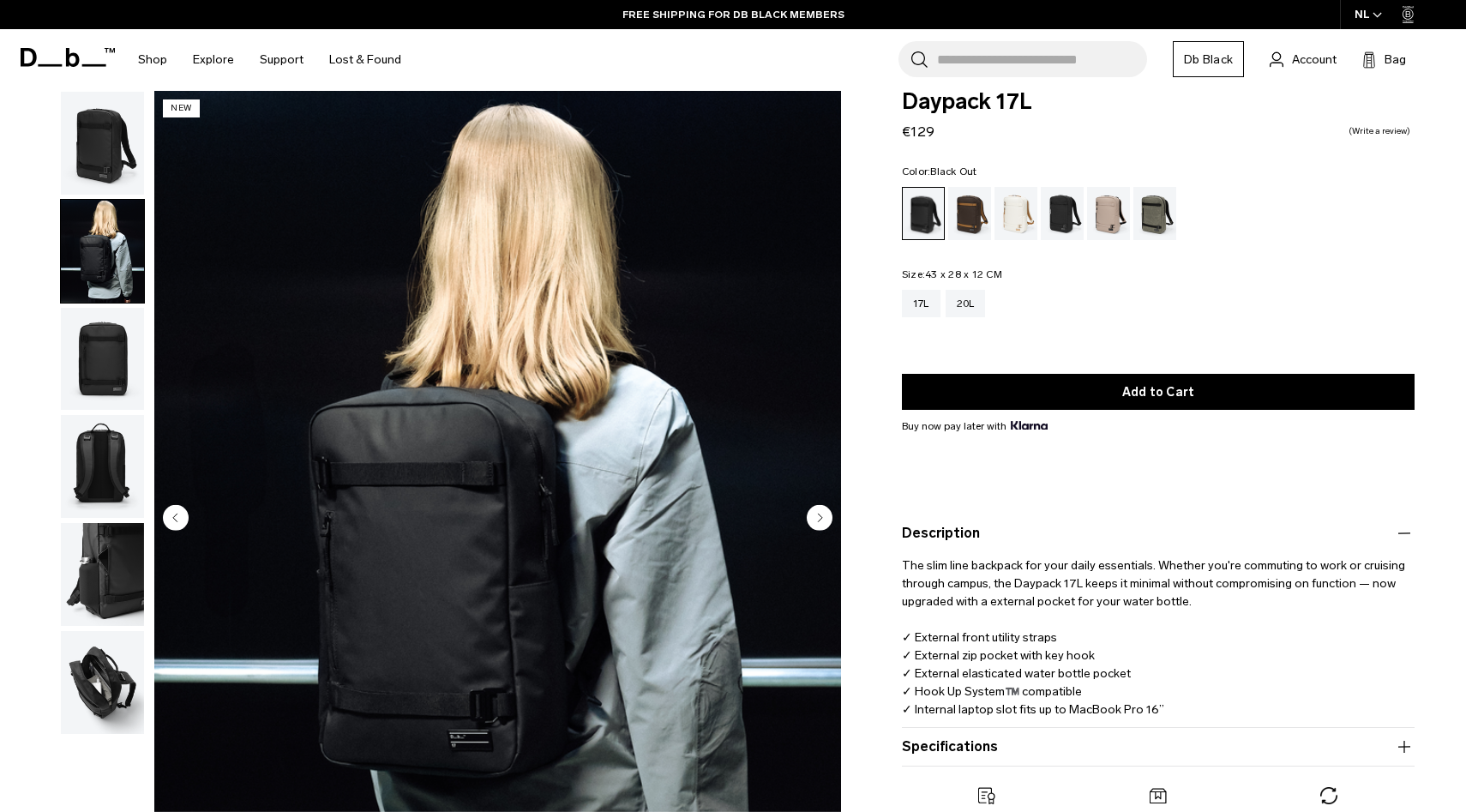
scroll to position [5, 0]
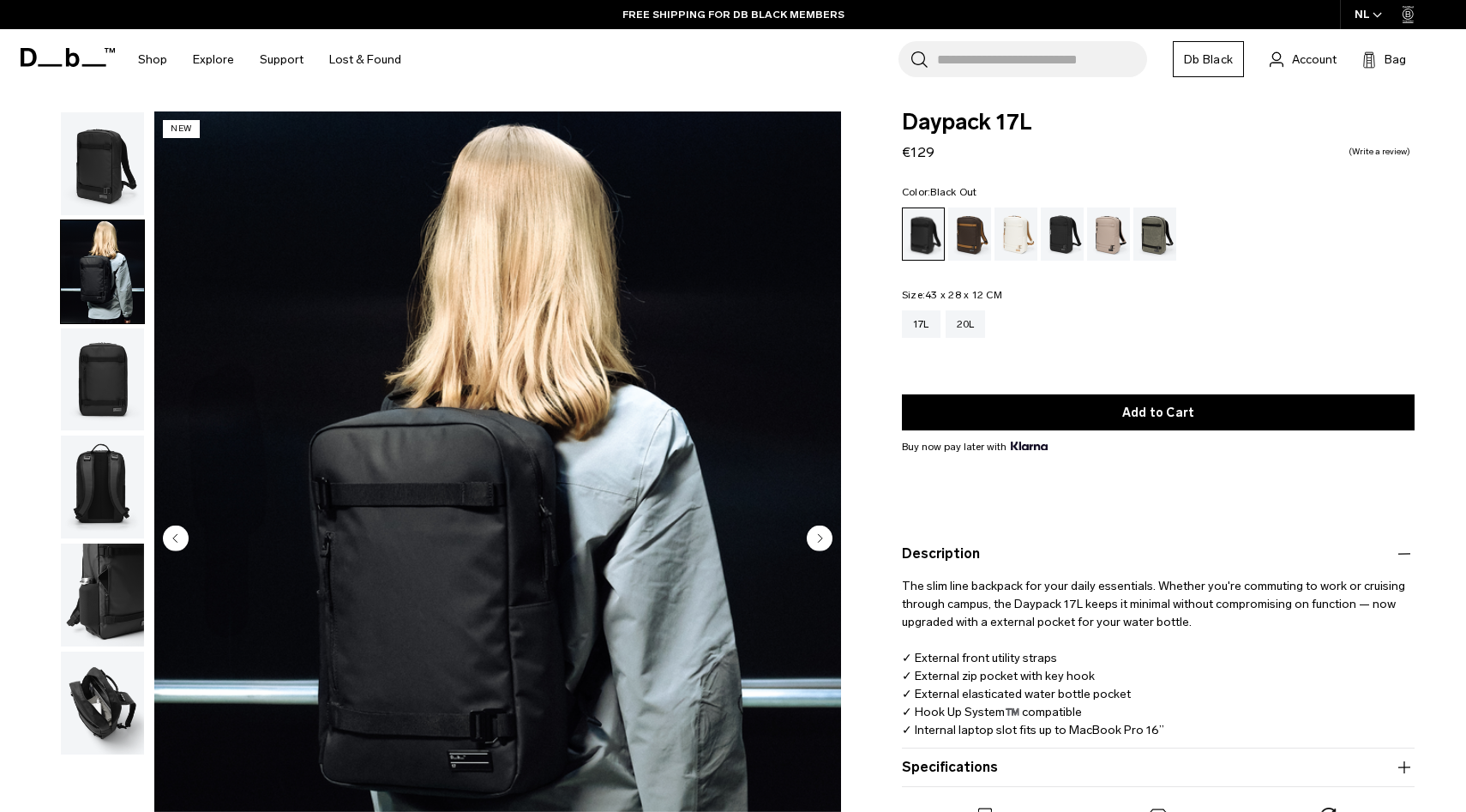
click at [100, 175] on img "button" at bounding box center [102, 164] width 83 height 103
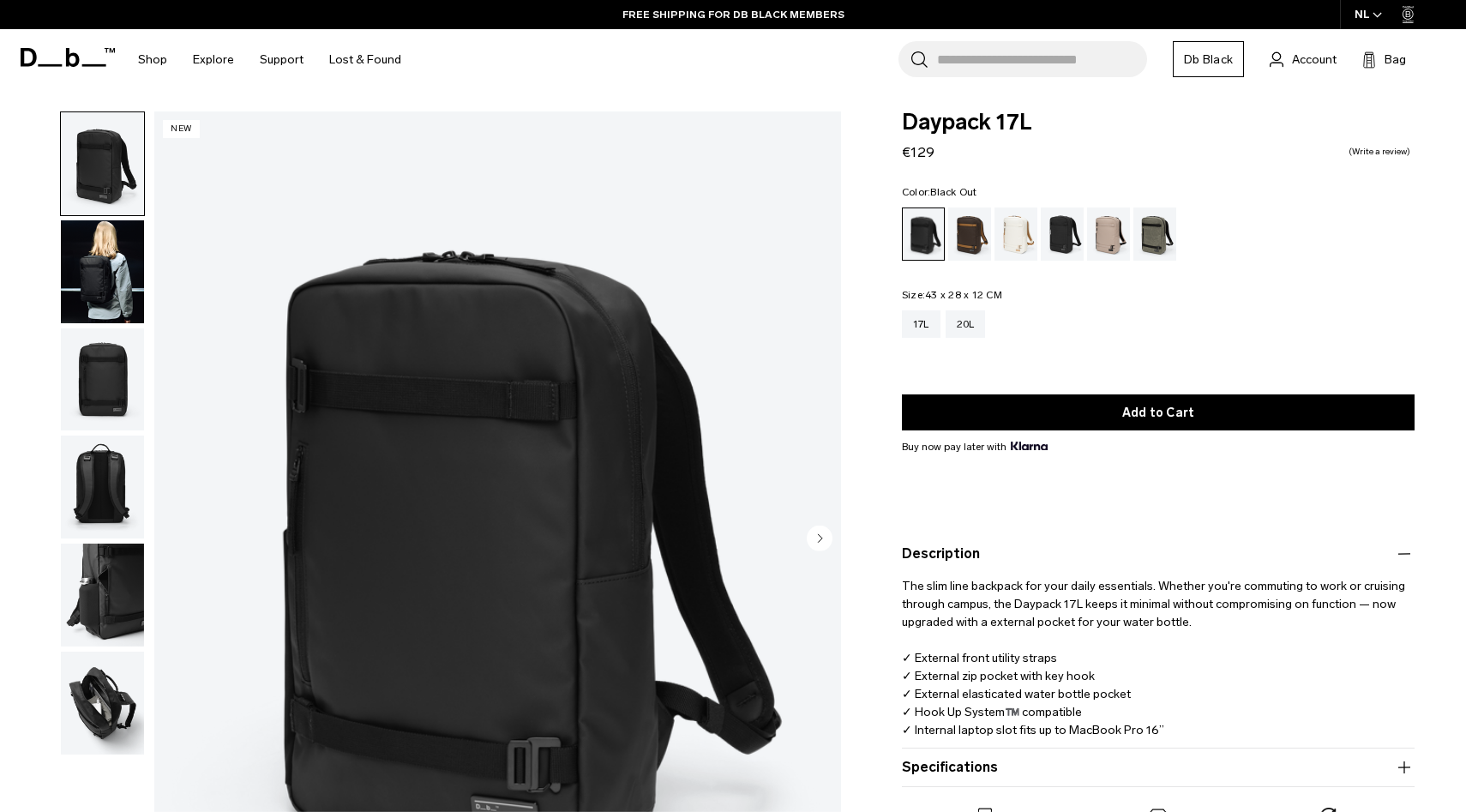
click at [99, 284] on img "button" at bounding box center [102, 272] width 83 height 103
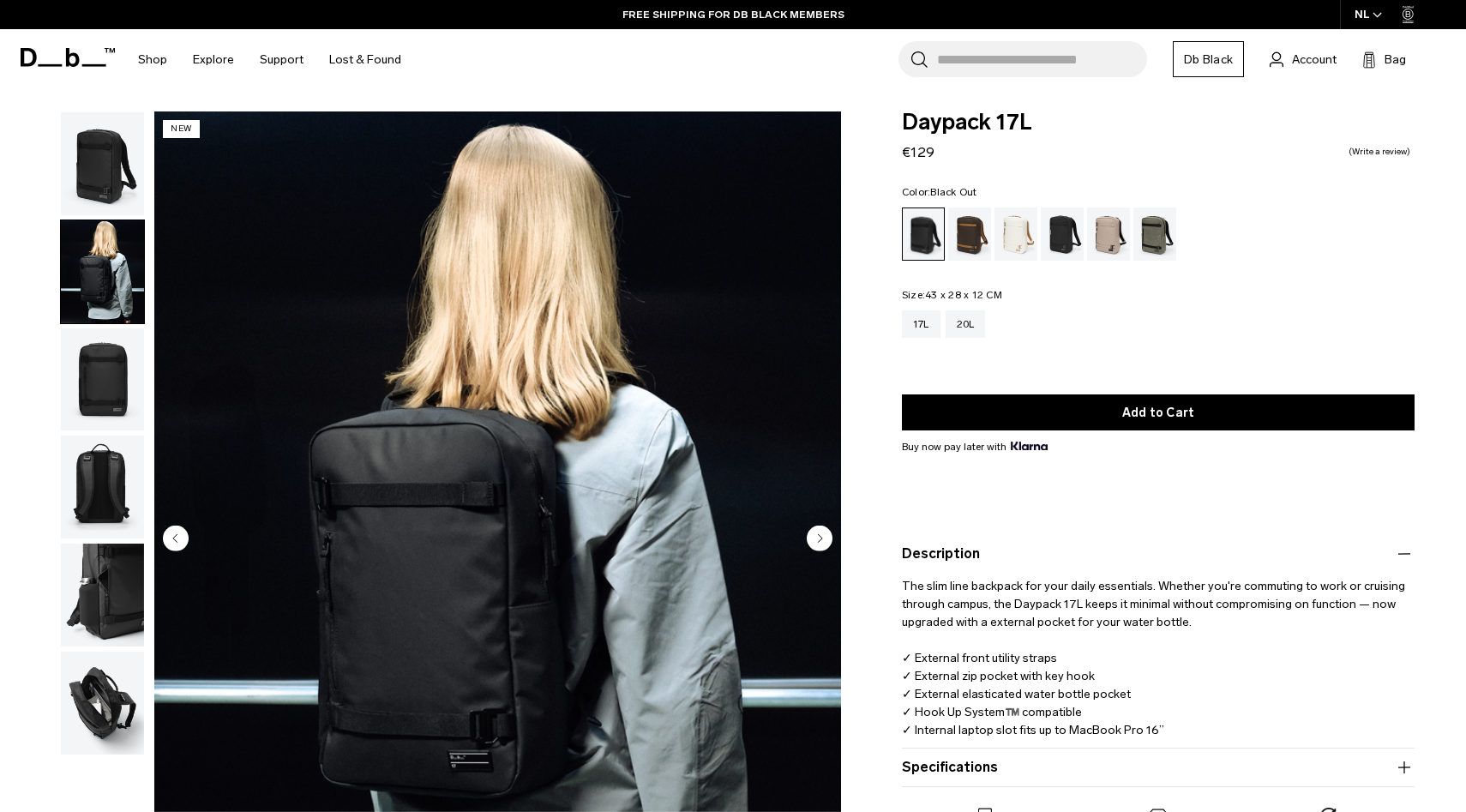
click at [99, 380] on img "button" at bounding box center [102, 380] width 83 height 103
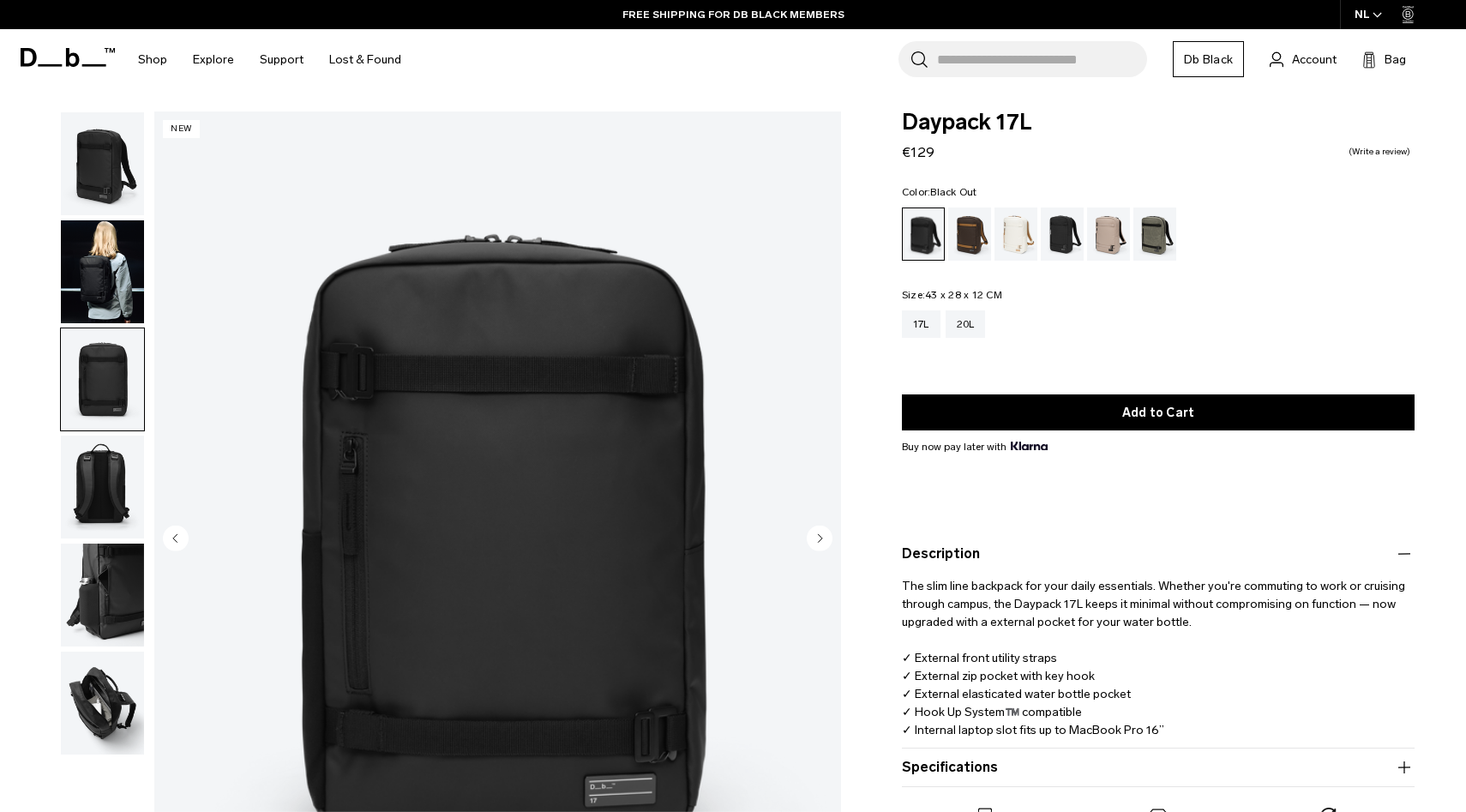
click at [103, 451] on img "button" at bounding box center [102, 487] width 83 height 103
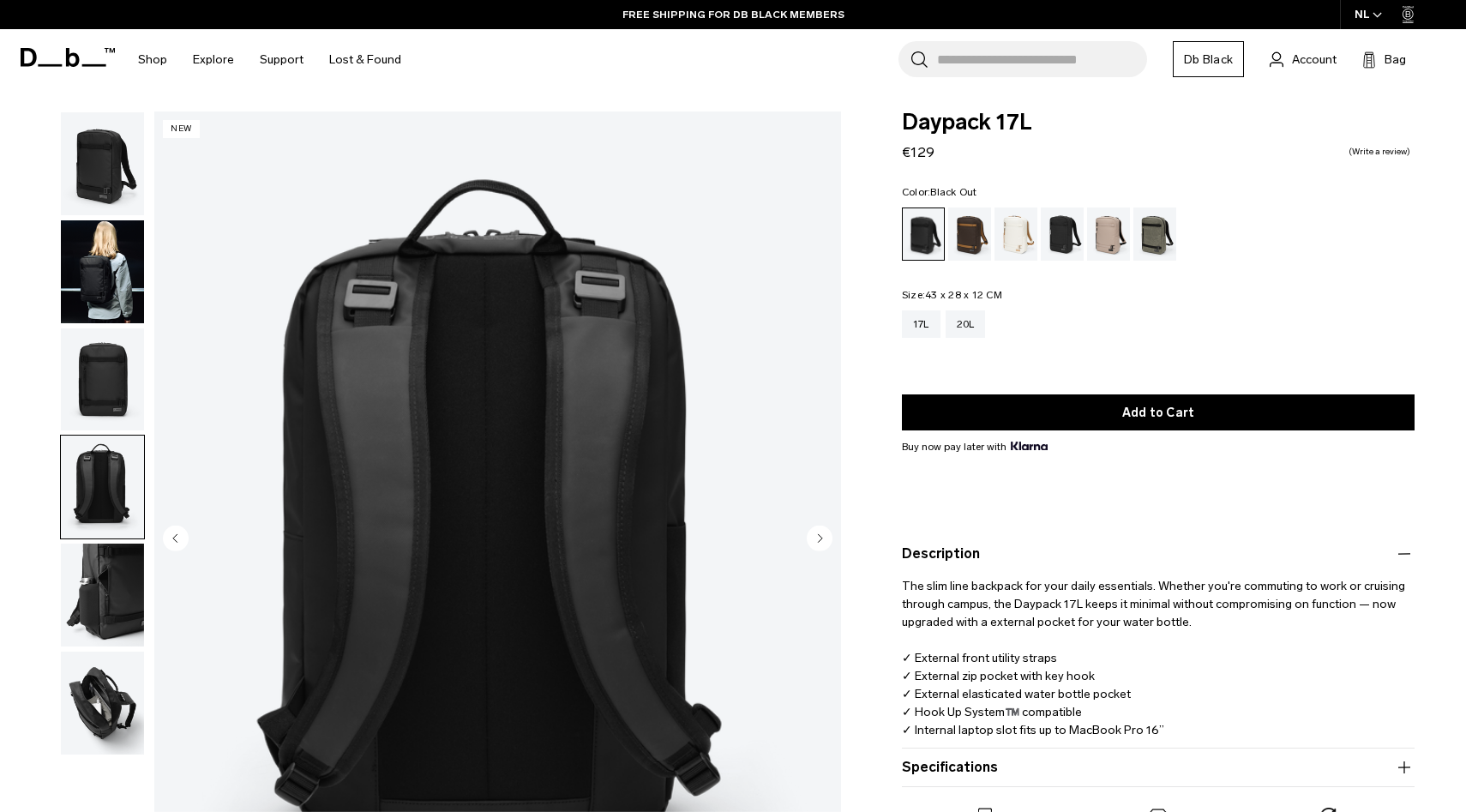
click at [100, 290] on img "button" at bounding box center [102, 272] width 83 height 103
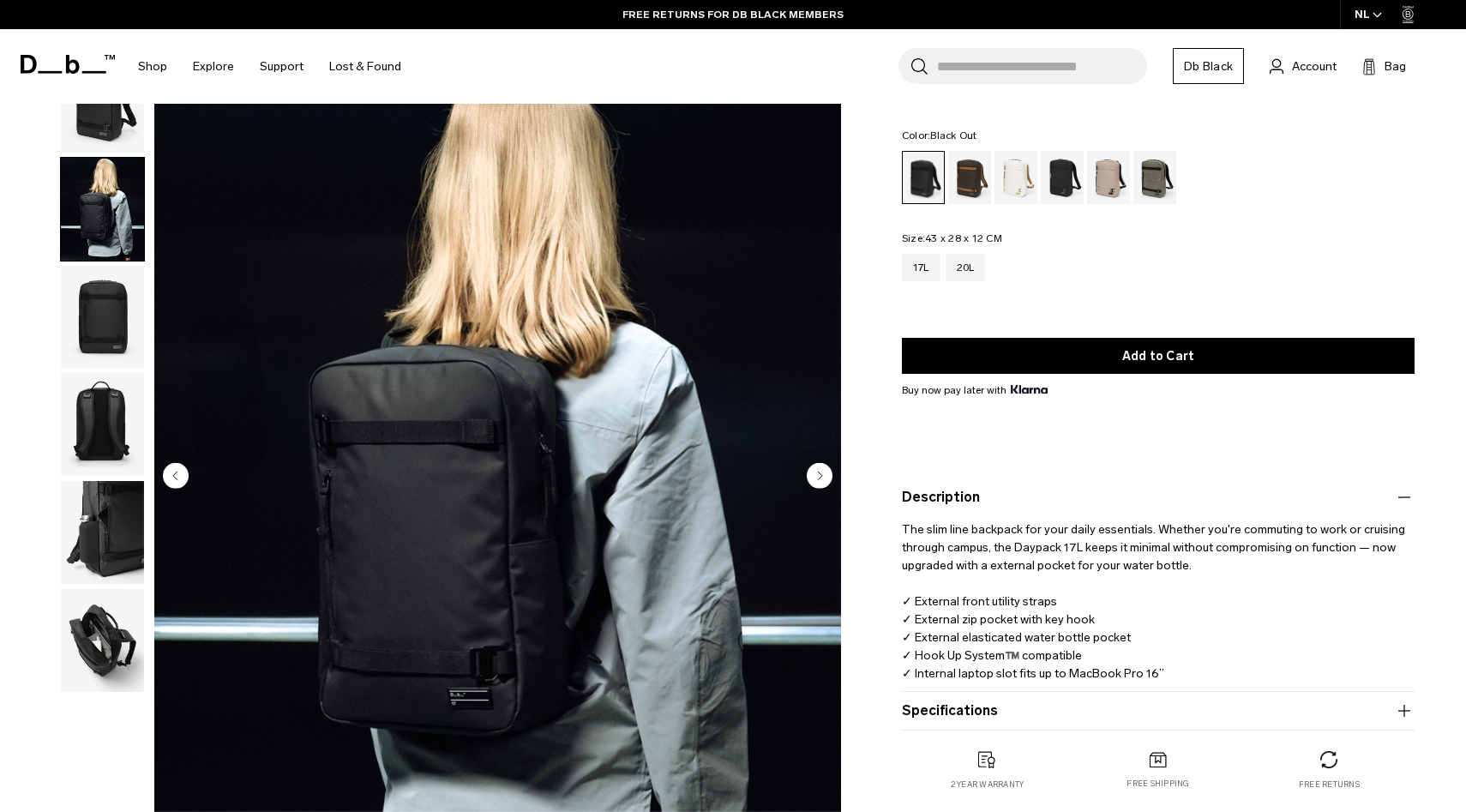
scroll to position [0, 0]
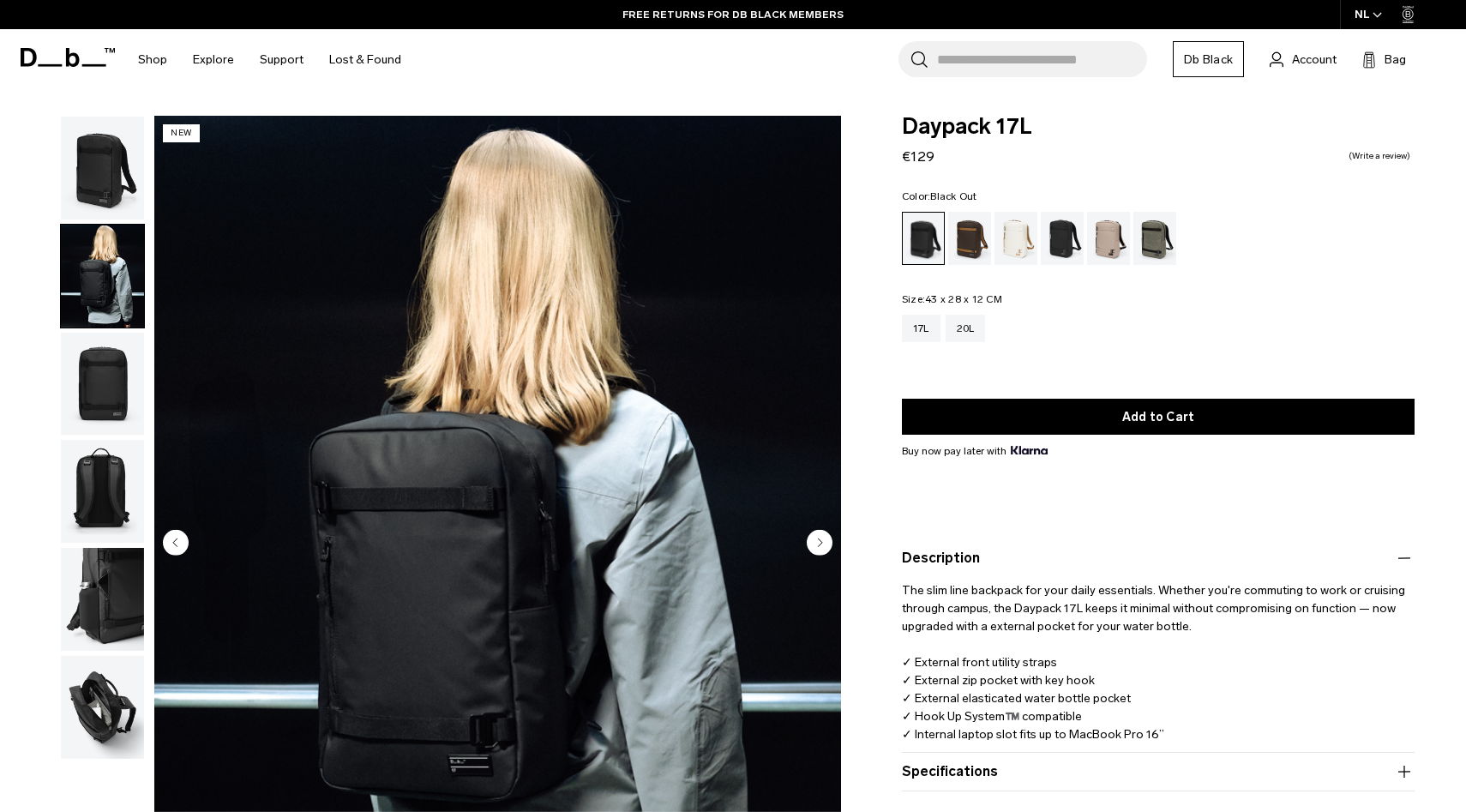
click at [92, 189] on img "button" at bounding box center [102, 168] width 83 height 103
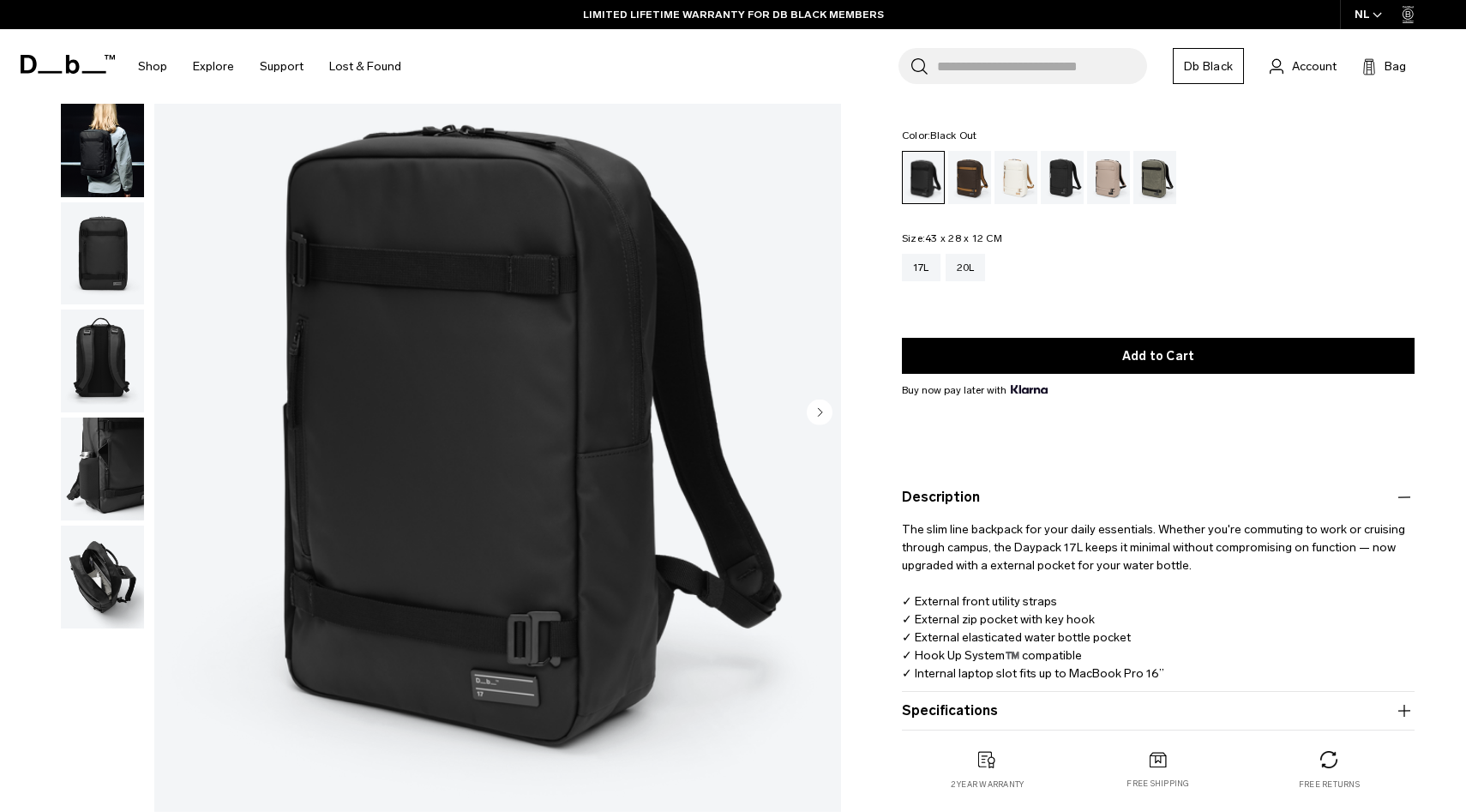
scroll to position [125, 0]
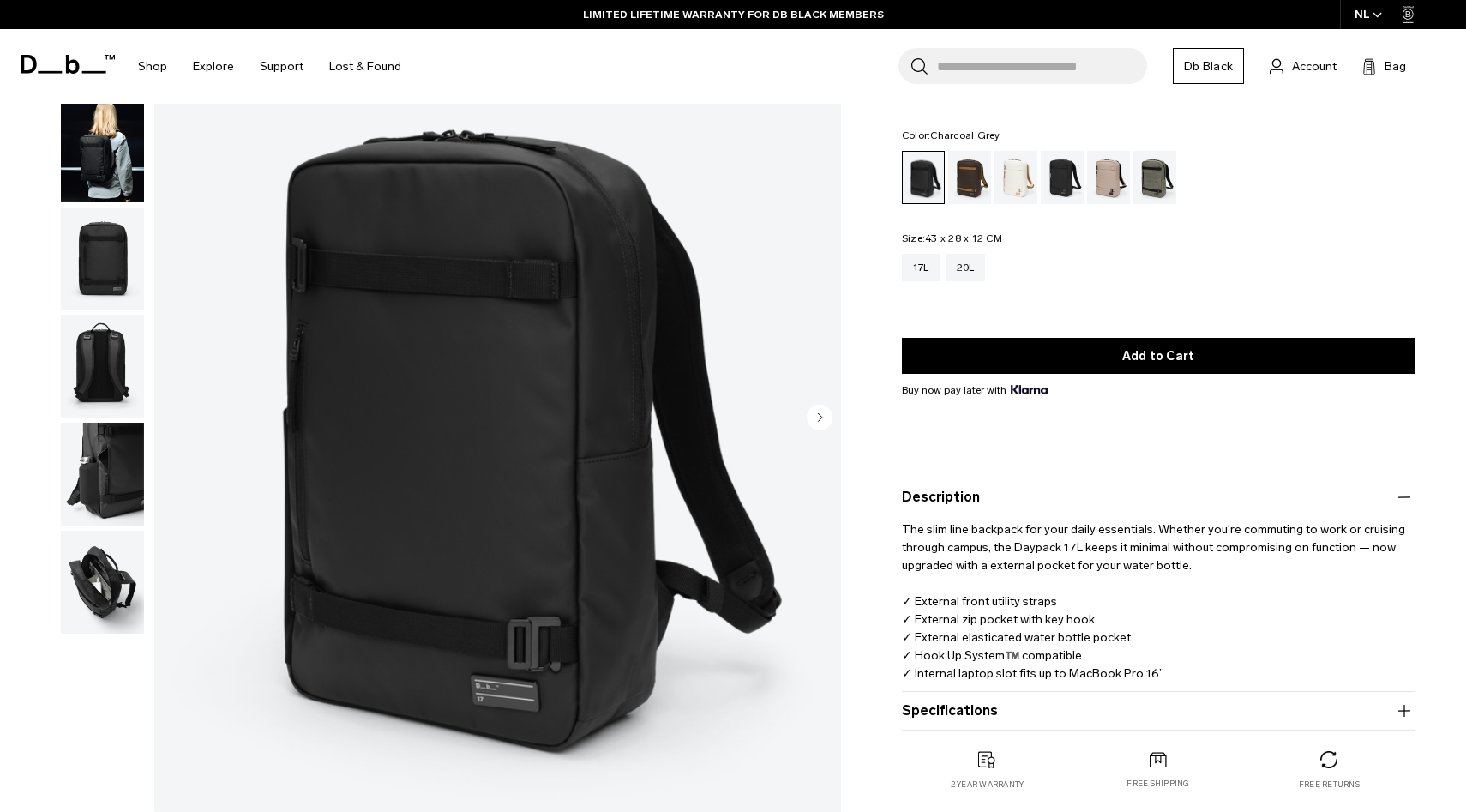
click at [1060, 173] on div "Charcoal Grey" at bounding box center [1063, 177] width 43 height 53
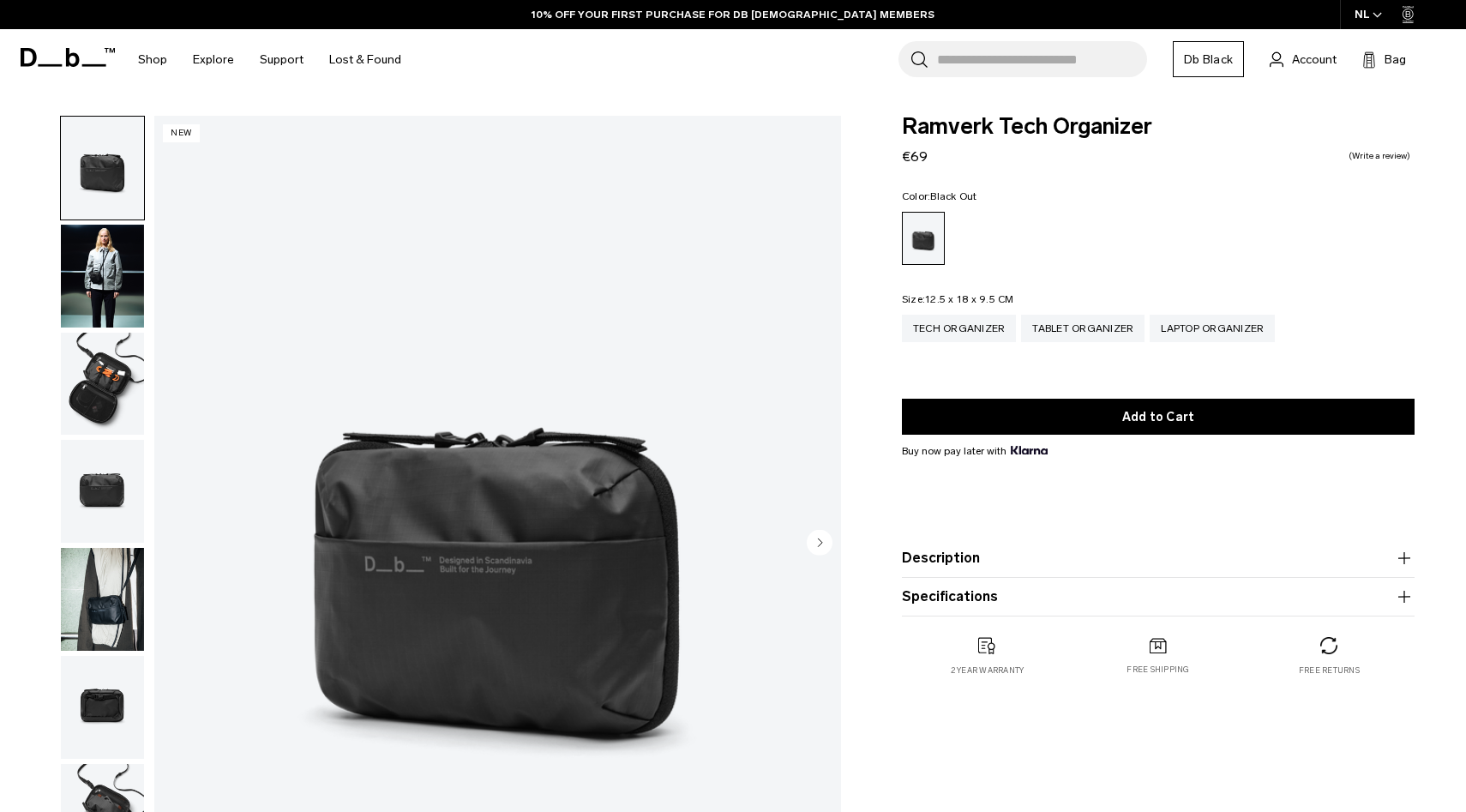
click at [77, 380] on img "button" at bounding box center [102, 384] width 83 height 103
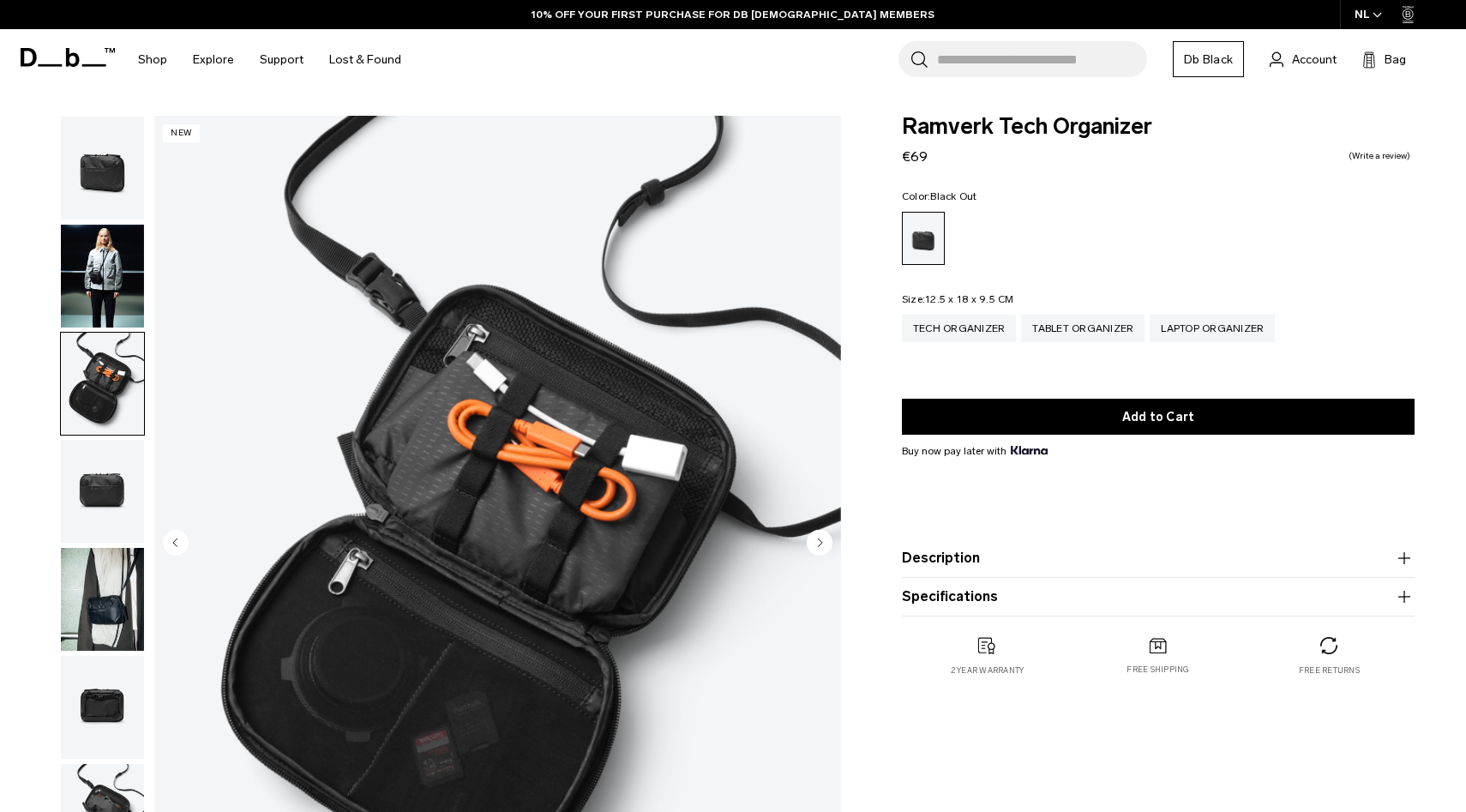
click at [91, 496] on img "button" at bounding box center [102, 491] width 83 height 103
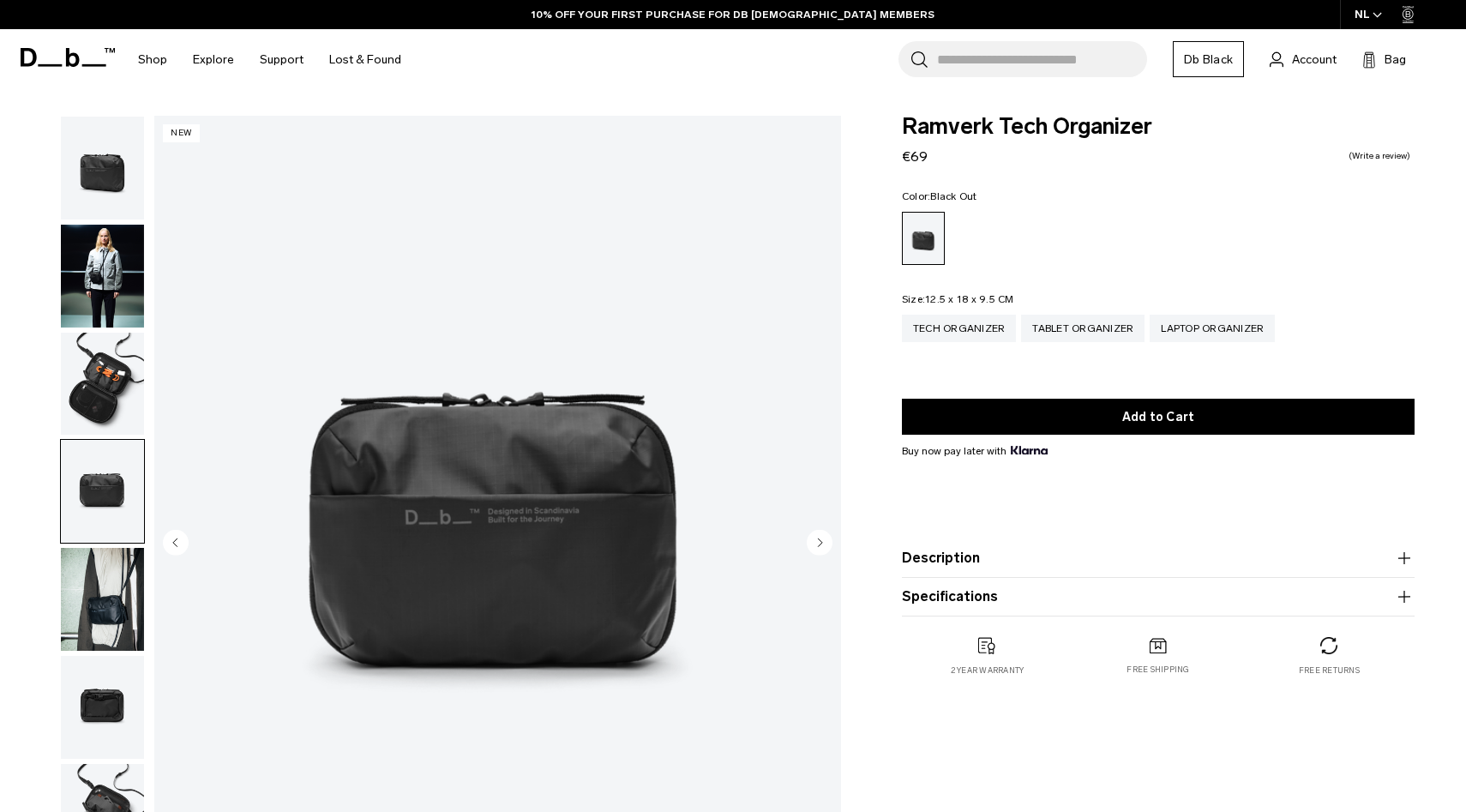
click at [93, 607] on img "button" at bounding box center [102, 600] width 83 height 103
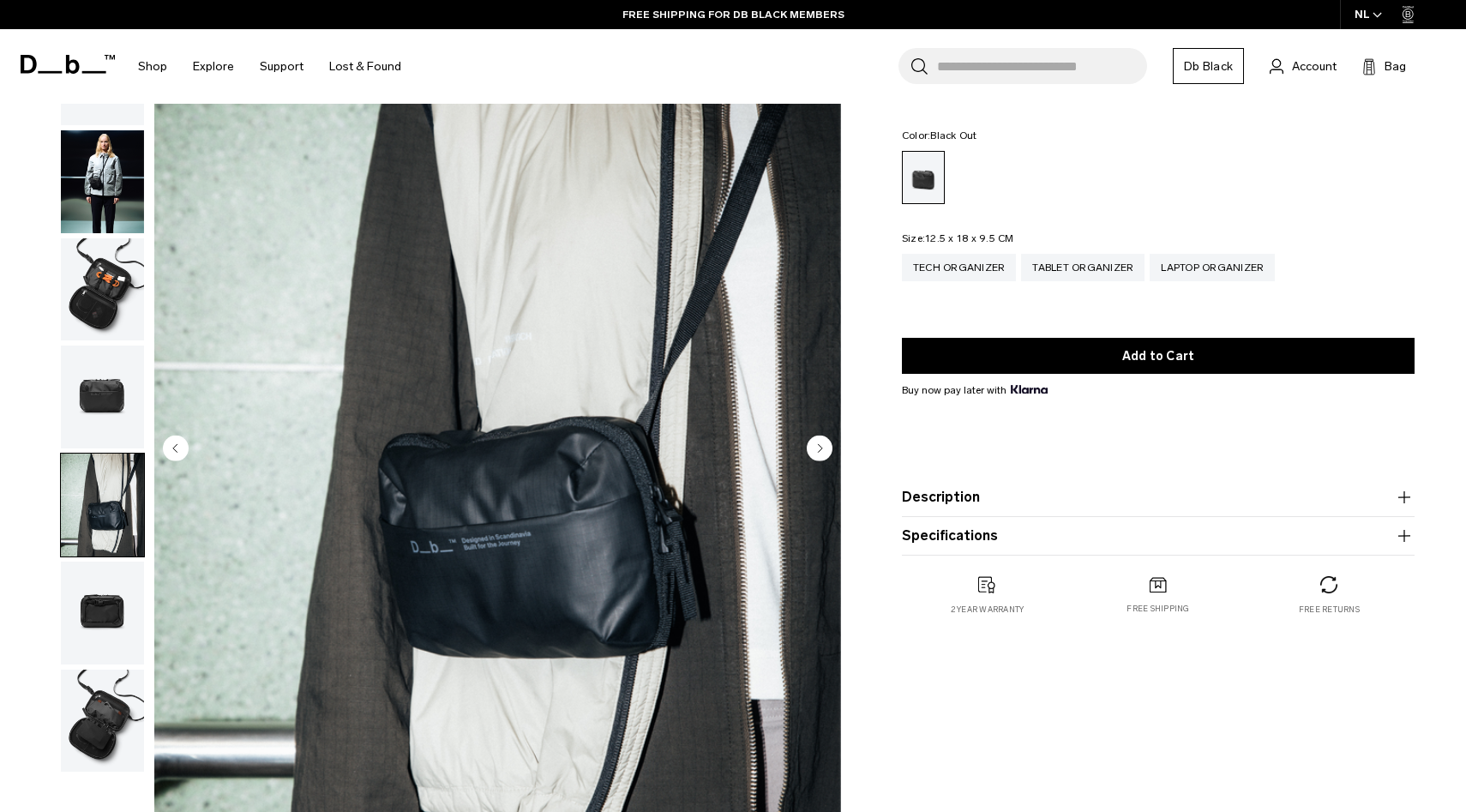
scroll to position [97, 0]
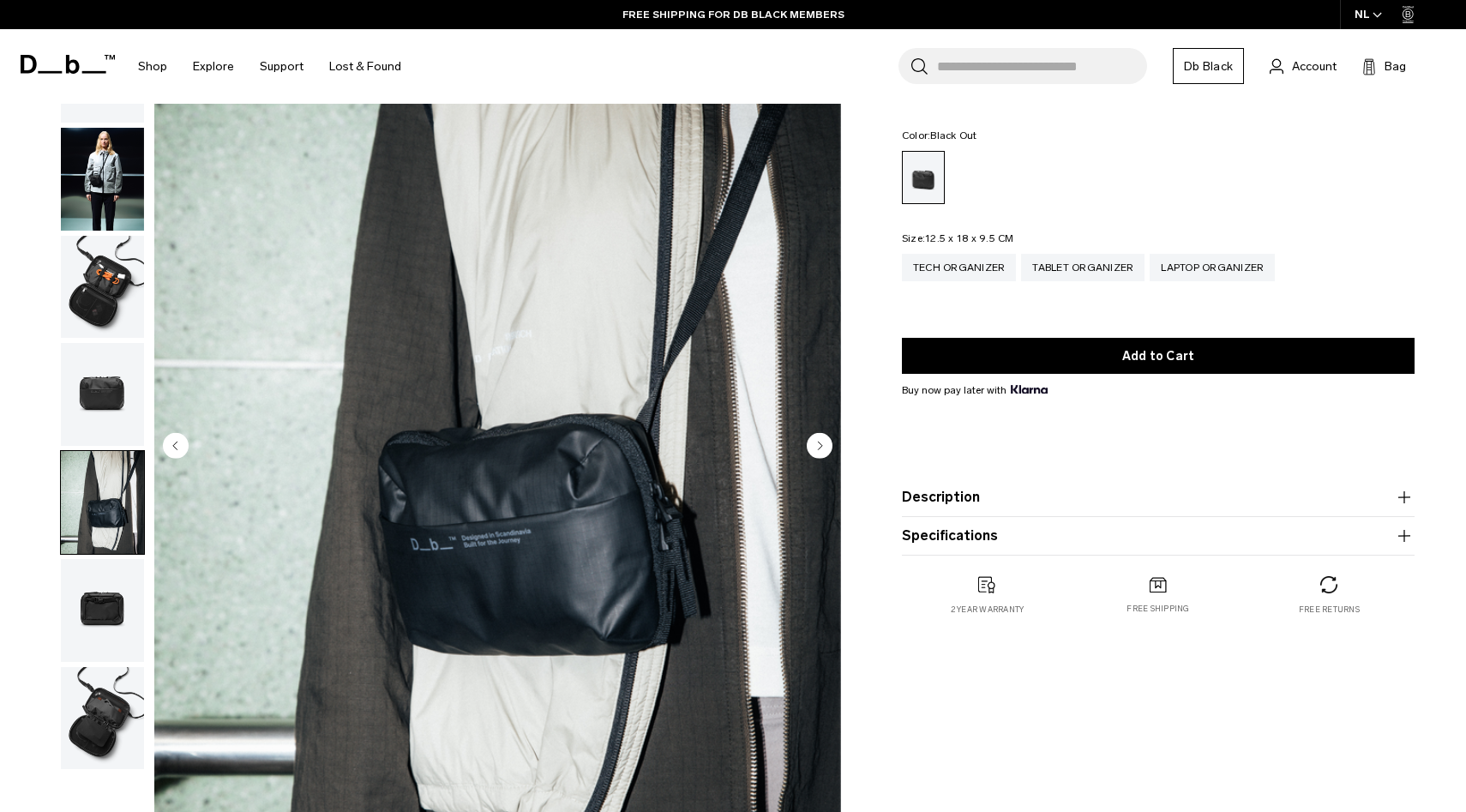
click at [90, 634] on img "button" at bounding box center [102, 610] width 83 height 103
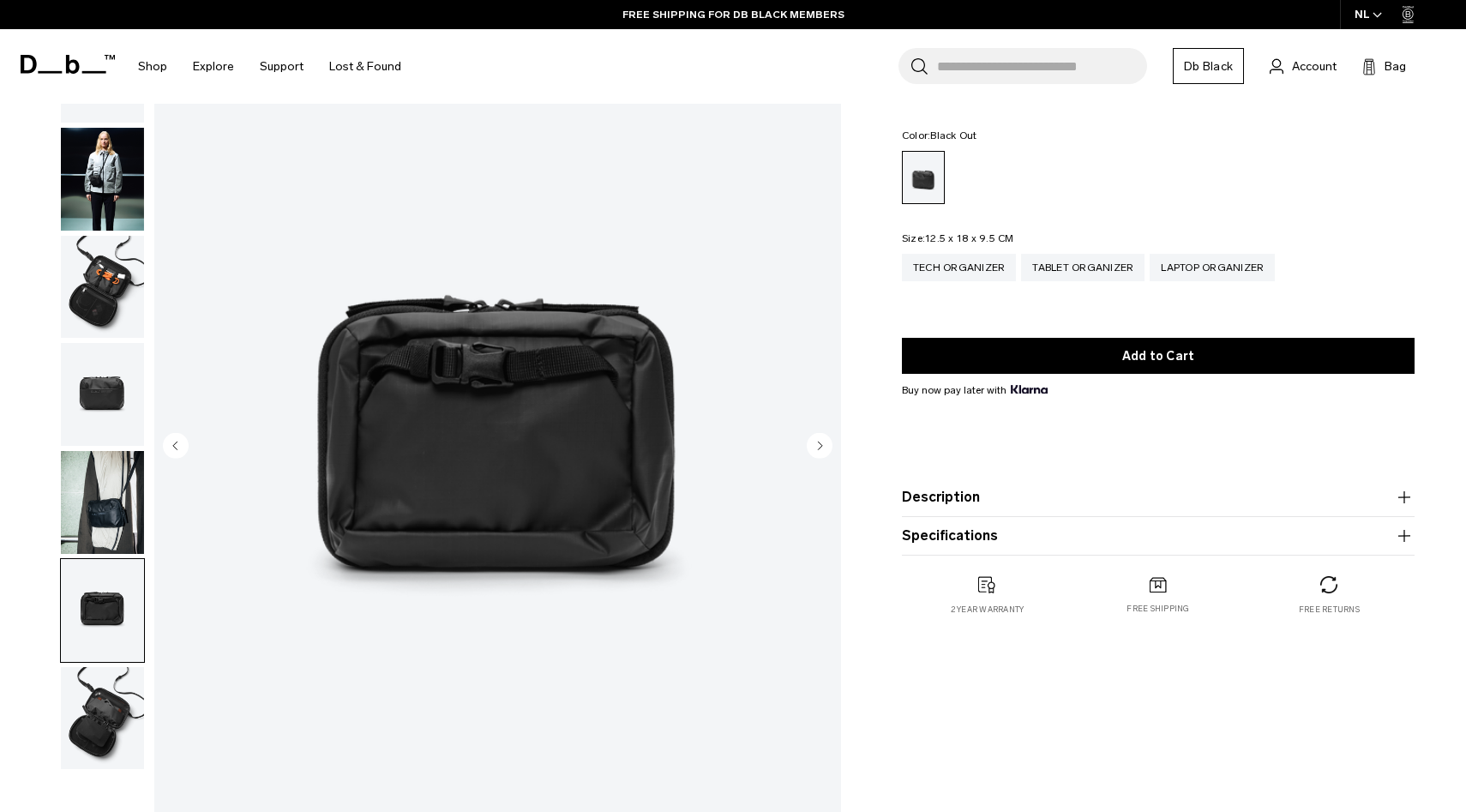
click at [99, 683] on img "button" at bounding box center [102, 719] width 83 height 103
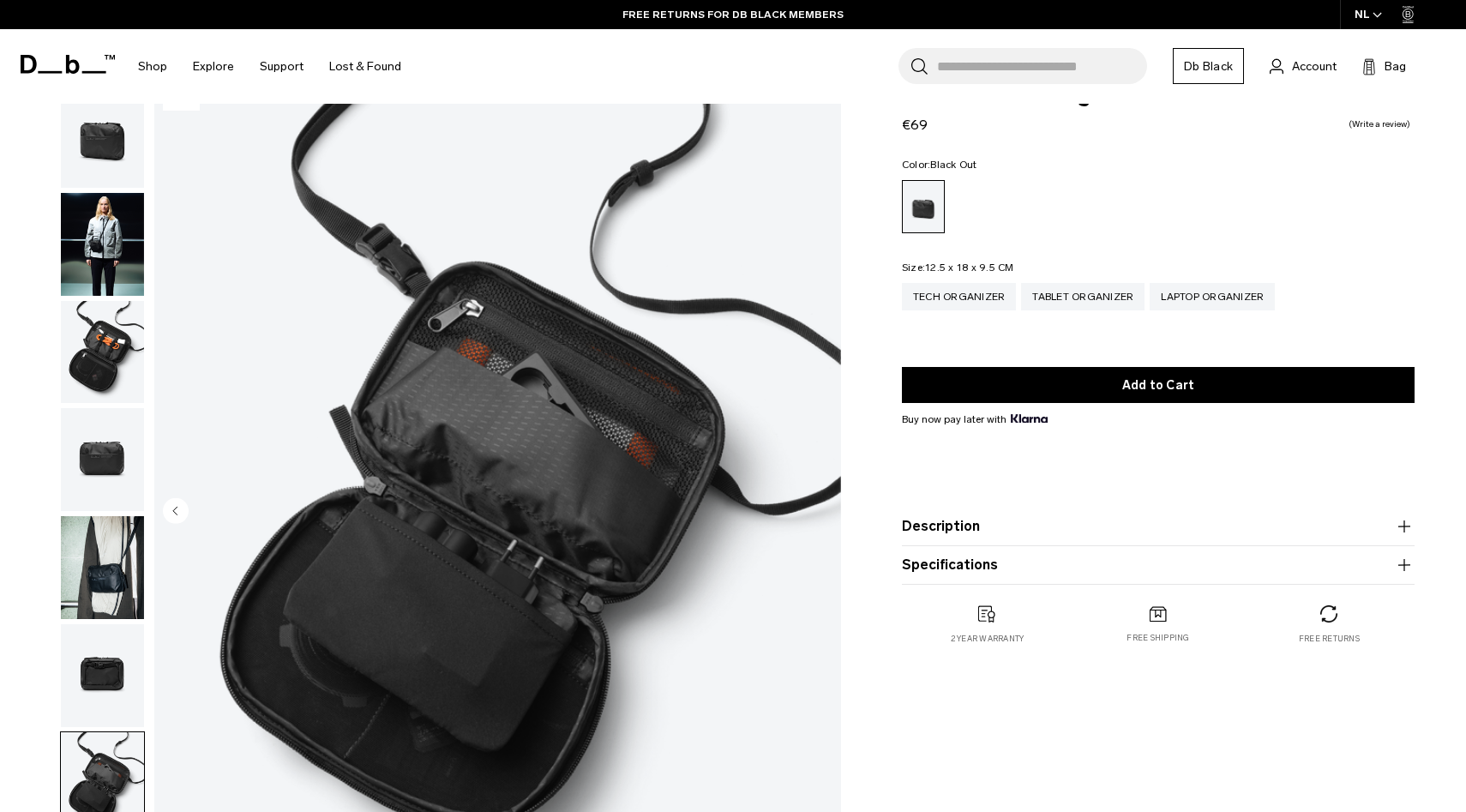
scroll to position [0, 0]
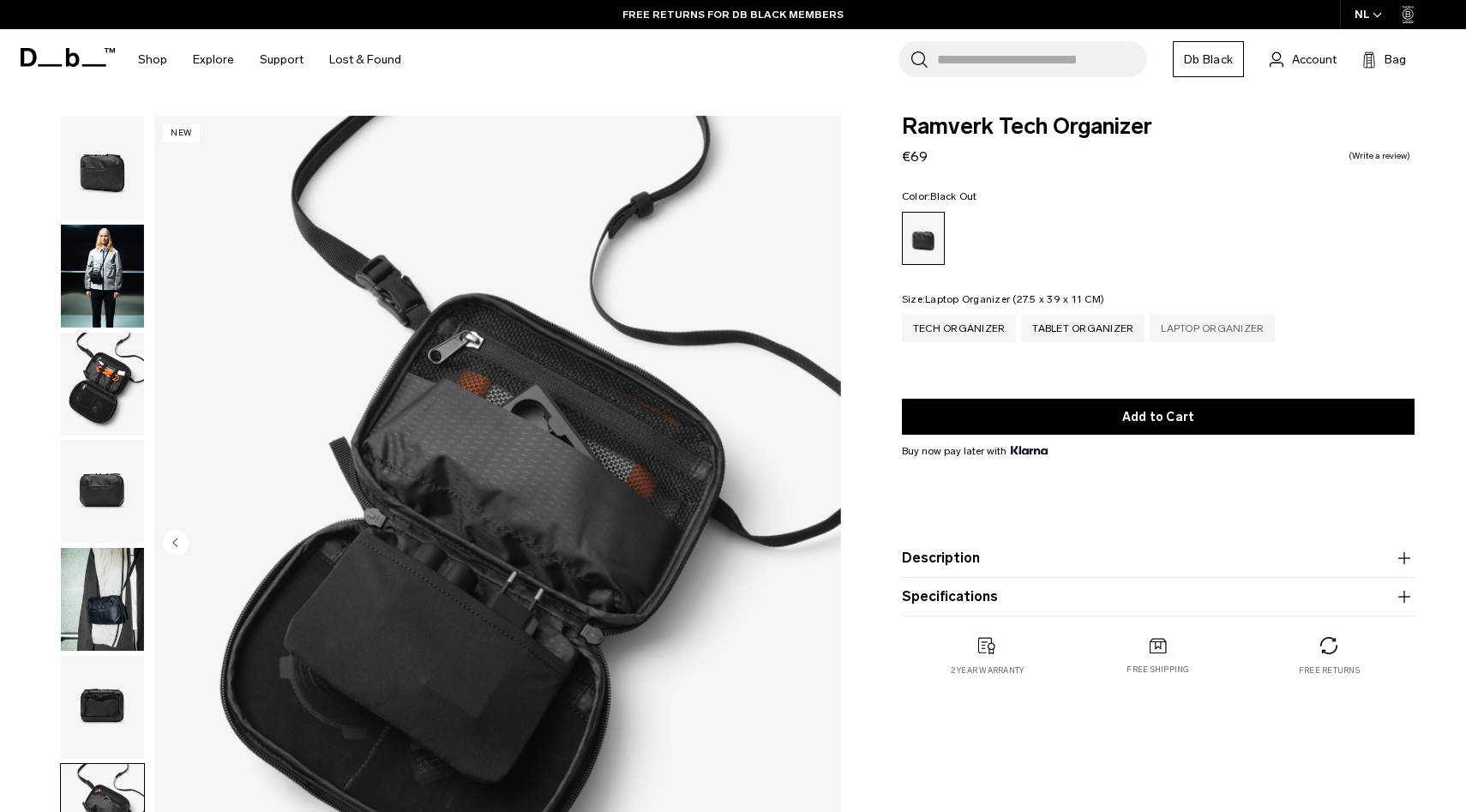
click at [1183, 329] on div "Laptop Organizer" at bounding box center [1212, 328] width 125 height 27
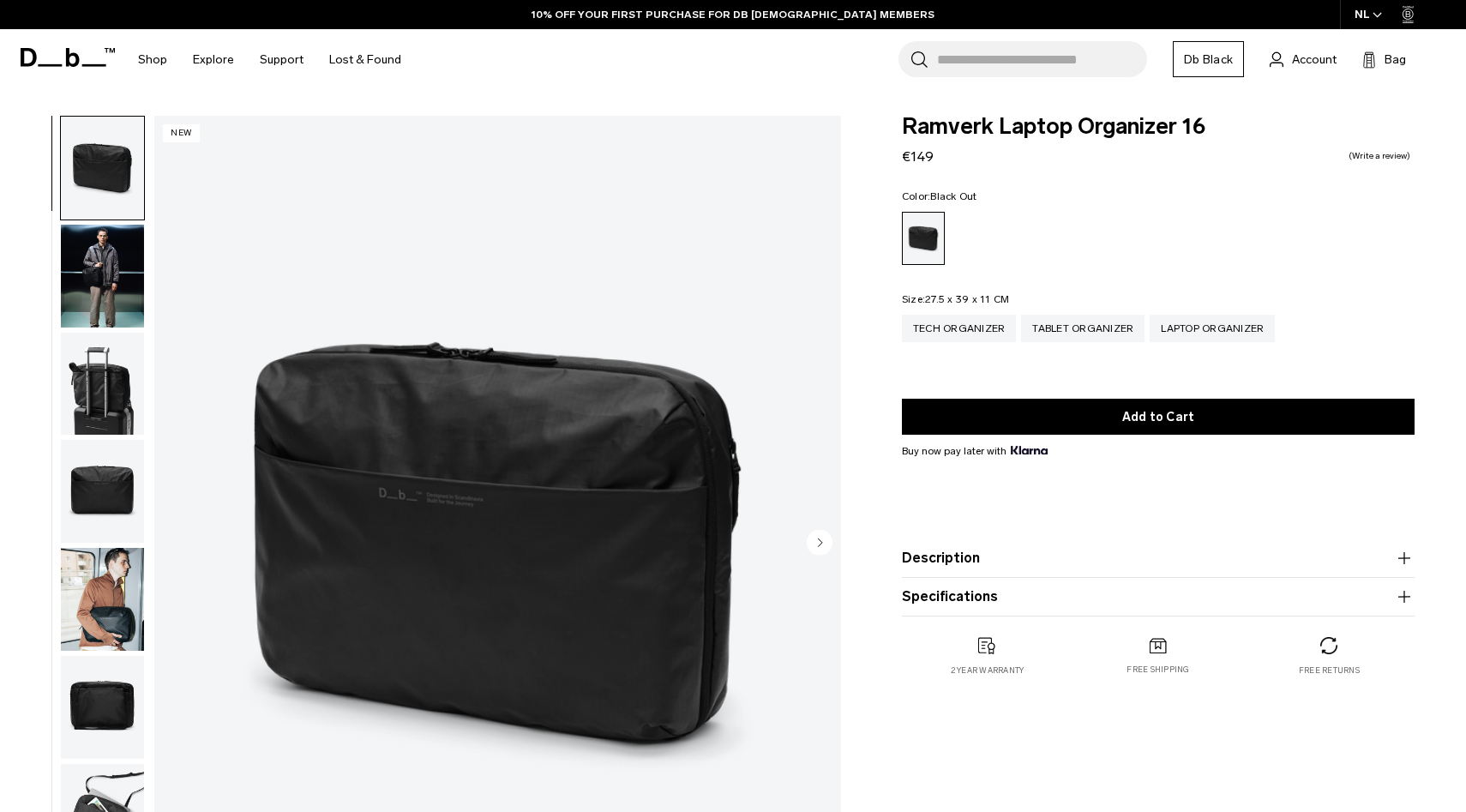
click at [92, 286] on img "button" at bounding box center [102, 276] width 83 height 103
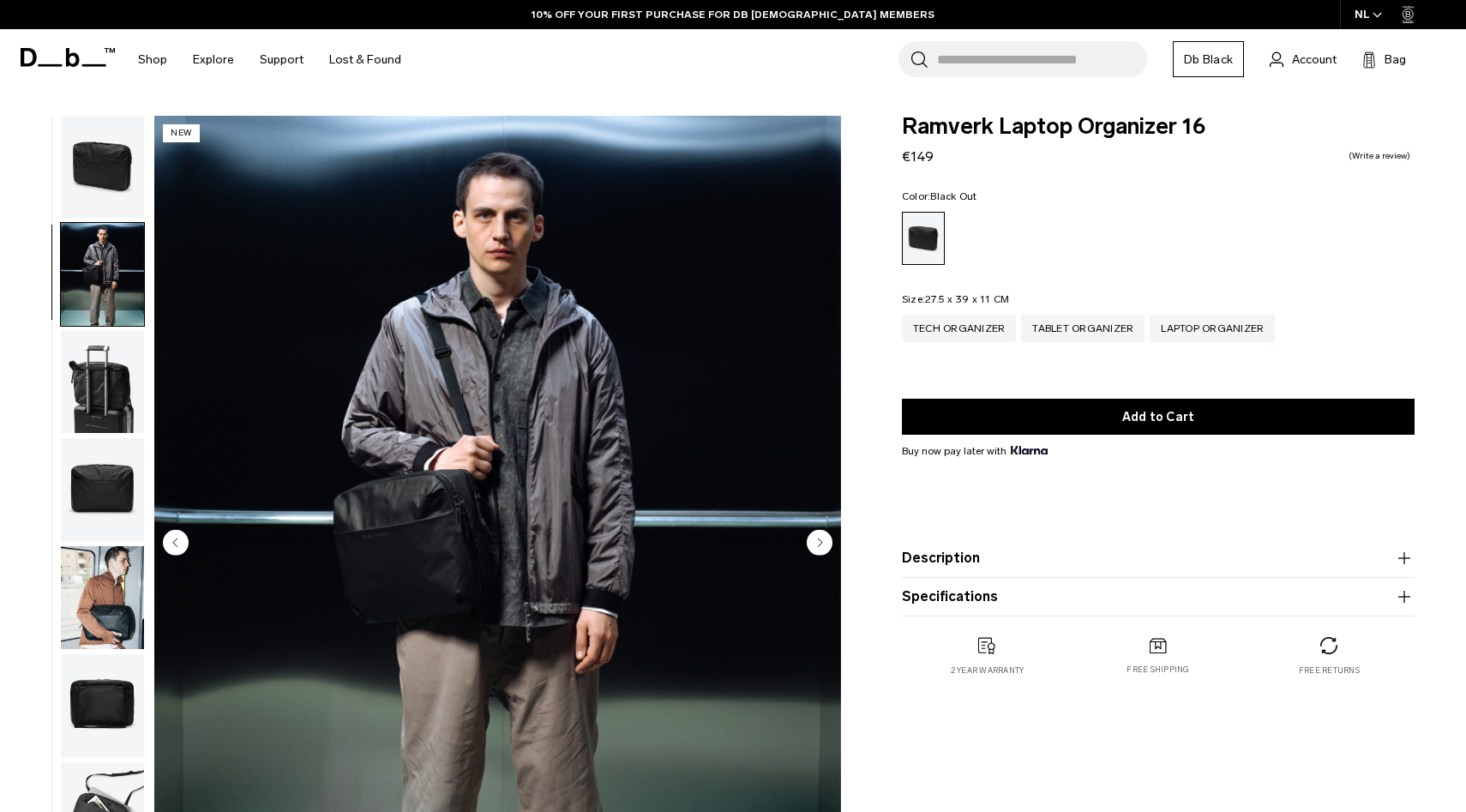
click at [95, 373] on img "button" at bounding box center [102, 382] width 83 height 103
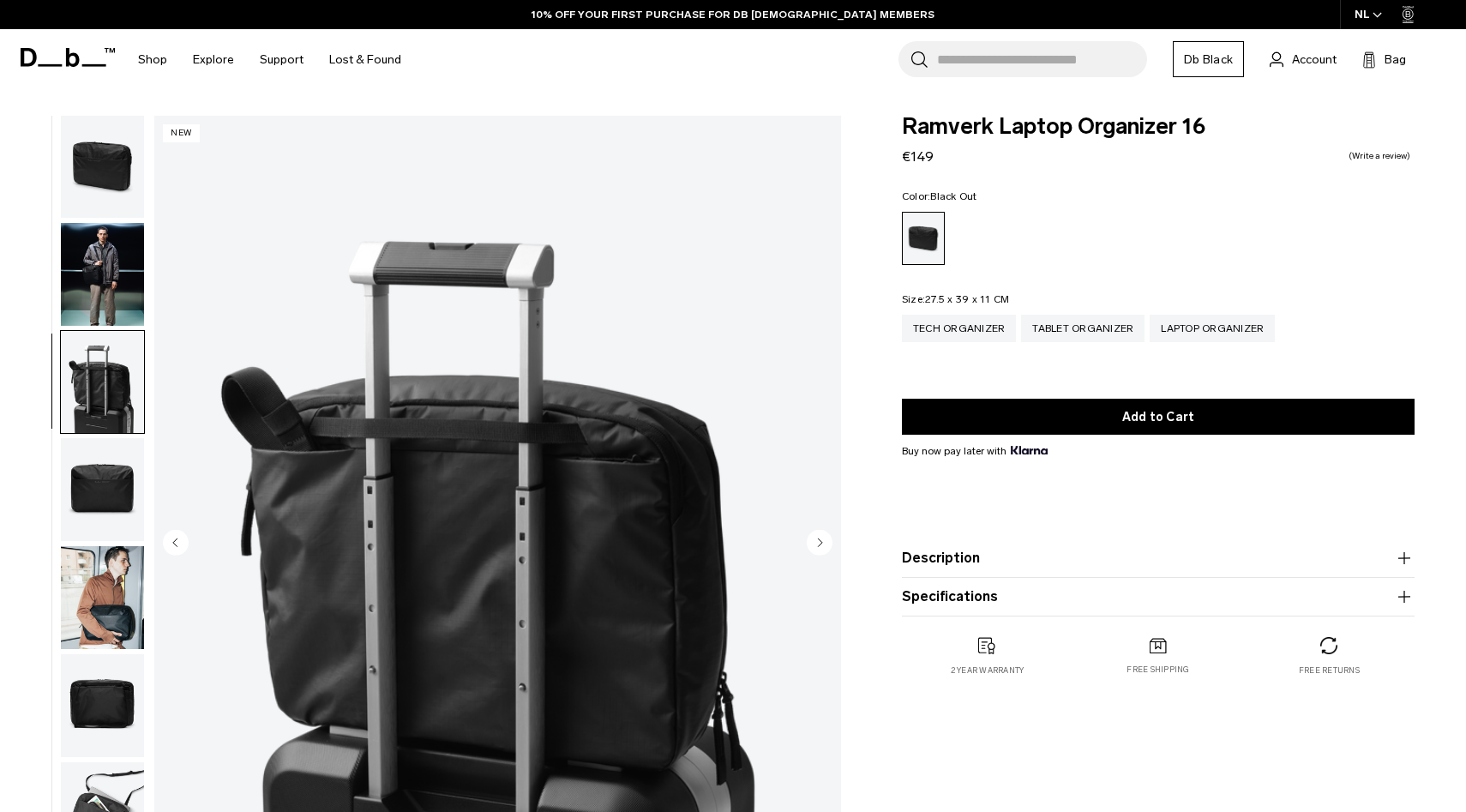
click at [98, 477] on img "button" at bounding box center [102, 489] width 83 height 103
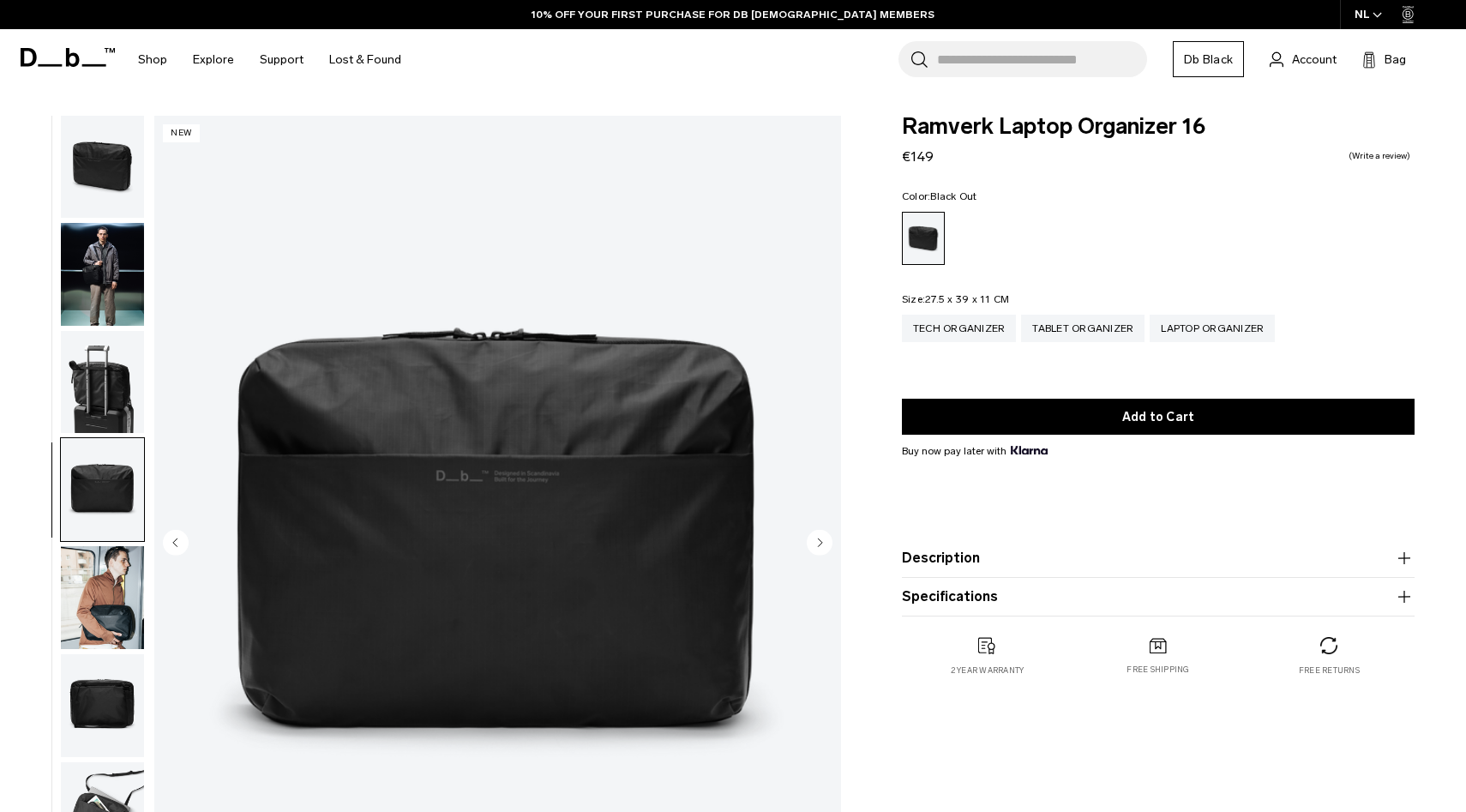
click at [104, 582] on img "button" at bounding box center [102, 598] width 83 height 103
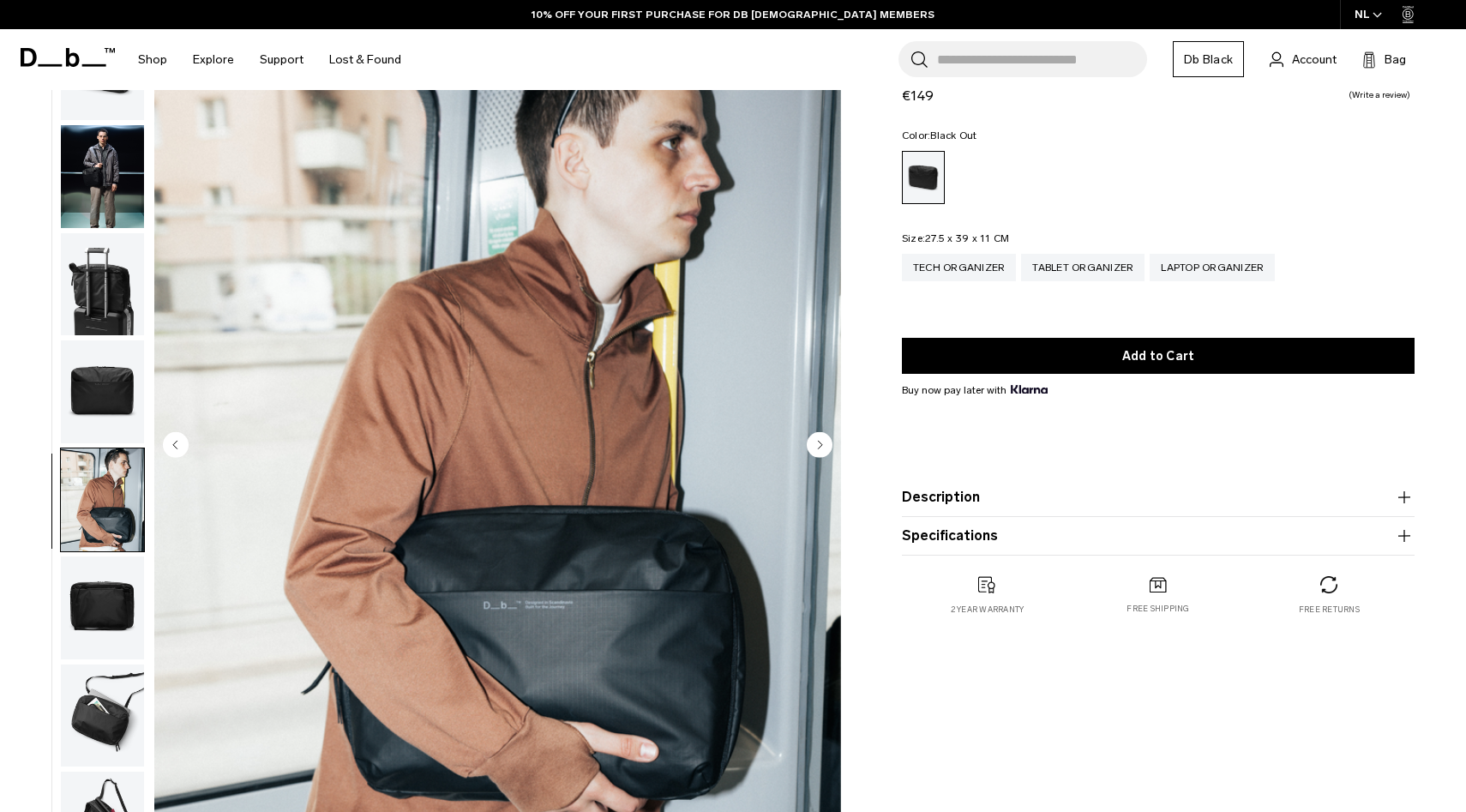
scroll to position [105, 0]
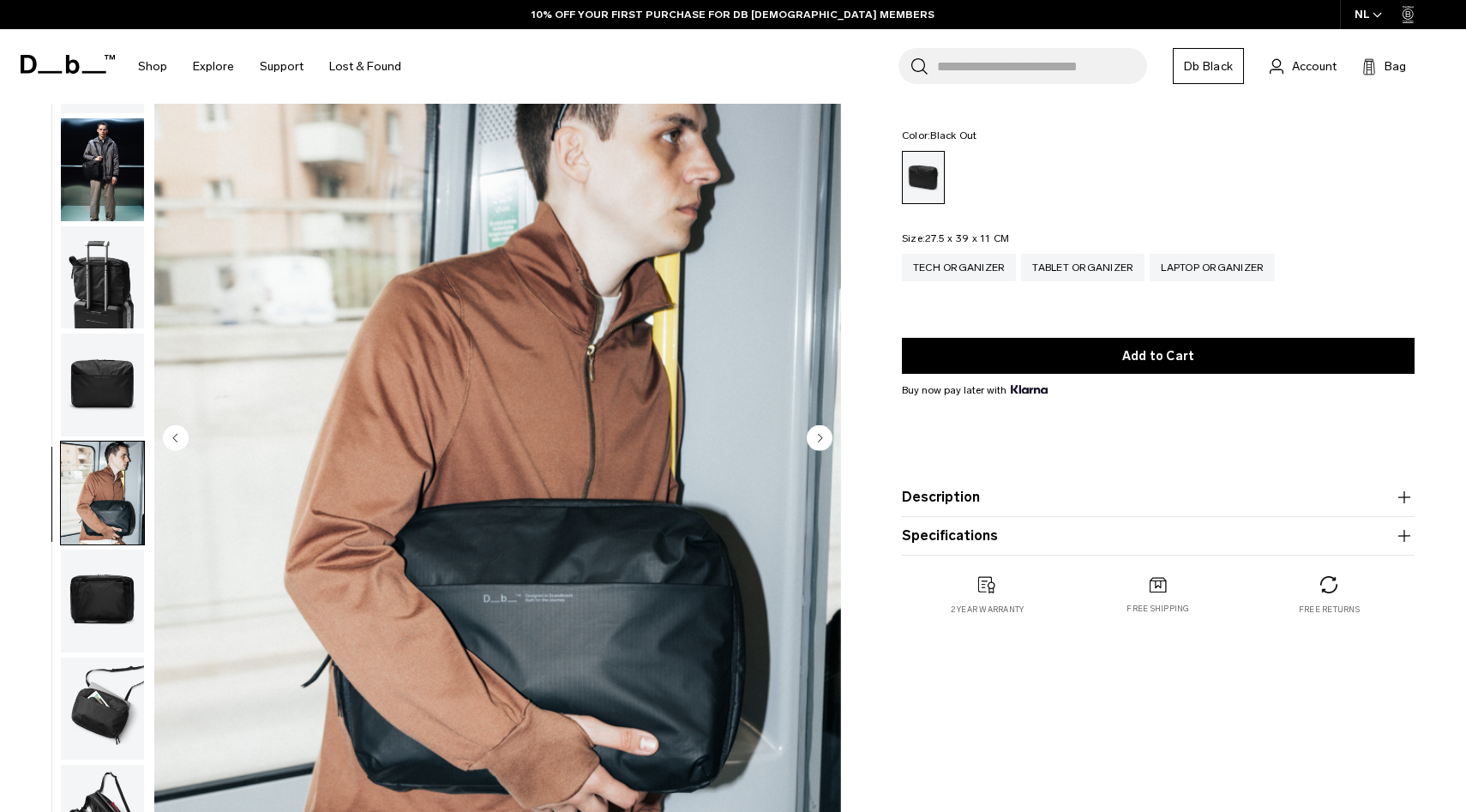
click at [104, 585] on img "button" at bounding box center [102, 601] width 83 height 103
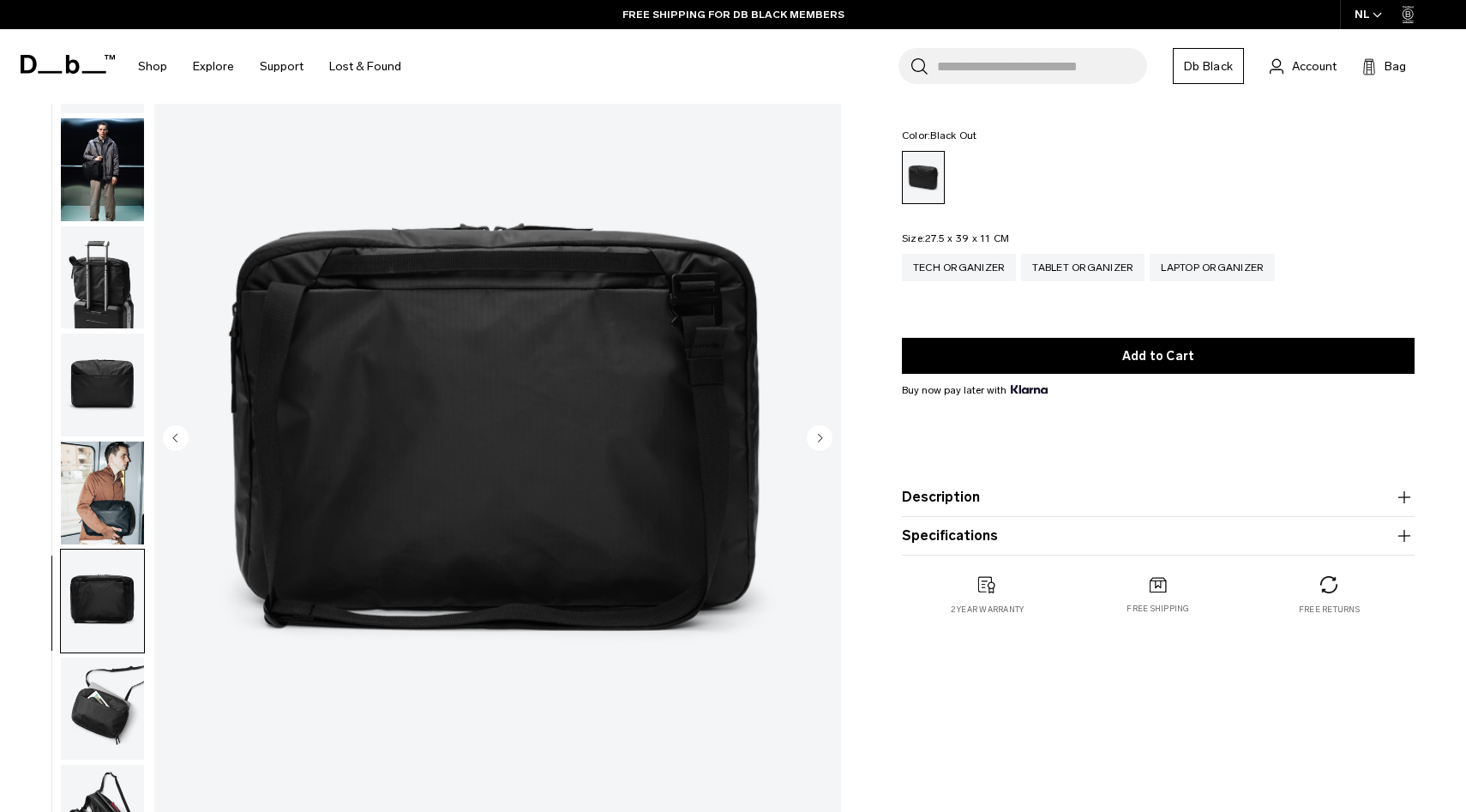
click at [100, 687] on img "button" at bounding box center [102, 709] width 83 height 103
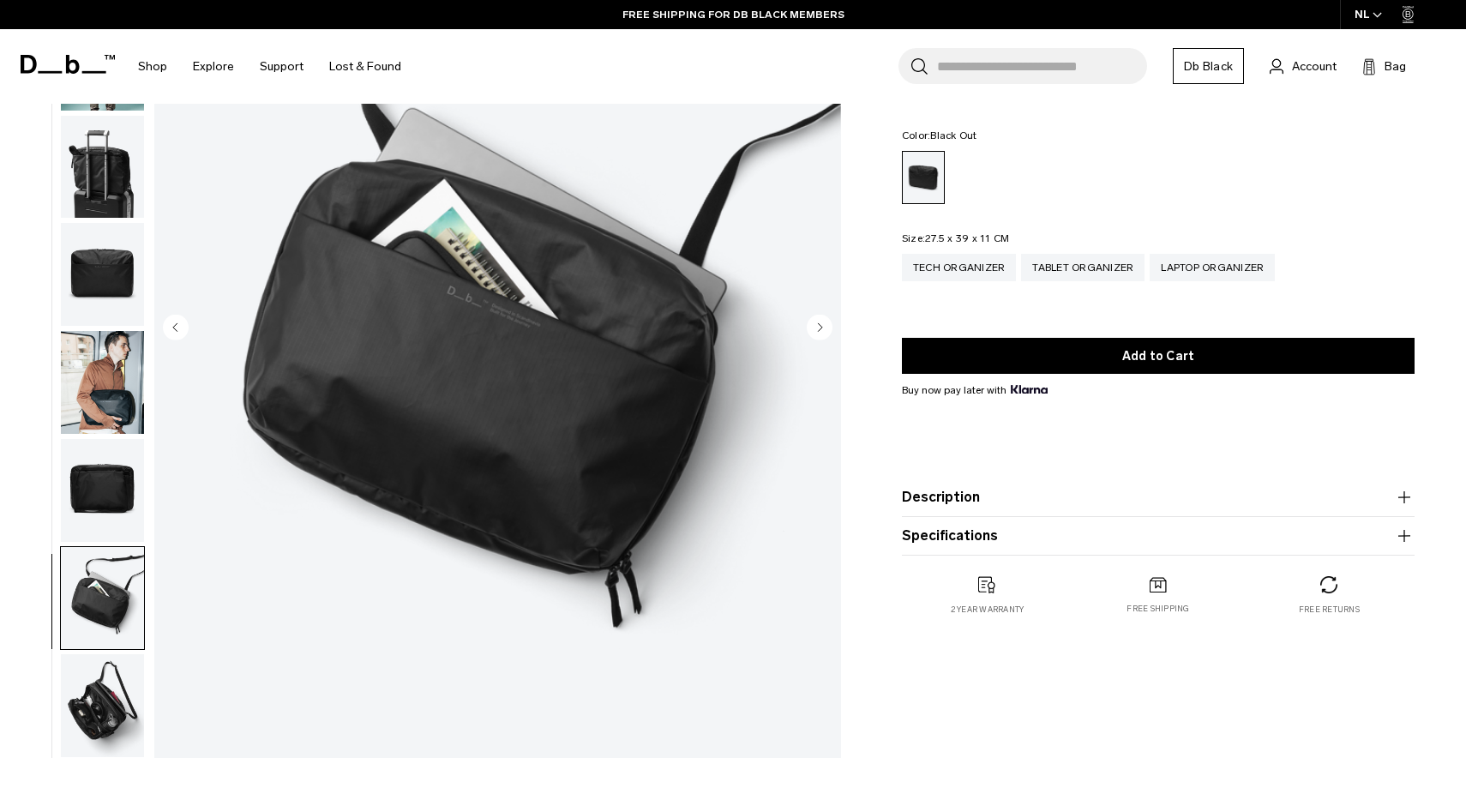
scroll to position [216, 0]
click at [99, 725] on img "button" at bounding box center [102, 704] width 83 height 103
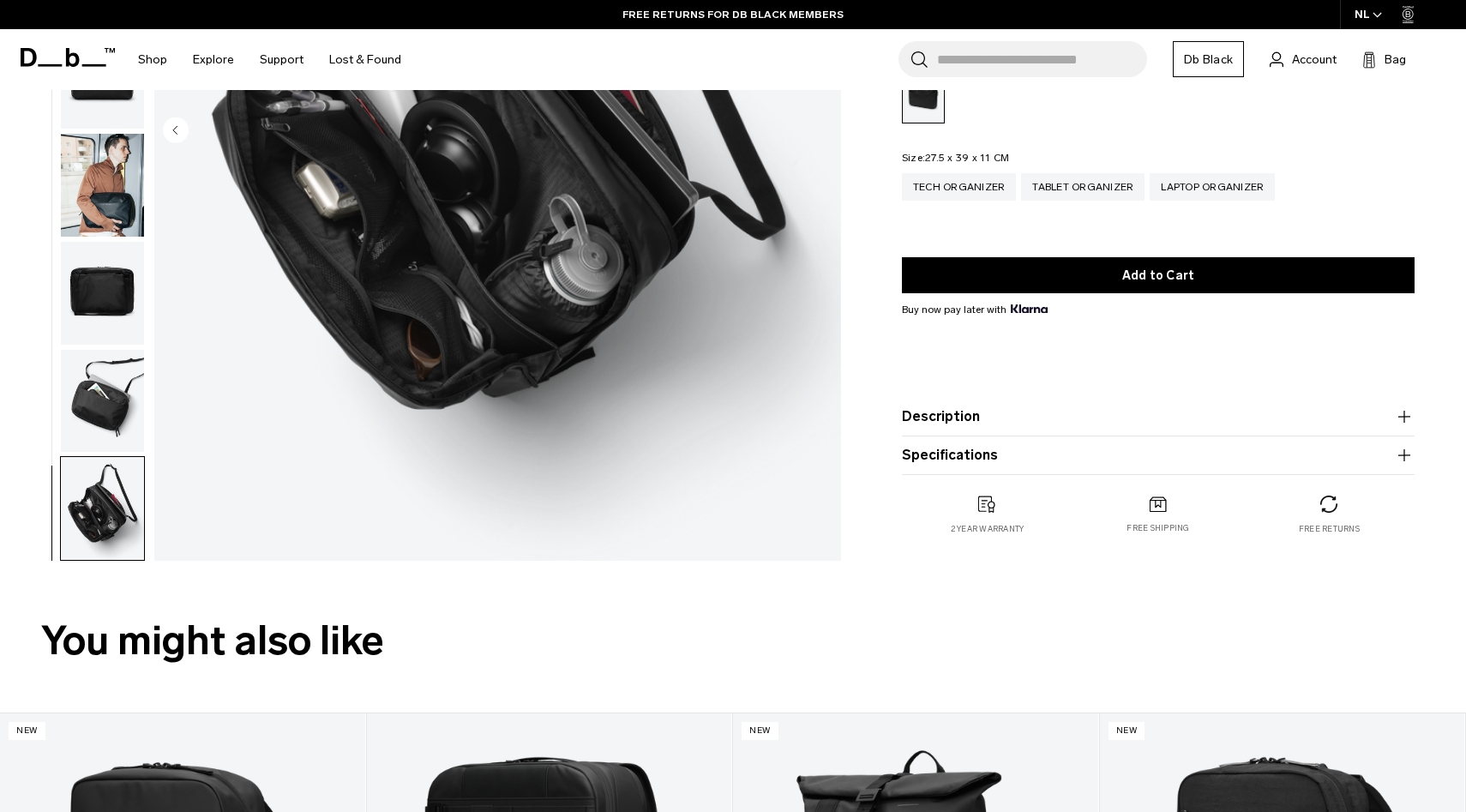
scroll to position [0, 0]
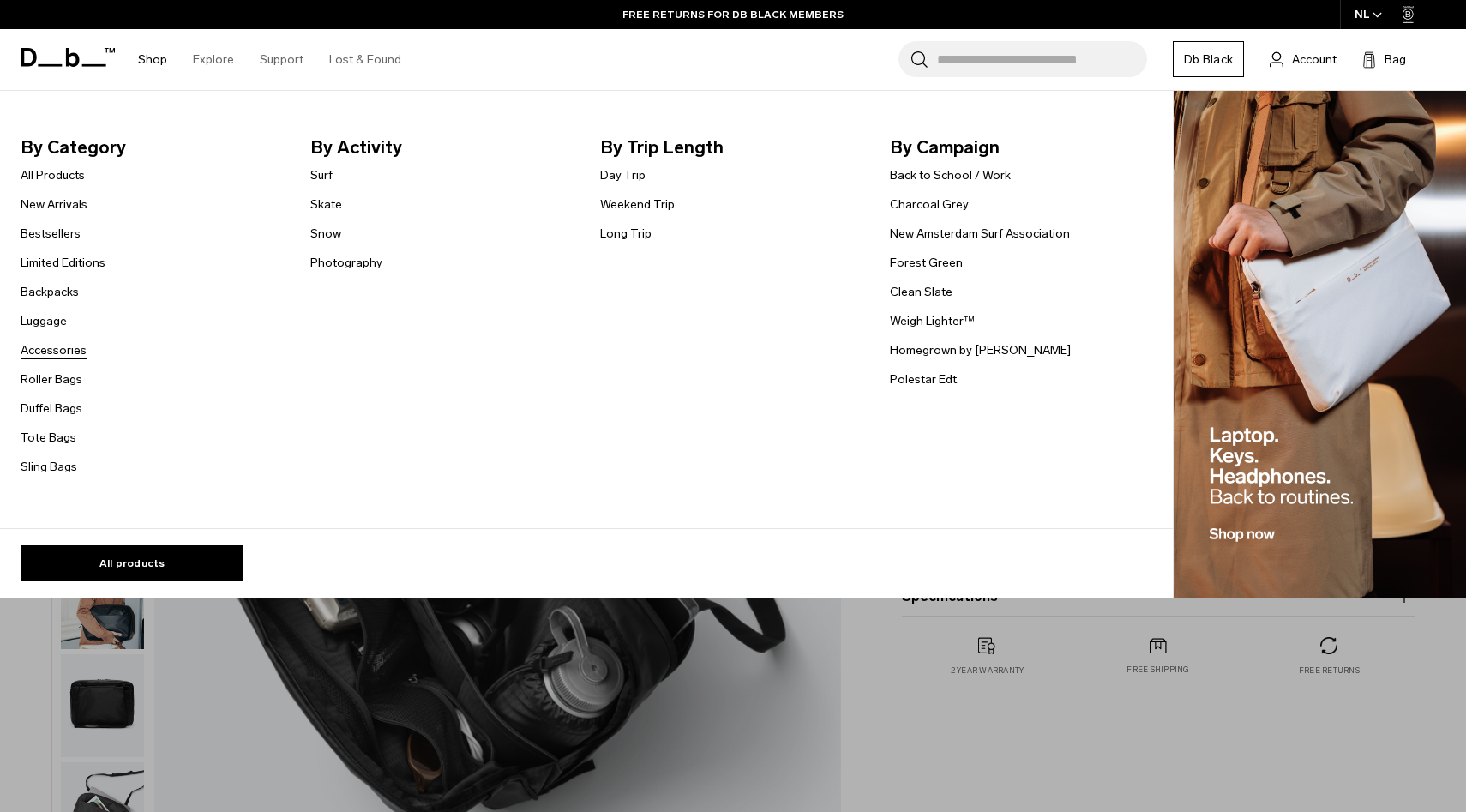
click at [58, 354] on link "Accessories" at bounding box center [53, 350] width 66 height 18
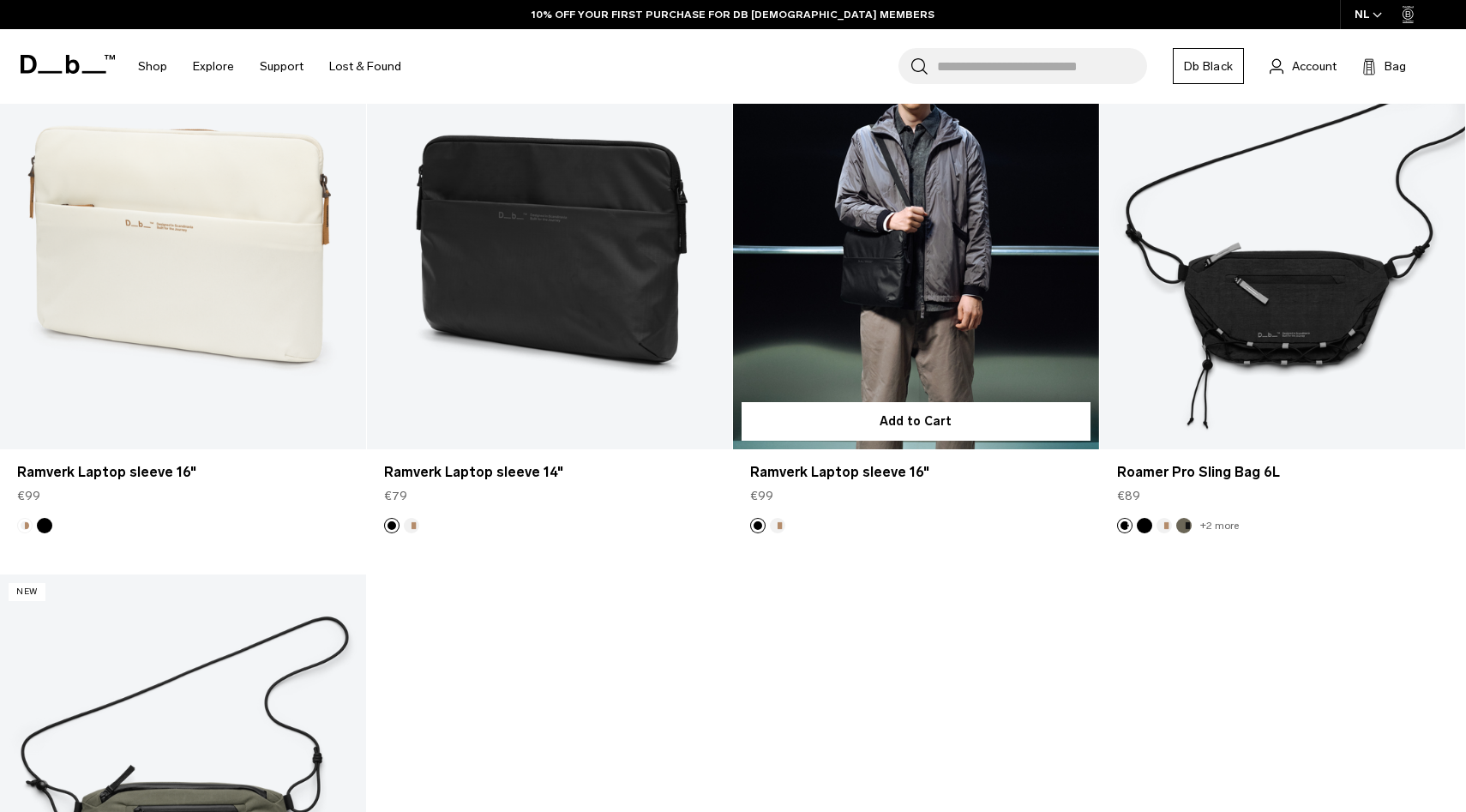
scroll to position [5709, 0]
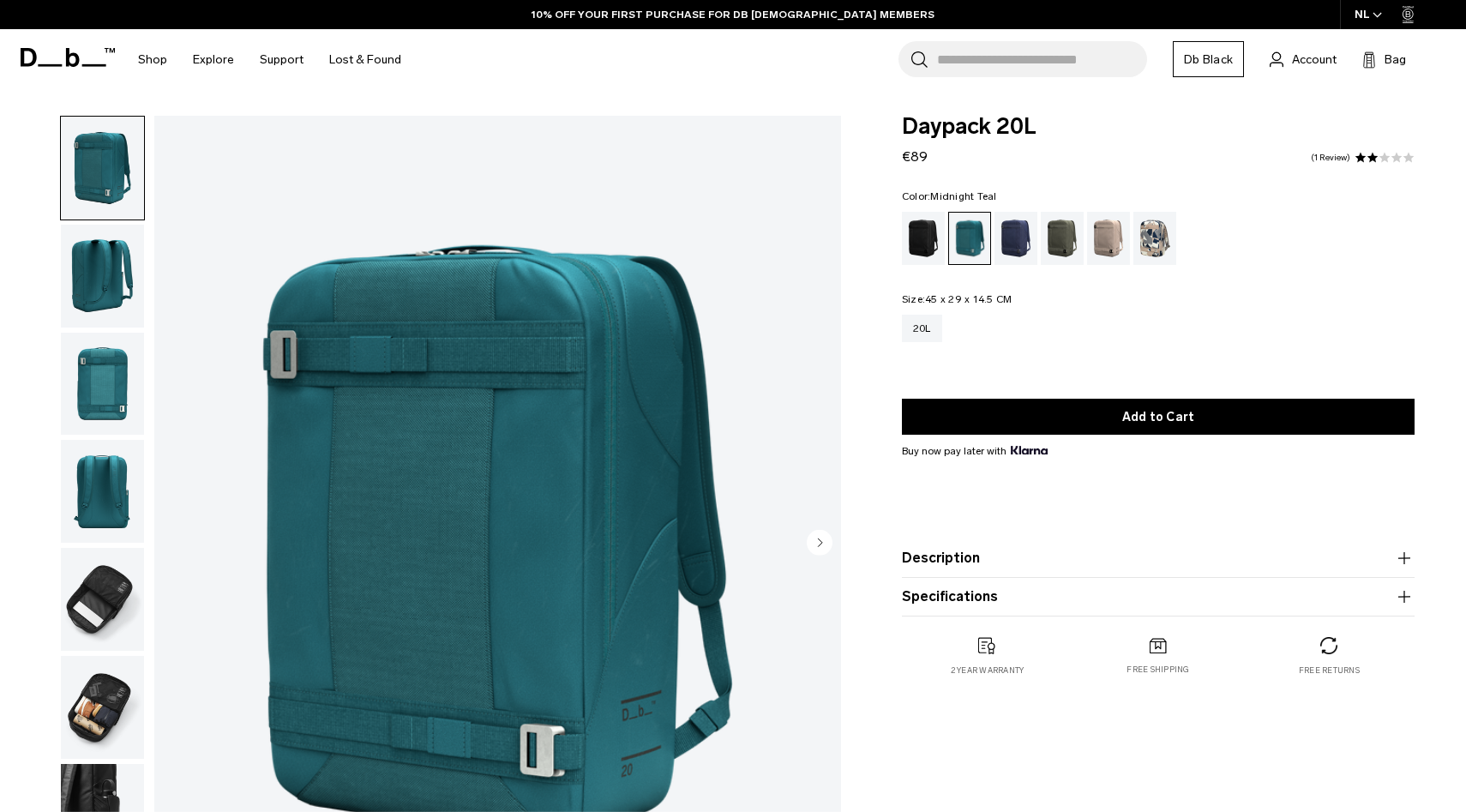
click at [89, 280] on img "button" at bounding box center [102, 276] width 83 height 103
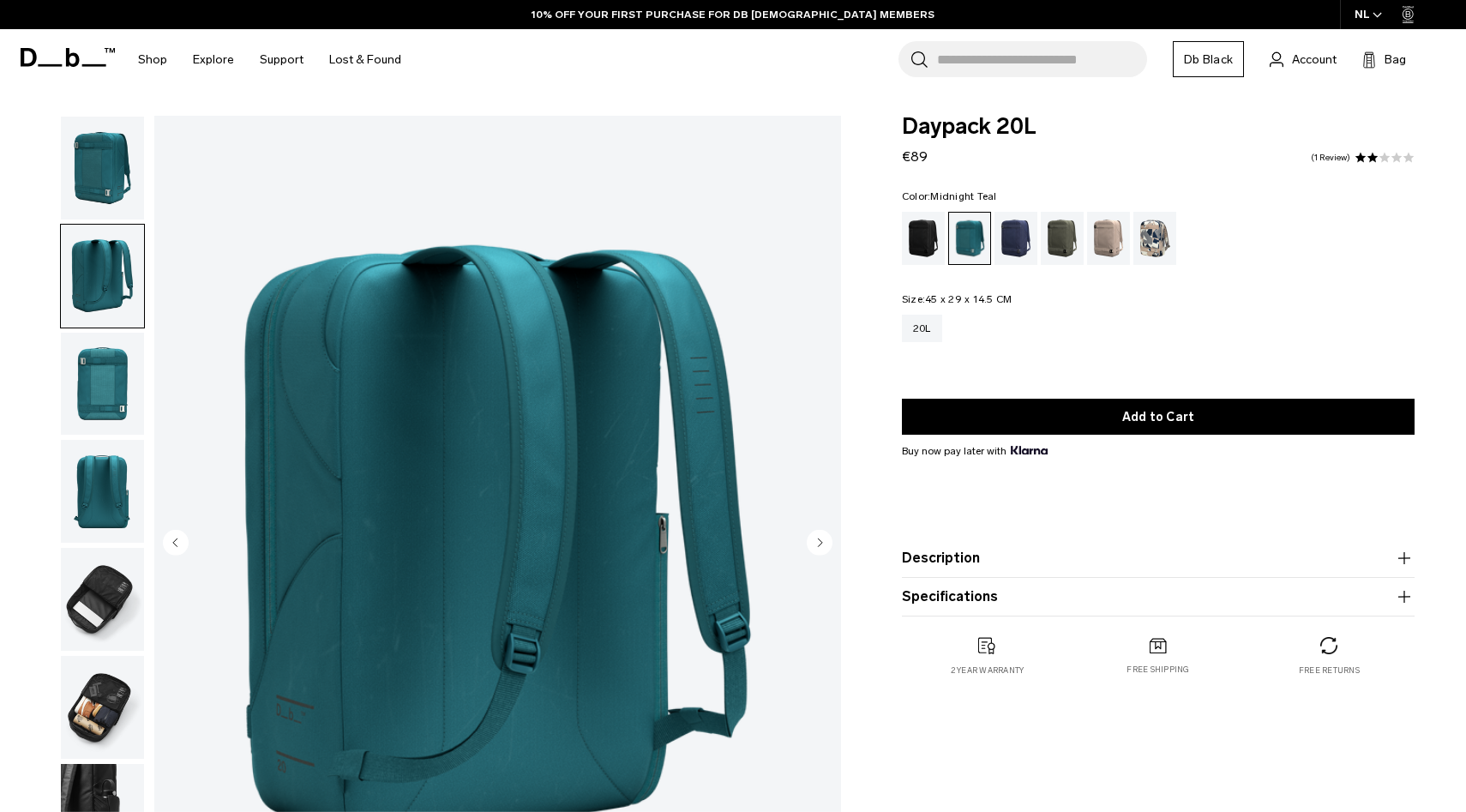
click at [94, 373] on img "button" at bounding box center [102, 384] width 83 height 103
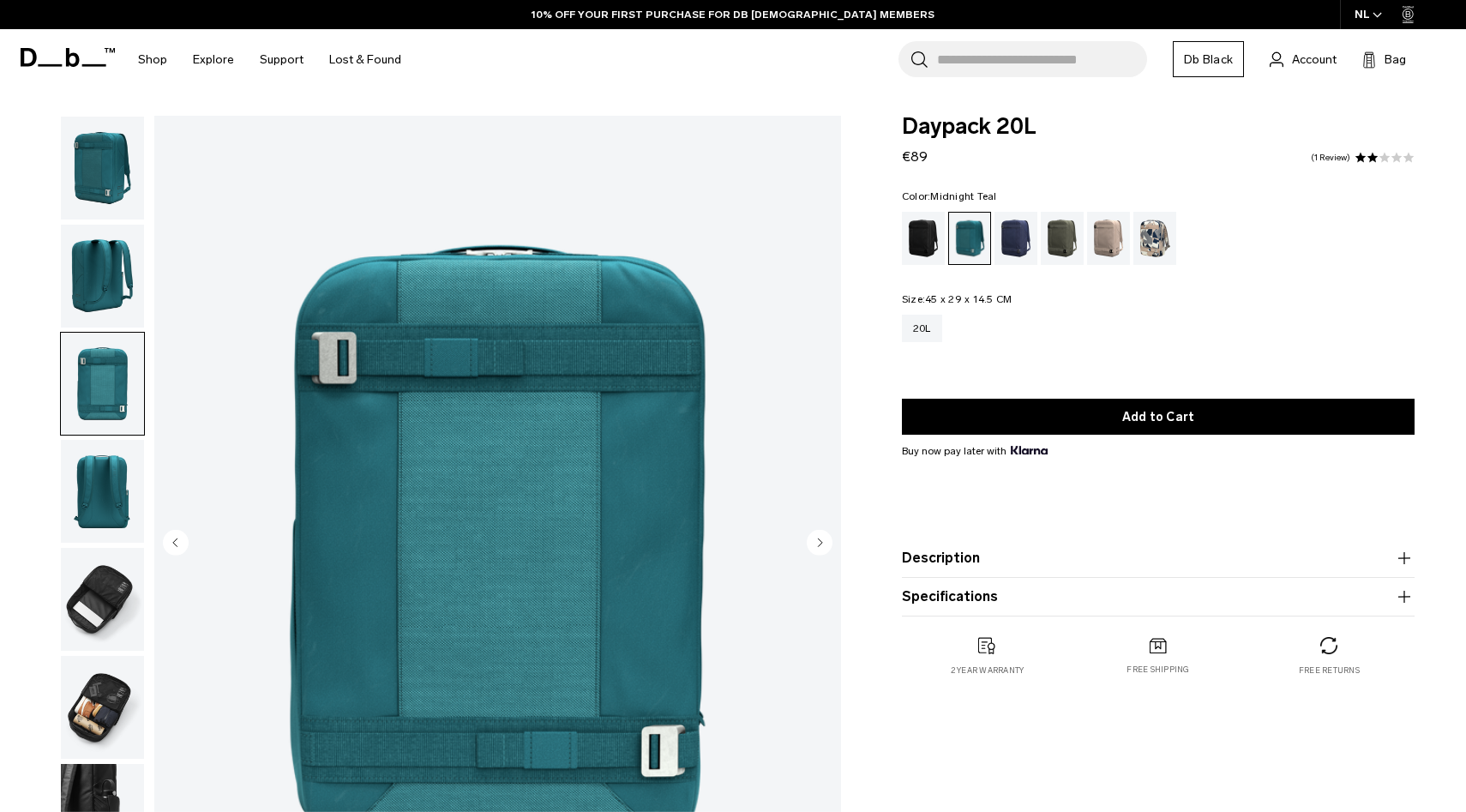
click at [96, 459] on img "button" at bounding box center [102, 491] width 83 height 103
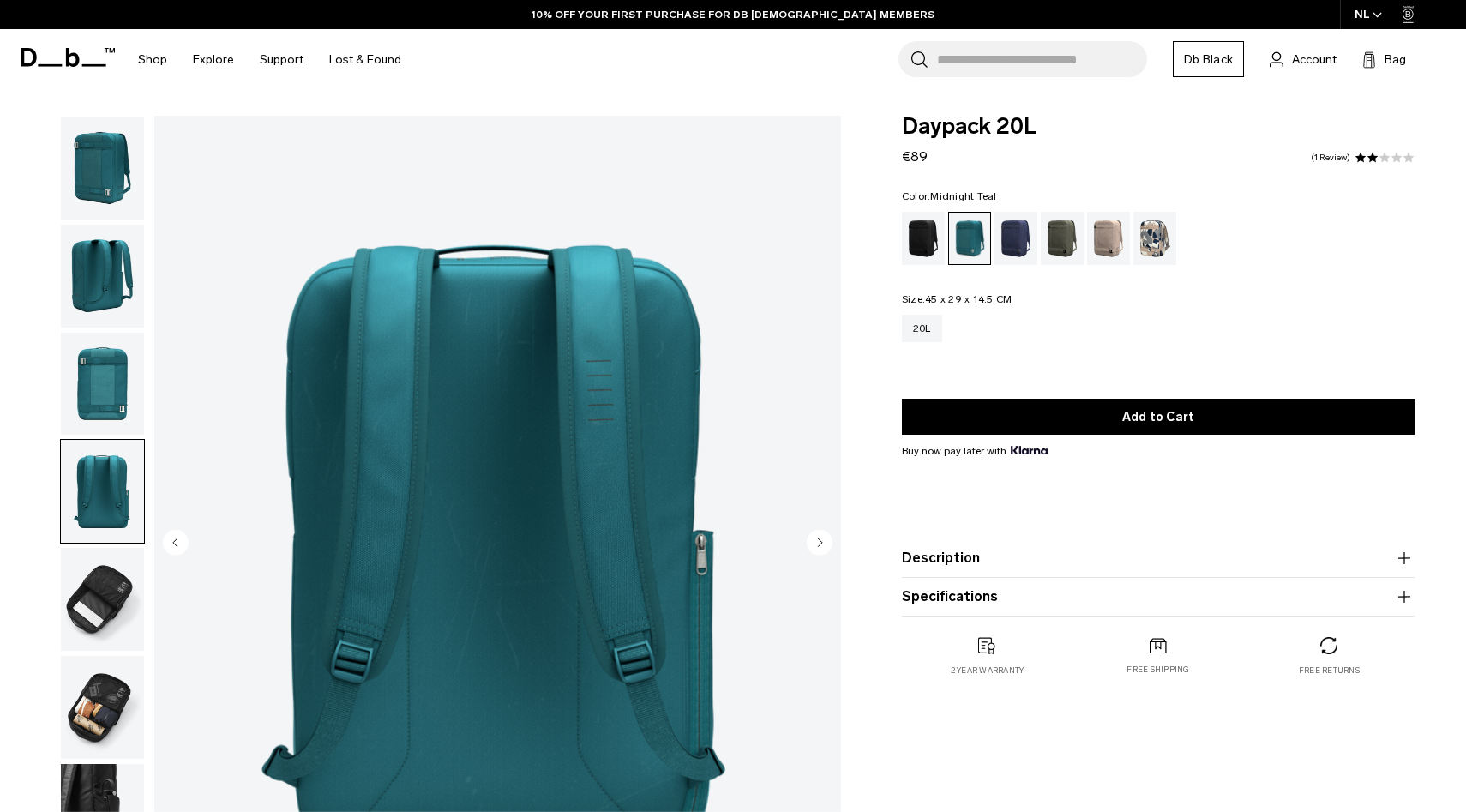
scroll to position [49, 0]
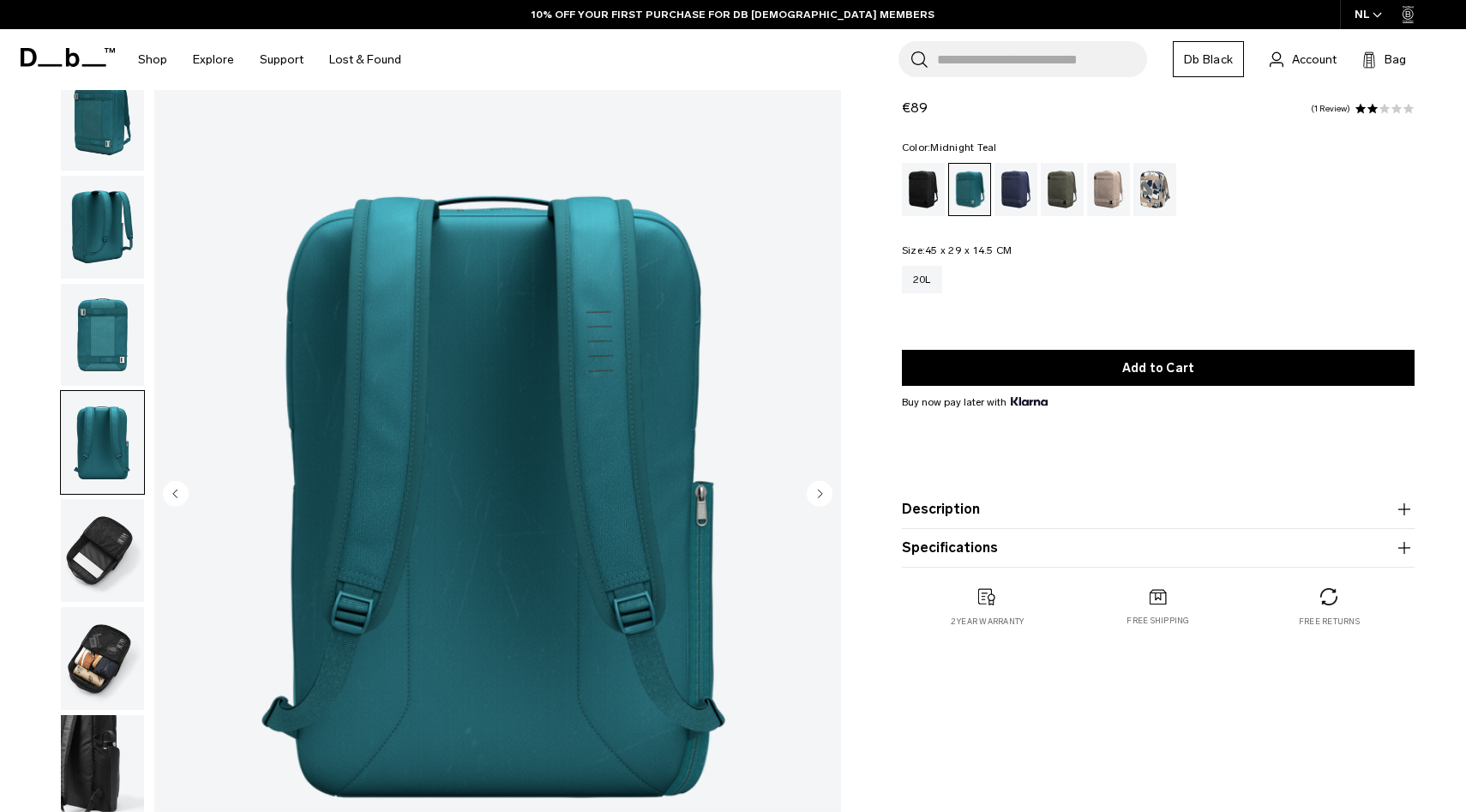
click at [95, 504] on img "button" at bounding box center [102, 551] width 83 height 103
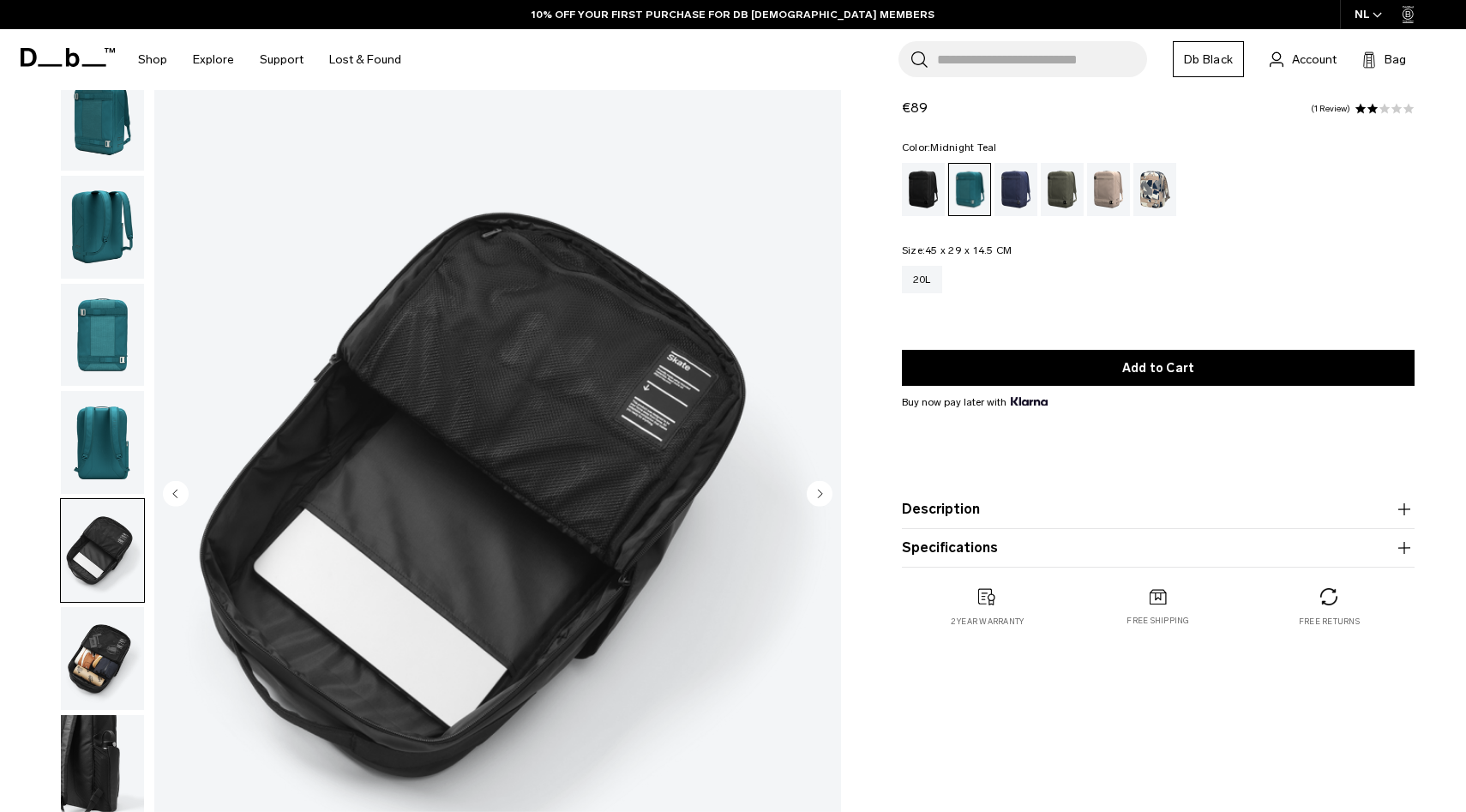
click at [99, 648] on img "button" at bounding box center [102, 658] width 83 height 103
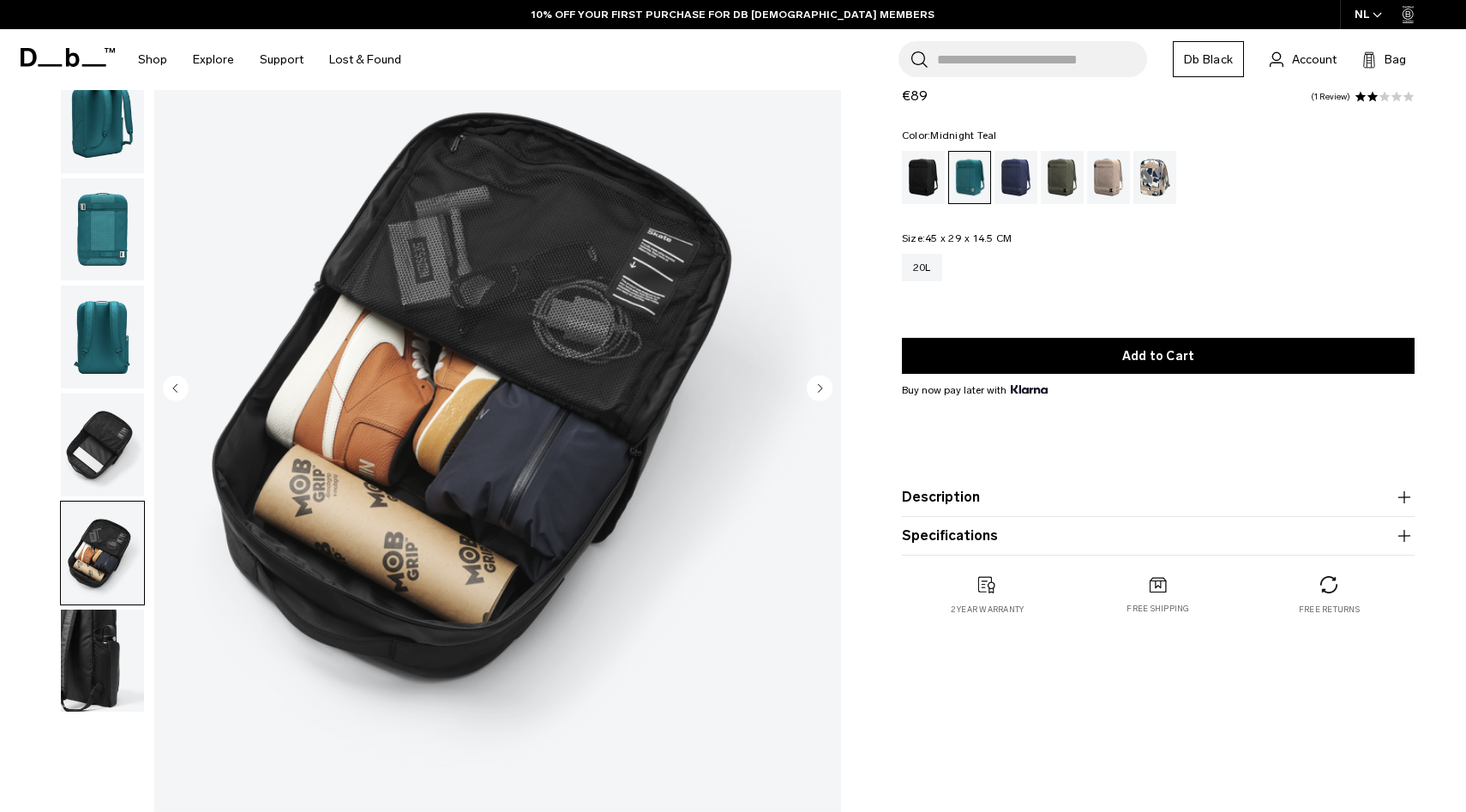
scroll to position [179, 0]
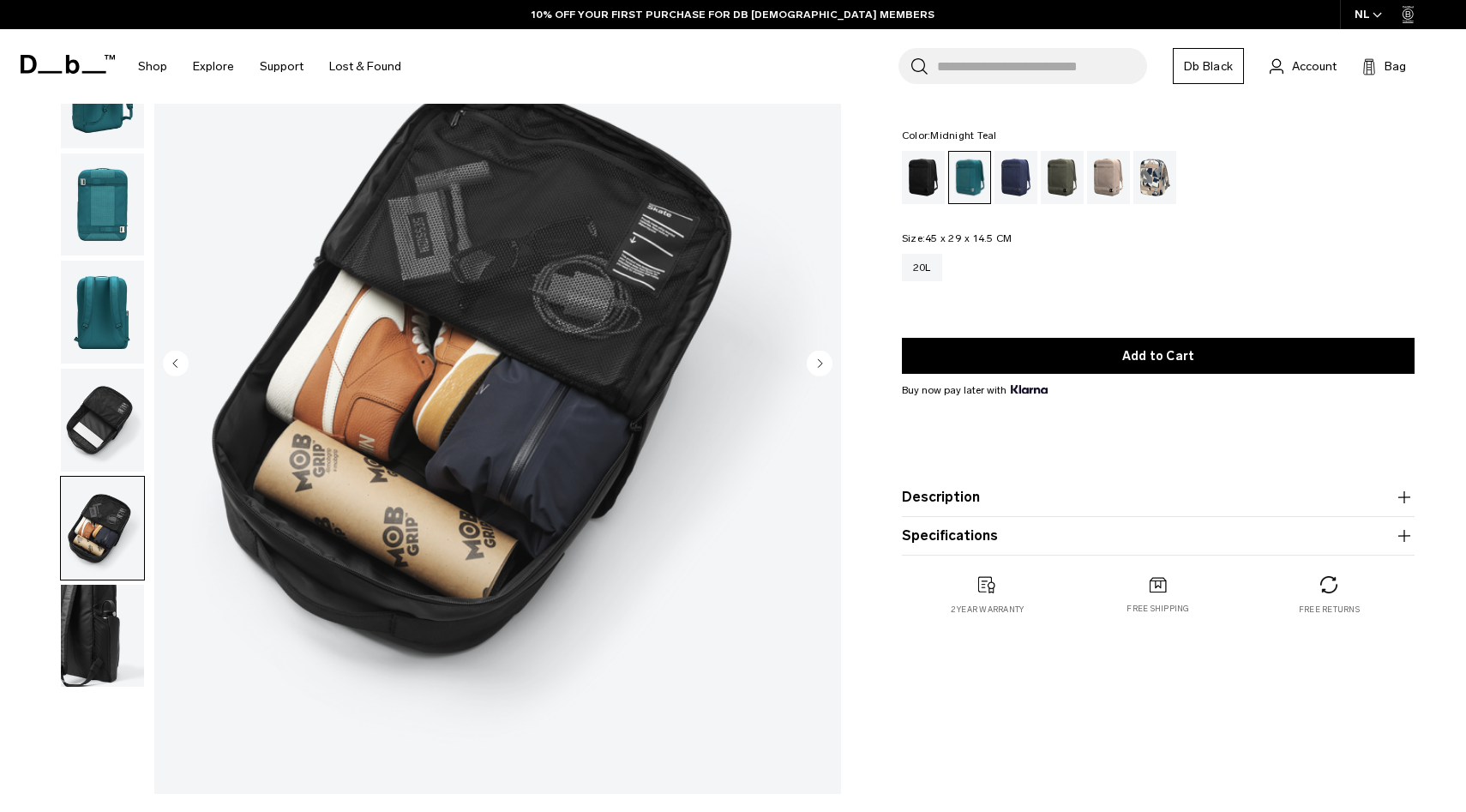
click at [99, 687] on div at bounding box center [98, 365] width 93 height 857
click at [93, 651] on img "button" at bounding box center [102, 637] width 83 height 103
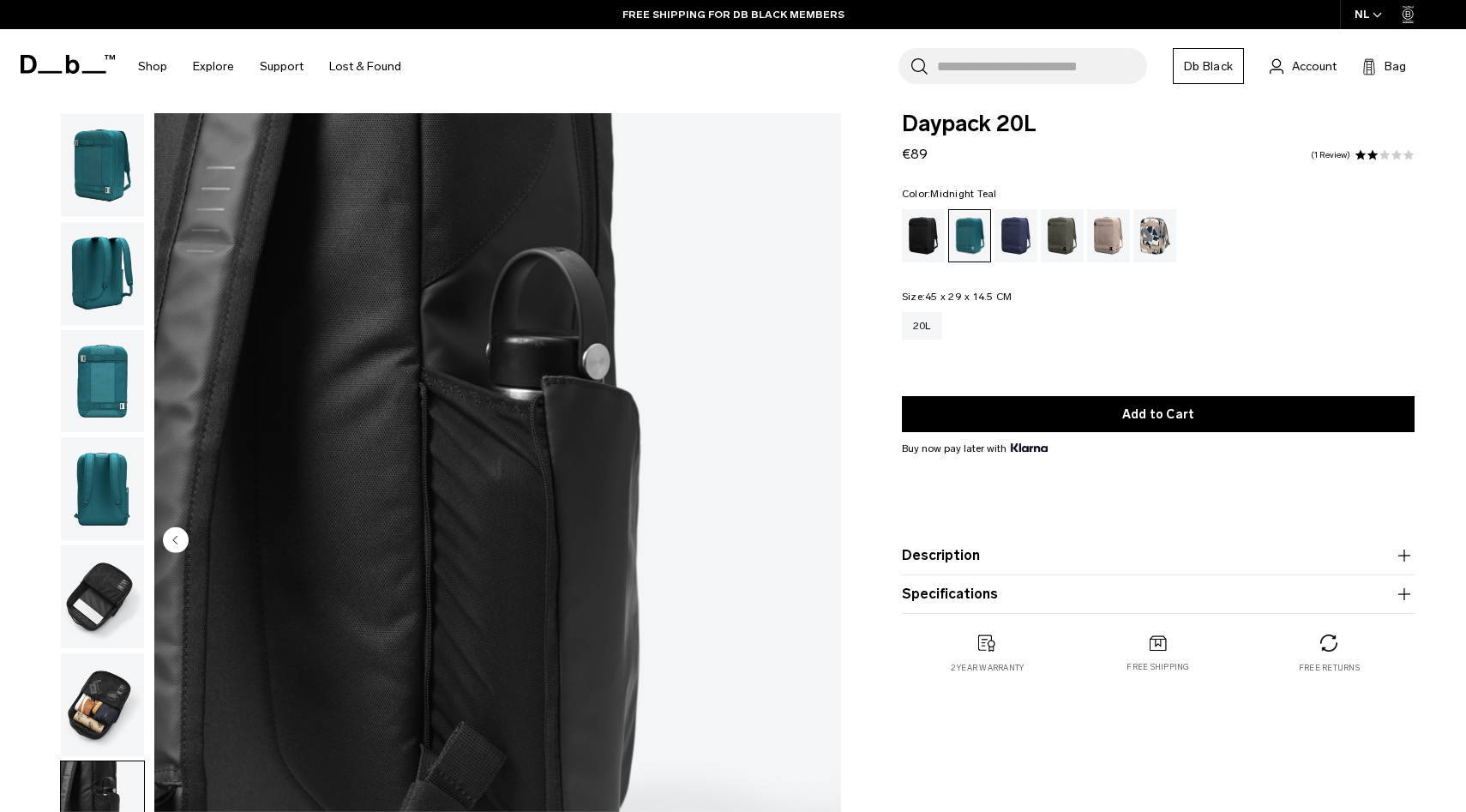
scroll to position [0, 0]
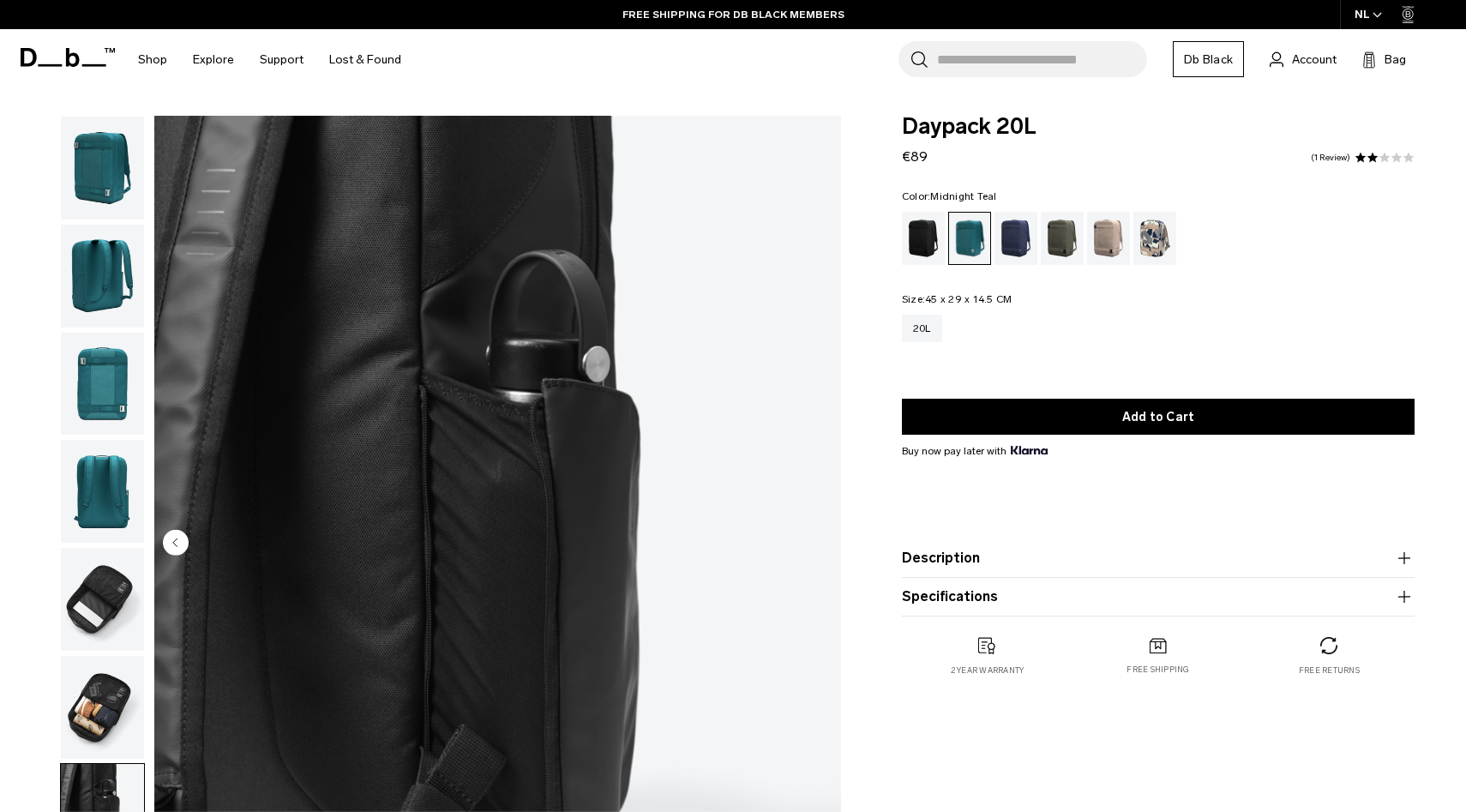
click at [92, 163] on img "button" at bounding box center [102, 168] width 83 height 103
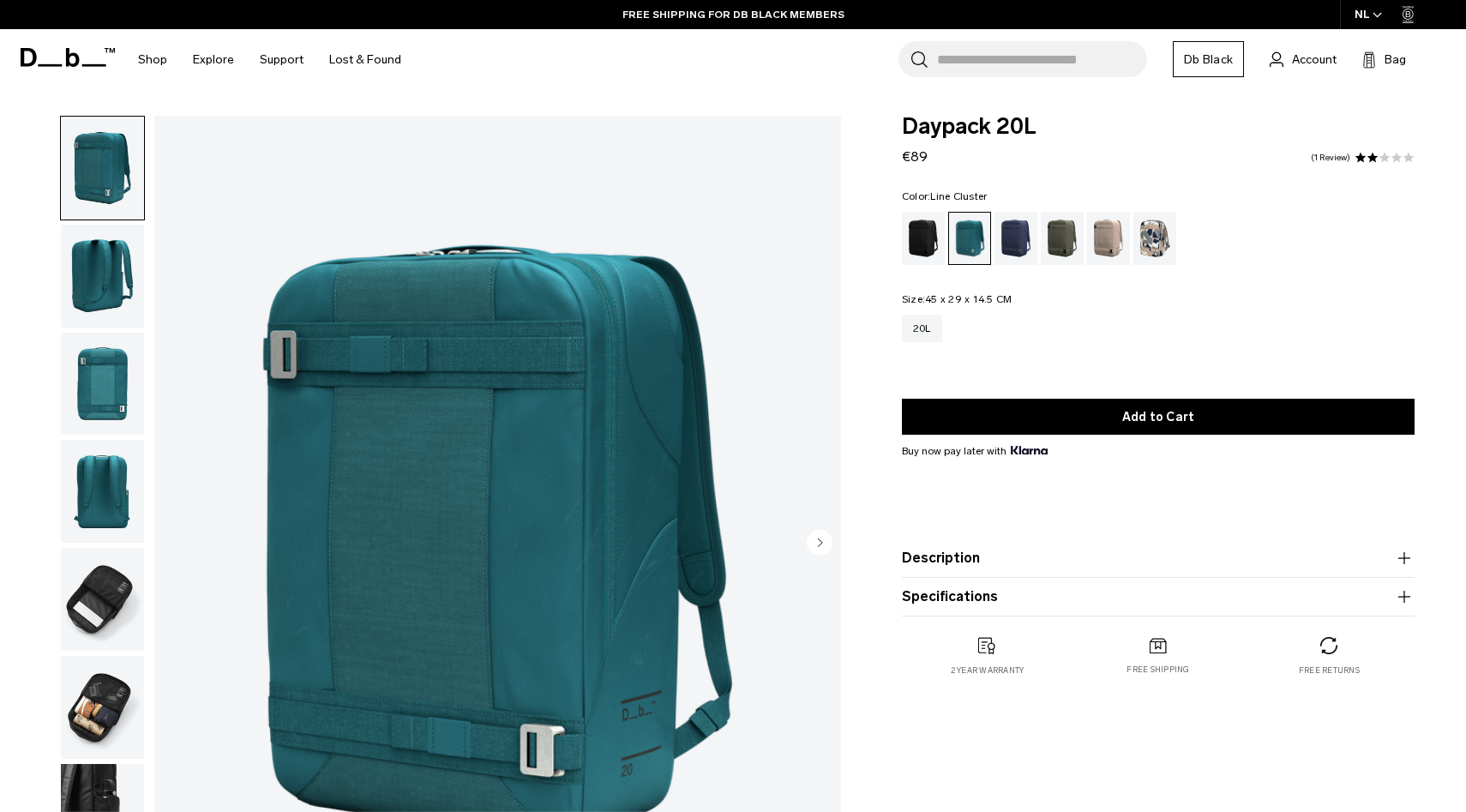
click at [1148, 247] on div "Line Cluster" at bounding box center [1155, 238] width 43 height 53
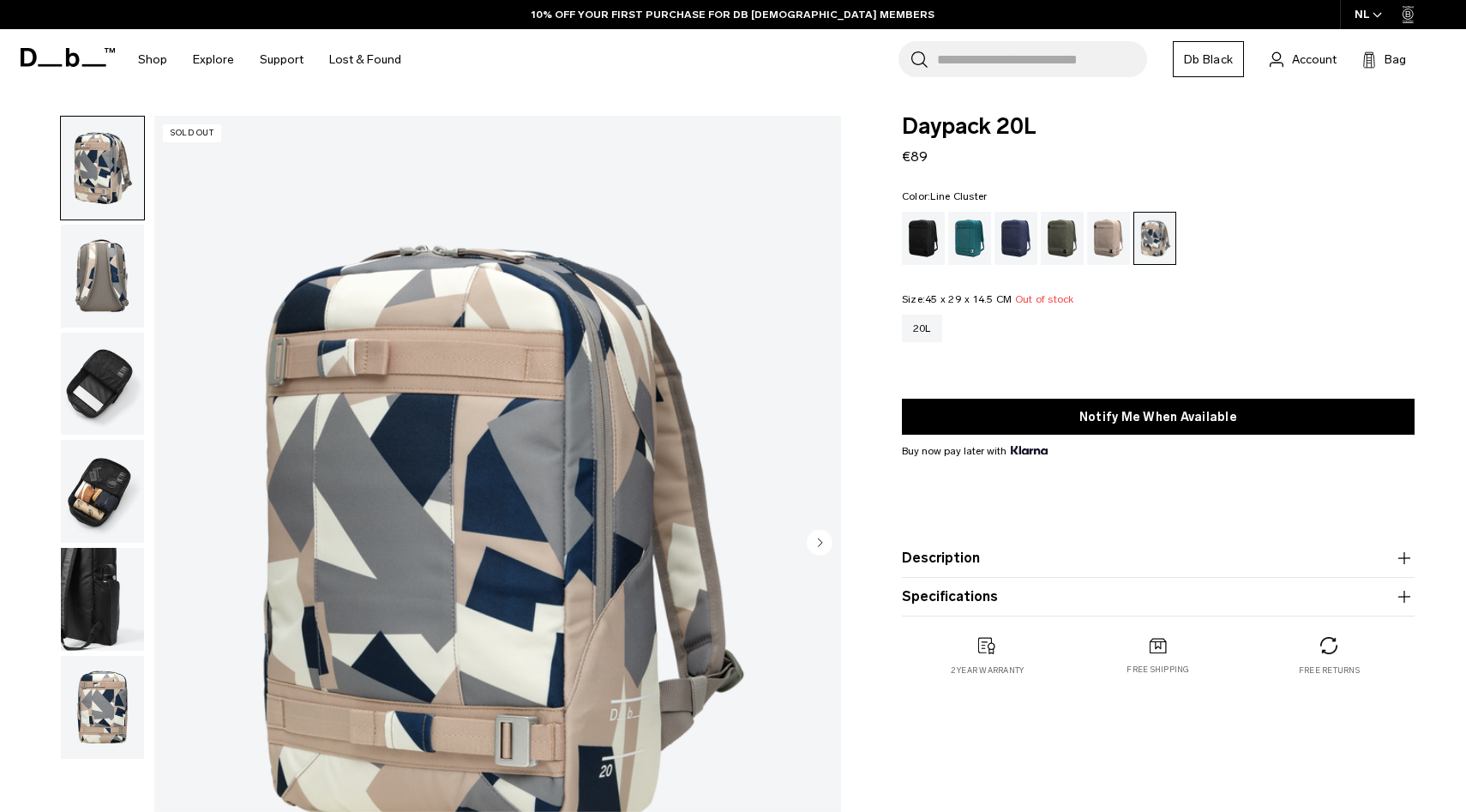
click at [89, 243] on img "button" at bounding box center [102, 276] width 83 height 103
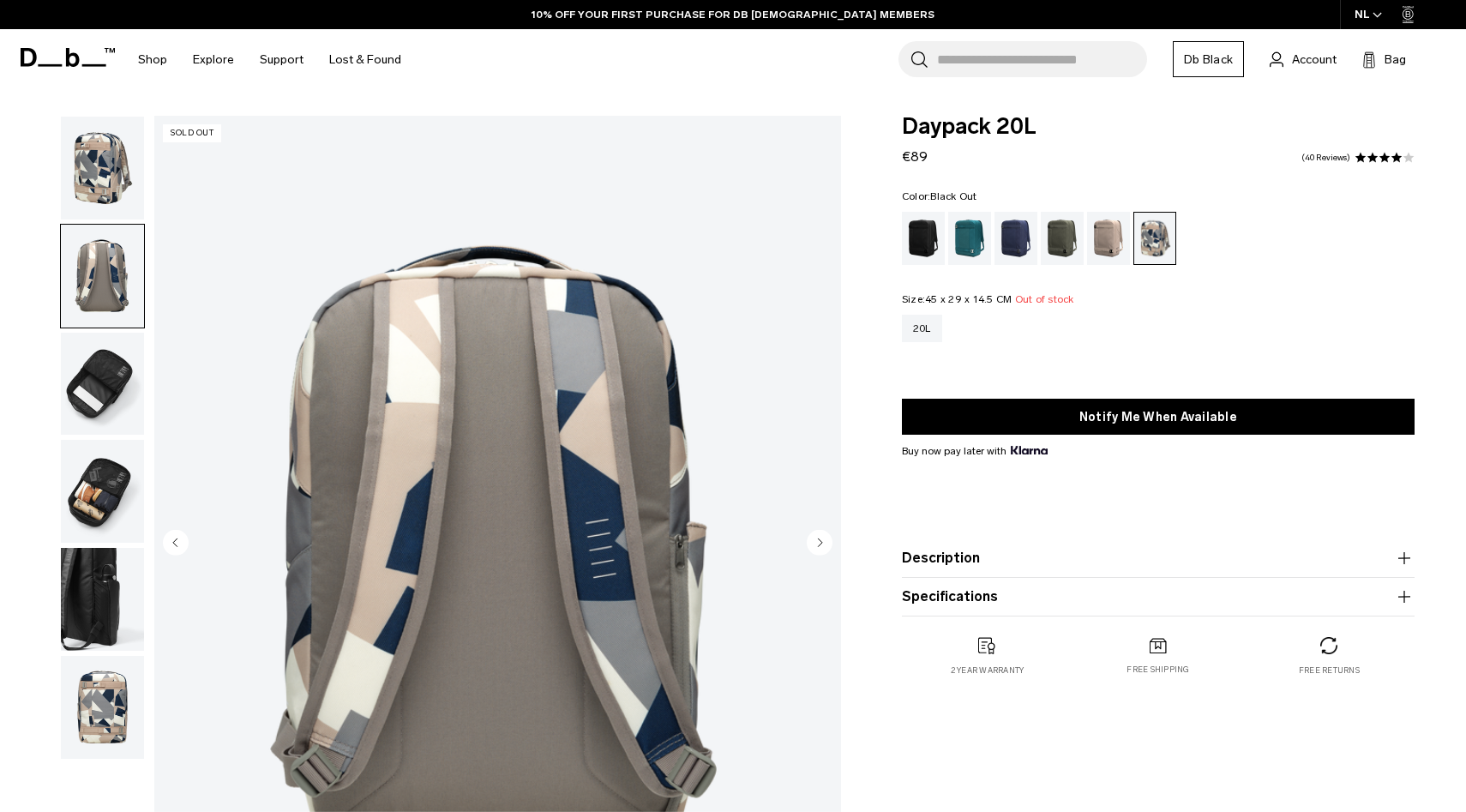
click at [928, 247] on div "Black Out" at bounding box center [923, 238] width 43 height 53
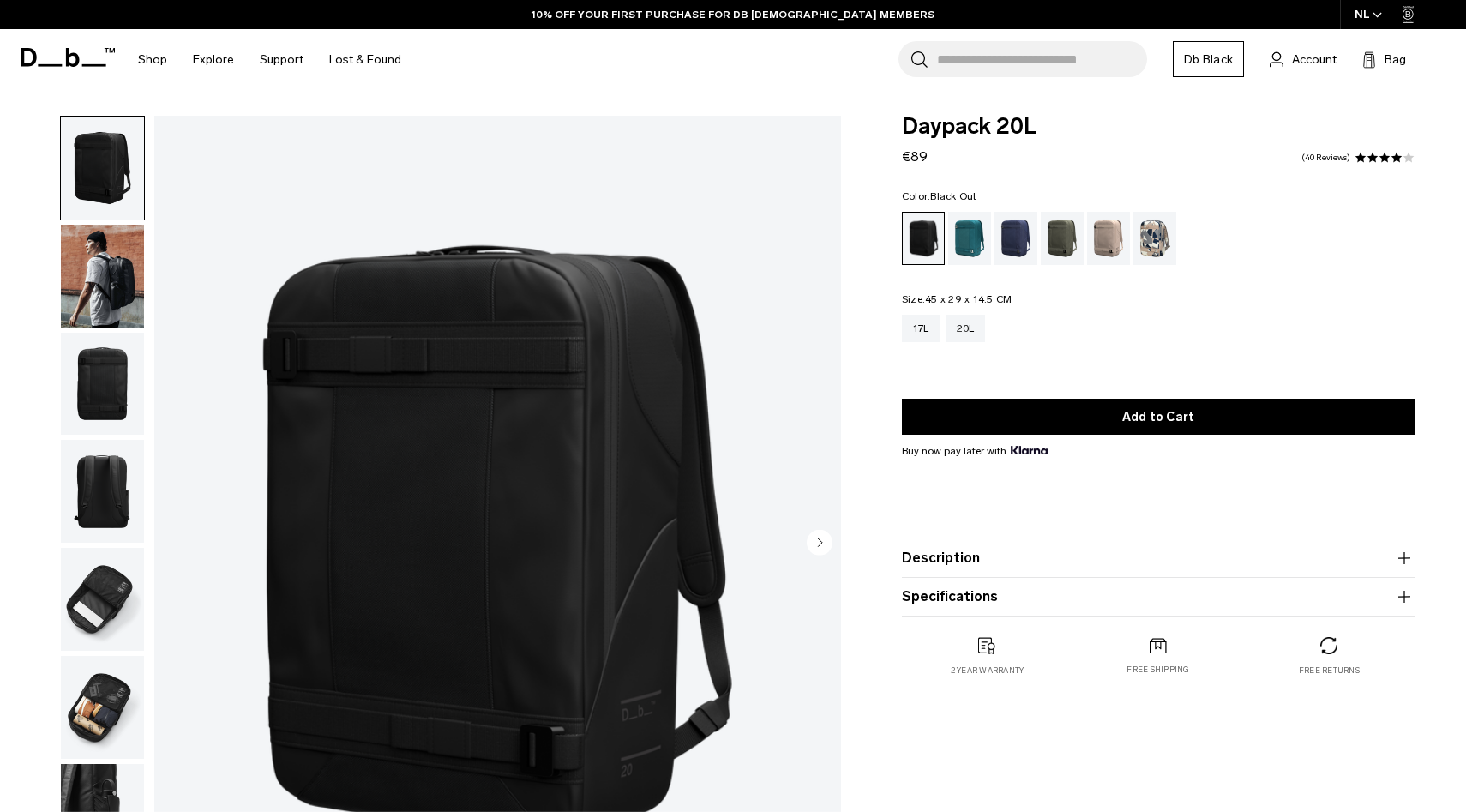
click at [90, 279] on img "button" at bounding box center [102, 276] width 83 height 103
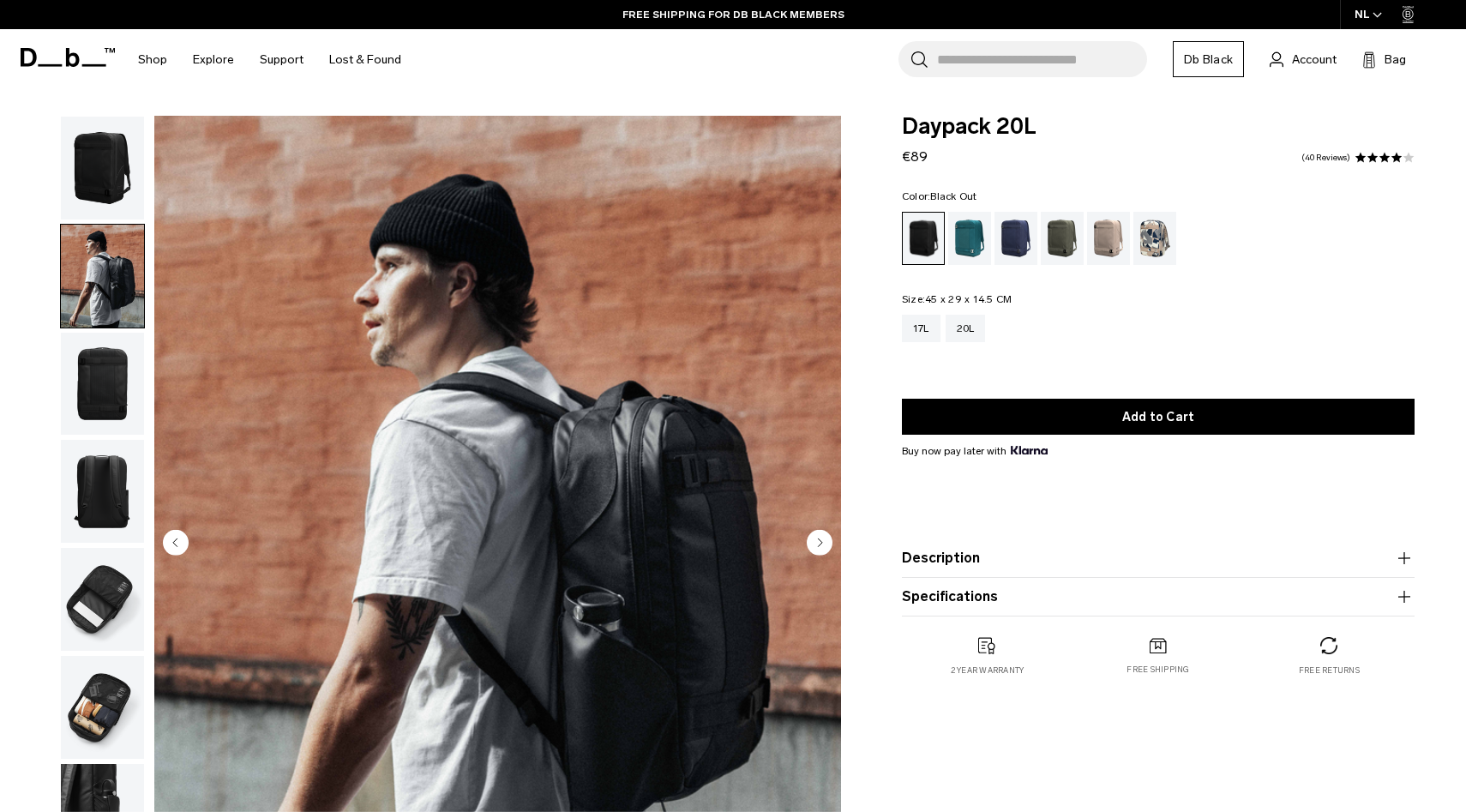
click at [119, 372] on img "button" at bounding box center [102, 384] width 83 height 103
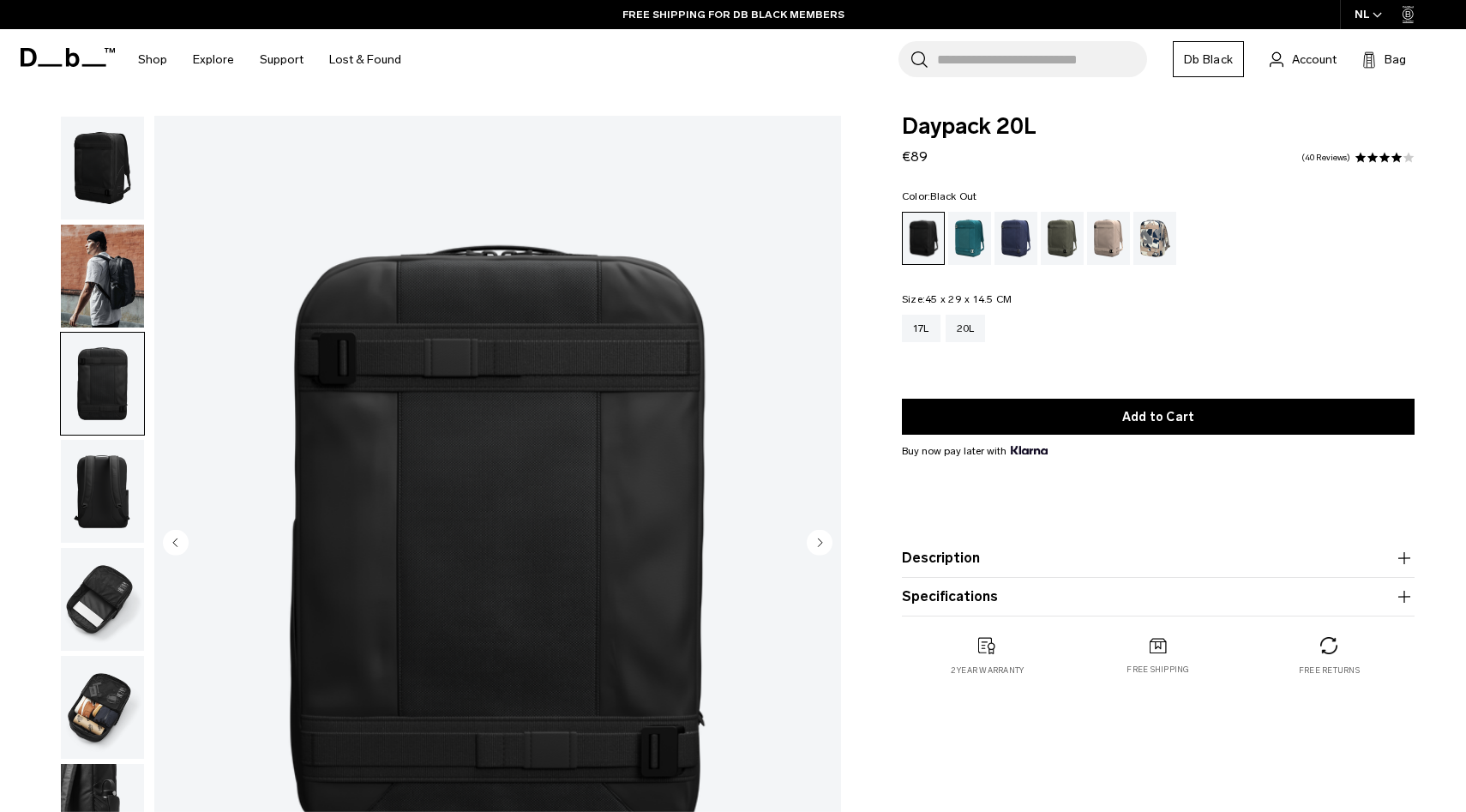
click at [99, 473] on img "button" at bounding box center [102, 491] width 83 height 103
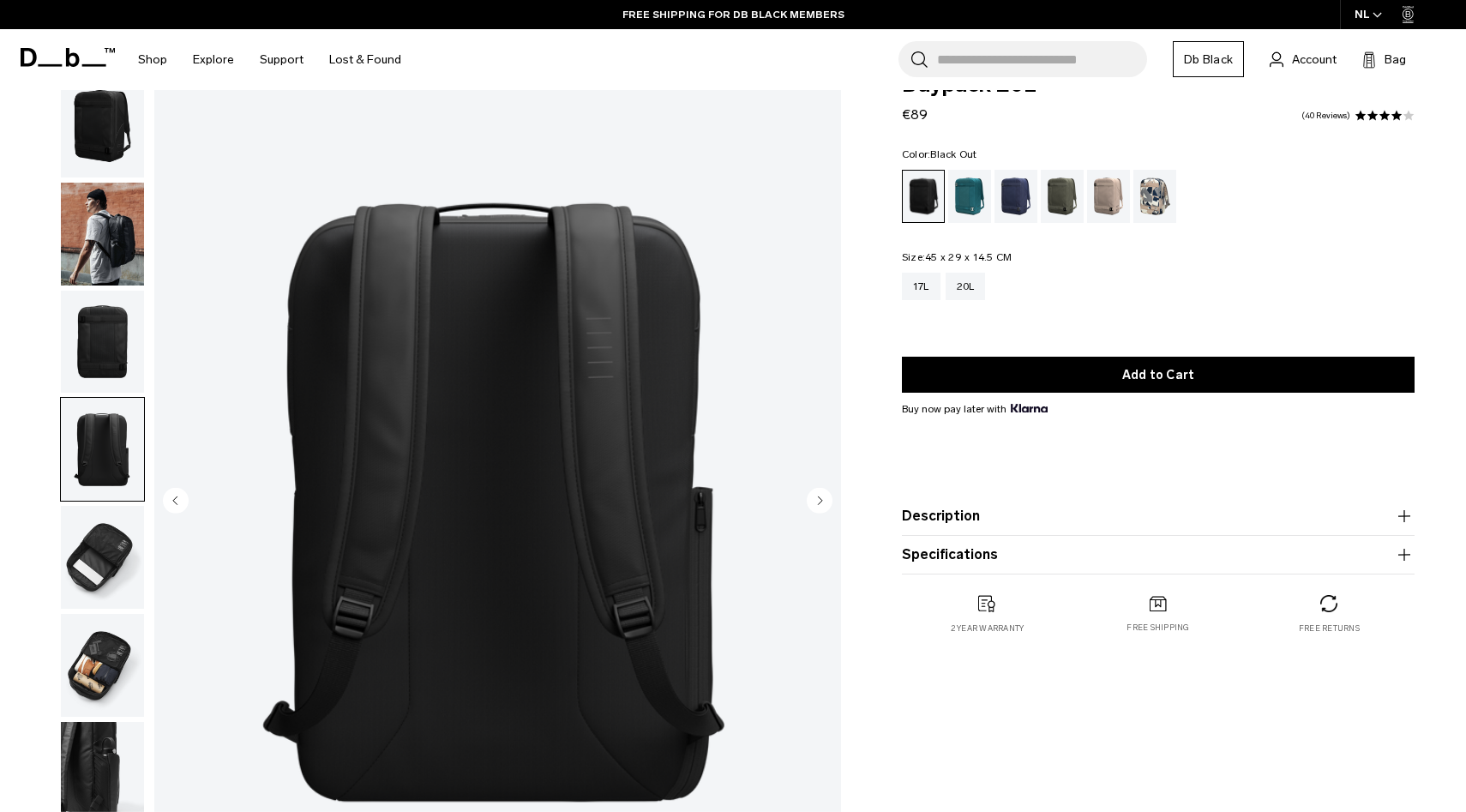
scroll to position [58, 0]
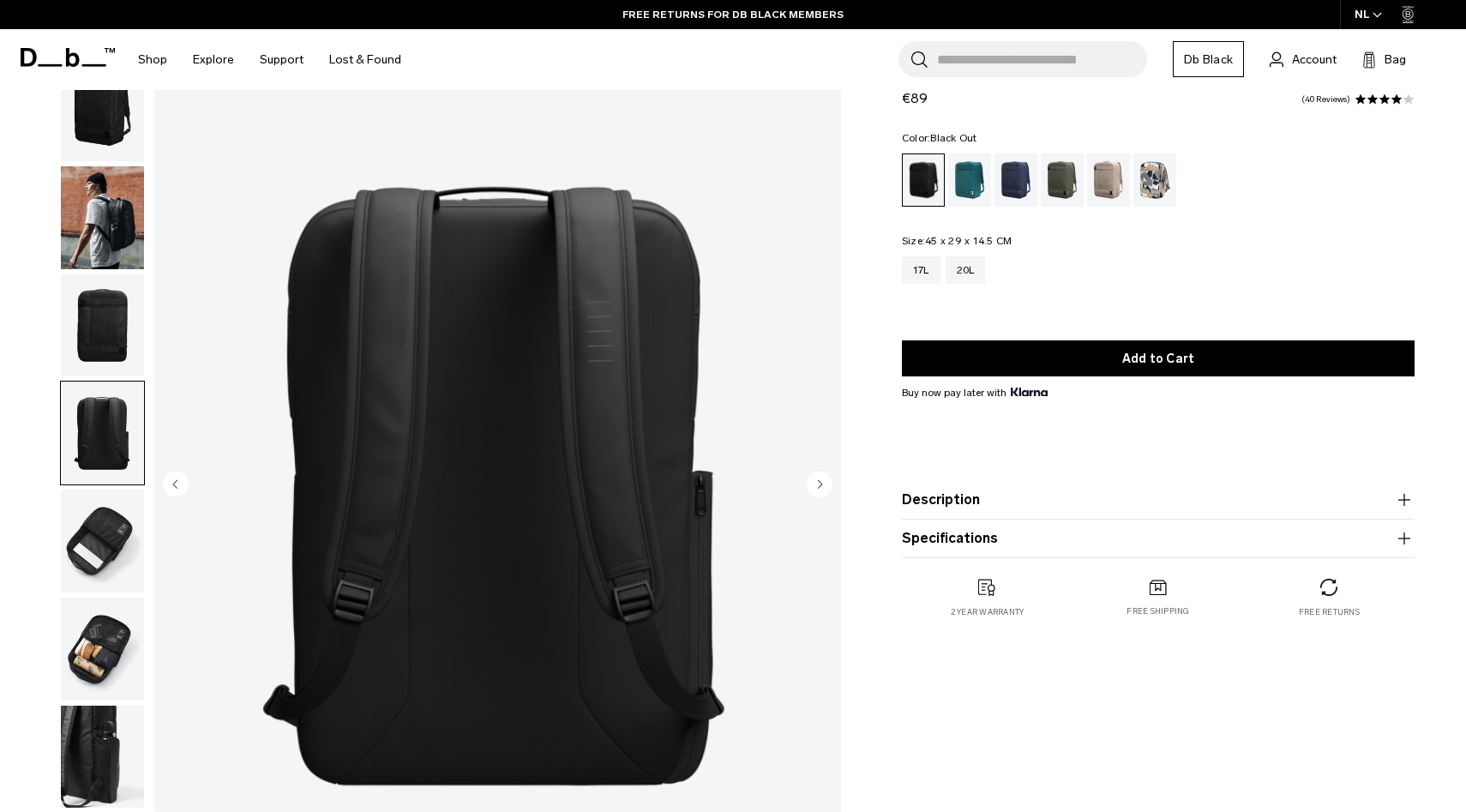
click at [98, 504] on img "button" at bounding box center [102, 541] width 83 height 103
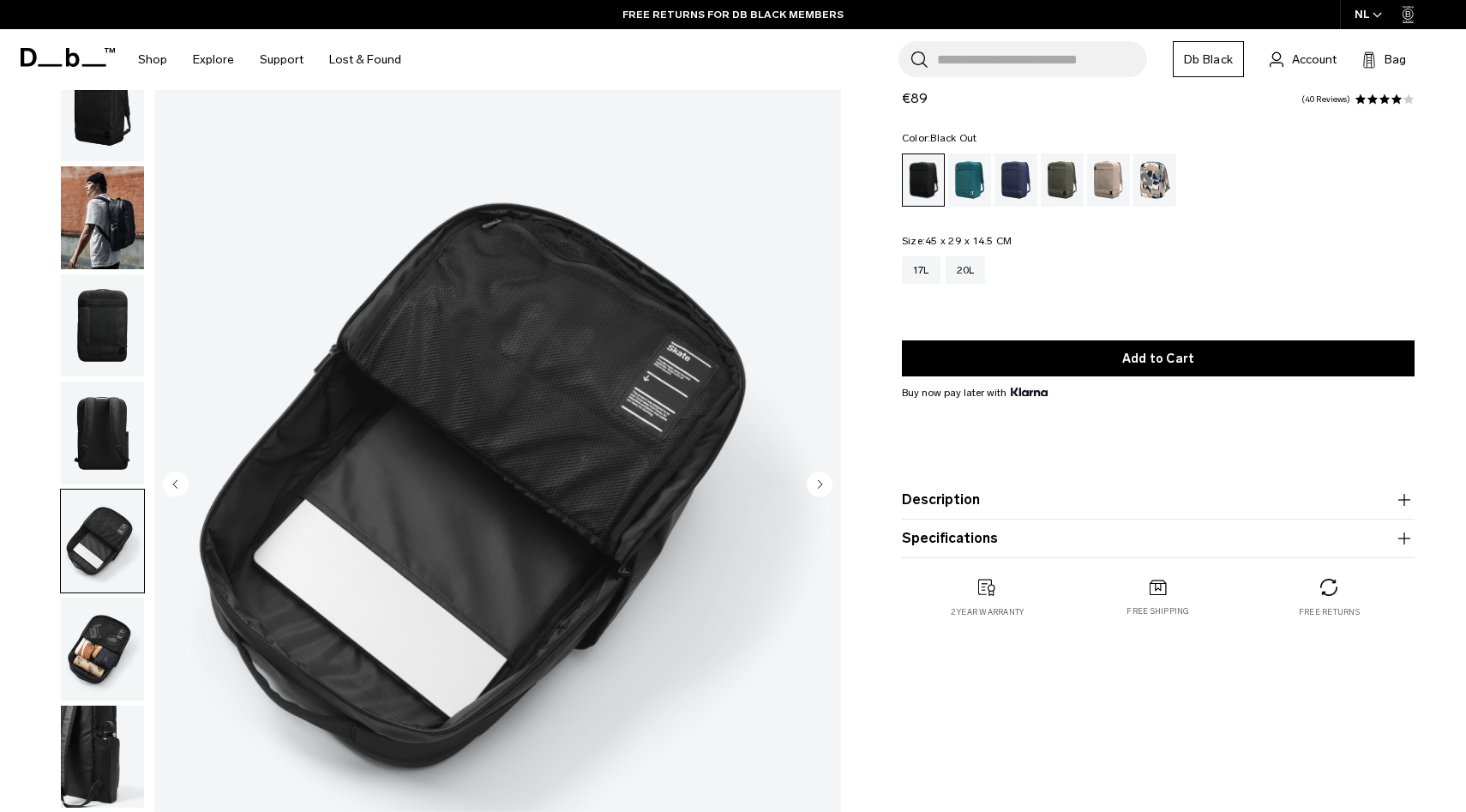
click at [94, 641] on img "button" at bounding box center [102, 649] width 83 height 103
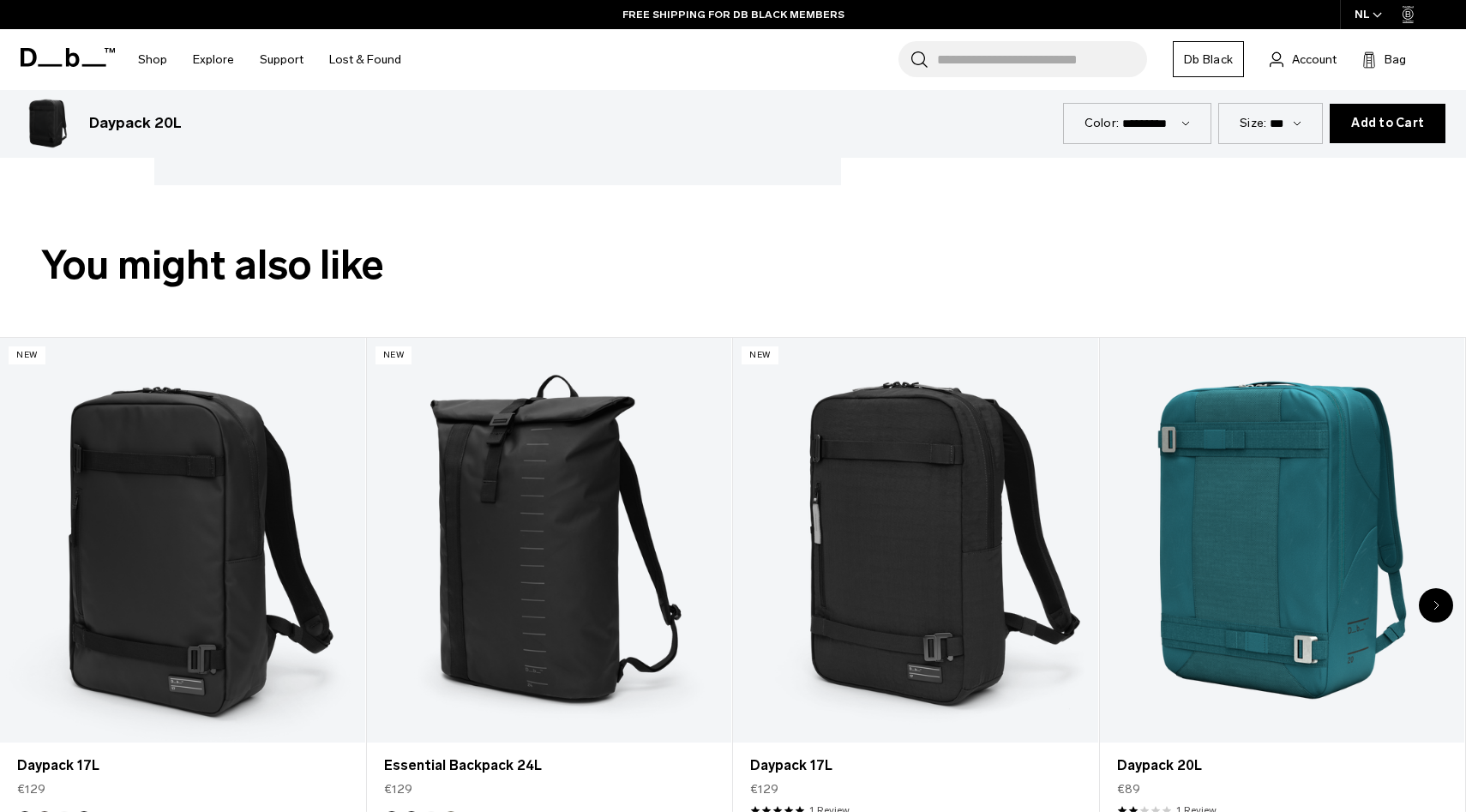
scroll to position [752, 0]
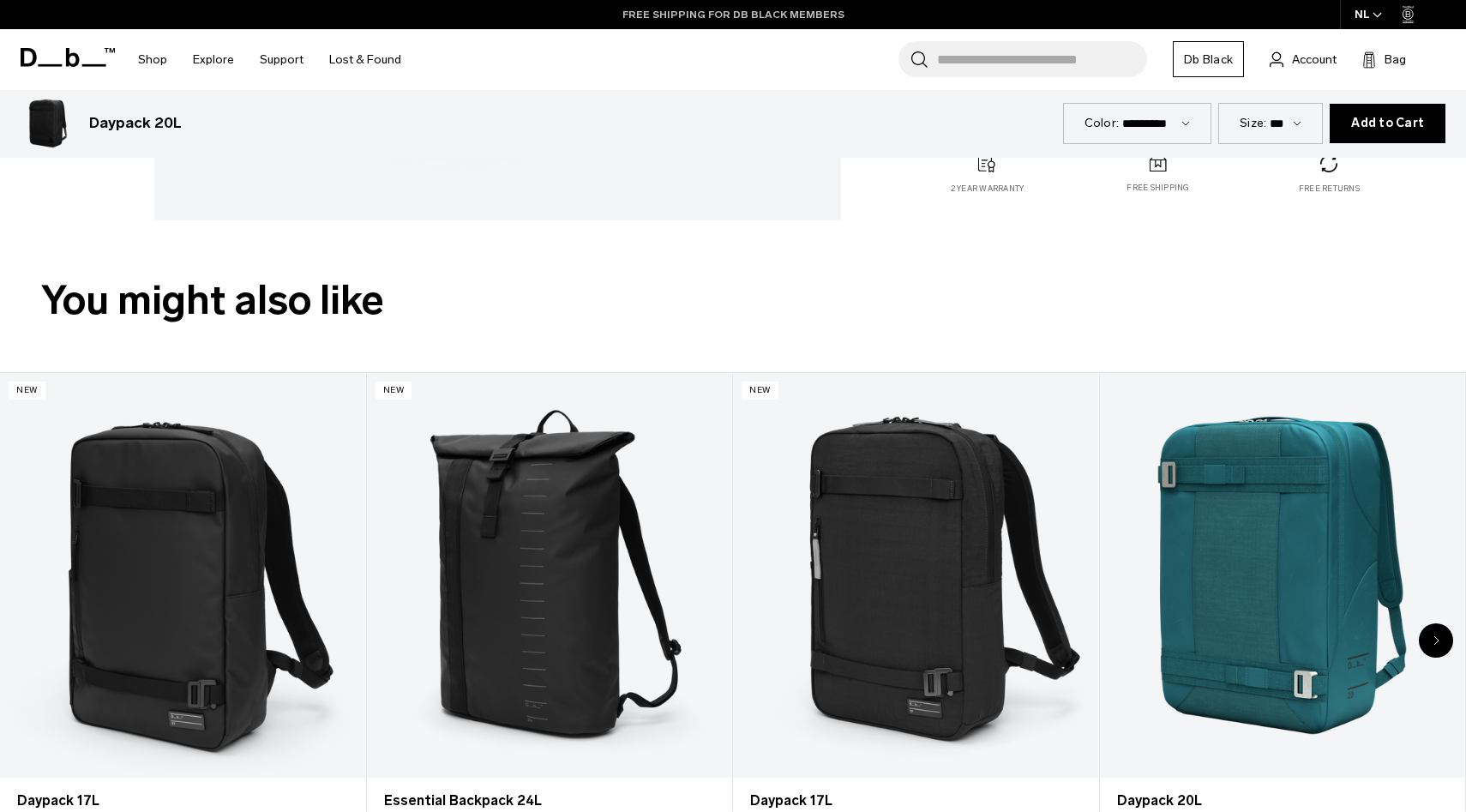
click at [765, 17] on div "BUY NOW, PAY LATER WITH KLARNA 10% OFF YOUR FIRST PURCHASE FOR DB BLACK MEMBERS…" at bounding box center [733, 14] width 1466 height 29
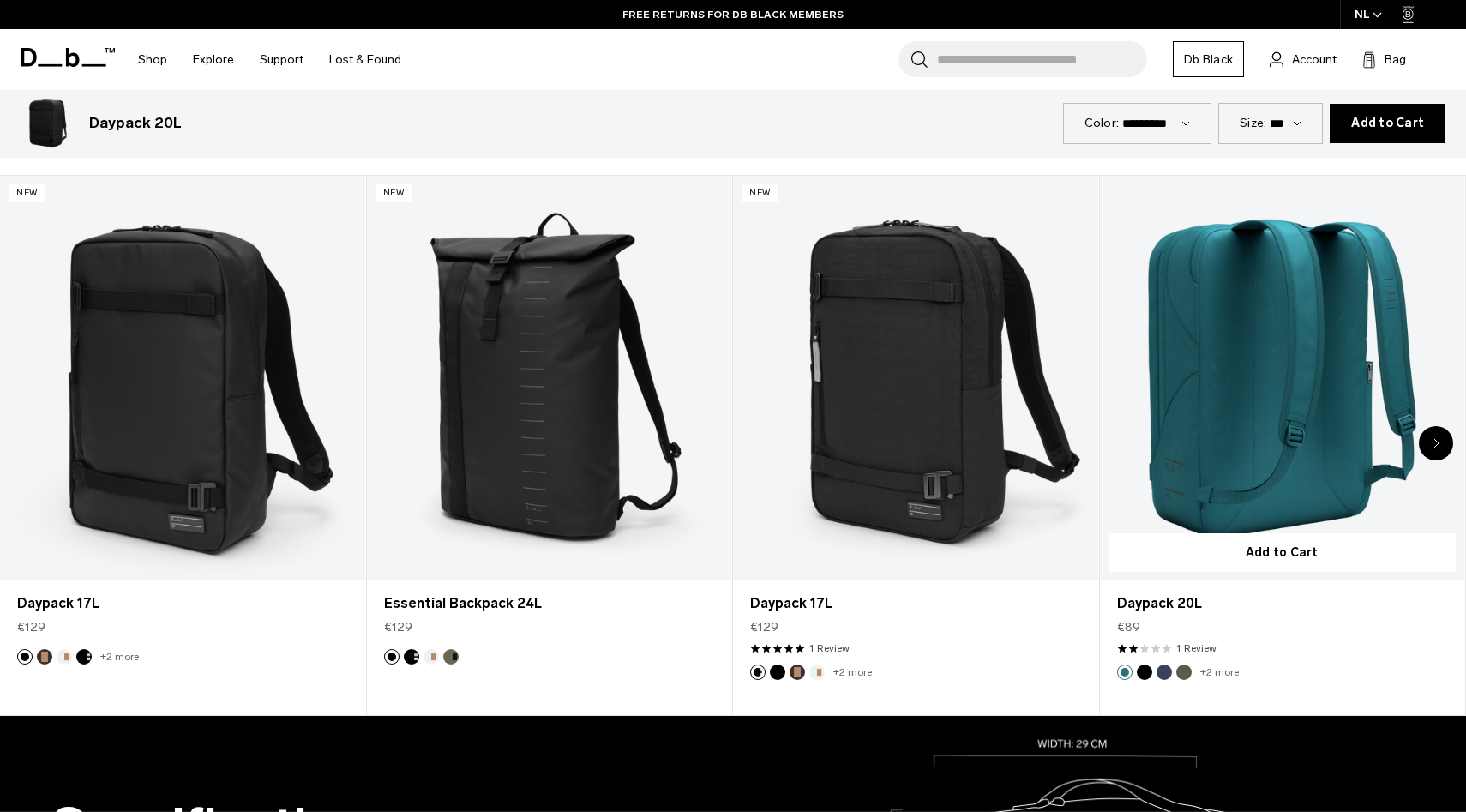
scroll to position [921, 0]
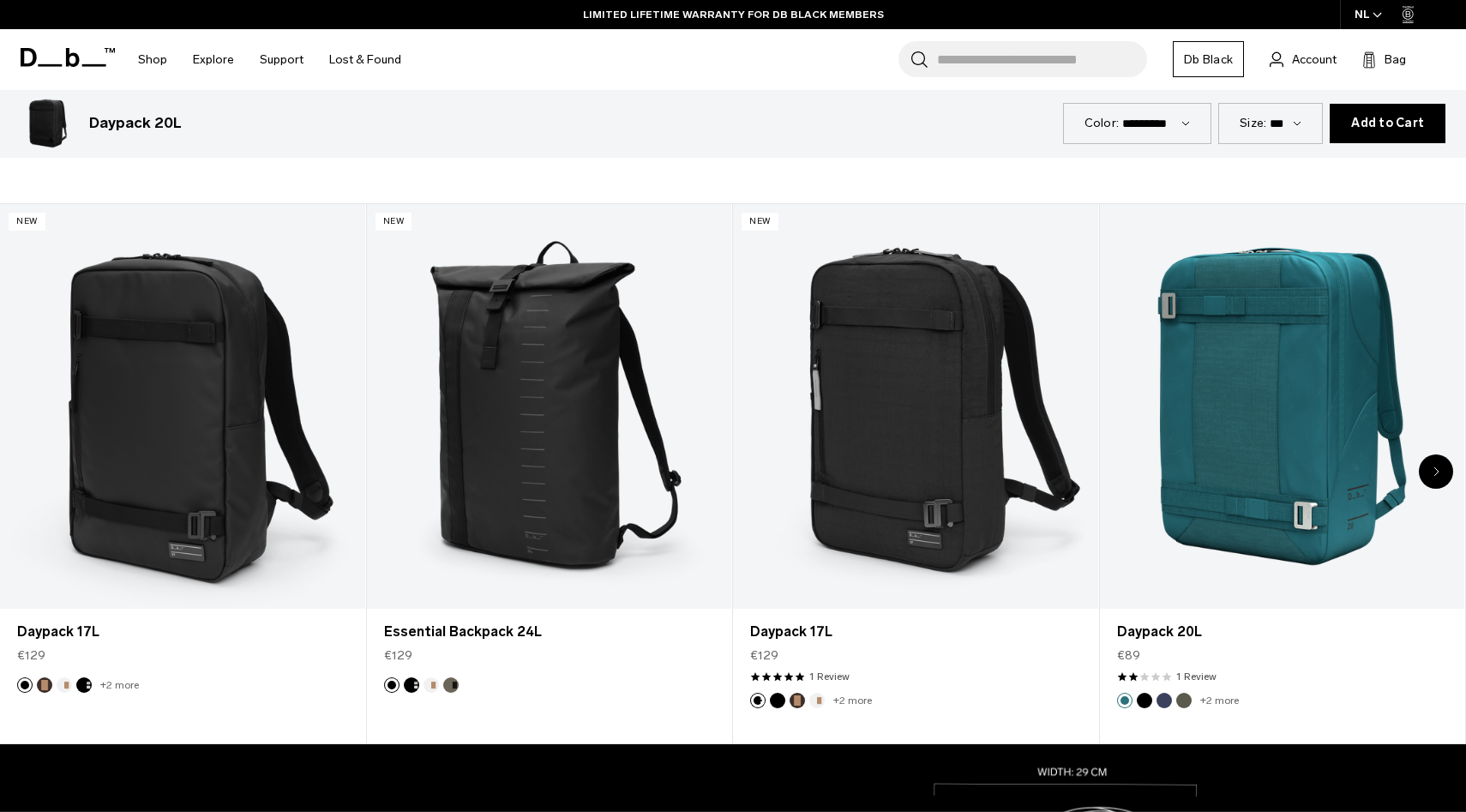
click at [1442, 478] on div "Next slide" at bounding box center [1436, 471] width 34 height 34
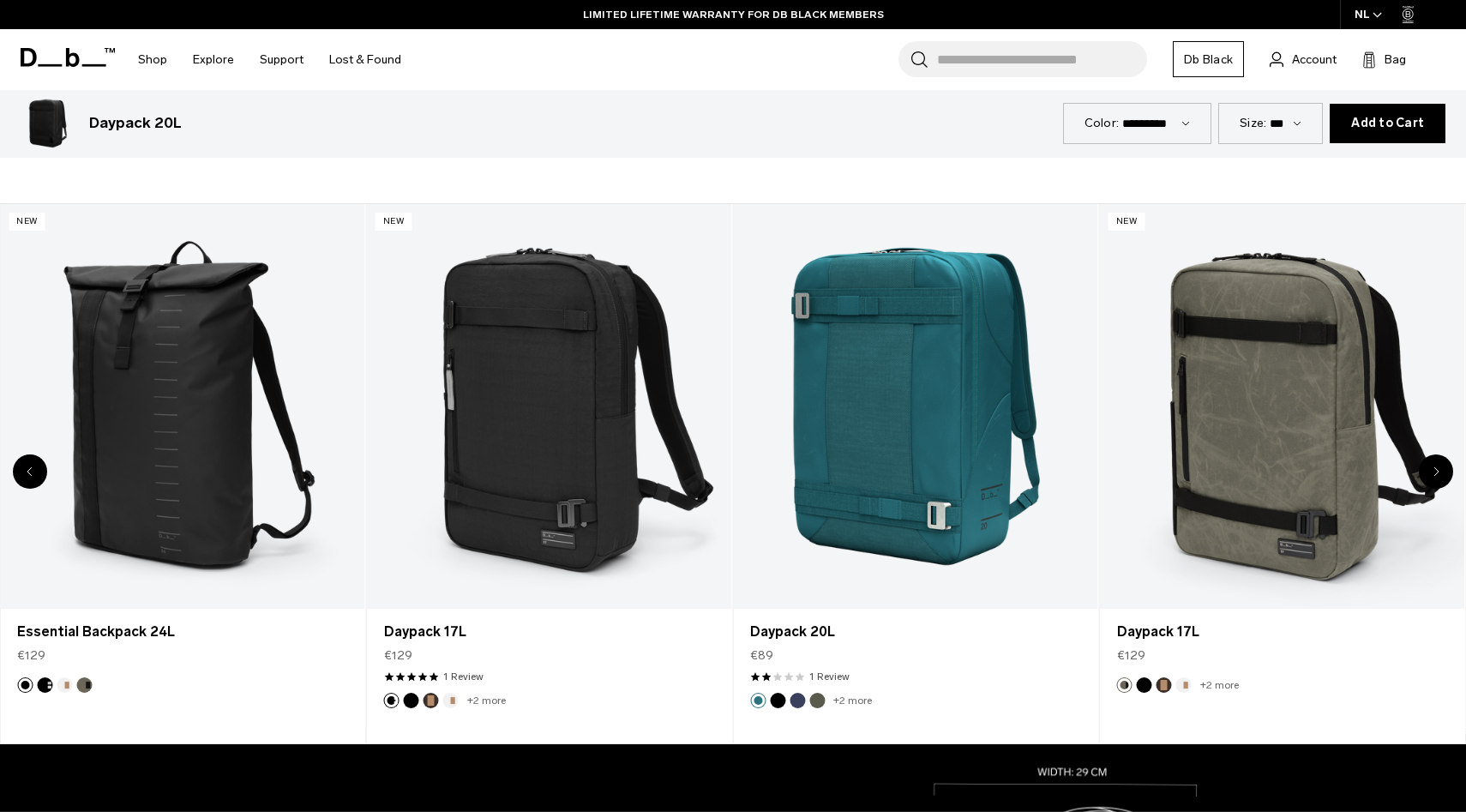
click at [1442, 478] on div "Next slide" at bounding box center [1436, 471] width 34 height 34
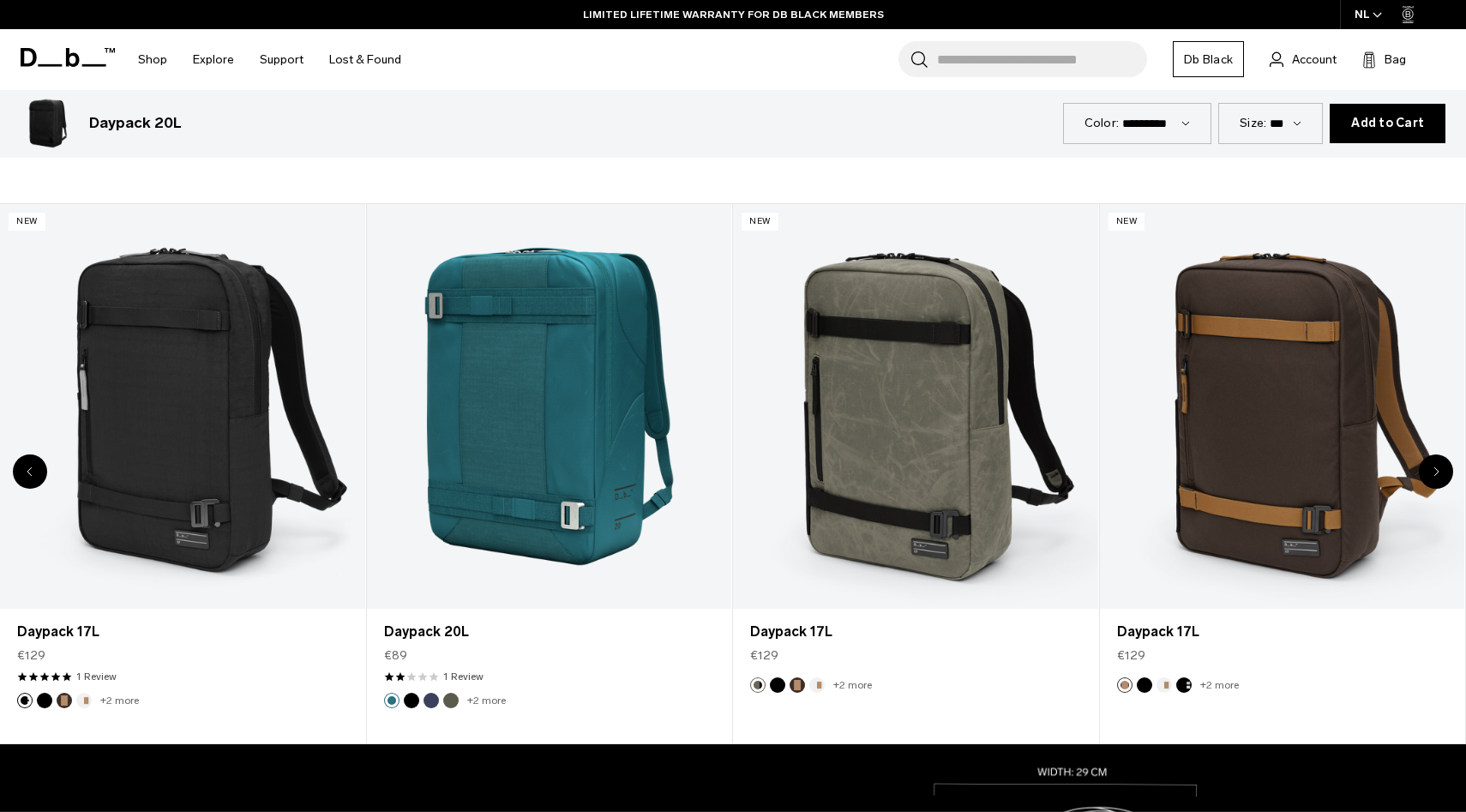
click at [1442, 478] on div "Next slide" at bounding box center [1436, 471] width 34 height 34
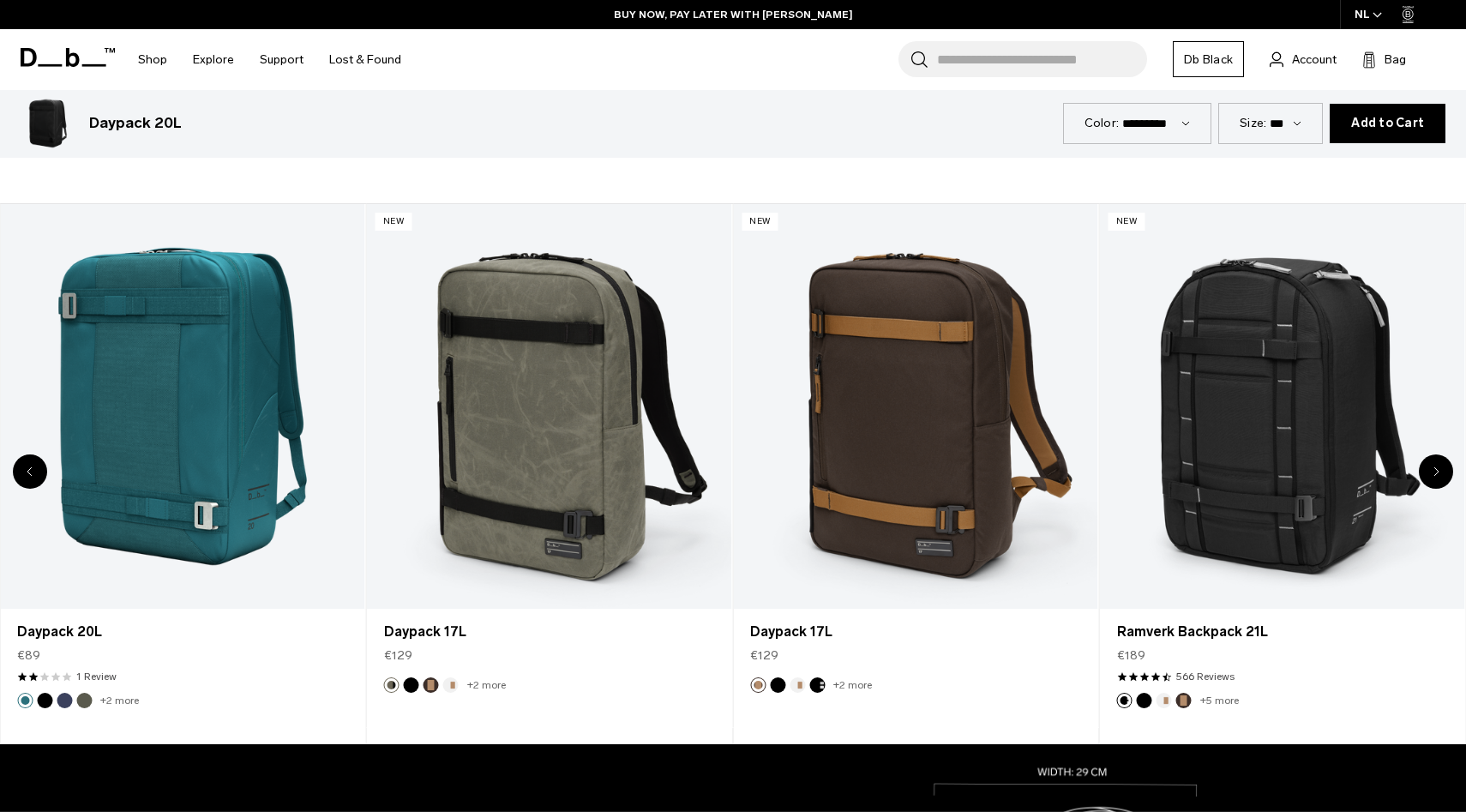
click at [1442, 478] on div "Next slide" at bounding box center [1436, 471] width 34 height 34
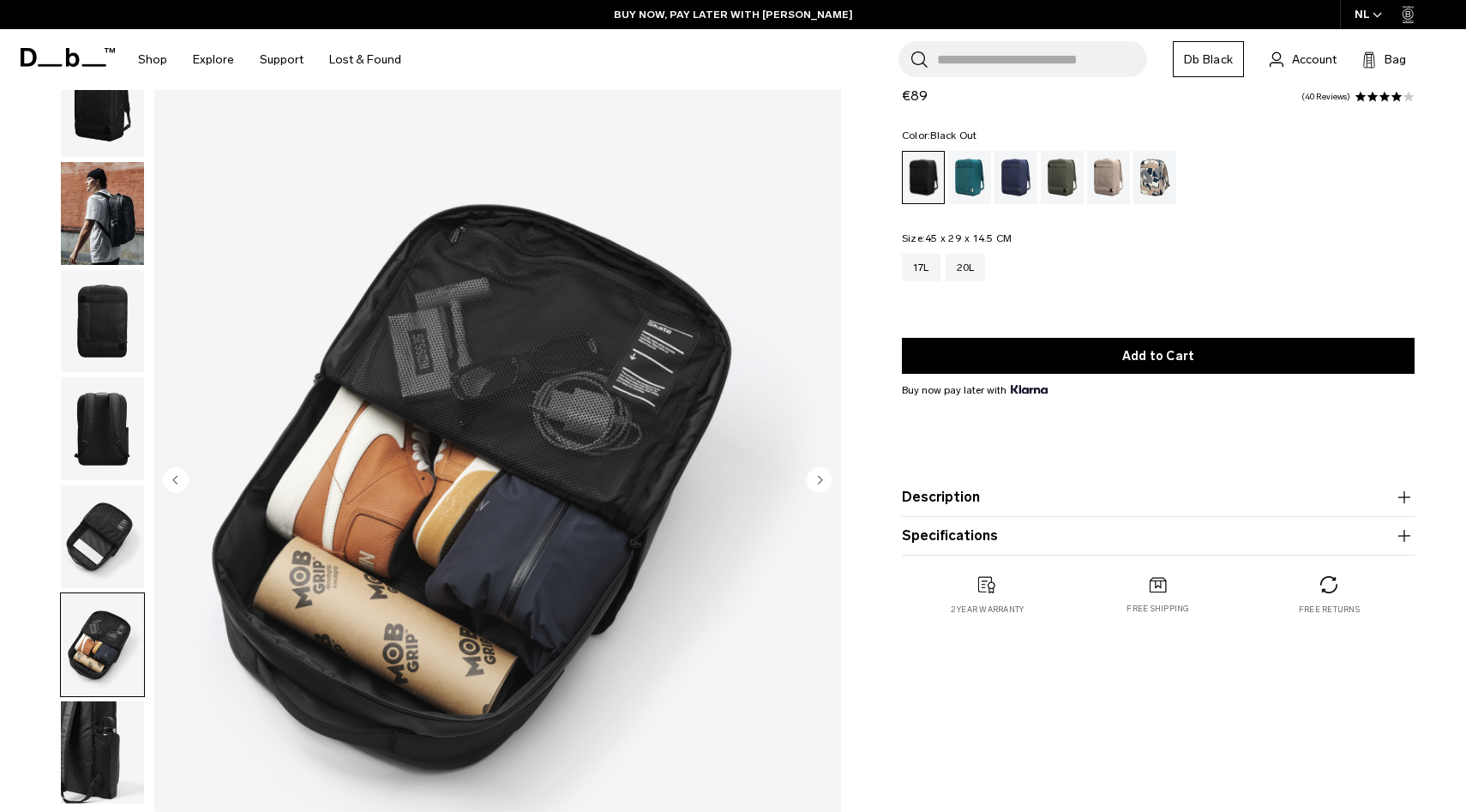
scroll to position [0, 0]
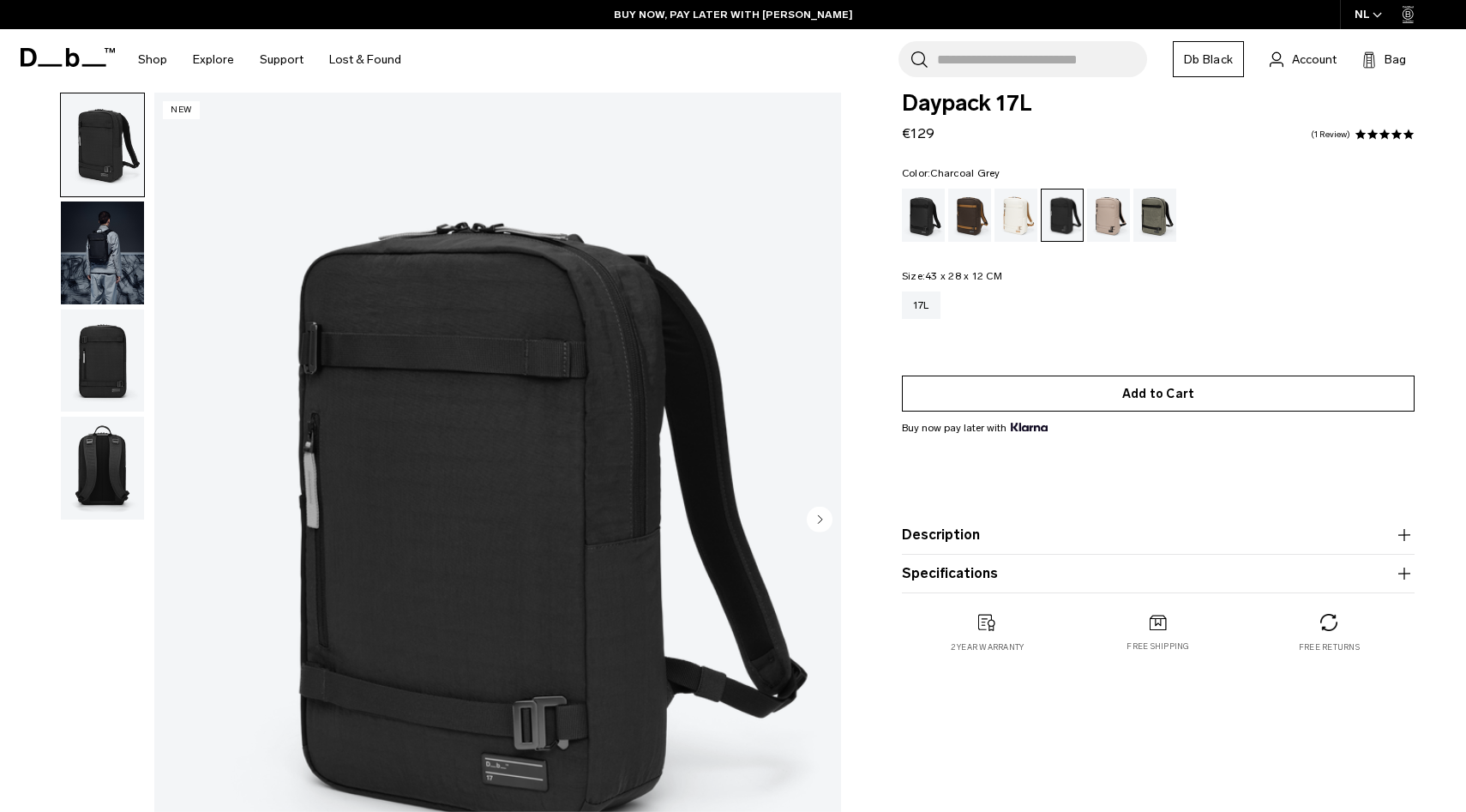
scroll to position [18, 0]
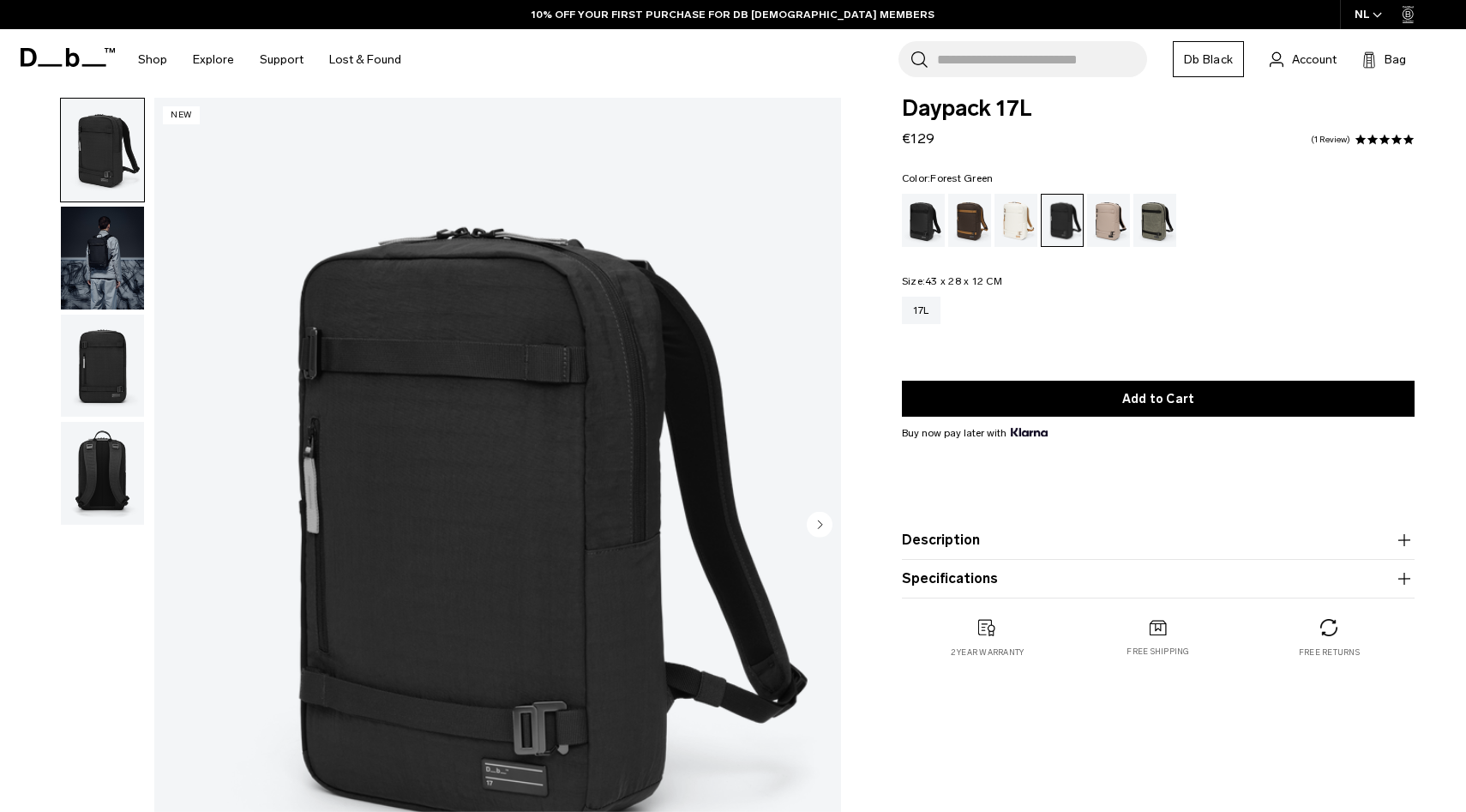
click at [1163, 231] on div "Forest Green" at bounding box center [1155, 220] width 43 height 53
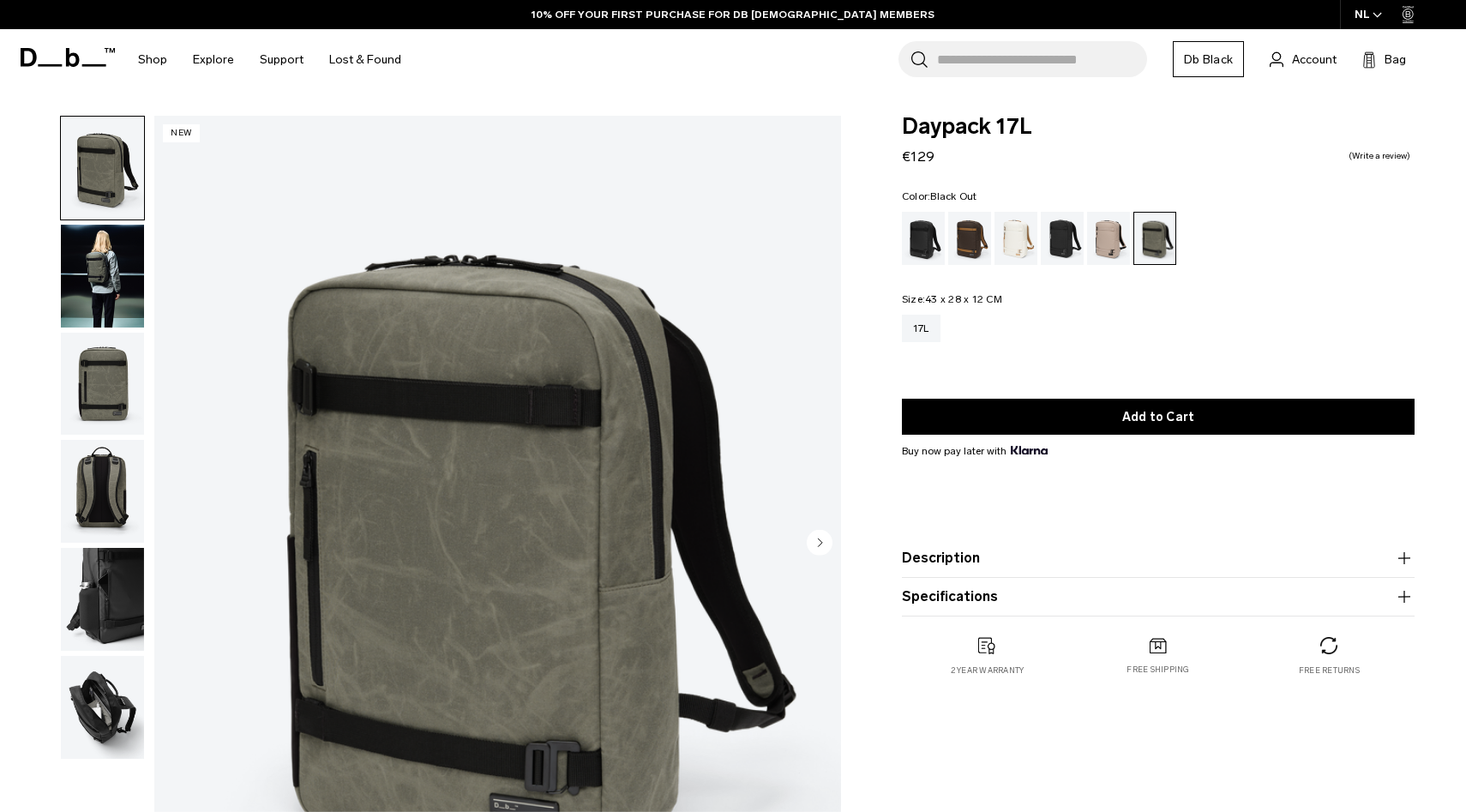
click at [932, 238] on div "Black Out" at bounding box center [923, 238] width 43 height 53
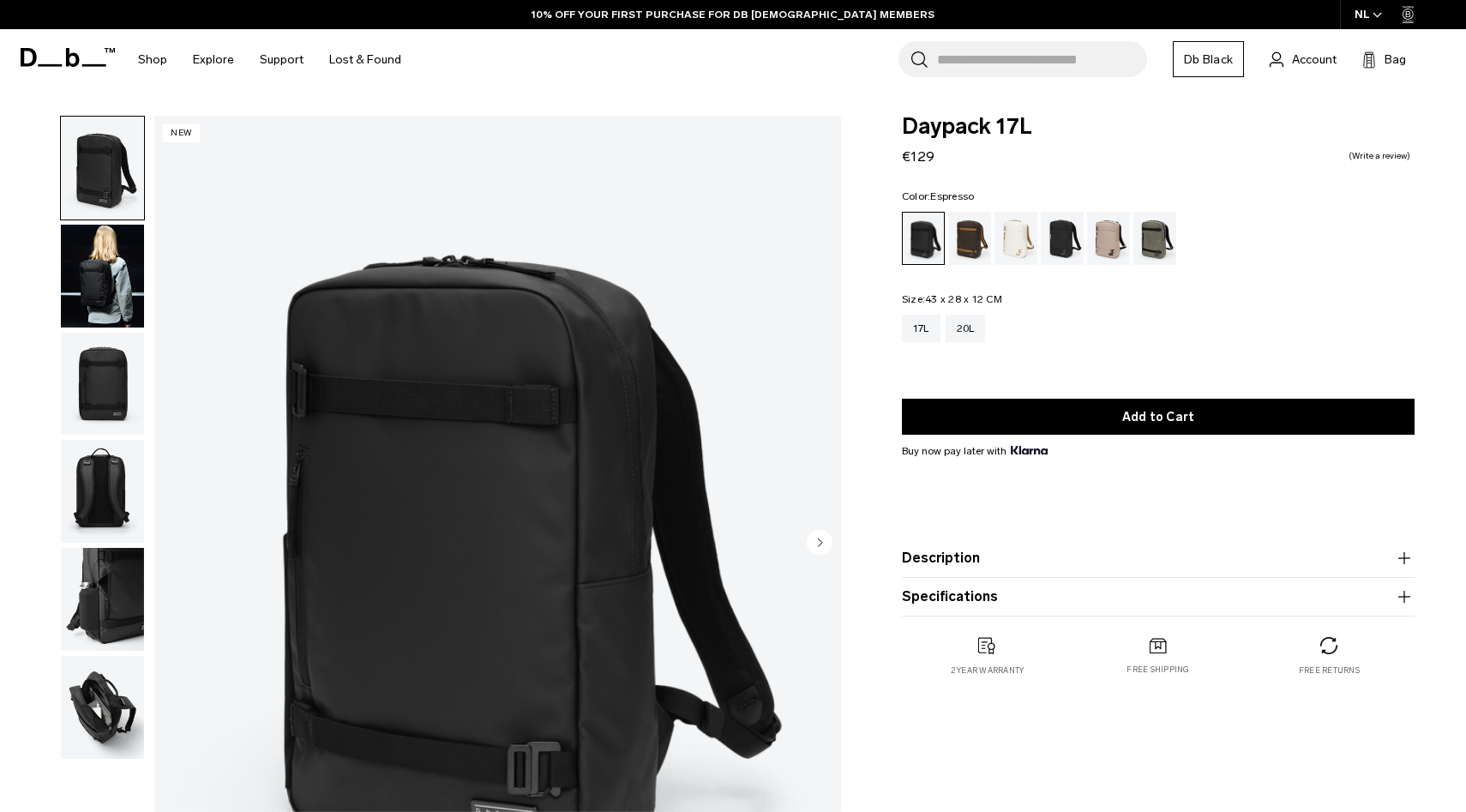
click at [965, 248] on div "Espresso" at bounding box center [970, 238] width 43 height 53
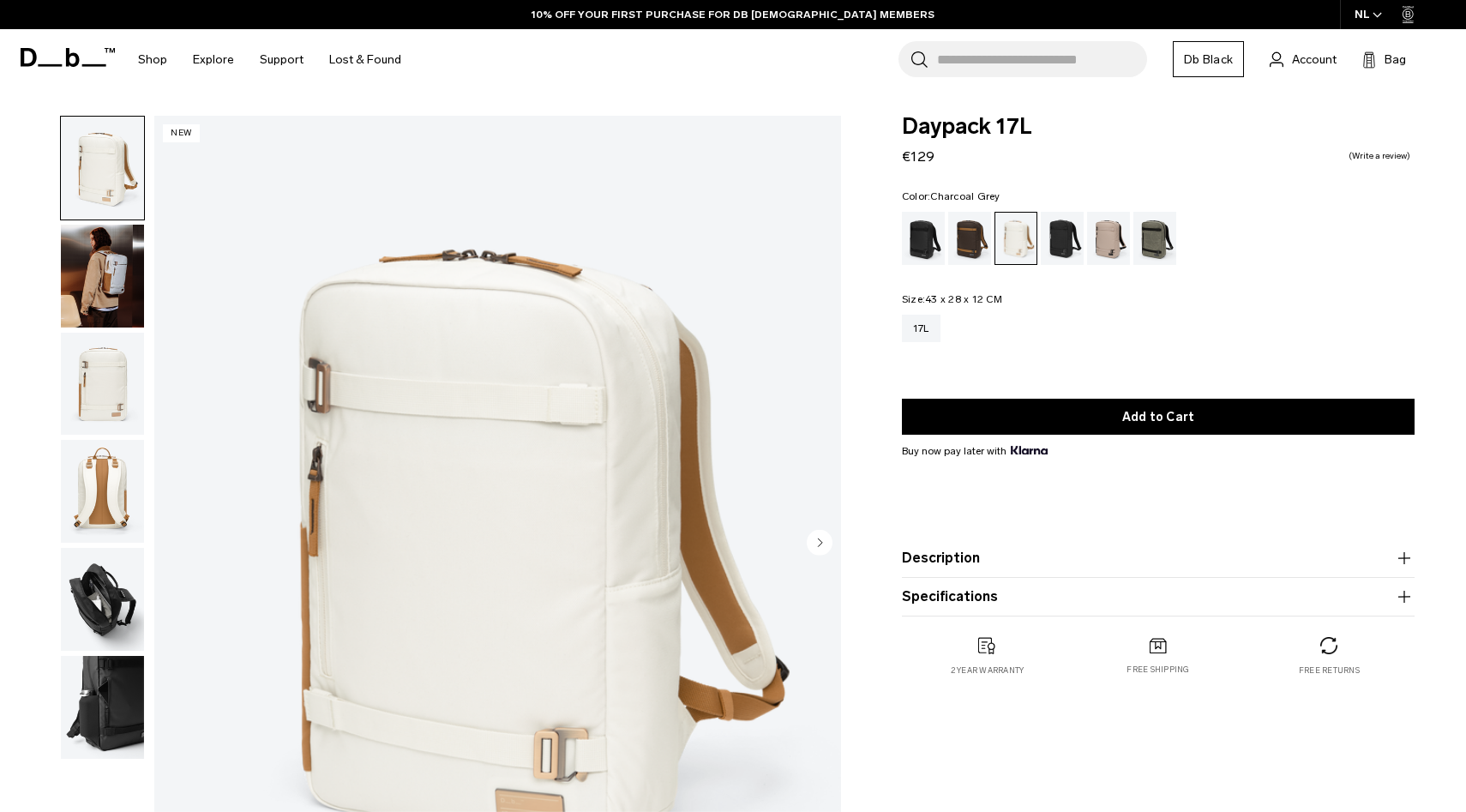
click at [1061, 241] on div "Charcoal Grey" at bounding box center [1063, 238] width 43 height 53
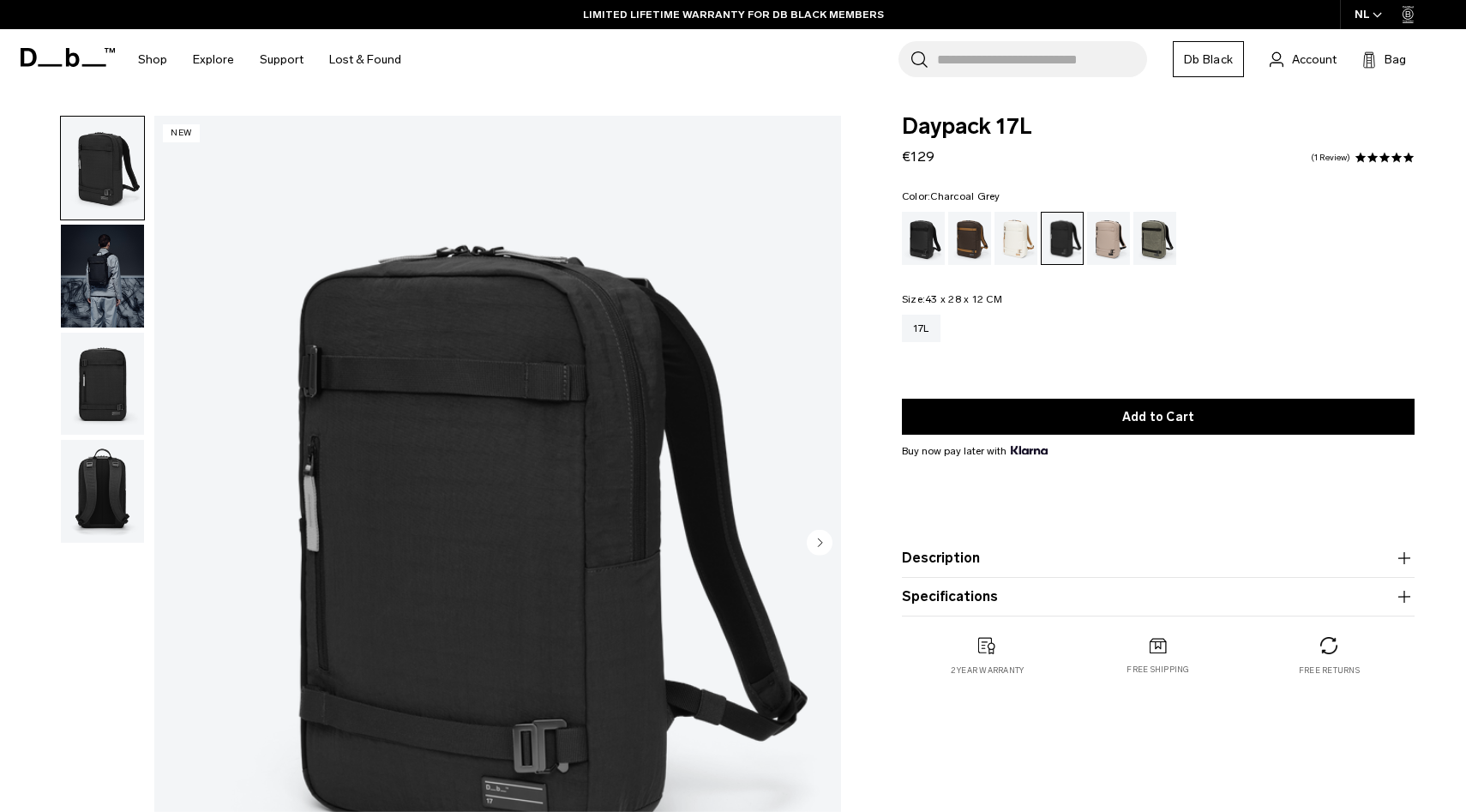
click at [129, 253] on img "button" at bounding box center [102, 276] width 83 height 103
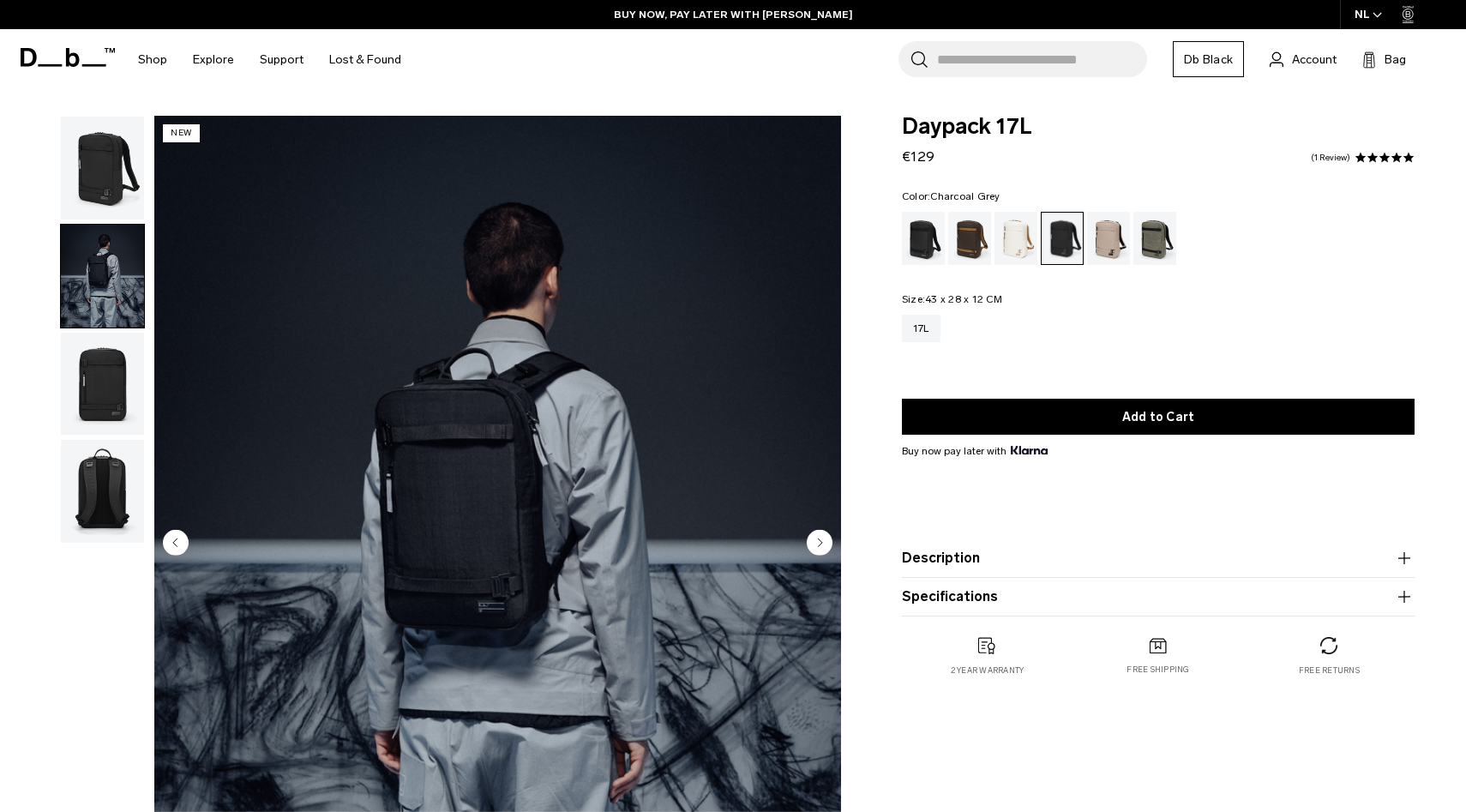
click at [108, 382] on img "button" at bounding box center [102, 384] width 83 height 103
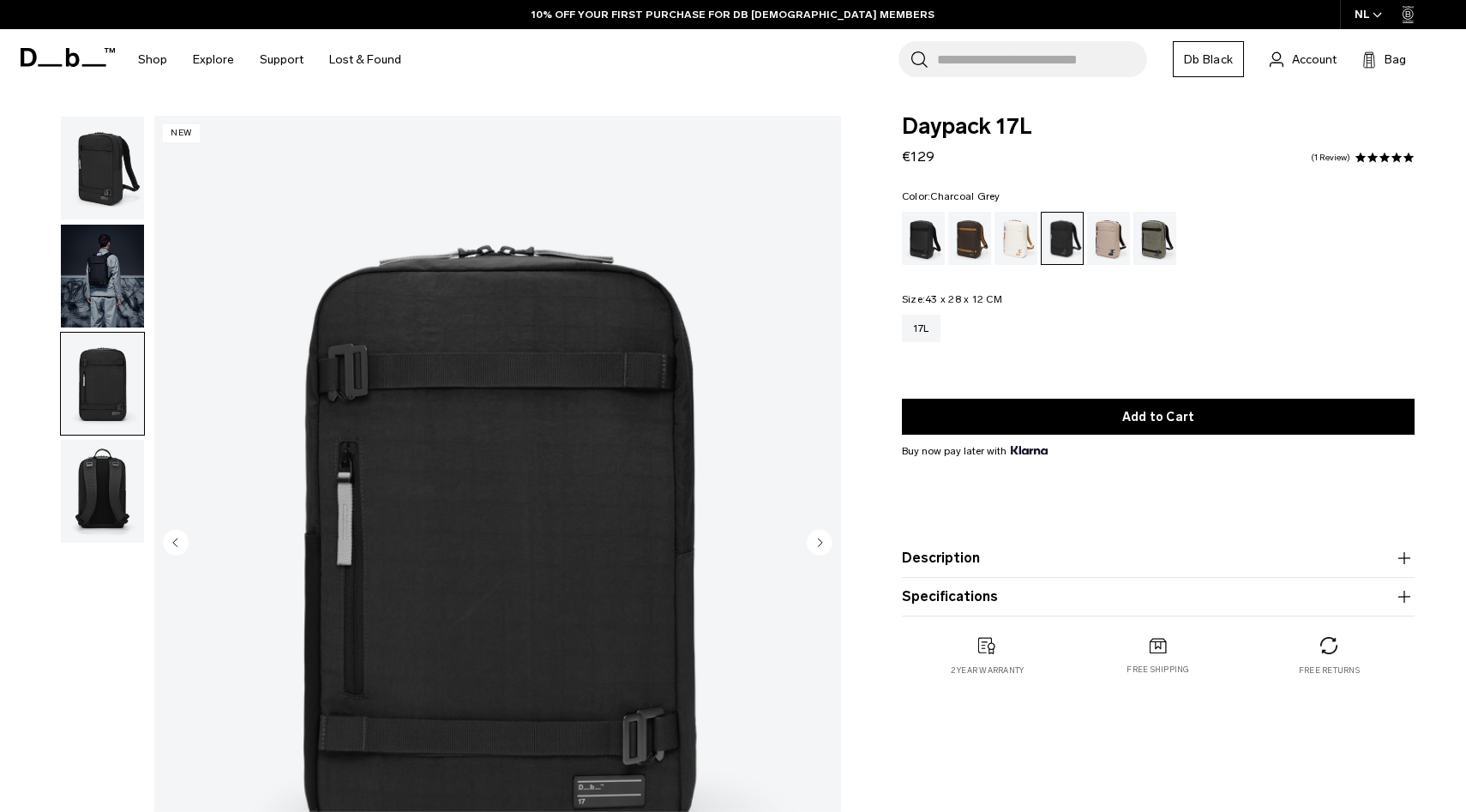
click at [104, 522] on img "button" at bounding box center [102, 491] width 83 height 103
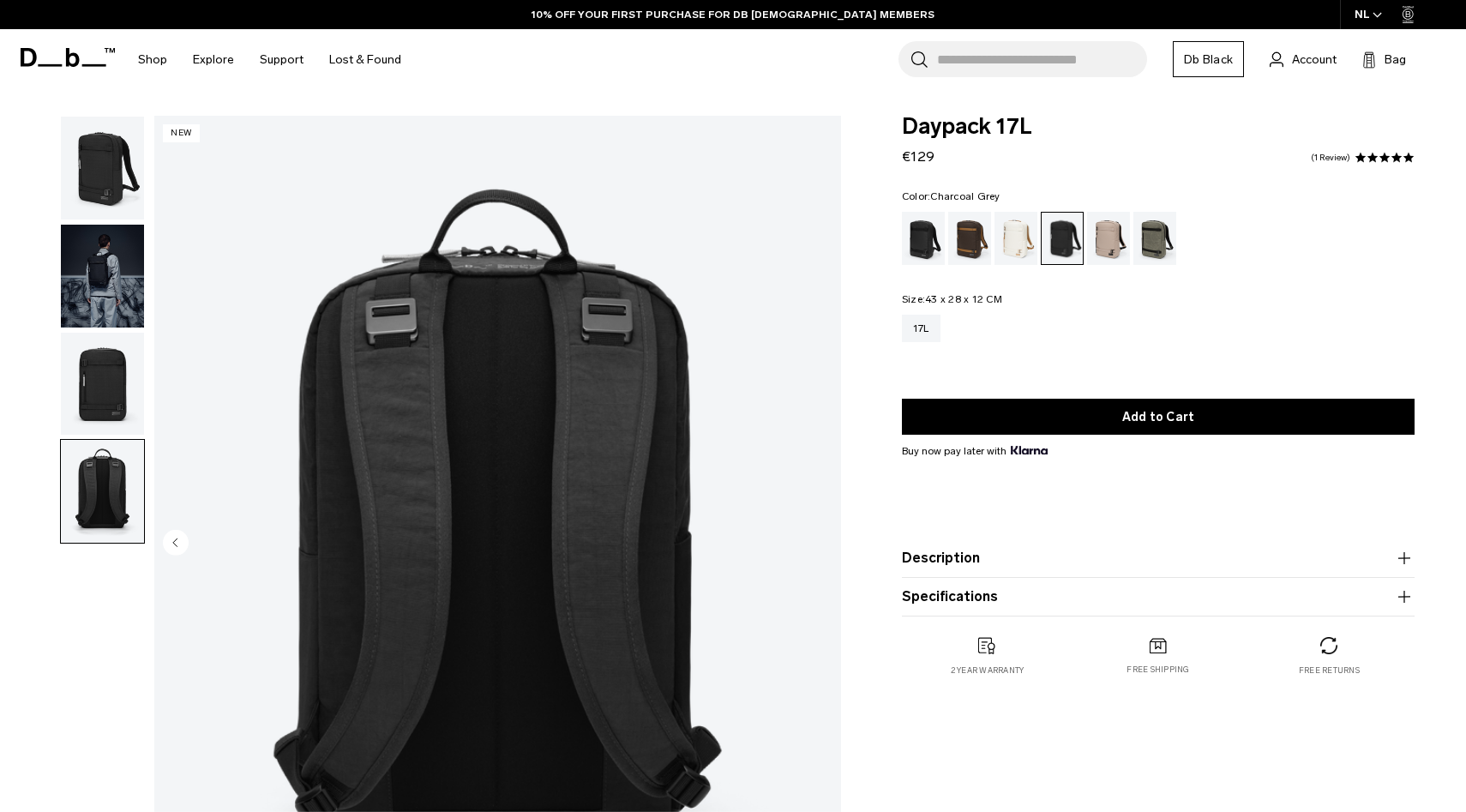
click at [89, 198] on img "button" at bounding box center [102, 168] width 83 height 103
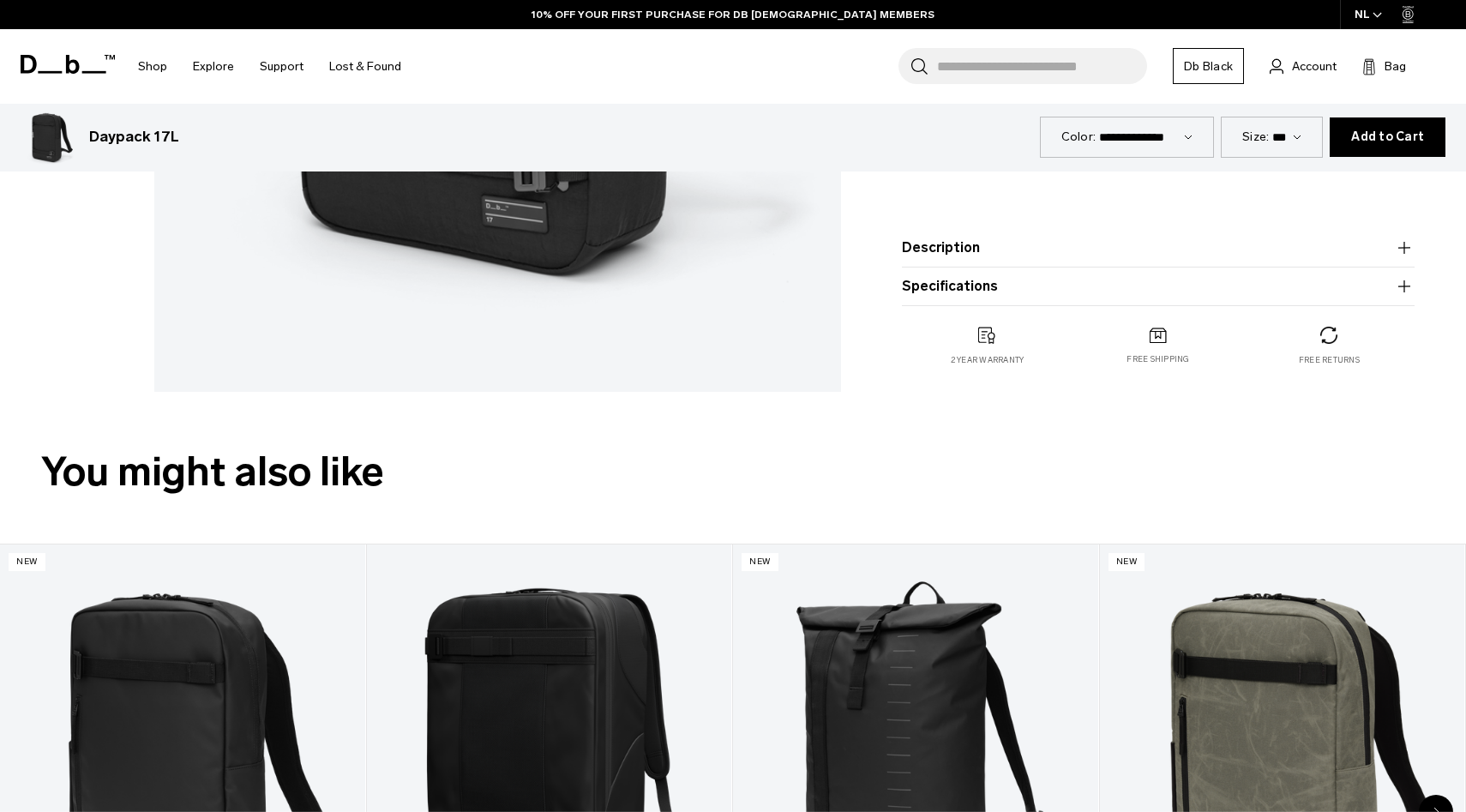
scroll to position [707, 0]
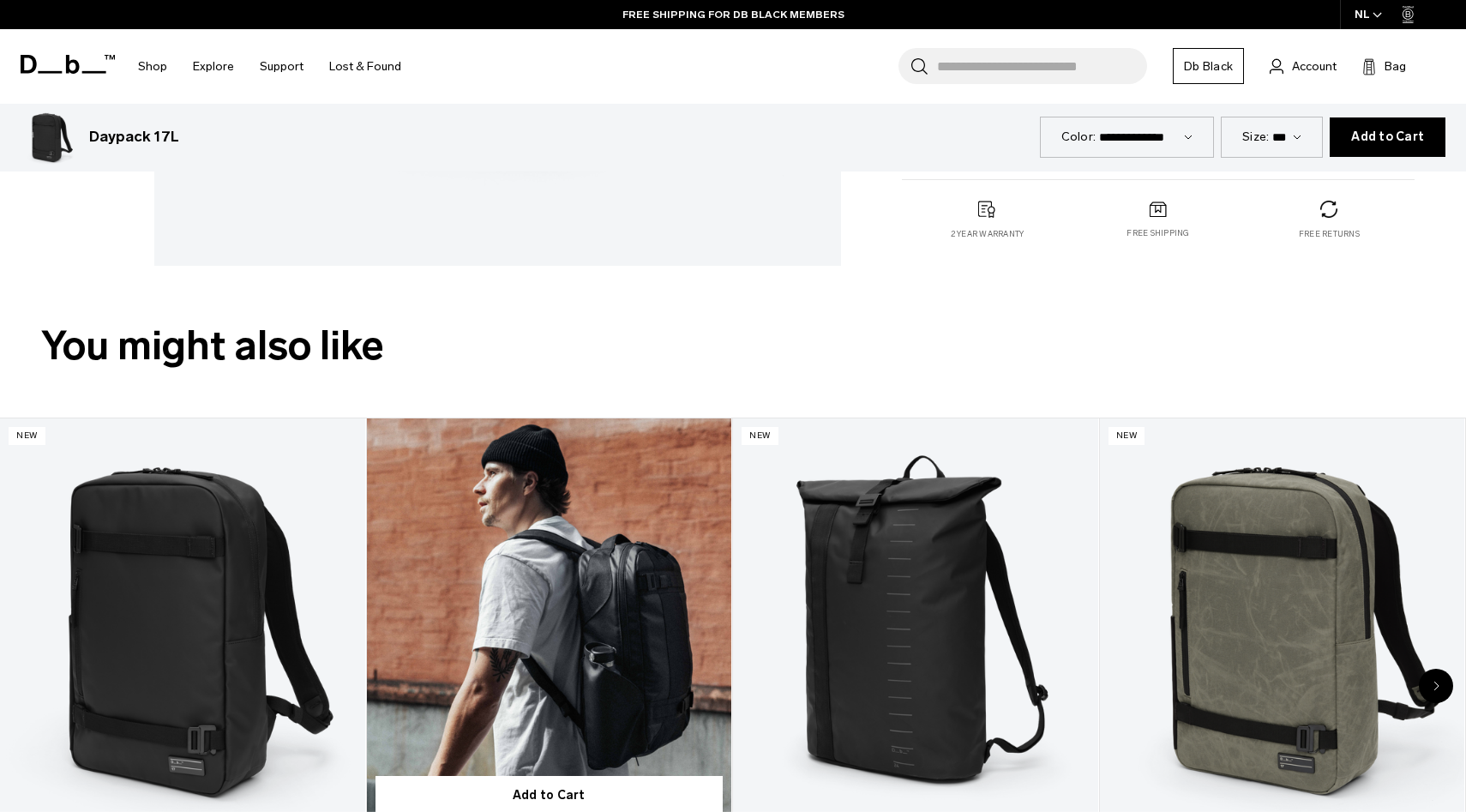
click at [492, 612] on link "Daypack 20L" at bounding box center [550, 621] width 365 height 405
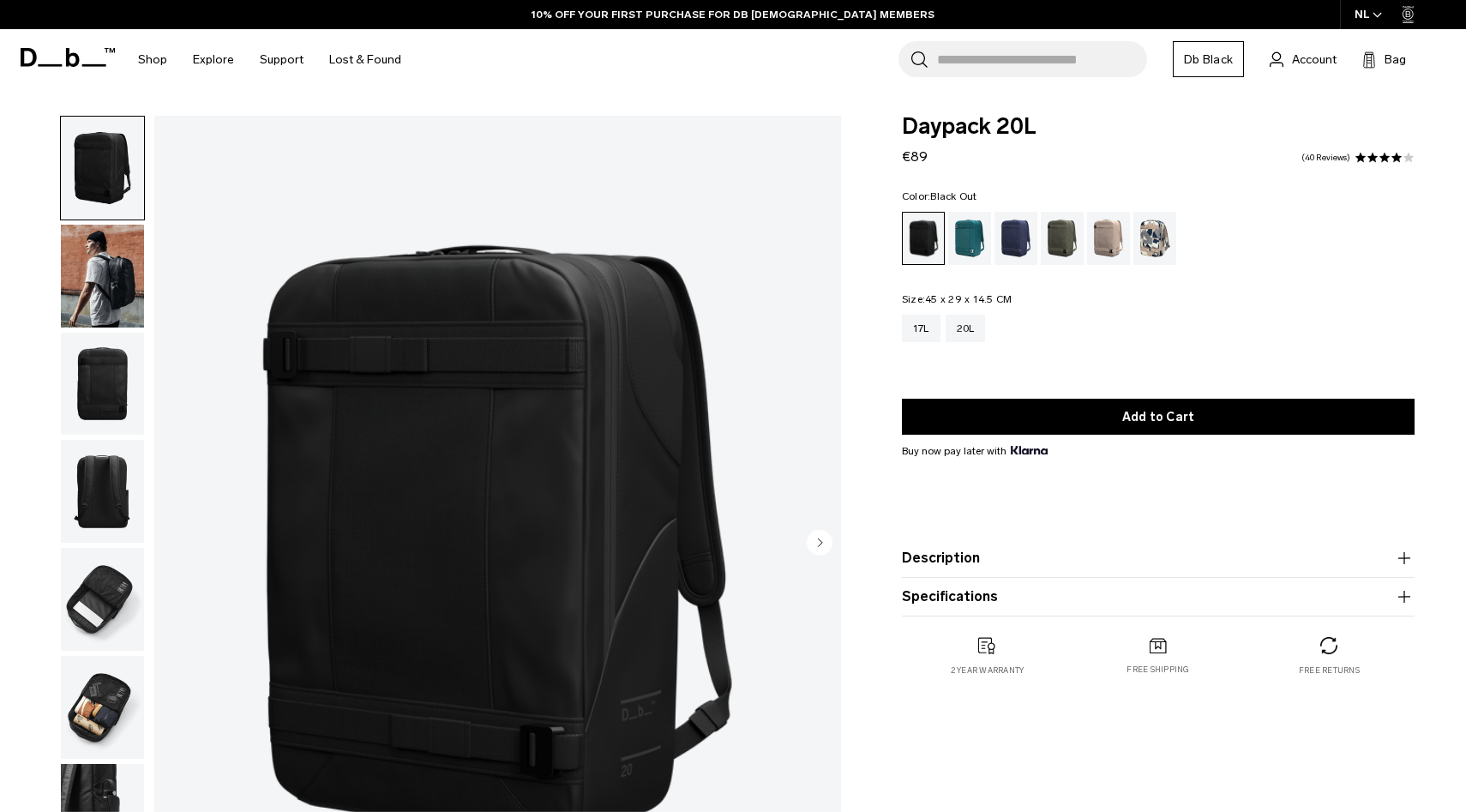
click at [123, 271] on img "button" at bounding box center [102, 276] width 83 height 103
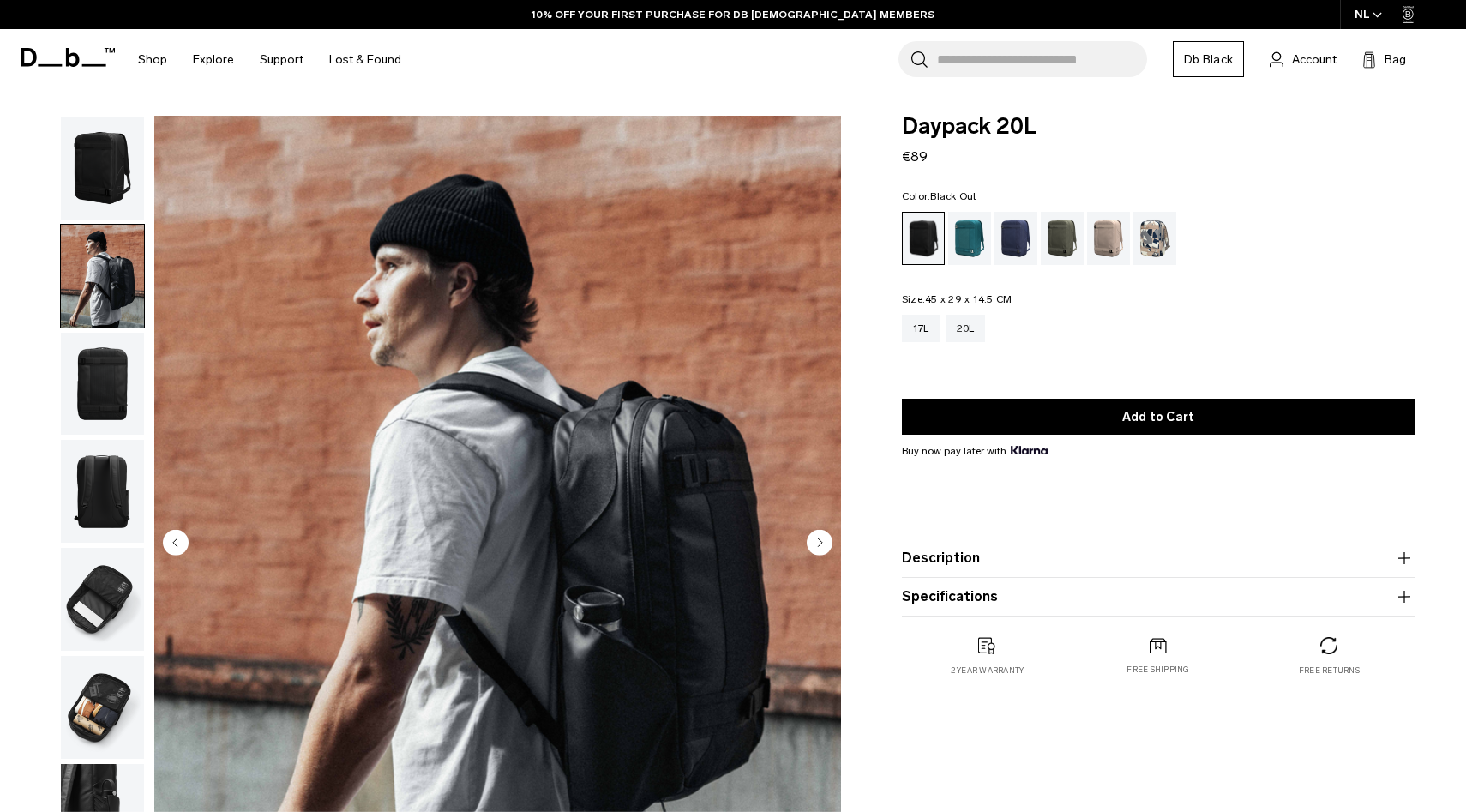
click at [118, 398] on img "button" at bounding box center [102, 384] width 83 height 103
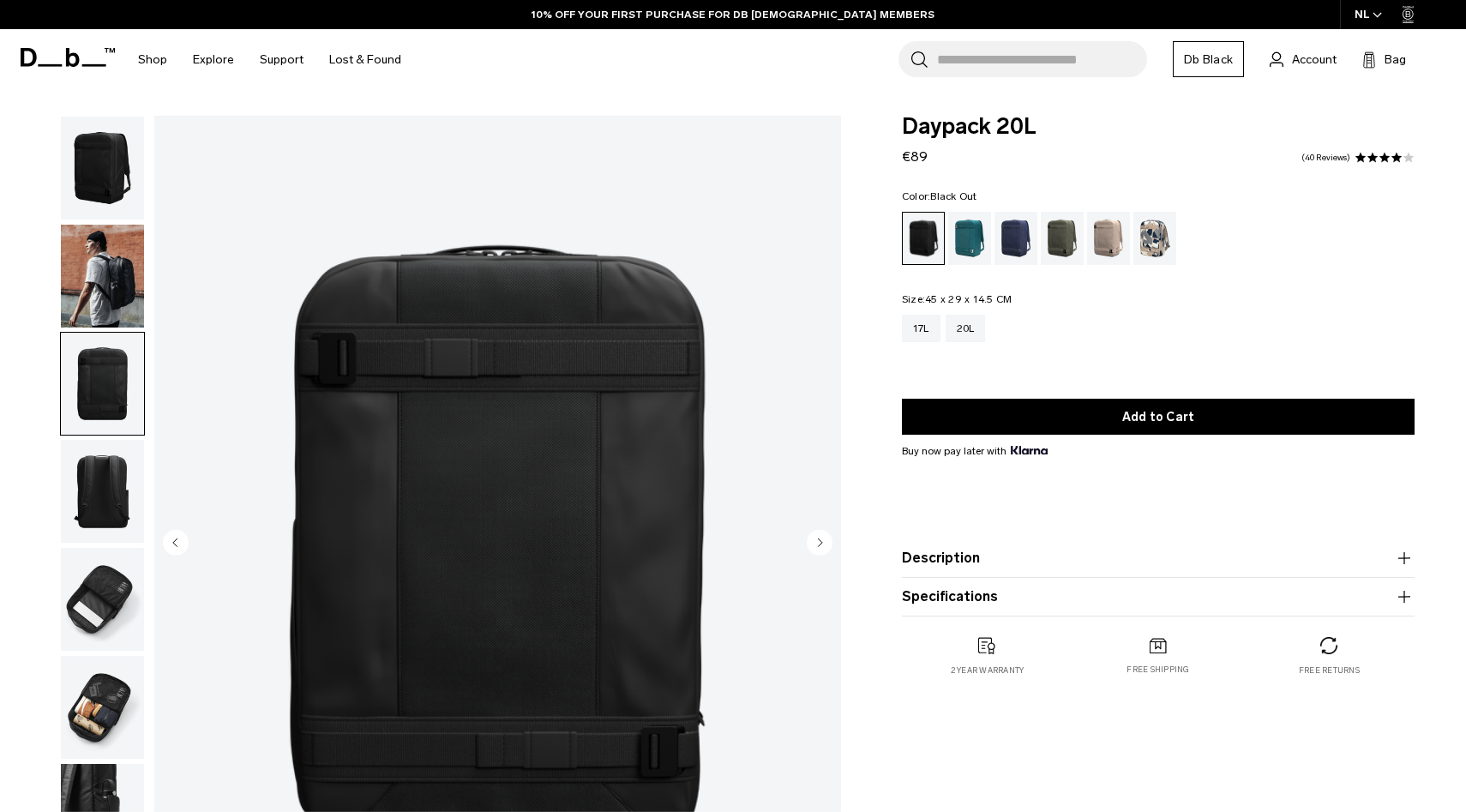
click at [108, 509] on img "button" at bounding box center [102, 491] width 83 height 103
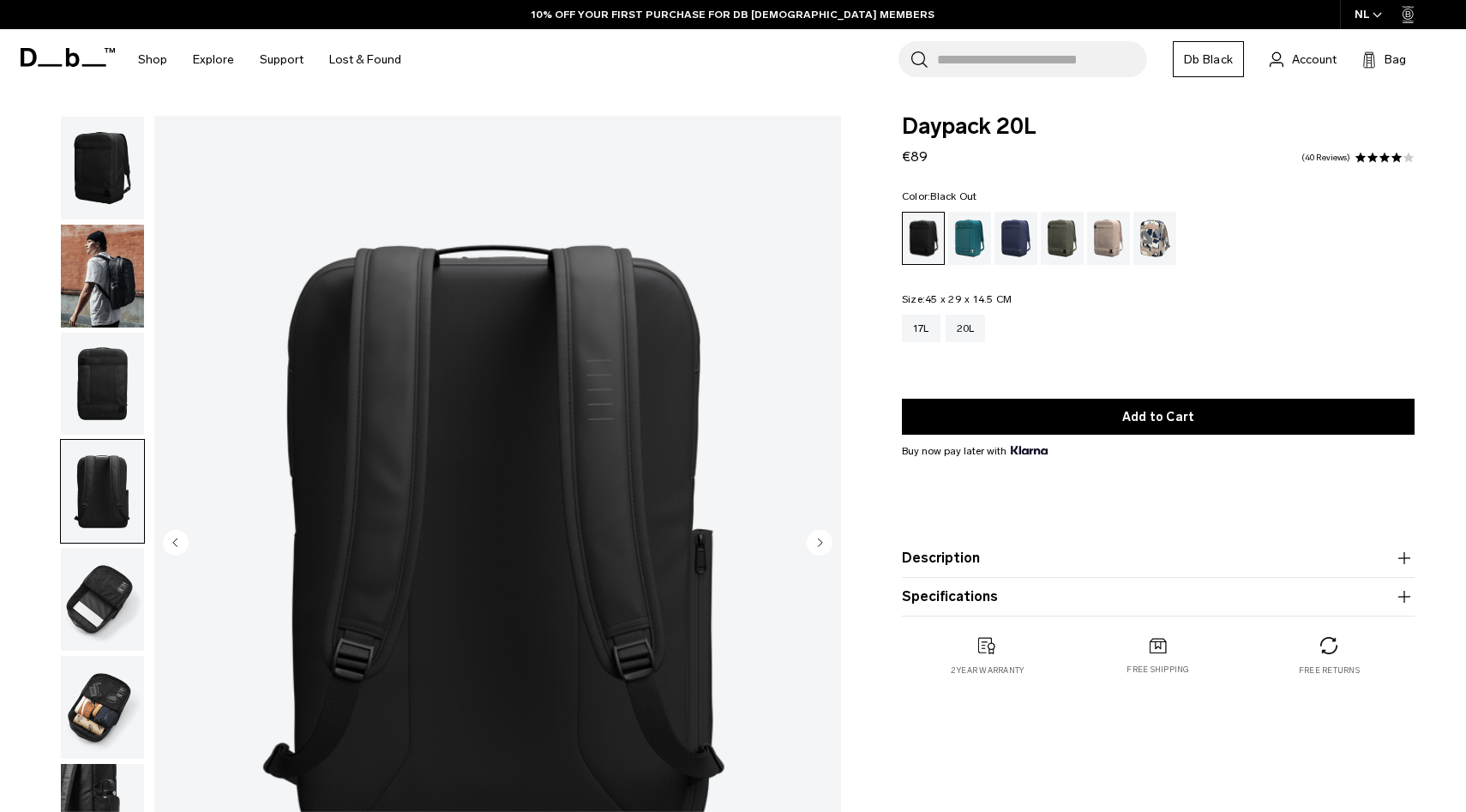
click at [108, 597] on img "button" at bounding box center [102, 600] width 83 height 103
